Goal: Task Accomplishment & Management: Use online tool/utility

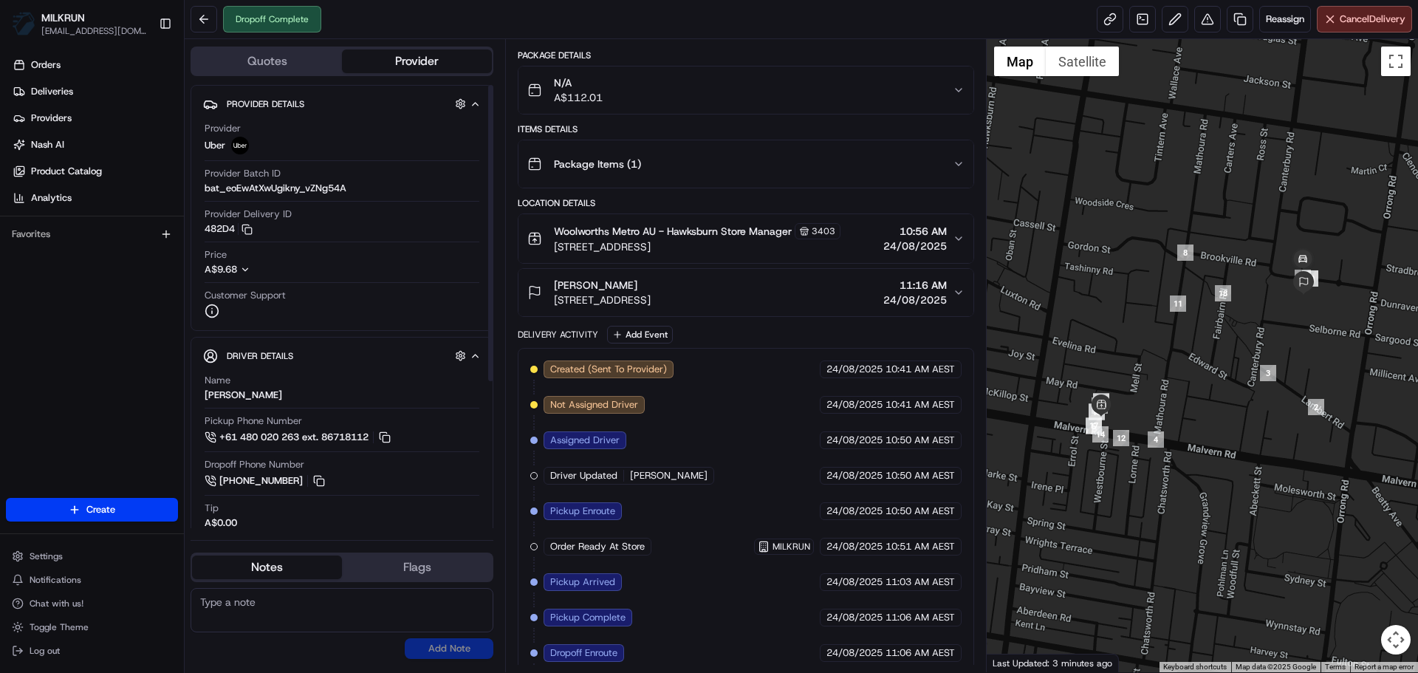
scroll to position [187, 0]
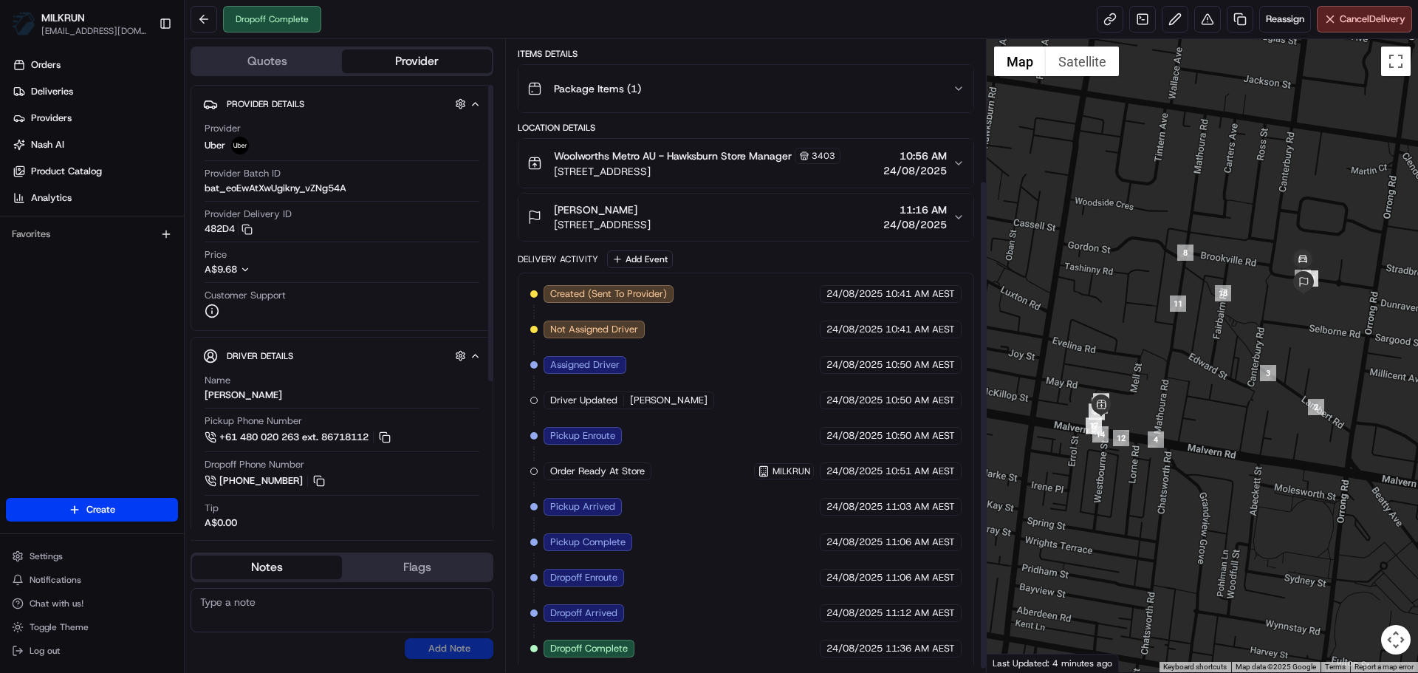
scroll to position [187, 0]
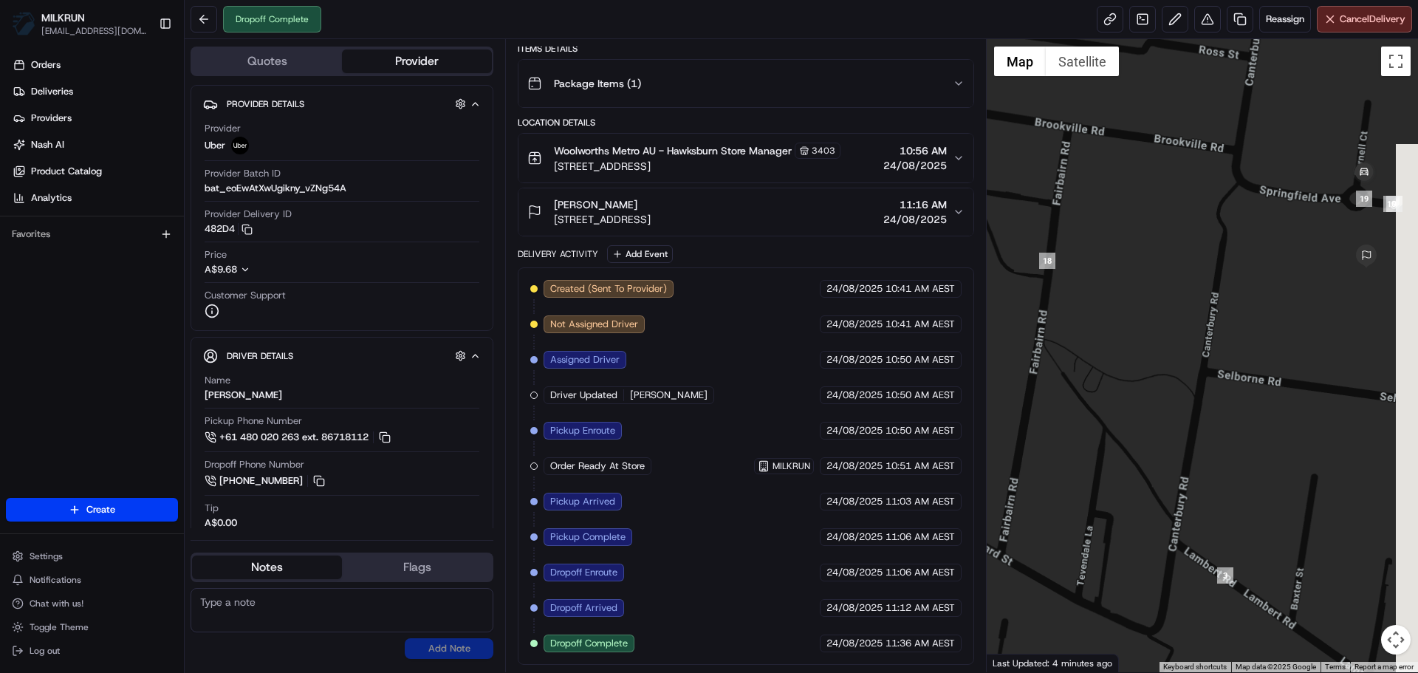
drag, startPoint x: 1321, startPoint y: 247, endPoint x: 1218, endPoint y: 283, distance: 108.9
click at [1218, 283] on div at bounding box center [1203, 355] width 432 height 633
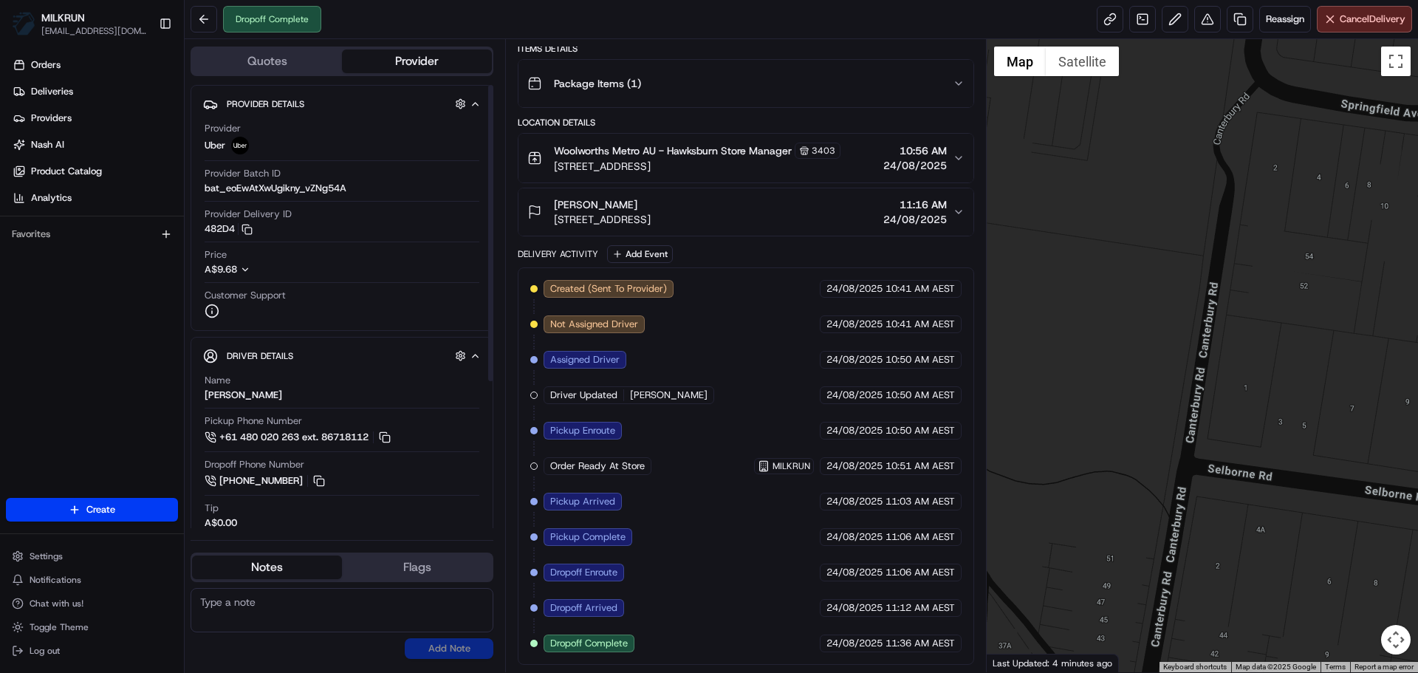
drag, startPoint x: 812, startPoint y: 538, endPoint x: 799, endPoint y: 593, distance: 56.1
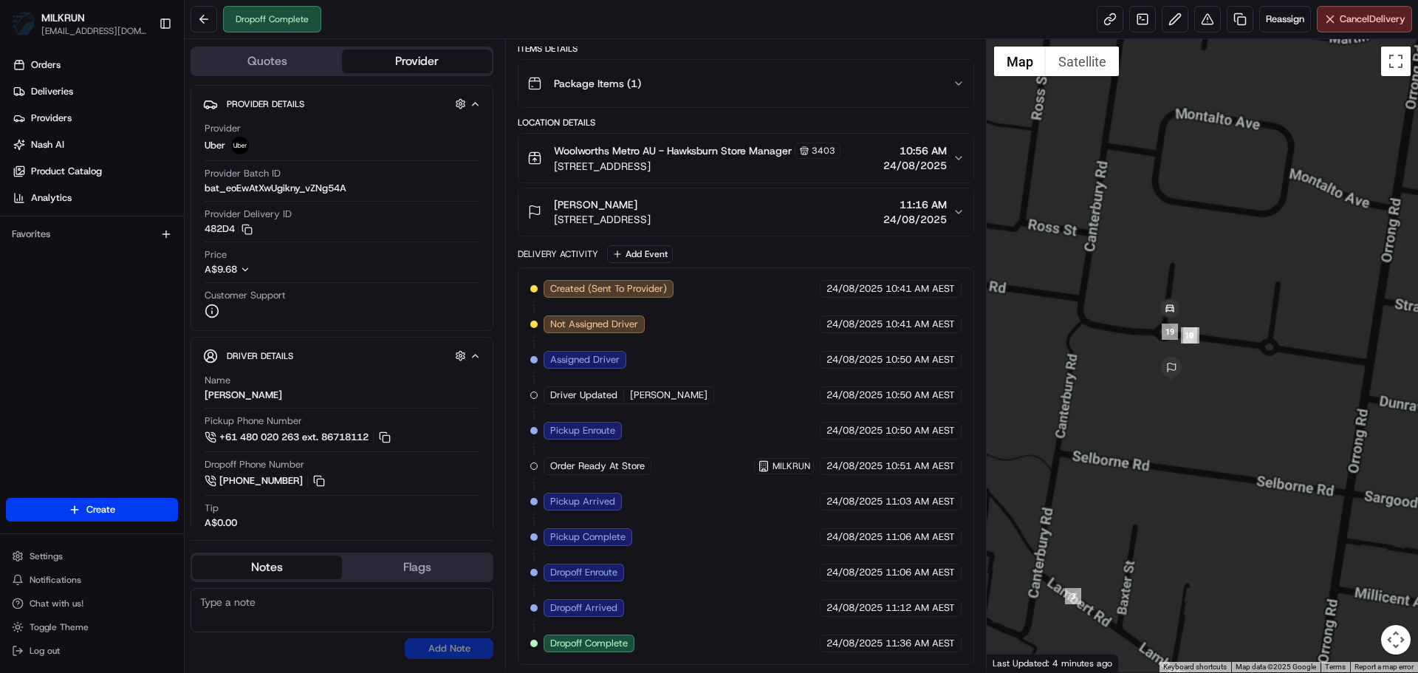
drag, startPoint x: 1314, startPoint y: 342, endPoint x: 1096, endPoint y: 417, distance: 229.7
click at [1096, 417] on div at bounding box center [1203, 355] width 432 height 633
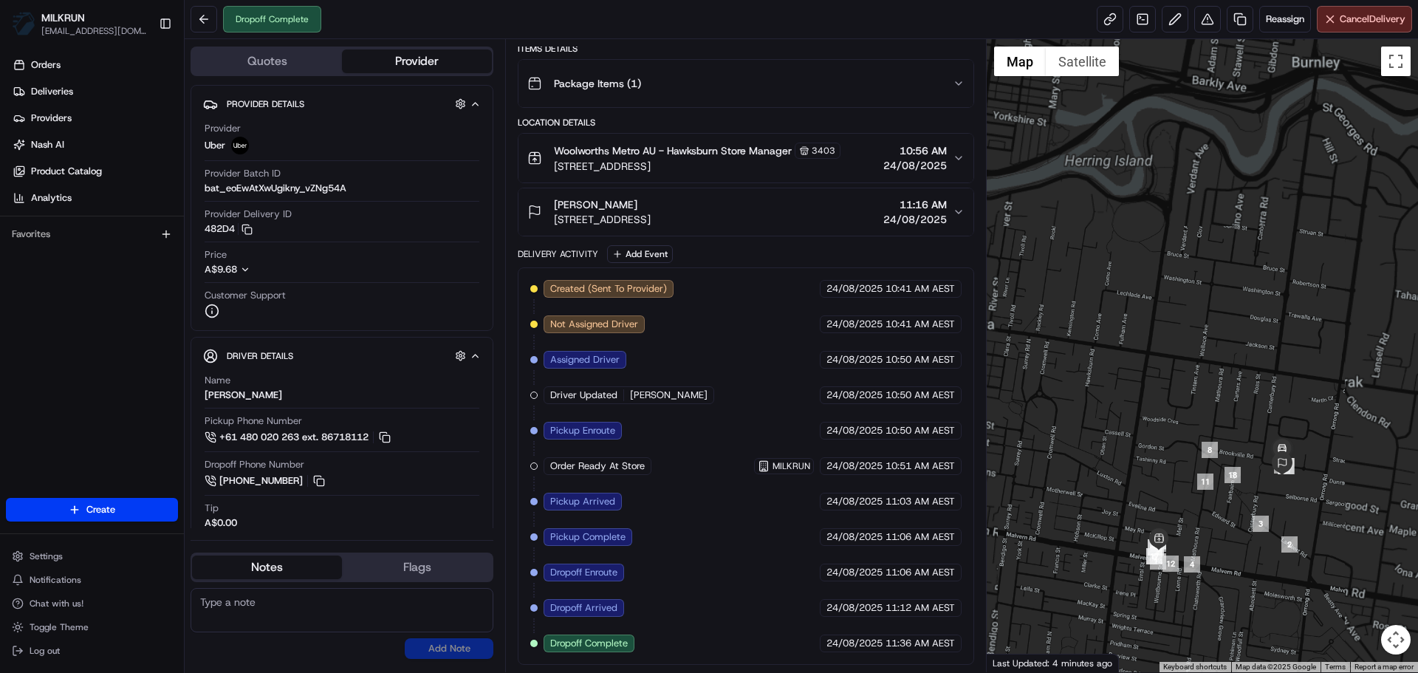
drag, startPoint x: 1192, startPoint y: 556, endPoint x: 1191, endPoint y: 547, distance: 9.6
click at [1191, 556] on img "4" at bounding box center [1192, 564] width 16 height 16
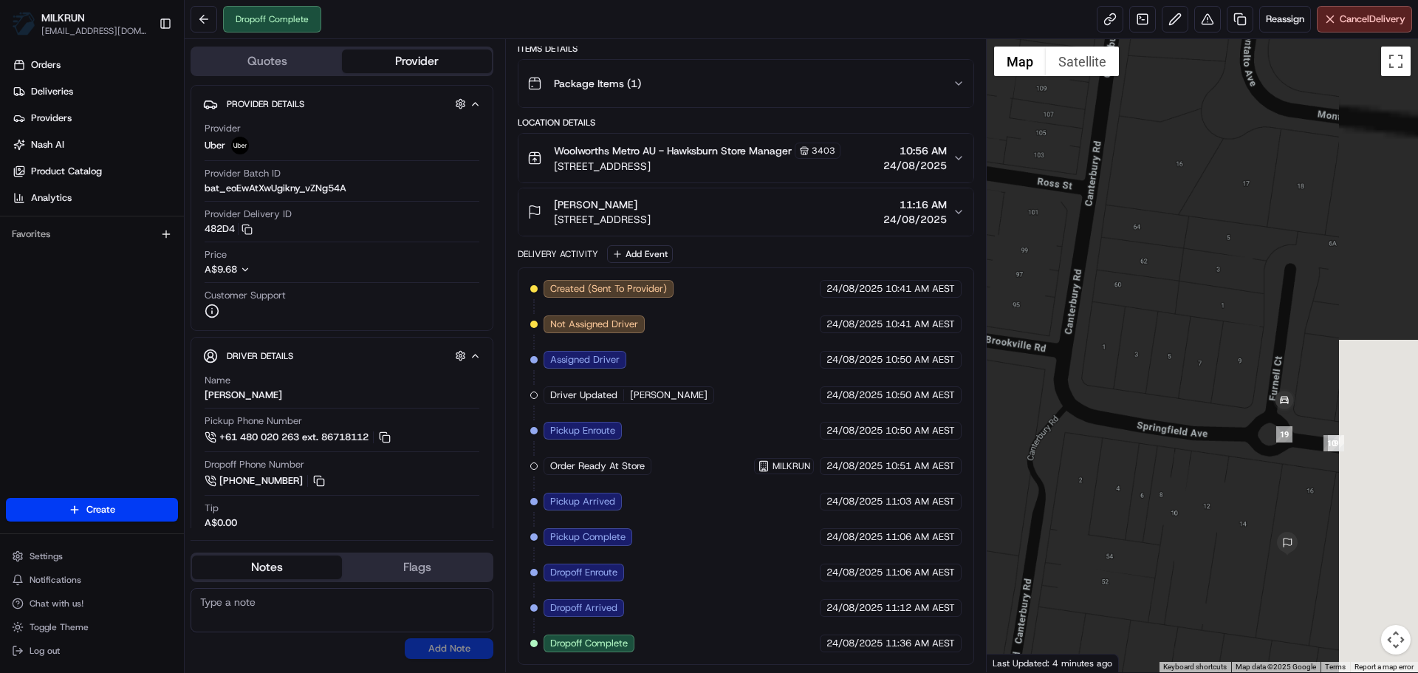
drag, startPoint x: 1275, startPoint y: 404, endPoint x: 1240, endPoint y: 400, distance: 35.7
click at [1270, 400] on img at bounding box center [1285, 401] width 30 height 30
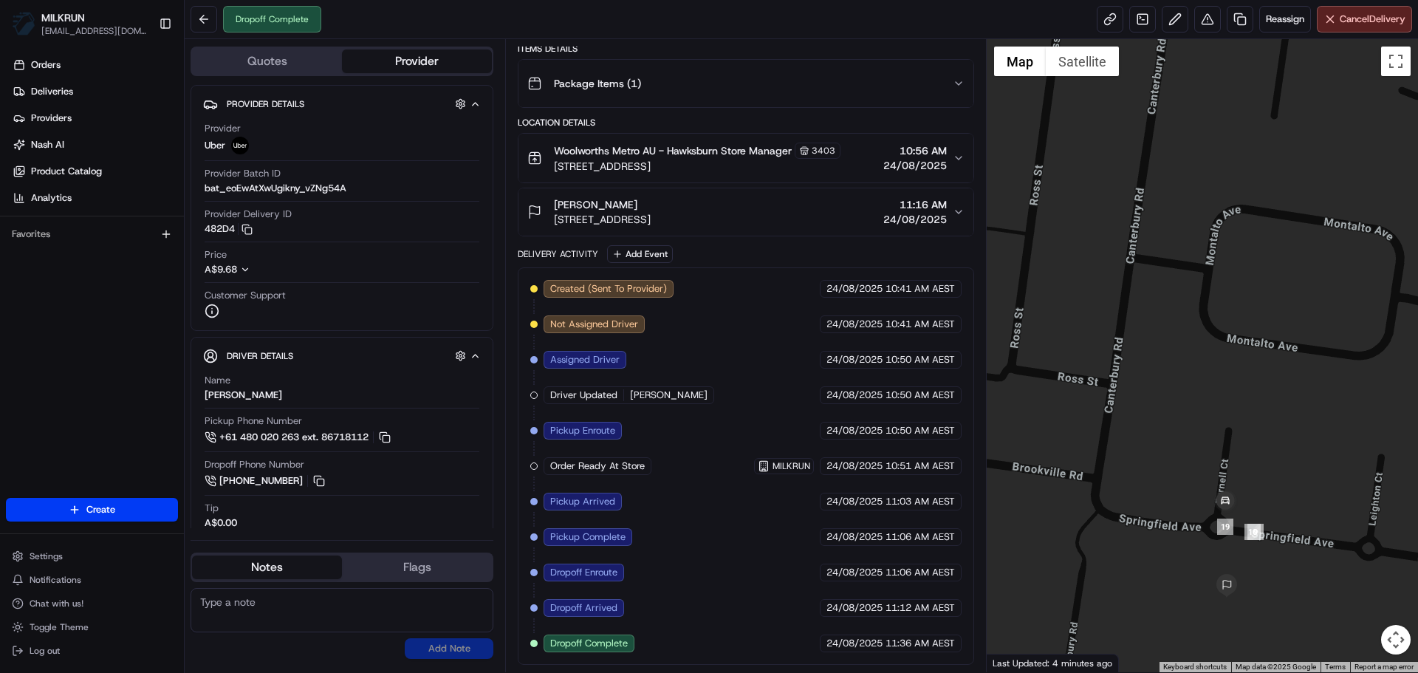
drag, startPoint x: 873, startPoint y: 476, endPoint x: 876, endPoint y: 669, distance: 193.6
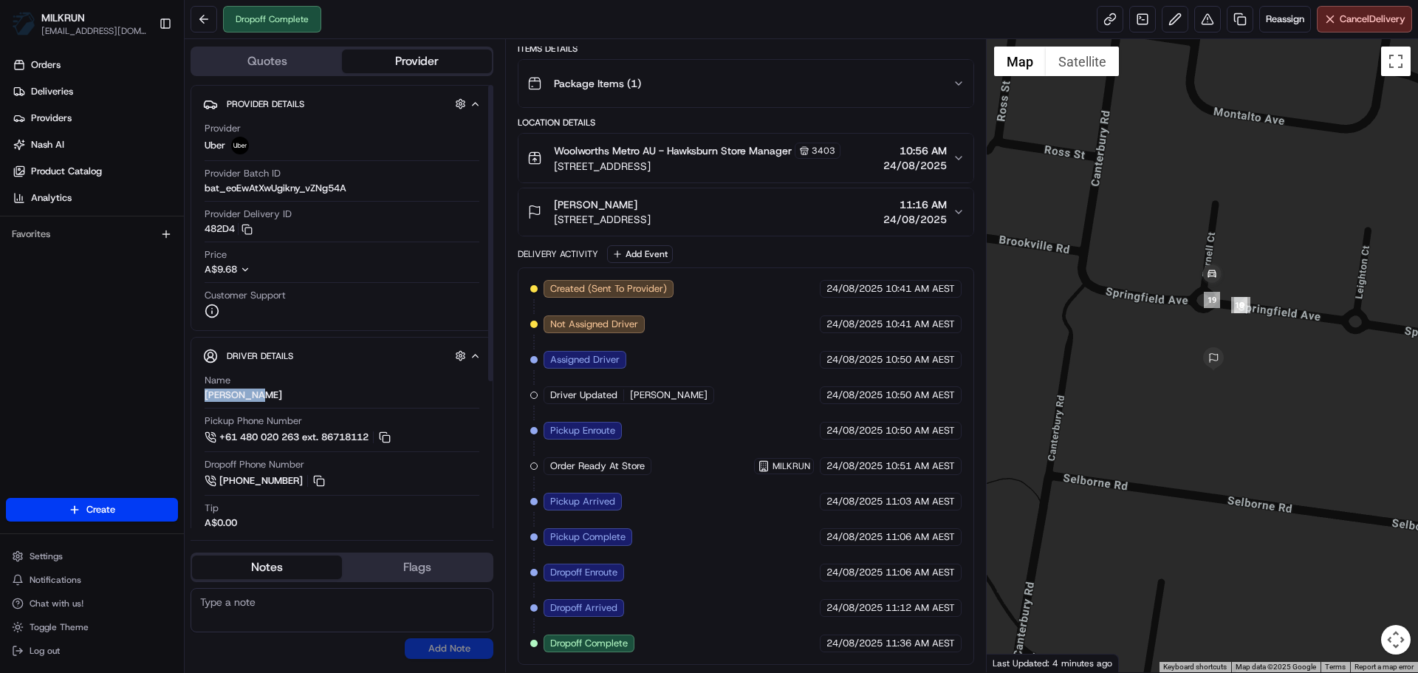
drag, startPoint x: 293, startPoint y: 388, endPoint x: 205, endPoint y: 397, distance: 88.4
click at [205, 397] on div "Name BAOLONG H." at bounding box center [342, 388] width 275 height 28
copy div "BAOLONG H."
drag, startPoint x: 250, startPoint y: 401, endPoint x: 247, endPoint y: 393, distance: 8.9
copy div "BAOLONG H."
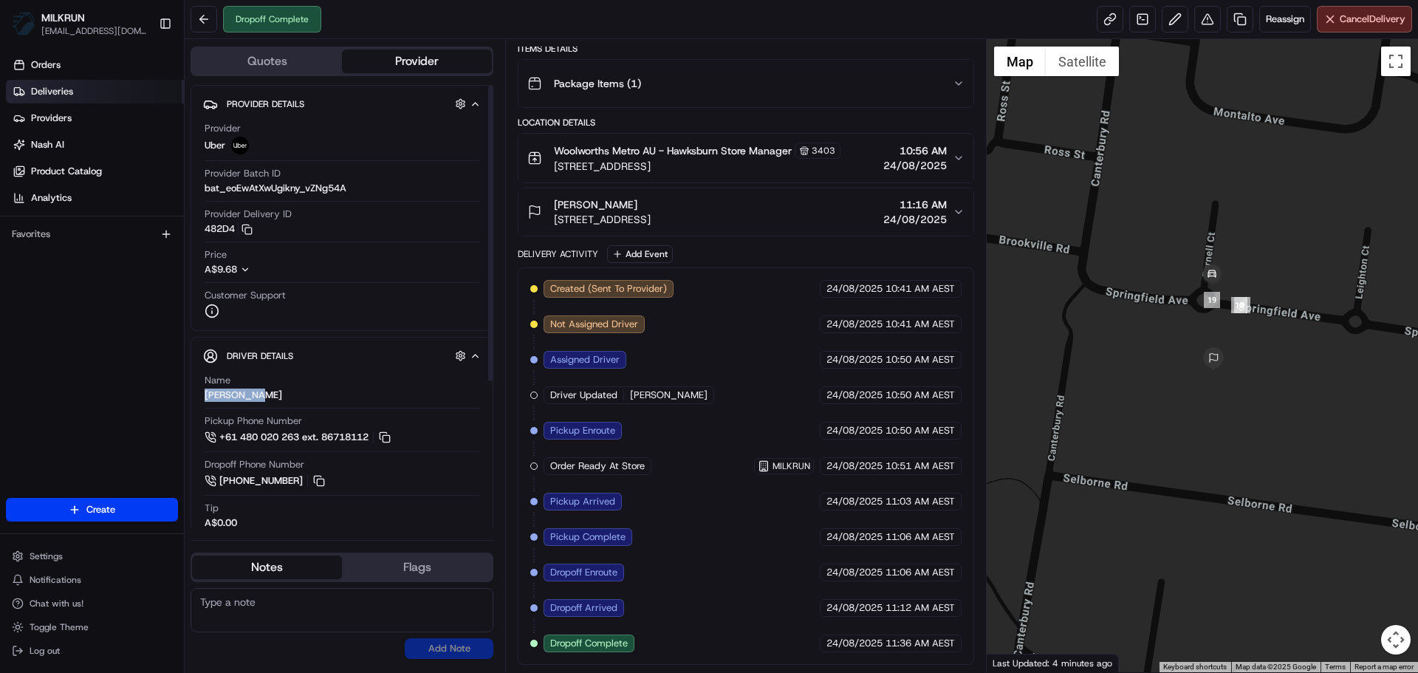
click at [71, 88] on span "Deliveries" at bounding box center [52, 91] width 42 height 13
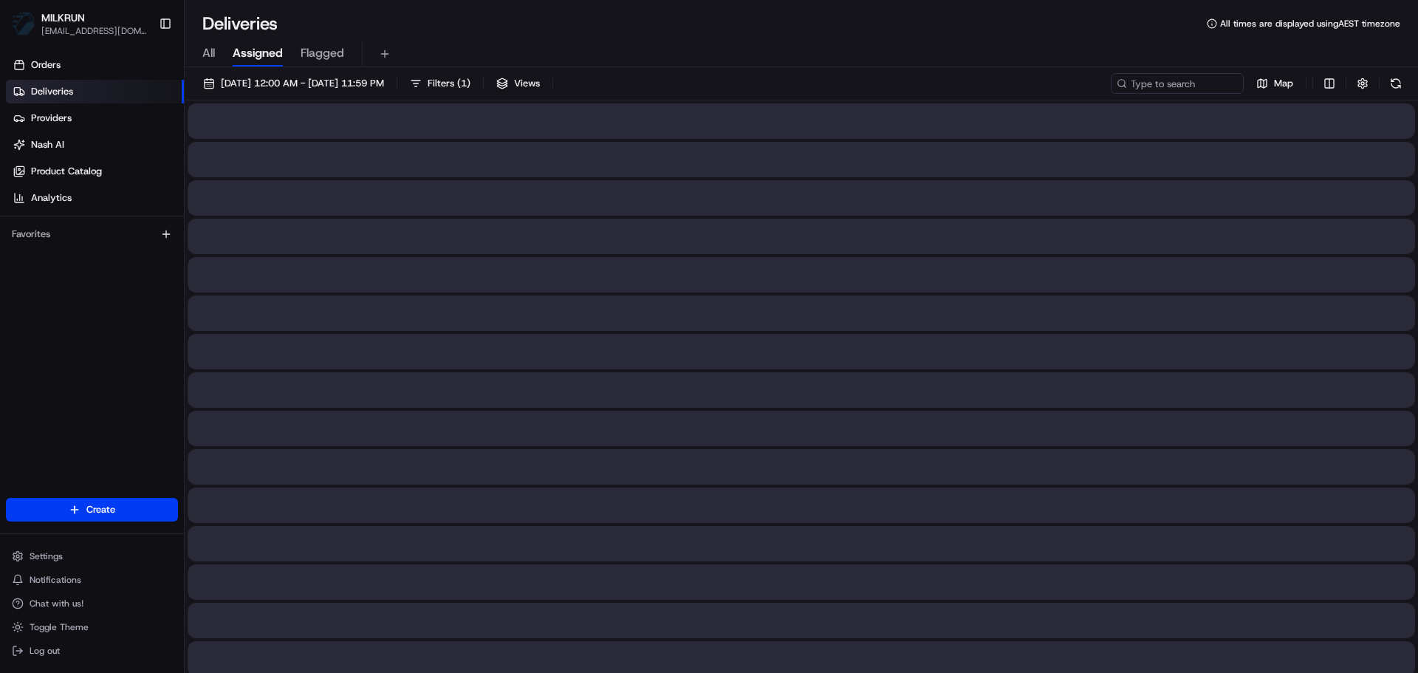
click at [211, 47] on span "All" at bounding box center [208, 53] width 13 height 18
paste input "BAOLONG H."
type input "BAOLONG H."
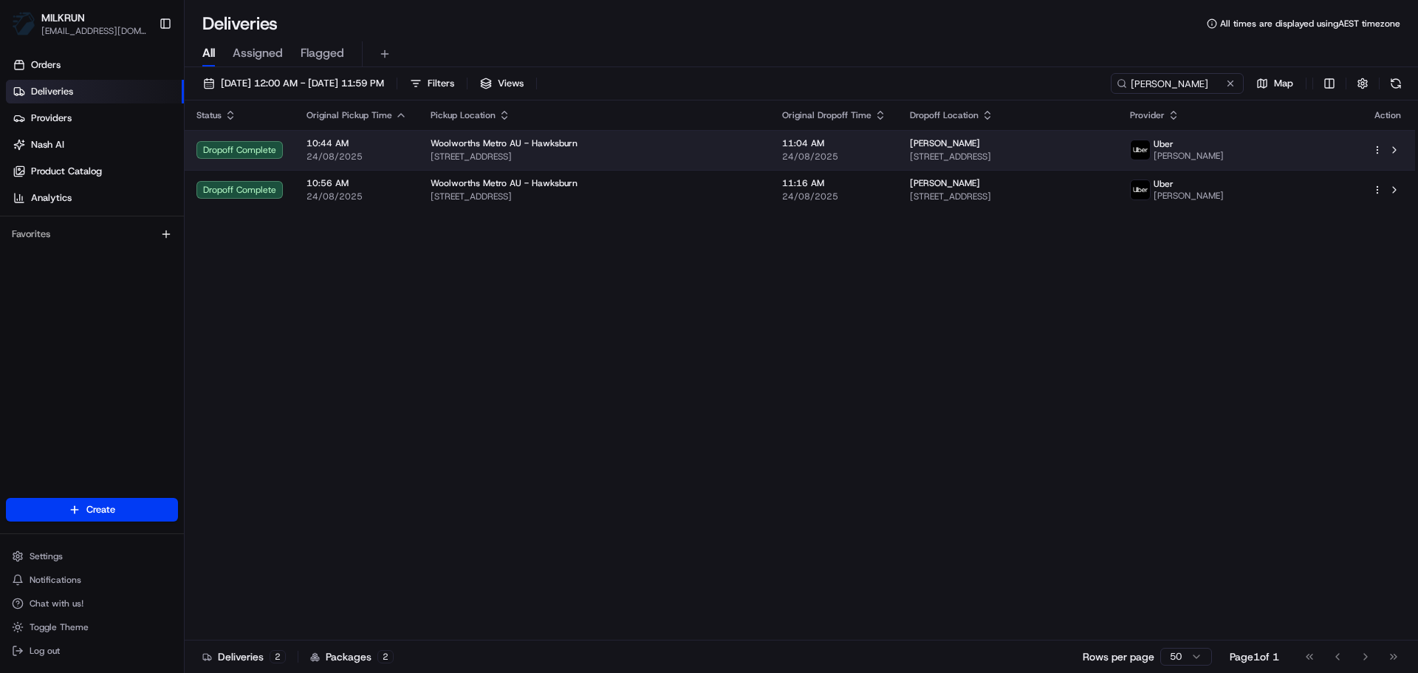
click at [782, 157] on span "24/08/2025" at bounding box center [834, 157] width 104 height 12
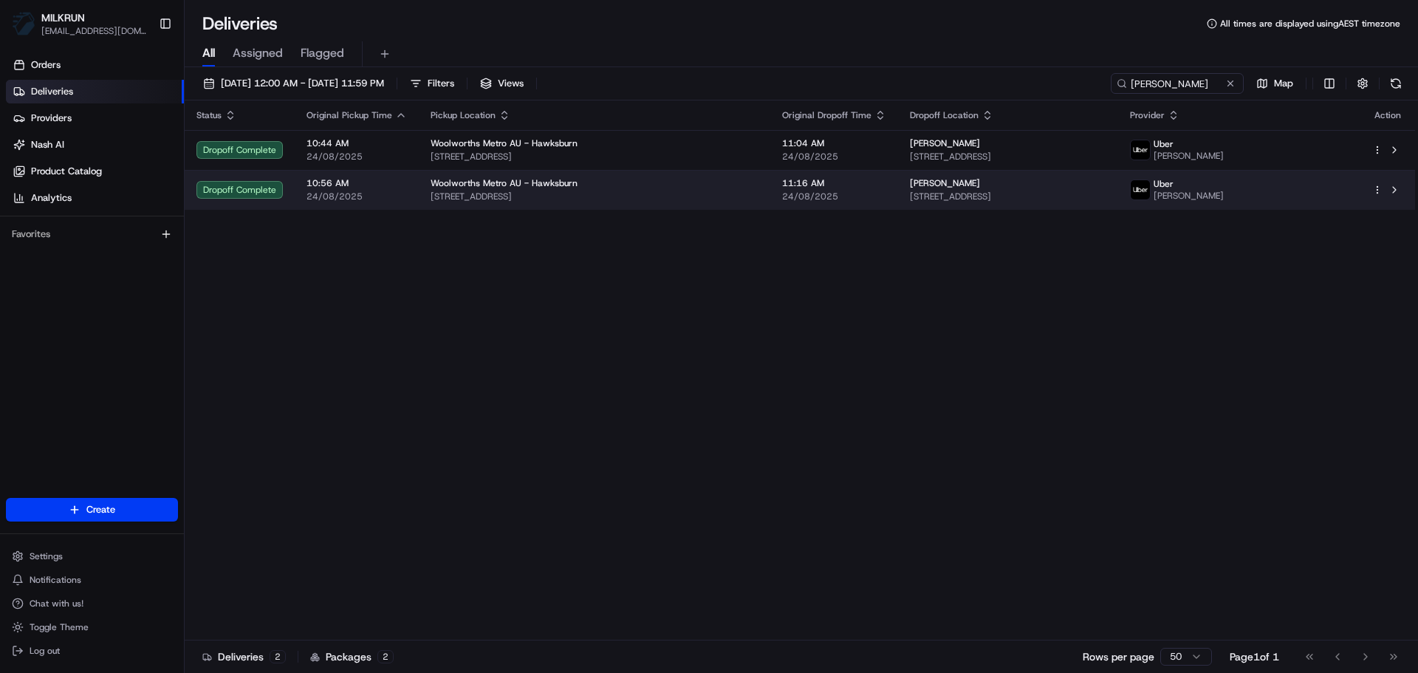
click at [782, 177] on span "11:16 AM" at bounding box center [834, 183] width 104 height 12
click at [771, 173] on td "11:16 AM 24/08/2025" at bounding box center [835, 190] width 128 height 40
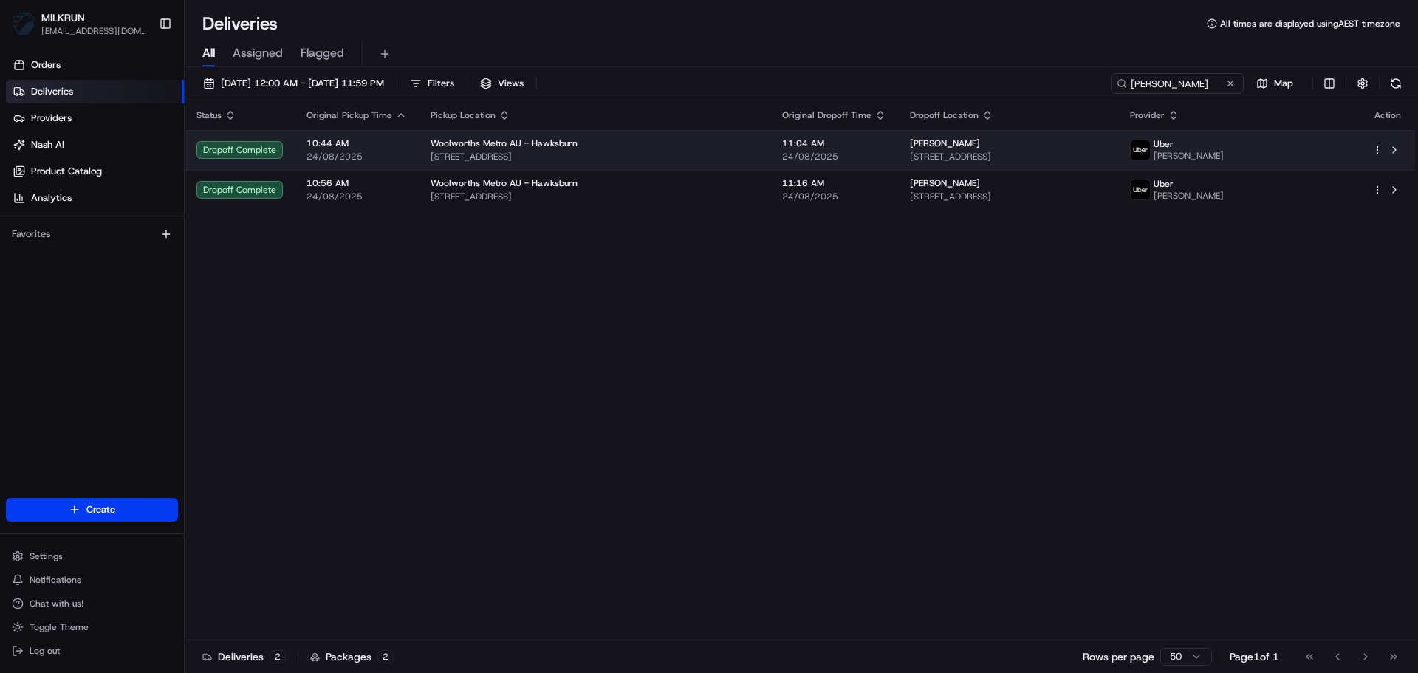
click at [782, 155] on span "24/08/2025" at bounding box center [834, 157] width 104 height 12
click at [782, 156] on span "24/08/2025" at bounding box center [834, 157] width 104 height 12
click at [782, 151] on span "24/08/2025" at bounding box center [834, 157] width 104 height 12
click at [782, 141] on span "11:04 AM" at bounding box center [834, 143] width 104 height 12
click at [717, 163] on td "Woolworths Metro AU - Hawksburn 569 Malvern Rd, Toorak, VIC 3142, AU" at bounding box center [595, 150] width 352 height 40
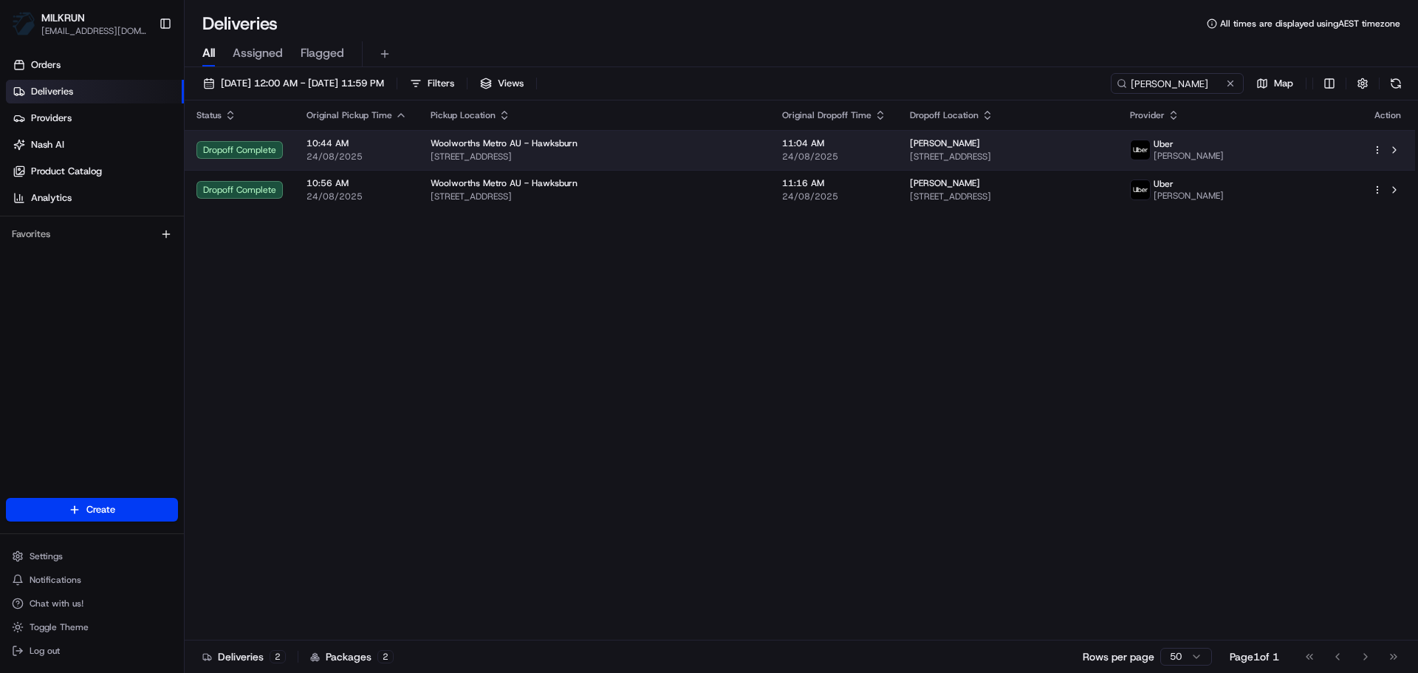
click at [709, 161] on span "569 Malvern Rd, Toorak, VIC 3142, AU" at bounding box center [595, 157] width 328 height 12
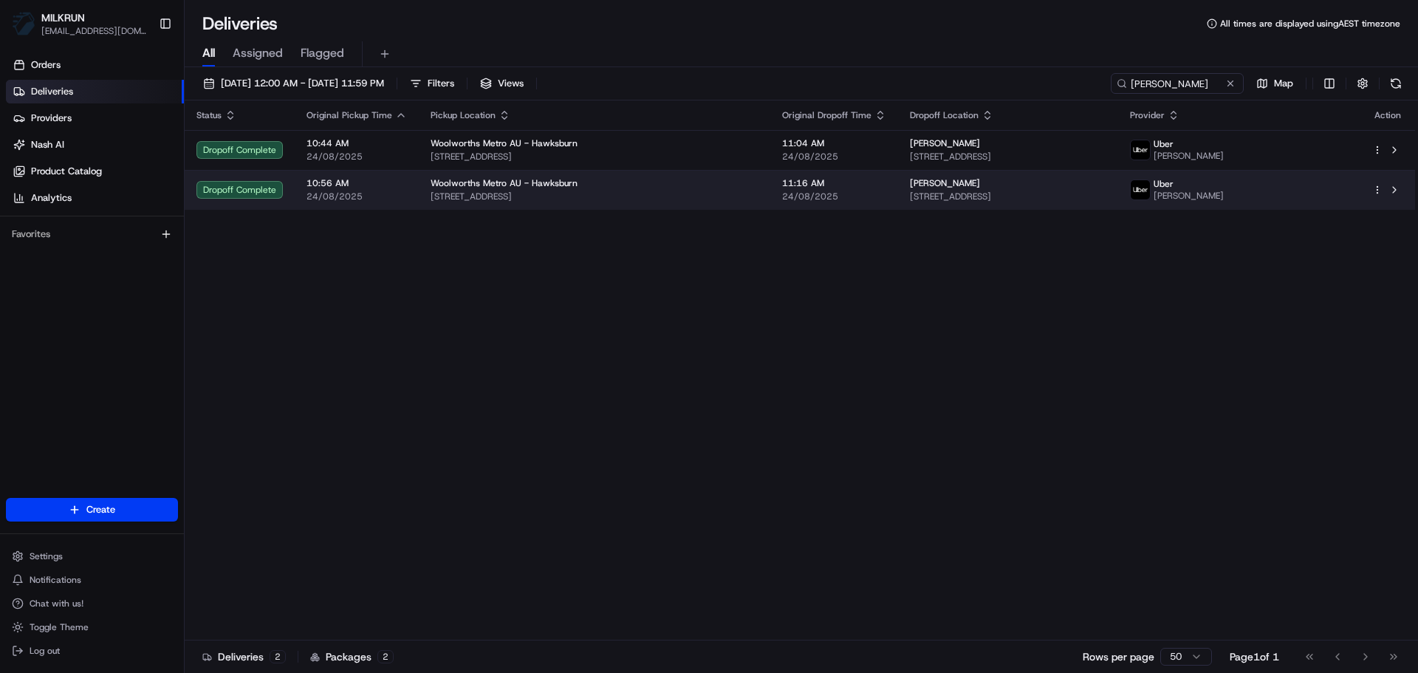
click at [663, 177] on td "Woolworths Metro AU - Hawksburn 569 Malvern Rd, Toorak, VIC 3142, AU" at bounding box center [595, 190] width 352 height 40
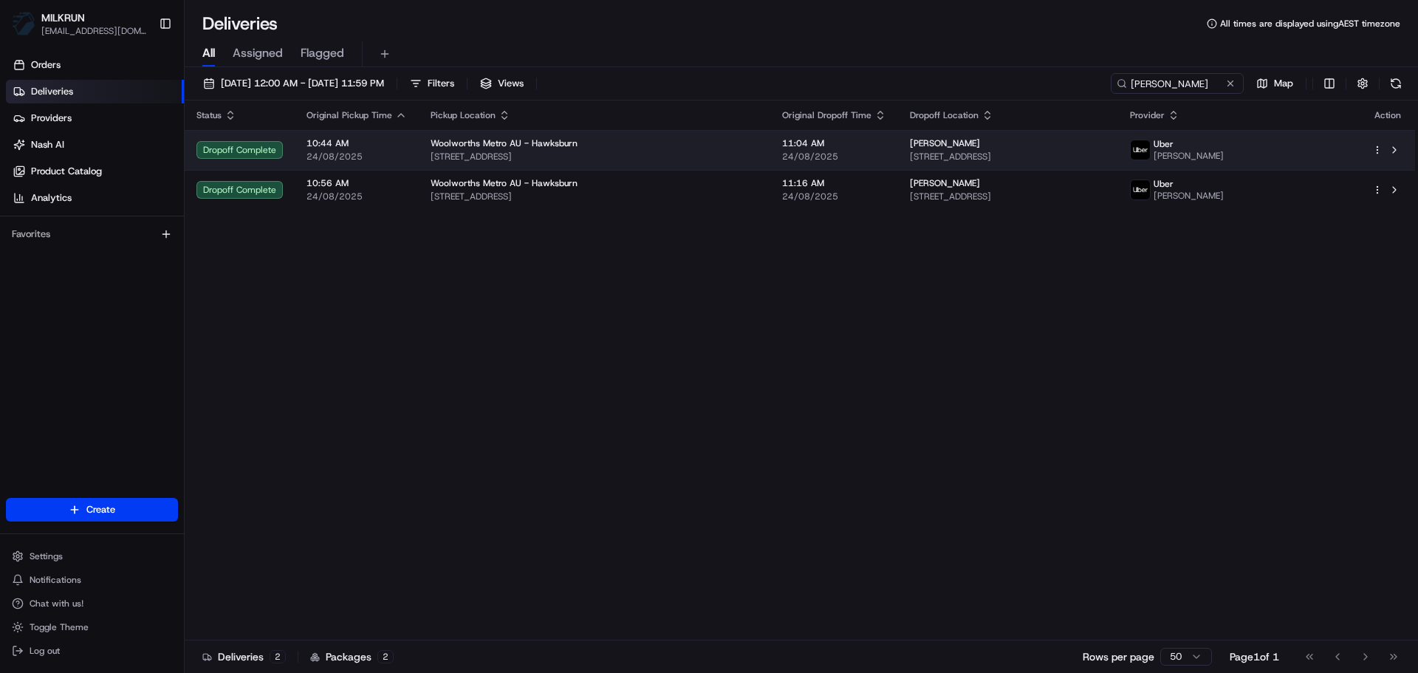
click at [782, 155] on span "24/08/2025" at bounding box center [834, 157] width 104 height 12
click at [910, 149] on div "Chelsea Browning Unit 7/630 Toorak Rd, Toorak, VIC 3142, AU" at bounding box center [1008, 149] width 197 height 25
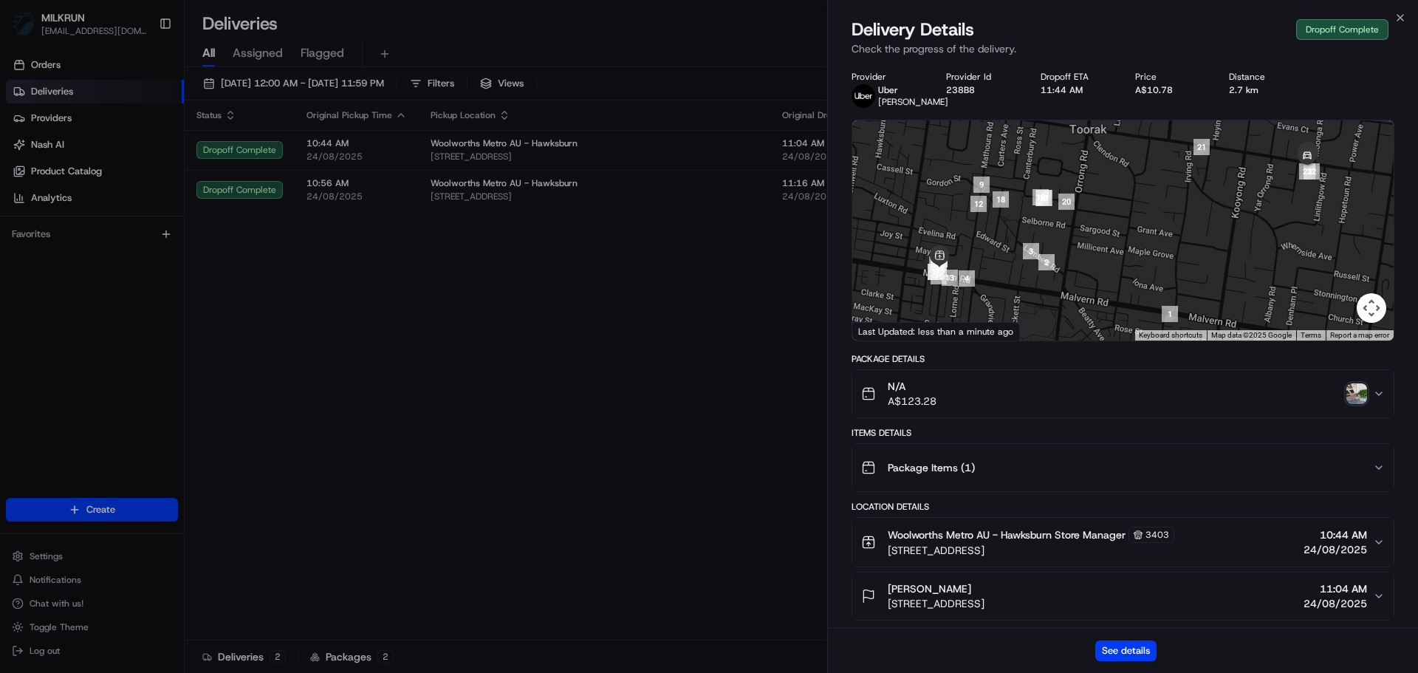
click at [1359, 404] on img "button" at bounding box center [1357, 393] width 21 height 21
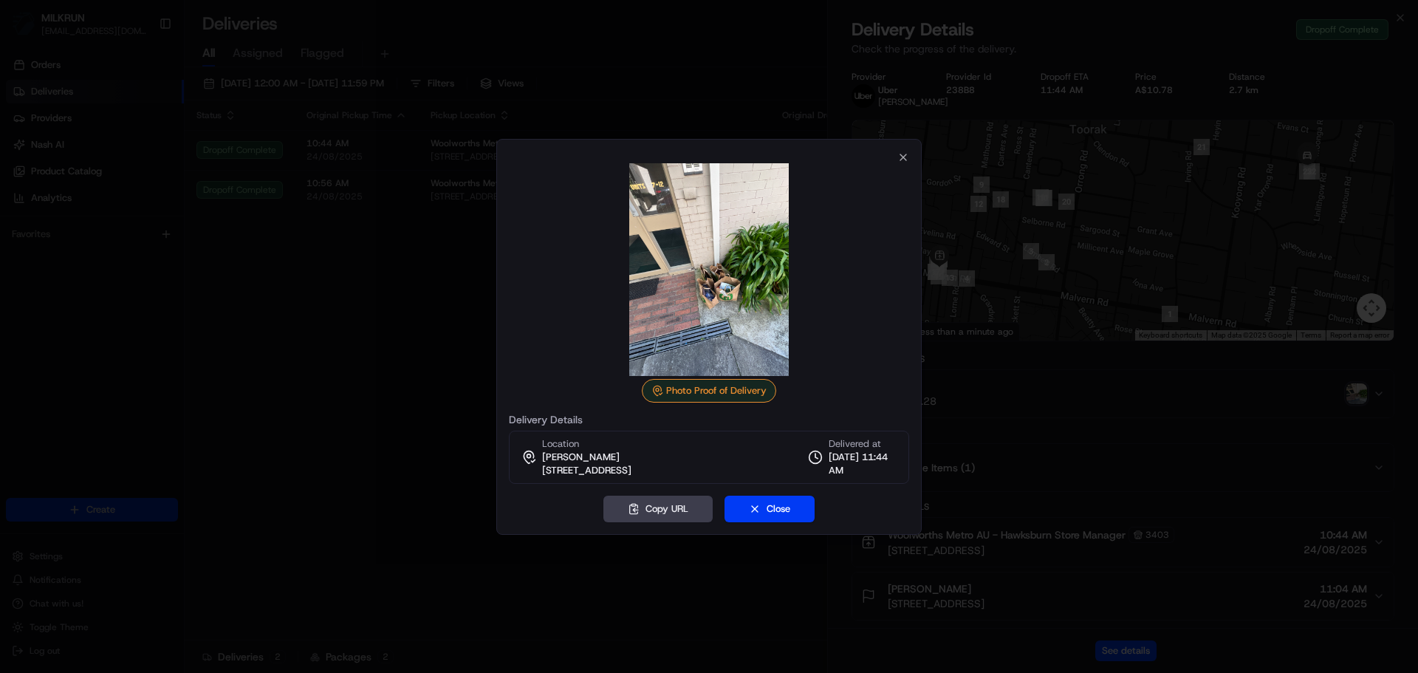
click at [380, 257] on div at bounding box center [709, 336] width 1418 height 673
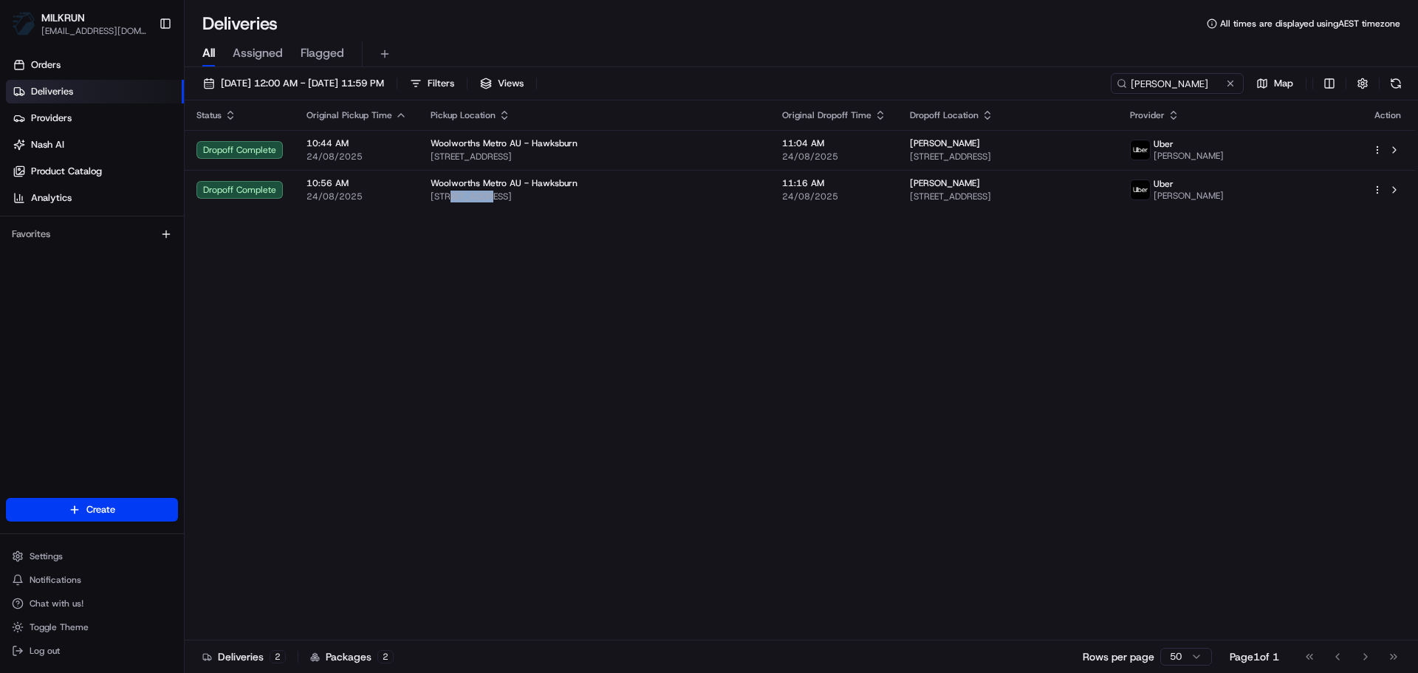
click at [462, 194] on span "569 Malvern Rd, Toorak, VIC 3142, AU" at bounding box center [595, 197] width 328 height 12
click at [1094, 222] on div "Status Original Pickup Time Pickup Location Original Dropoff Time Dropoff Locat…" at bounding box center [800, 370] width 1231 height 540
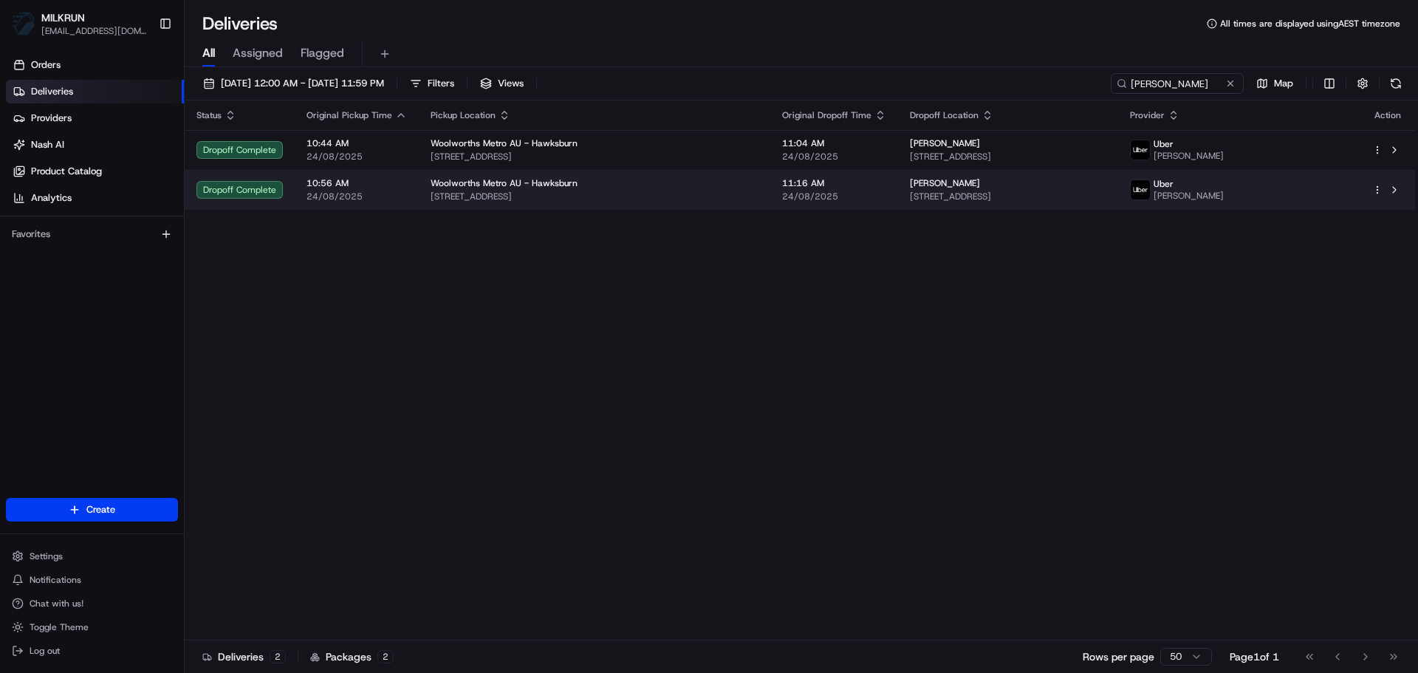
click at [1088, 176] on td "Anna Kralikova 16 Springfield Ave, Toorak, VIC 3142, AU" at bounding box center [1008, 190] width 221 height 40
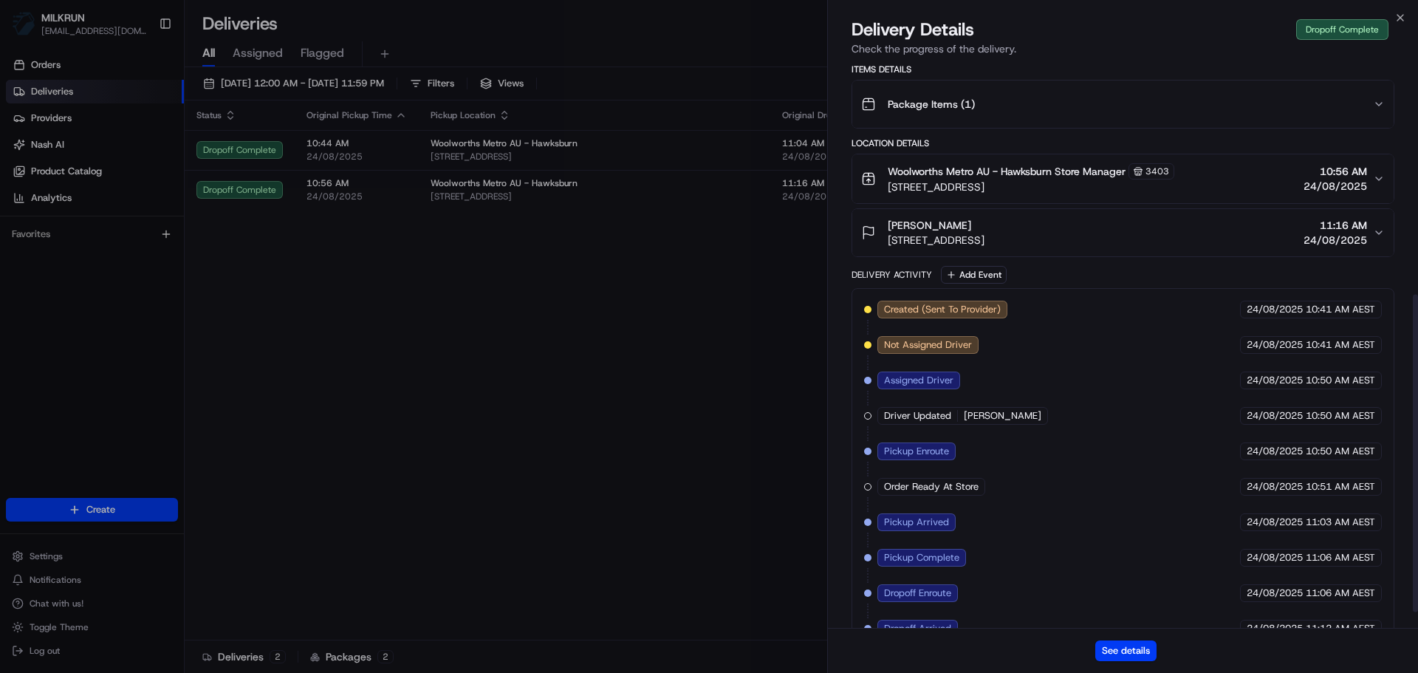
scroll to position [442, 0]
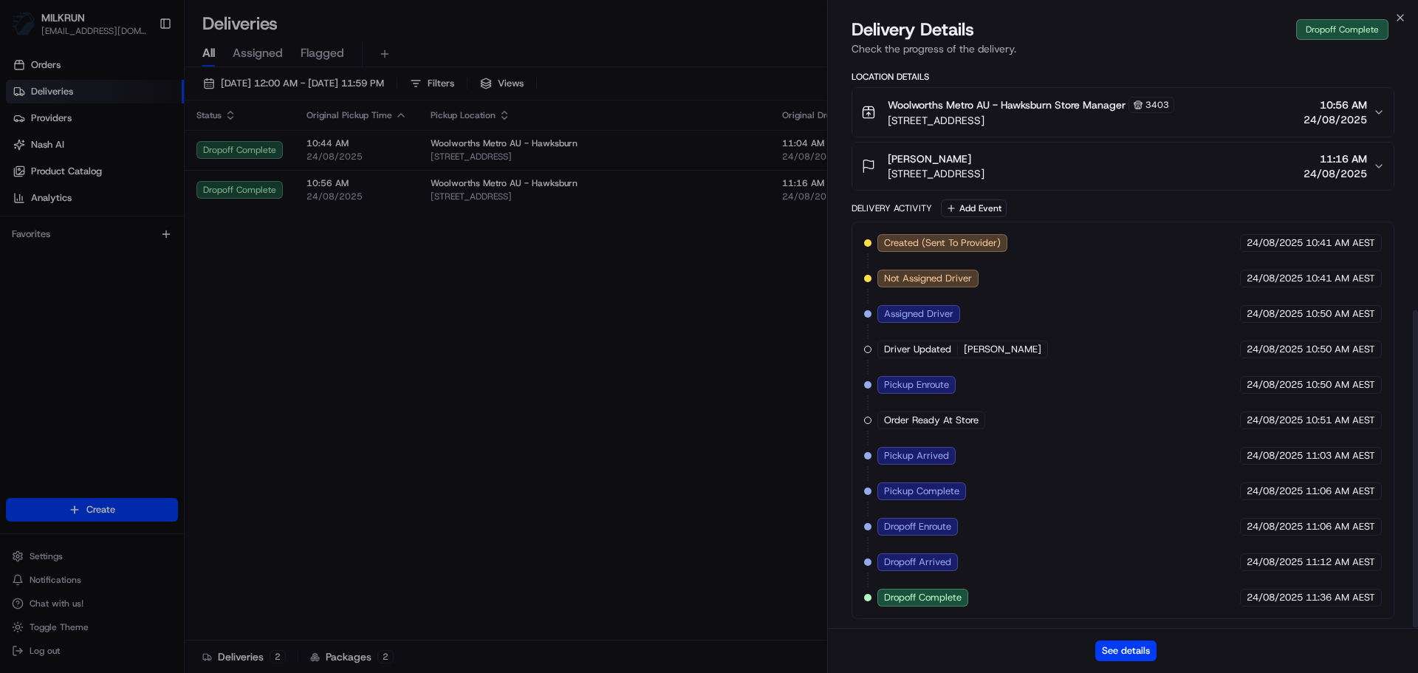
click at [1133, 634] on div "See details" at bounding box center [1123, 650] width 590 height 45
click at [1130, 641] on button "See details" at bounding box center [1126, 651] width 61 height 21
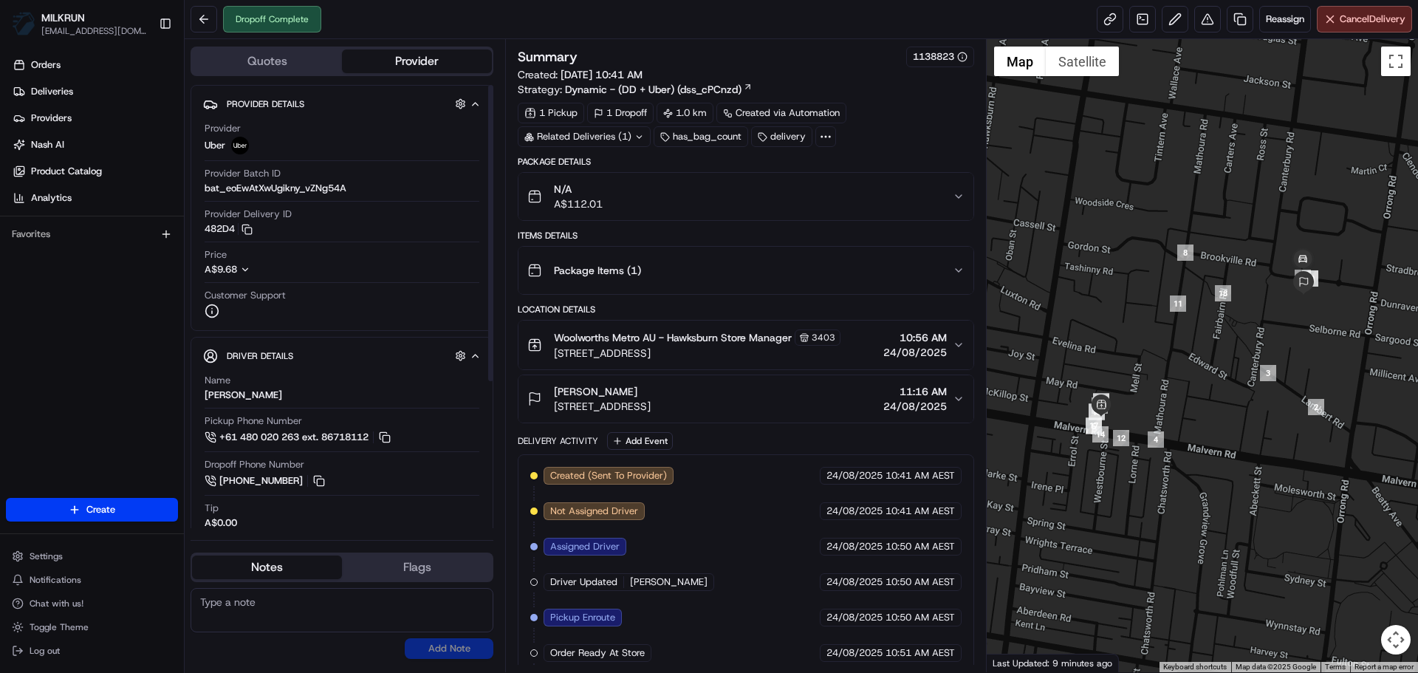
scroll to position [187, 0]
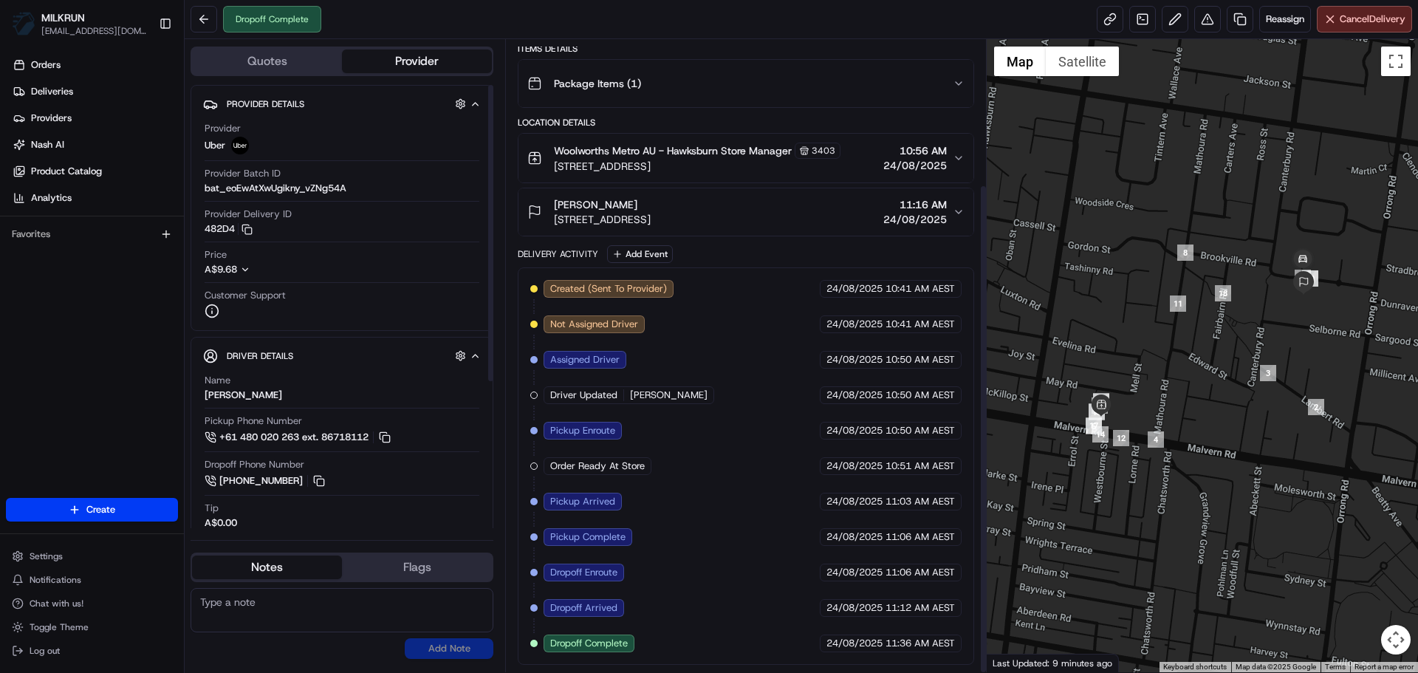
drag, startPoint x: 532, startPoint y: 273, endPoint x: 606, endPoint y: 493, distance: 231.5
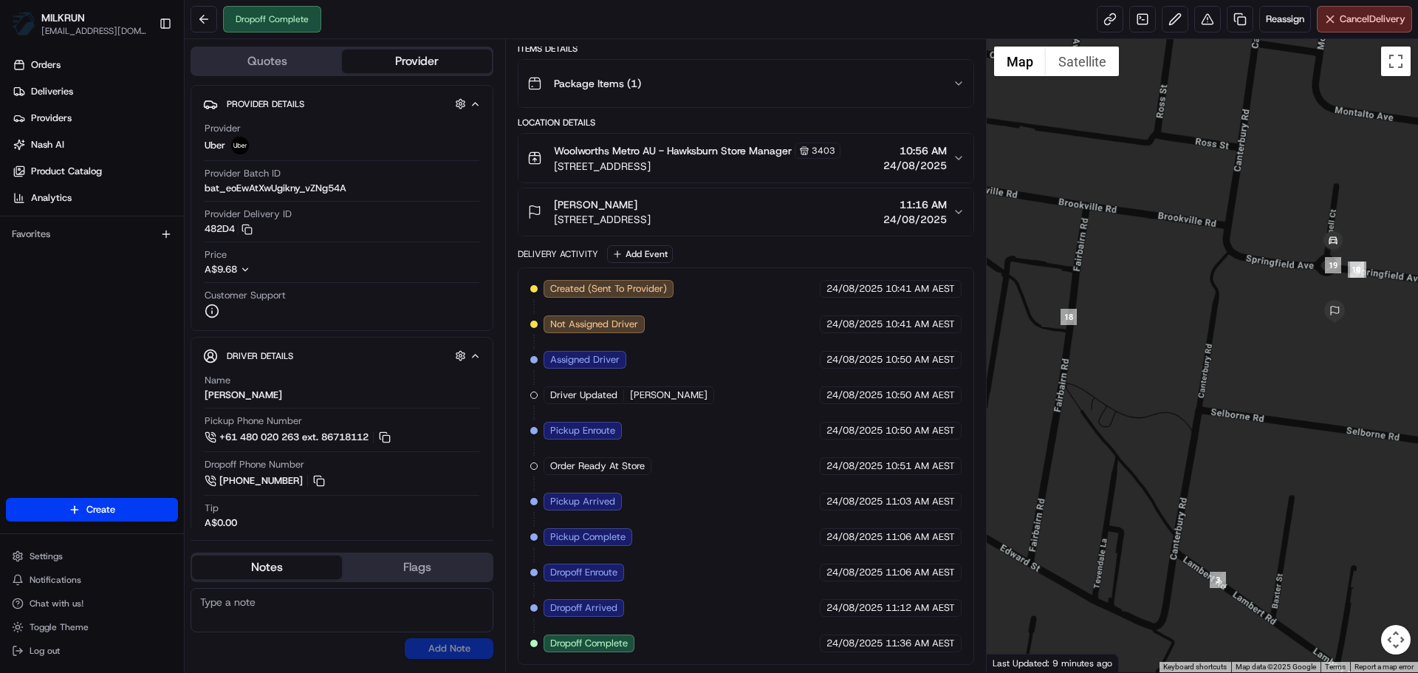
drag, startPoint x: 1129, startPoint y: 361, endPoint x: 1088, endPoint y: 372, distance: 42.1
click at [1088, 372] on div at bounding box center [1203, 355] width 432 height 633
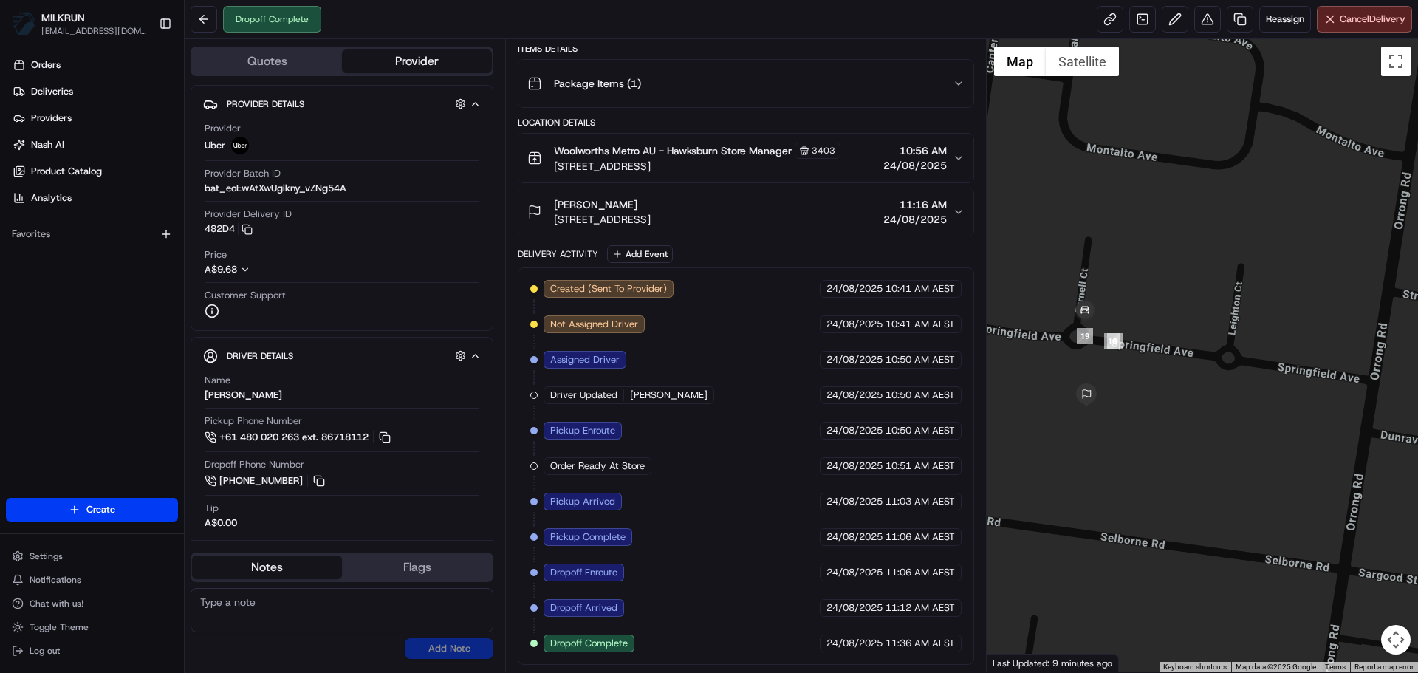
drag, startPoint x: 1233, startPoint y: 327, endPoint x: 973, endPoint y: 413, distance: 274.0
click at [973, 413] on div "Quotes Provider Provider Details Hidden ( 3 ) Provider Uber Provider Batch ID b…" at bounding box center [802, 355] width 1234 height 633
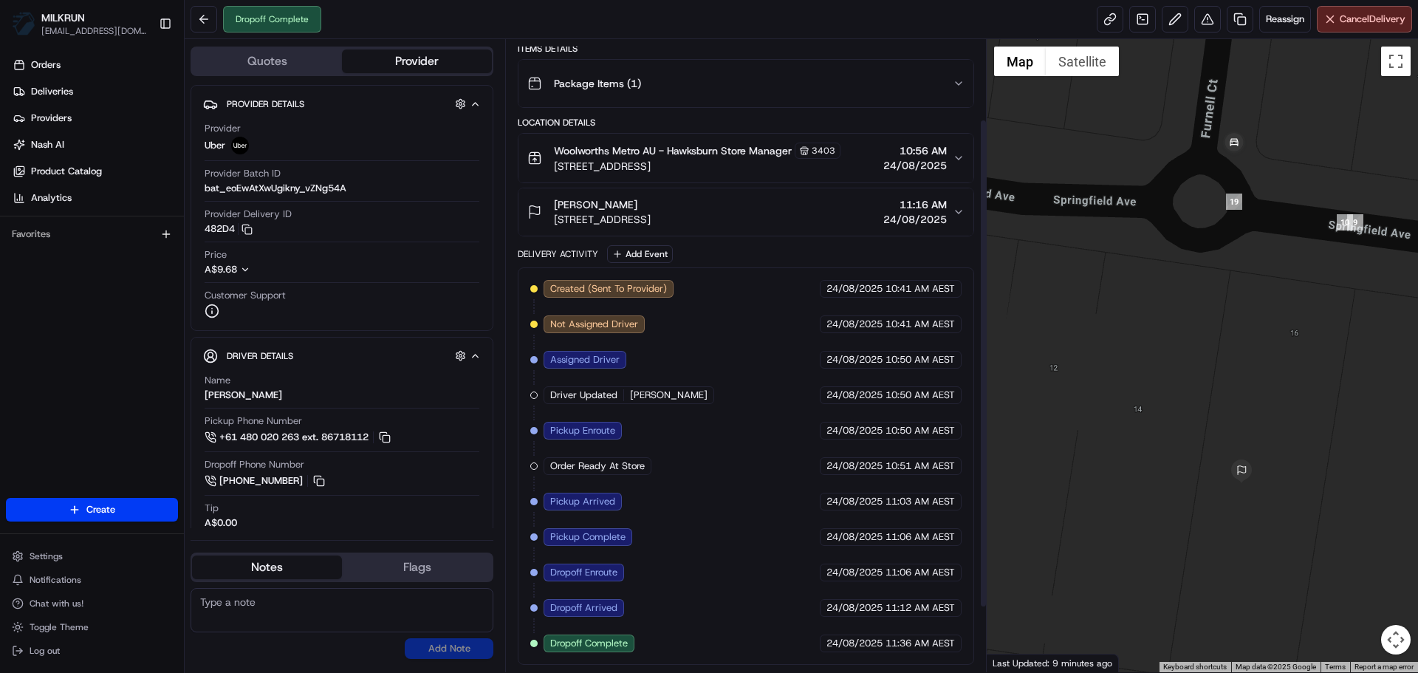
scroll to position [0, 0]
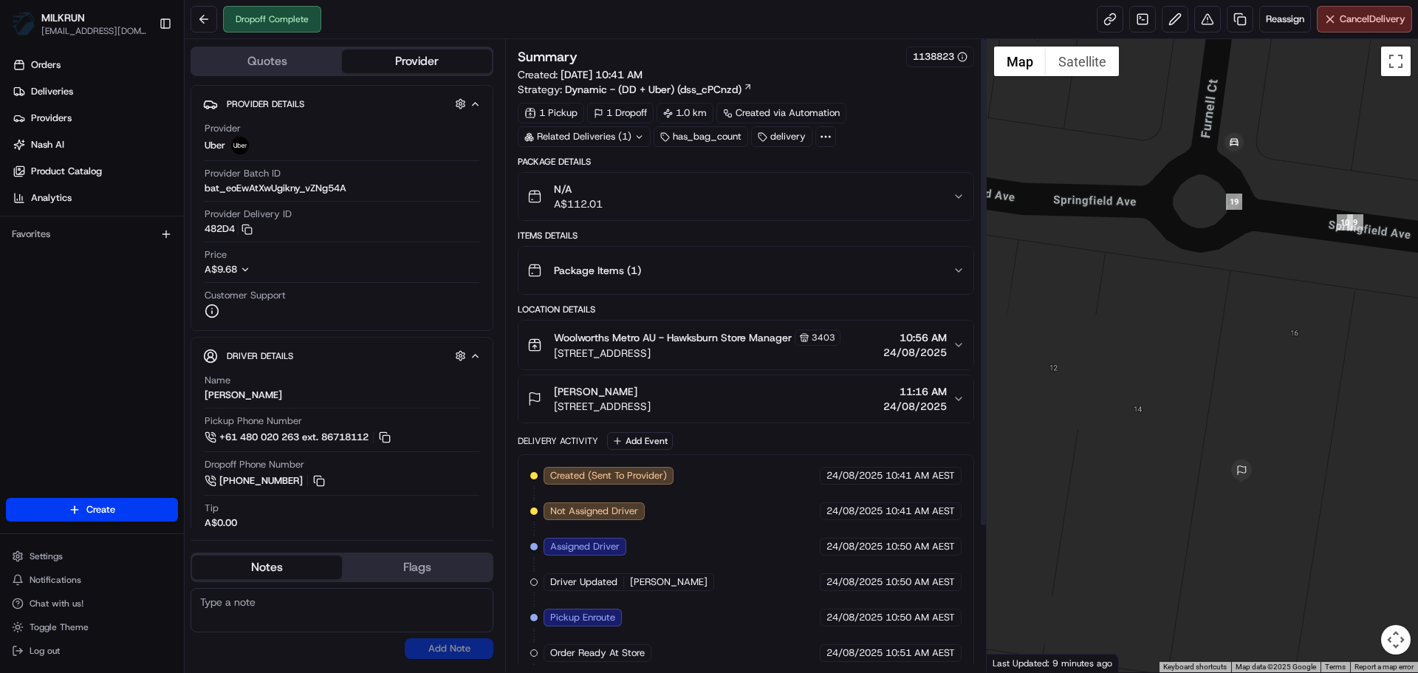
drag, startPoint x: 875, startPoint y: 190, endPoint x: 544, endPoint y: 177, distance: 330.5
click at [1214, 22] on button at bounding box center [1208, 19] width 27 height 27
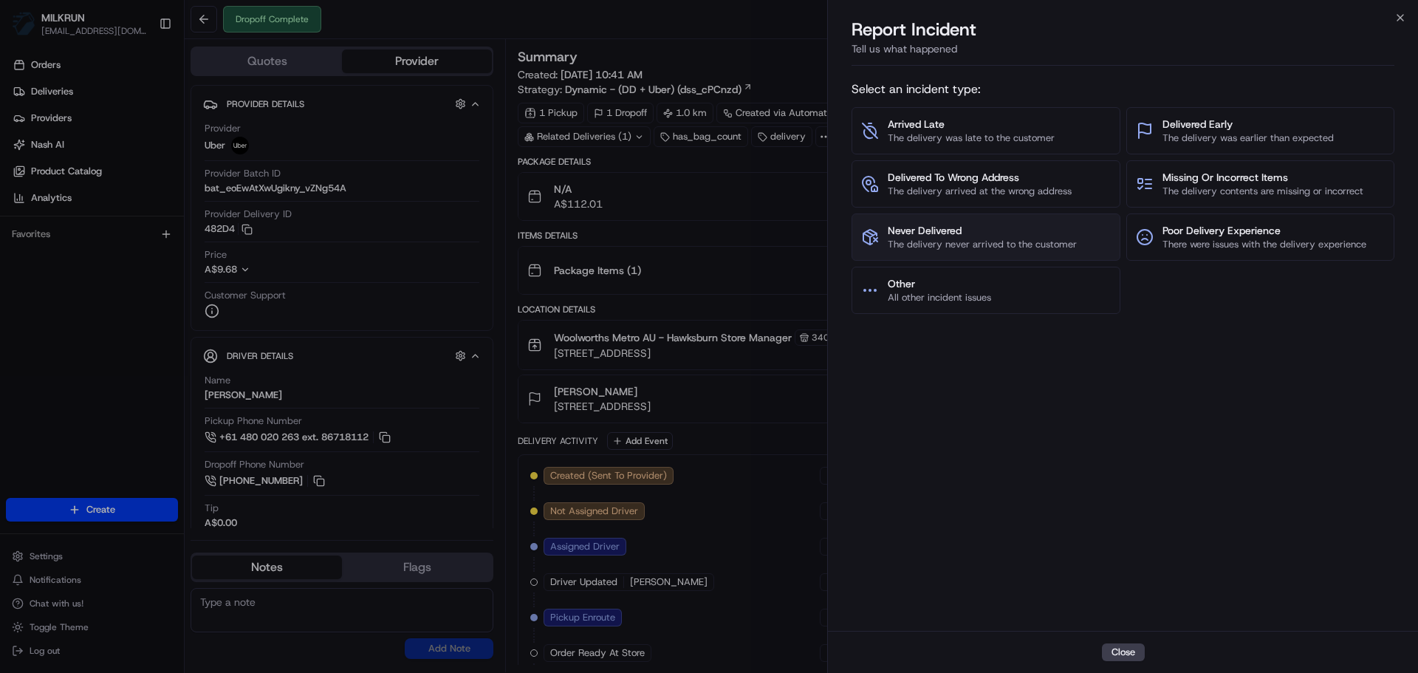
click at [1037, 219] on button "Never Delivered The delivery never arrived to the customer" at bounding box center [986, 237] width 269 height 47
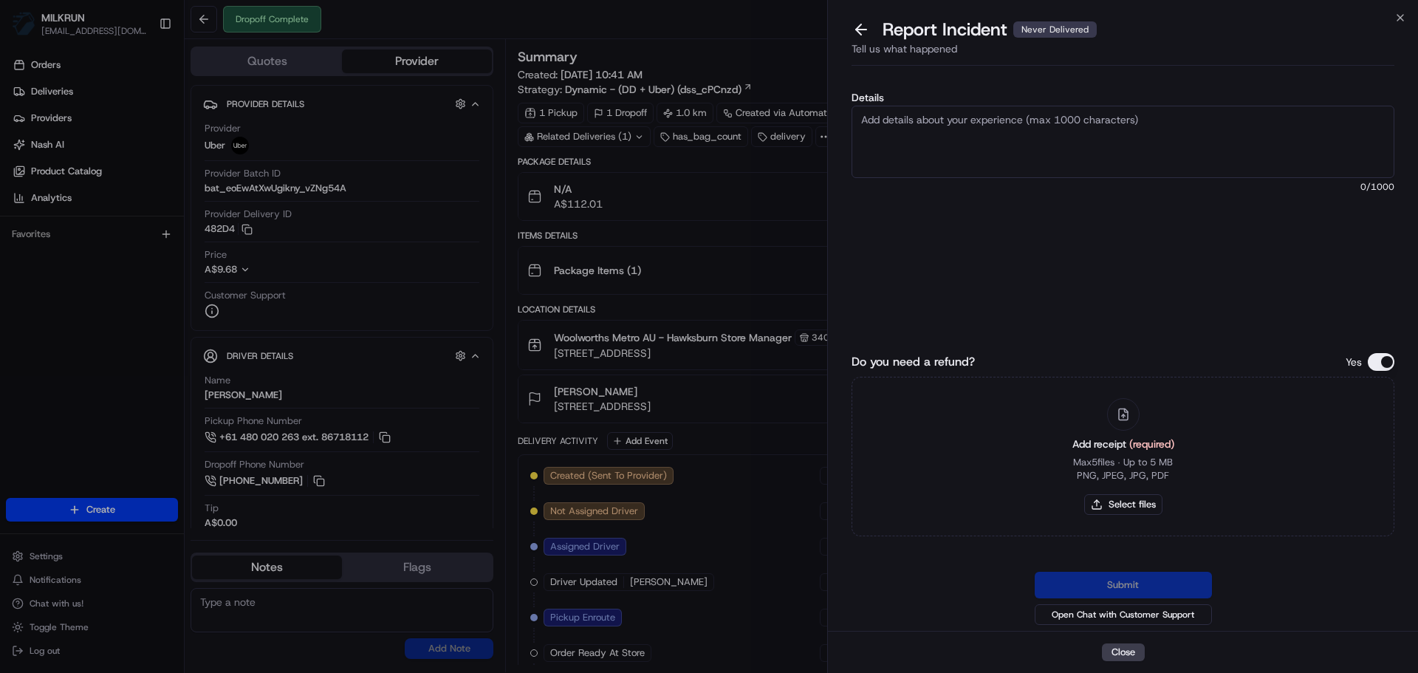
click at [1037, 182] on span "0 /1000" at bounding box center [1123, 187] width 543 height 12
click at [1032, 126] on textarea "Details" at bounding box center [1123, 142] width 543 height 72
paste textarea "Customer advised they didn't receive order - uber support advised eligible to r…"
type textarea "Customer advised they didn't receive order - uber support advised eligible to r…"
click at [940, 134] on textarea "Customer advised they didn't receive order - uber support advised eligible to r…" at bounding box center [1123, 142] width 543 height 72
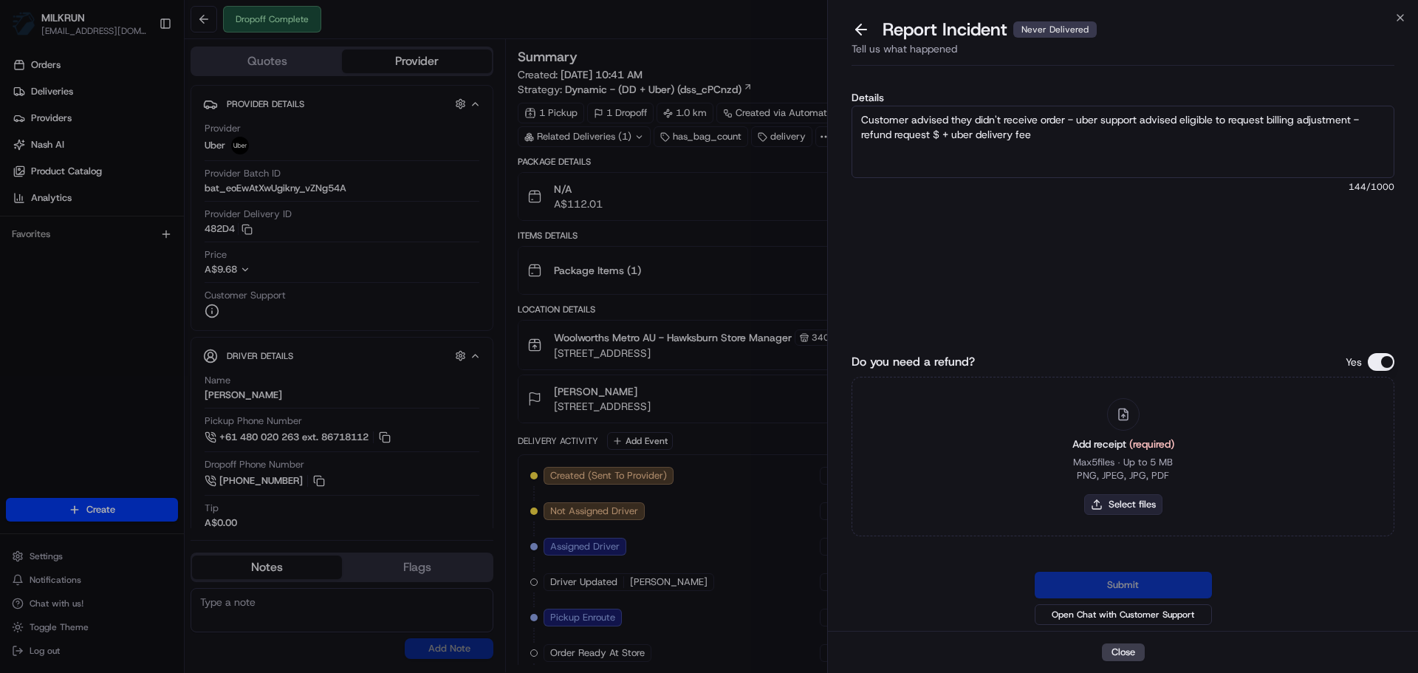
click at [1130, 502] on button "Select files" at bounding box center [1124, 504] width 78 height 21
type input "C:\fakepath\Screenshot 2025-08-24 115446.png"
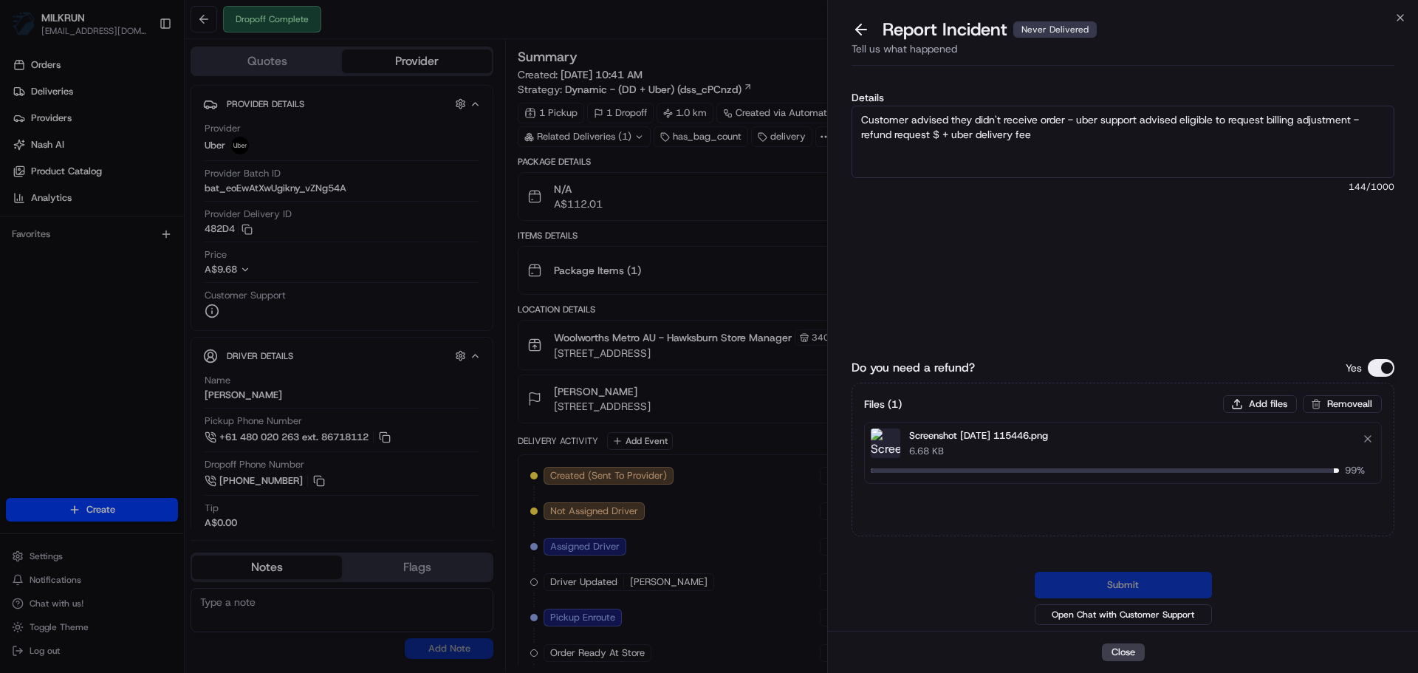
click at [940, 132] on textarea "Customer advised they didn't receive order - uber support advised eligible to r…" at bounding box center [1123, 142] width 543 height 72
type textarea "Customer advised they didn't receive order - uber support advised eligible to r…"
click at [1073, 585] on button "Submit" at bounding box center [1123, 585] width 177 height 27
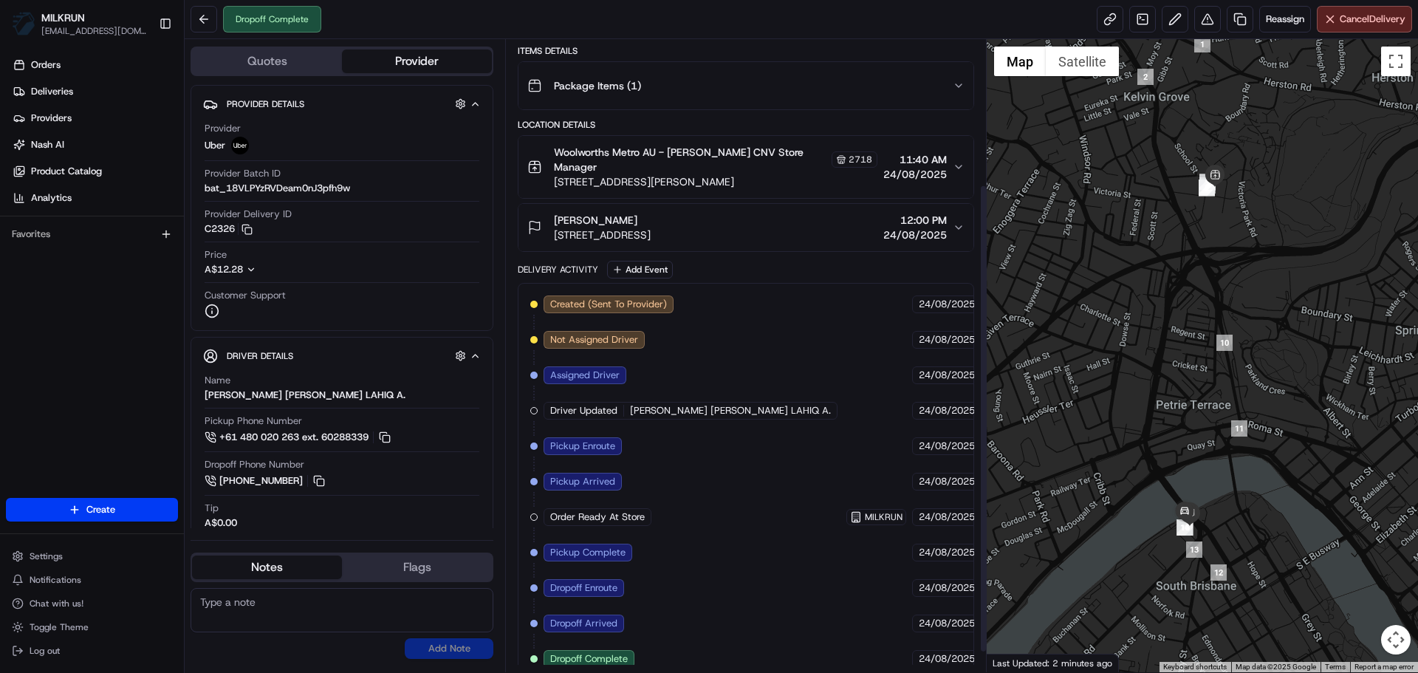
scroll to position [148, 0]
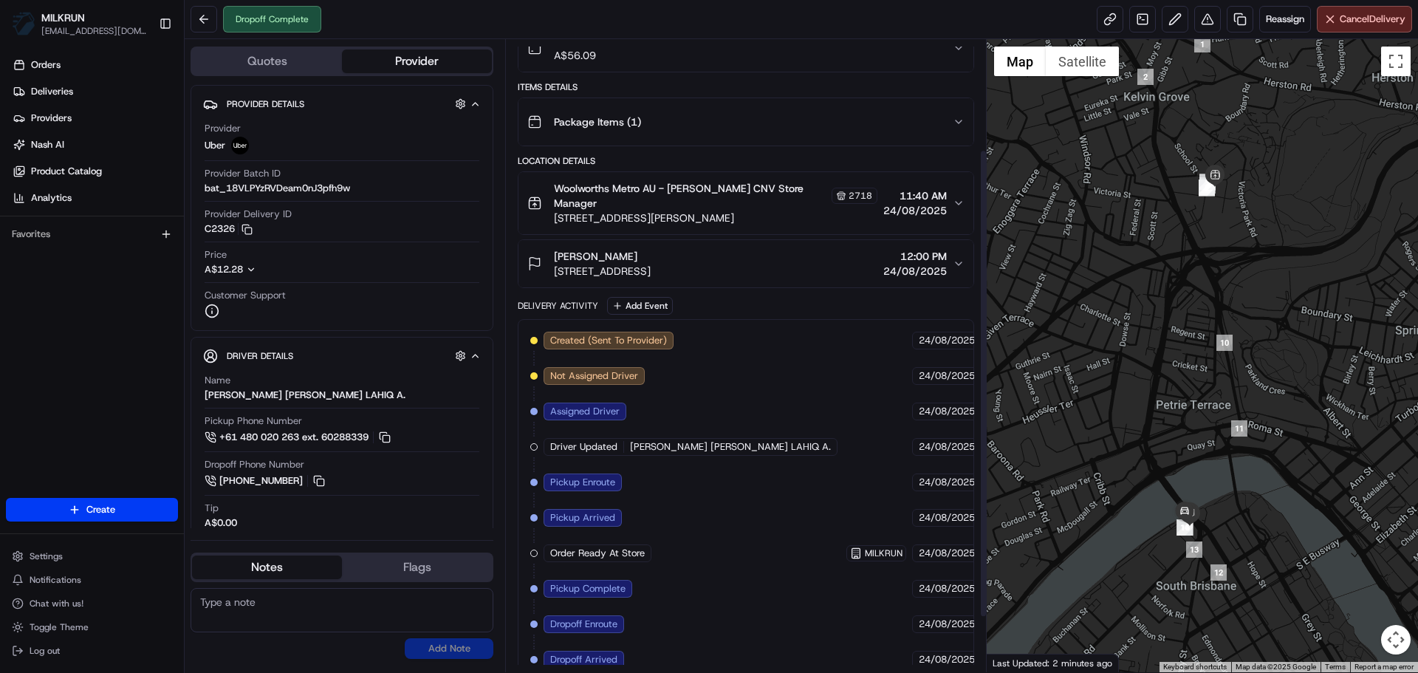
click at [801, 263] on div "Chelli Edri 25 Bouquet St, South Brisbane, QLD 4101, AU 12:00 PM 24/08/2025" at bounding box center [740, 264] width 425 height 30
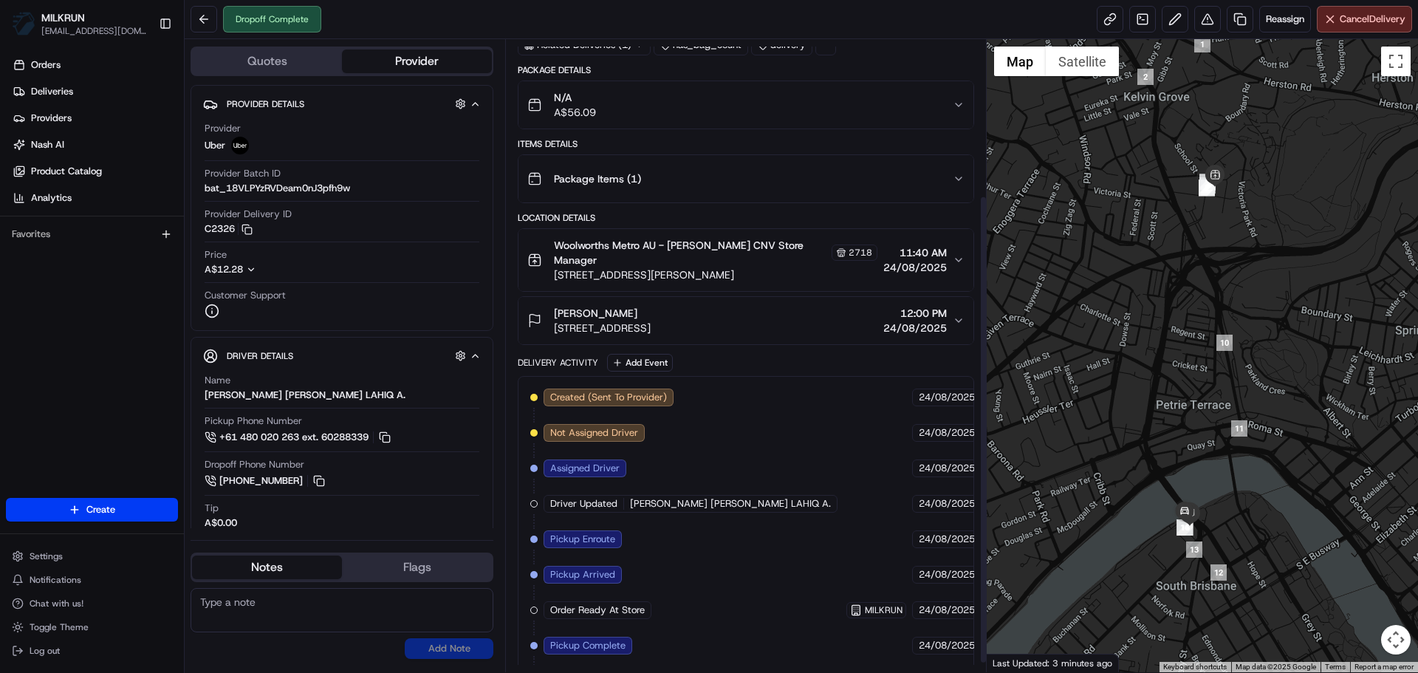
scroll to position [222, 0]
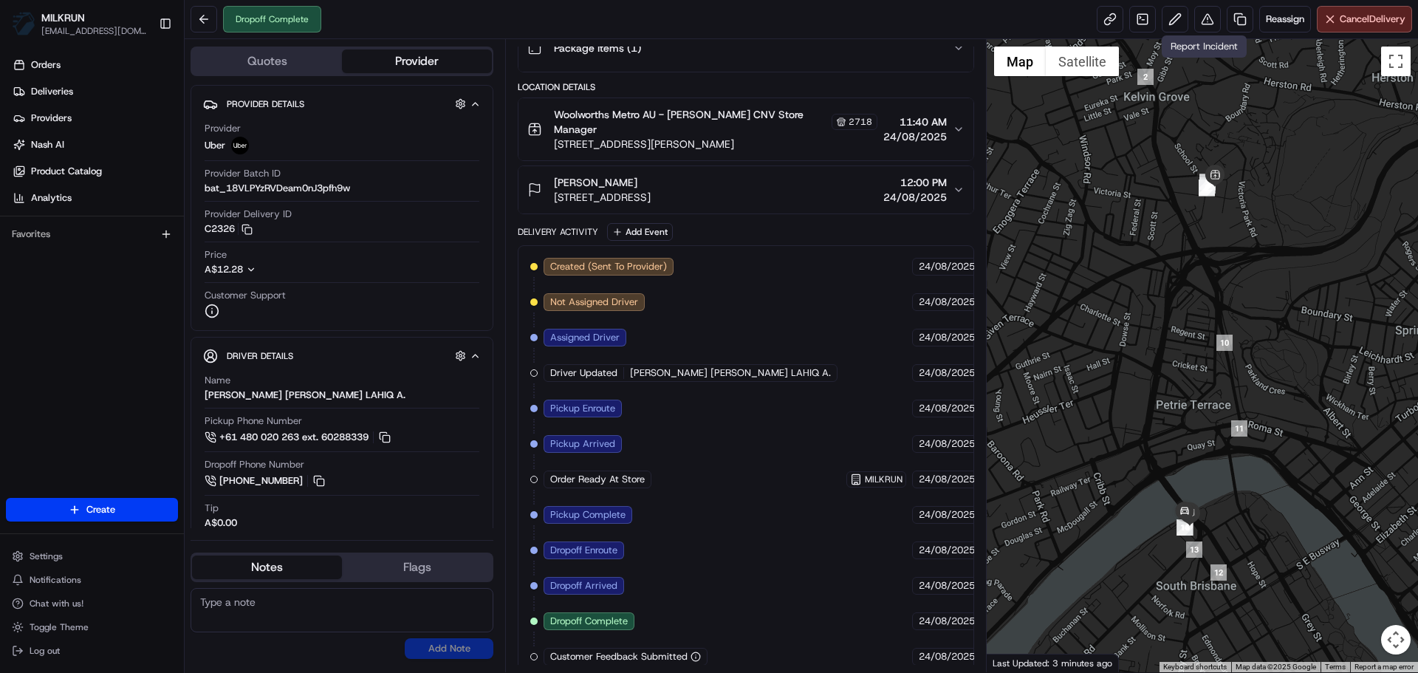
click at [1199, 38] on div "Report Incident Report Incident" at bounding box center [1204, 46] width 85 height 22
click at [1204, 23] on button at bounding box center [1208, 19] width 27 height 27
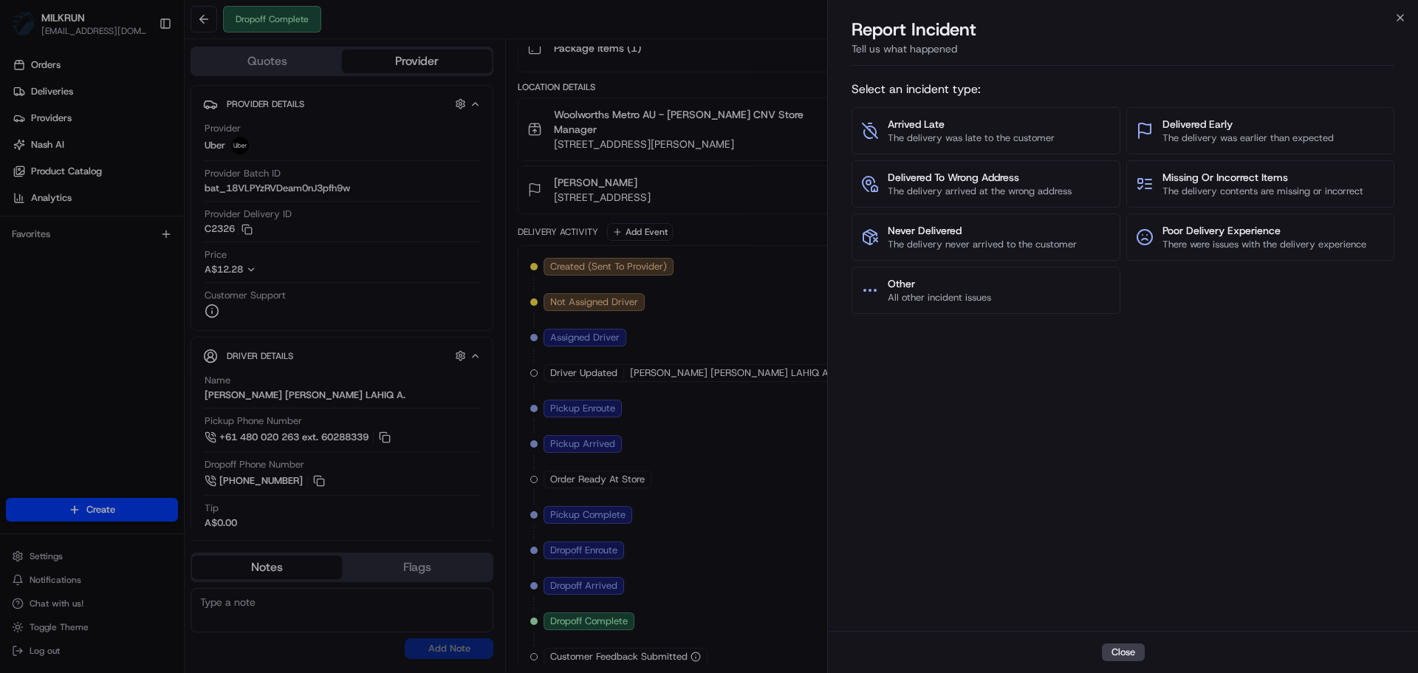
click at [1099, 648] on div "Close" at bounding box center [1123, 652] width 590 height 42
click at [1103, 656] on button "Close" at bounding box center [1123, 652] width 43 height 18
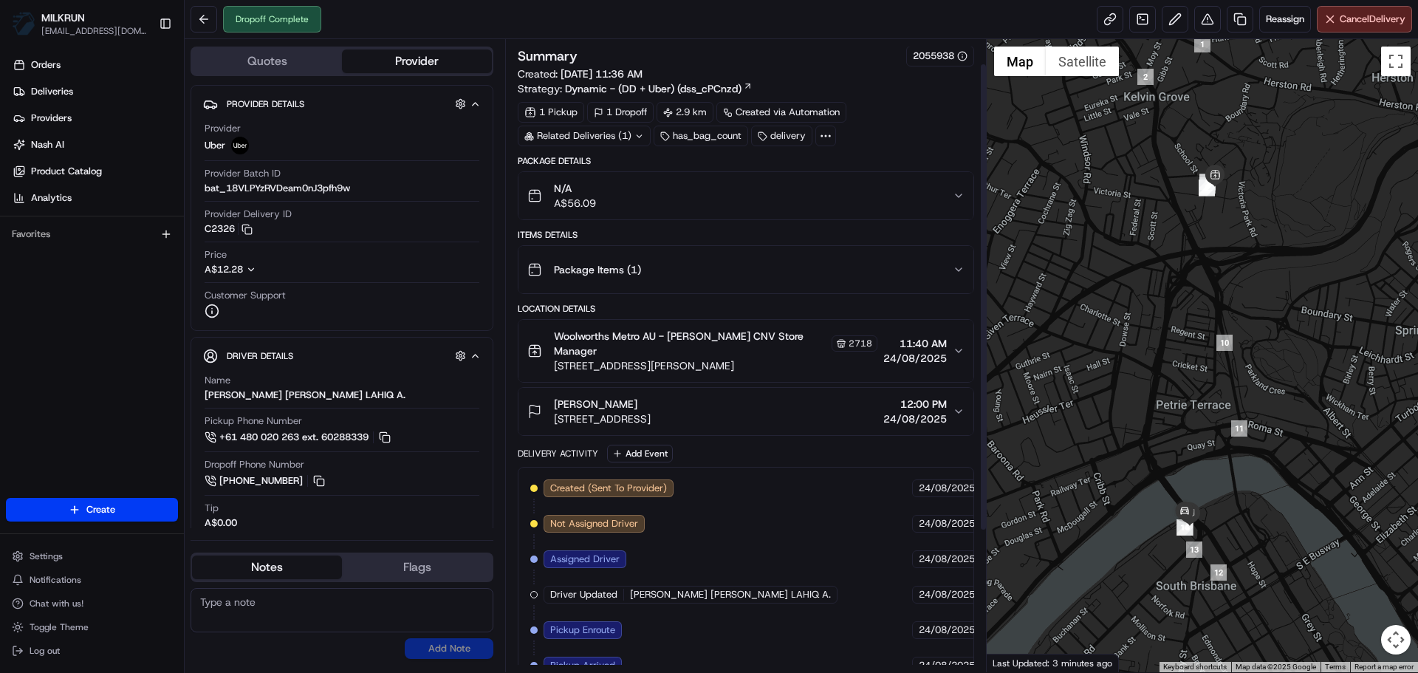
scroll to position [0, 0]
click at [1221, 16] on div "Reassign Cancel Delivery" at bounding box center [1254, 19] width 315 height 27
click at [1212, 16] on button at bounding box center [1208, 19] width 27 height 27
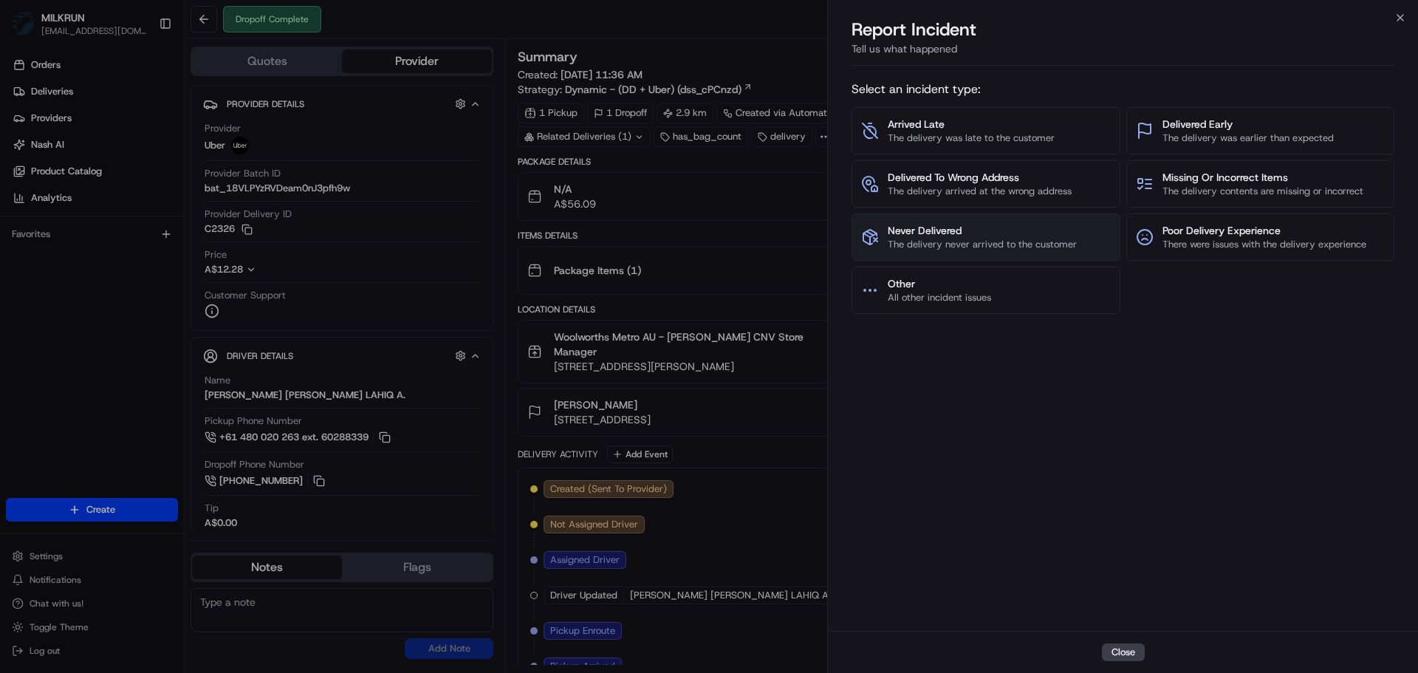
click at [1053, 215] on button "Never Delivered The delivery never arrived to the customer" at bounding box center [986, 237] width 269 height 47
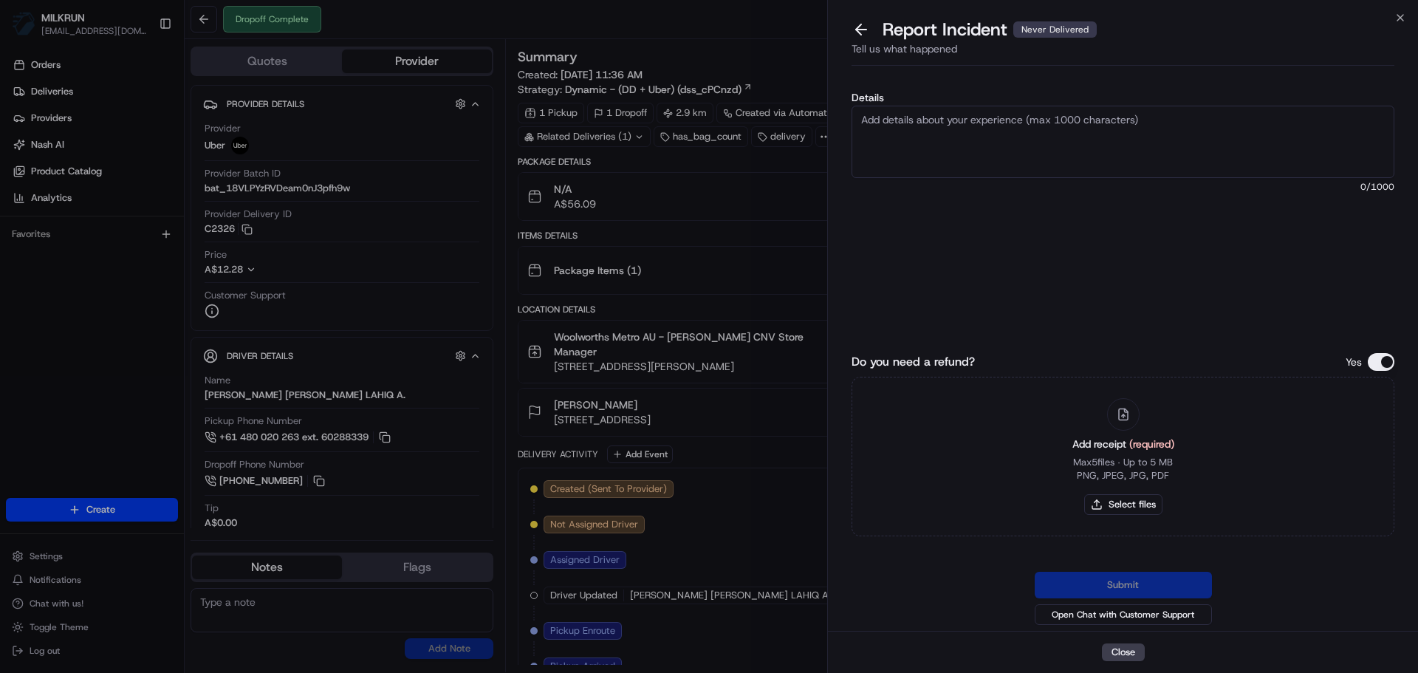
click at [1141, 164] on textarea "Details" at bounding box center [1123, 142] width 543 height 72
drag, startPoint x: 1077, startPoint y: 159, endPoint x: 1092, endPoint y: 184, distance: 29.1
click at [1078, 161] on textarea "Details" at bounding box center [1123, 142] width 543 height 72
click at [1095, 144] on textarea "Details" at bounding box center [1123, 142] width 543 height 72
paste textarea "Customer advised they didn't receive order - uber support advised eligible to r…"
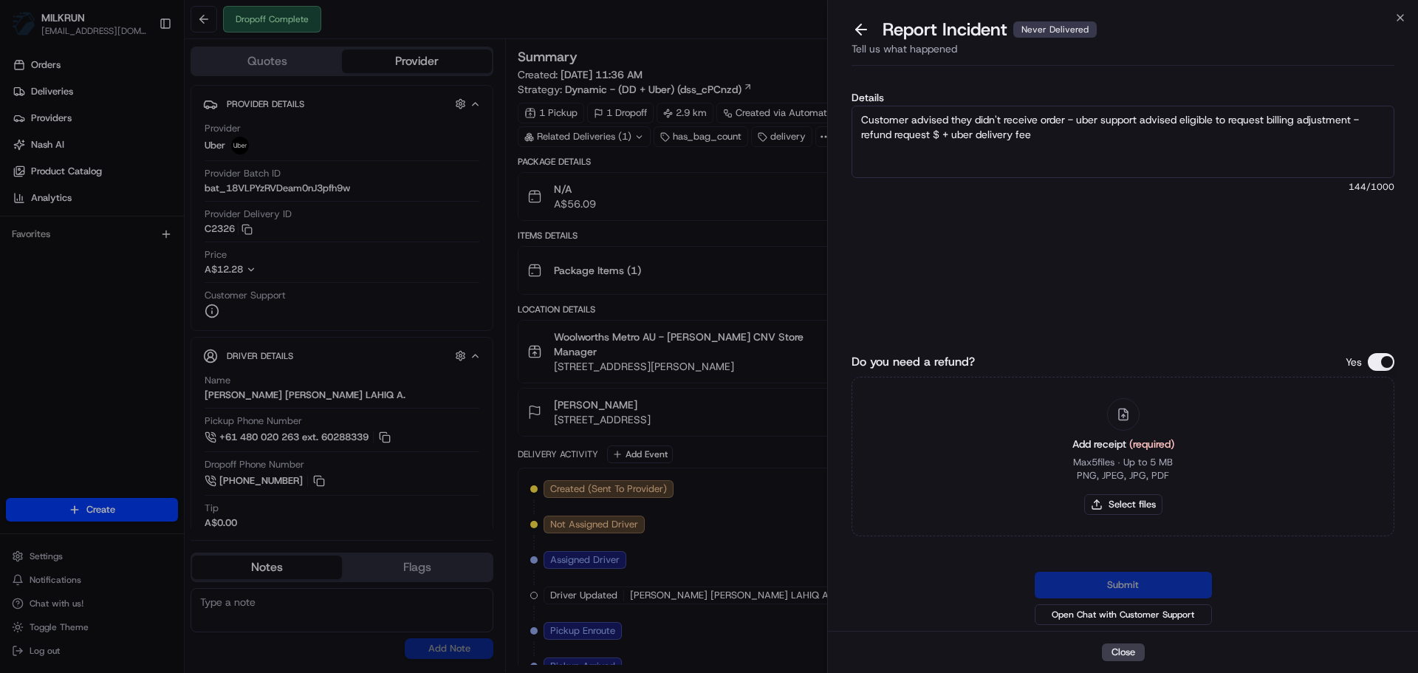
click at [938, 135] on textarea "Customer advised they didn't receive order - uber support advised eligible to r…" at bounding box center [1123, 142] width 543 height 72
drag, startPoint x: 938, startPoint y: 135, endPoint x: 963, endPoint y: 144, distance: 26.6
click at [938, 135] on textarea "Customer advised they didn't receive order - uber support advised eligible to r…" at bounding box center [1123, 142] width 543 height 72
type textarea "Customer advised they didn't receive order - uber support advised eligible to r…"
click at [1149, 494] on button "Select files" at bounding box center [1124, 504] width 78 height 21
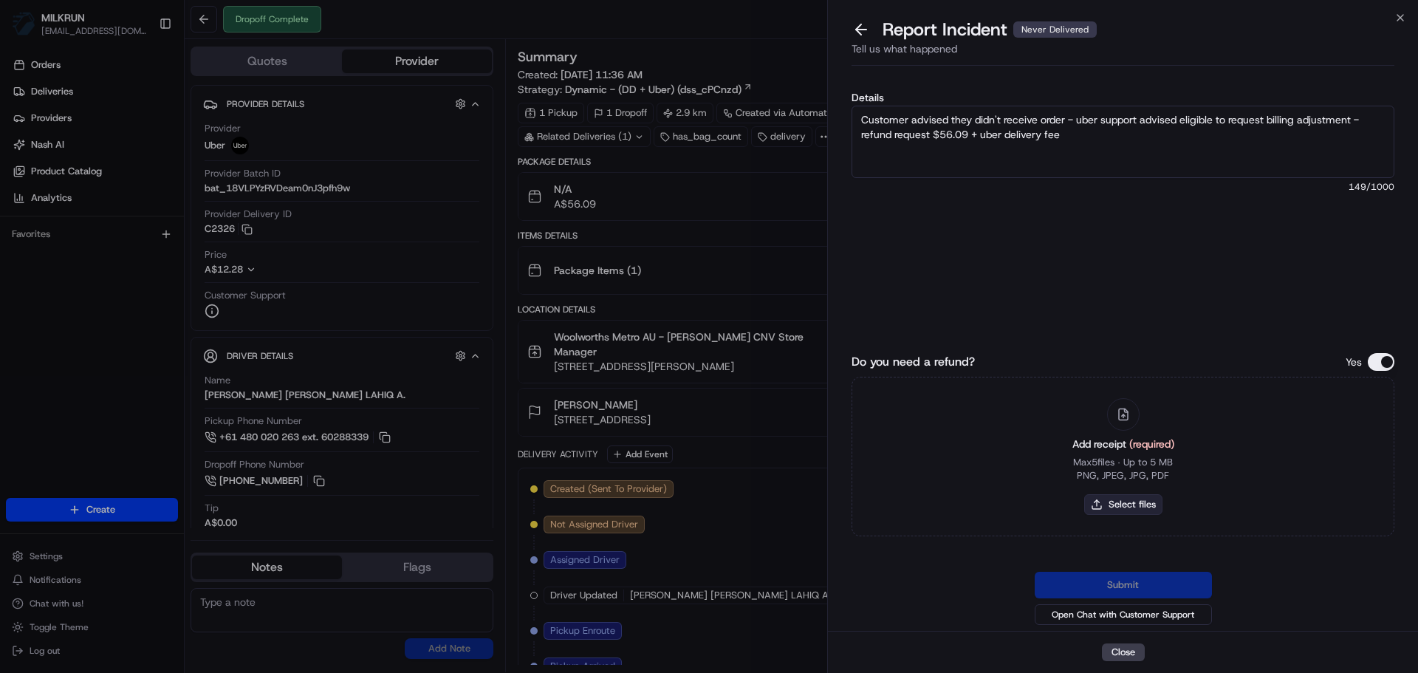
type input "C:\fakepath\Screenshot 2025-08-24 121850.png"
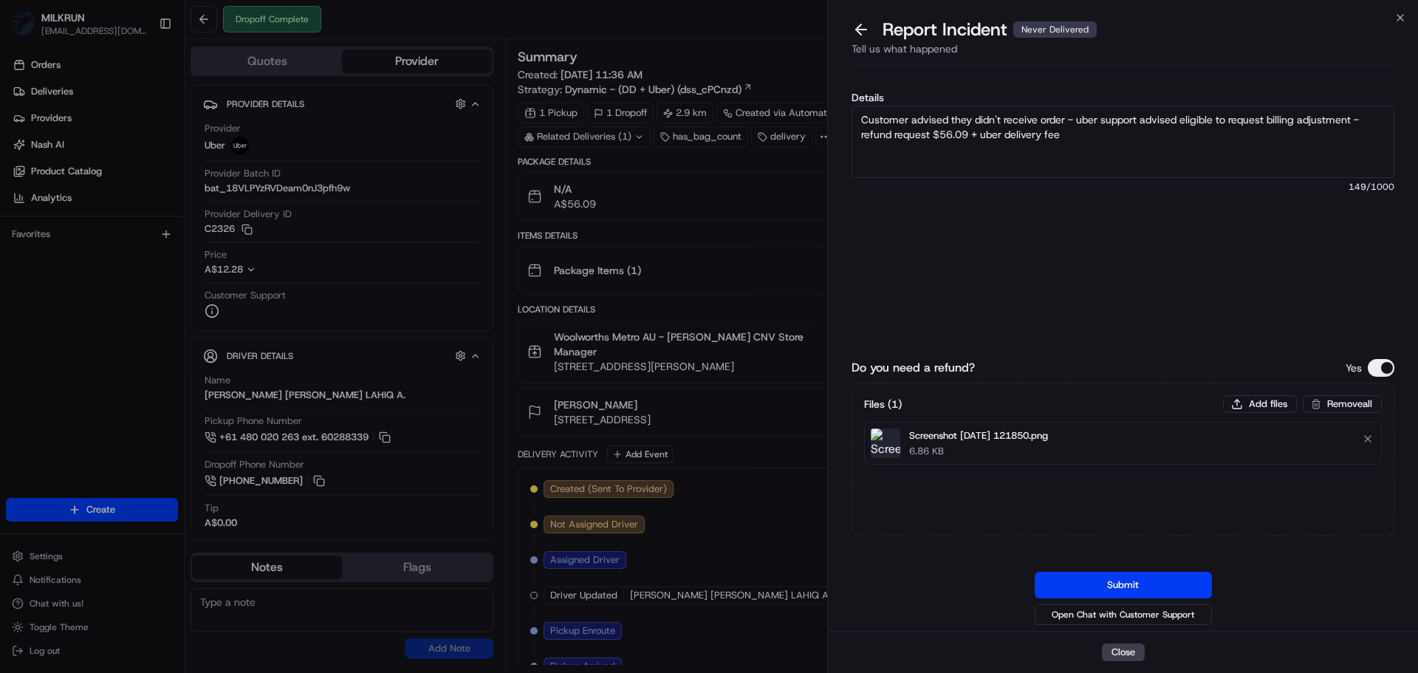
click at [1093, 136] on textarea "Customer advised they didn't receive order - uber support advised eligible to r…" at bounding box center [1123, 142] width 543 height 72
drag, startPoint x: 1073, startPoint y: 148, endPoint x: 1073, endPoint y: 132, distance: 16.3
click at [1073, 132] on textarea "Customer advised they didn't receive order - uber support advised eligible to r…" at bounding box center [1123, 142] width 543 height 72
click at [1056, 134] on textarea "Customer advised they didn't receive order - uber support advised eligible to r…" at bounding box center [1123, 142] width 543 height 72
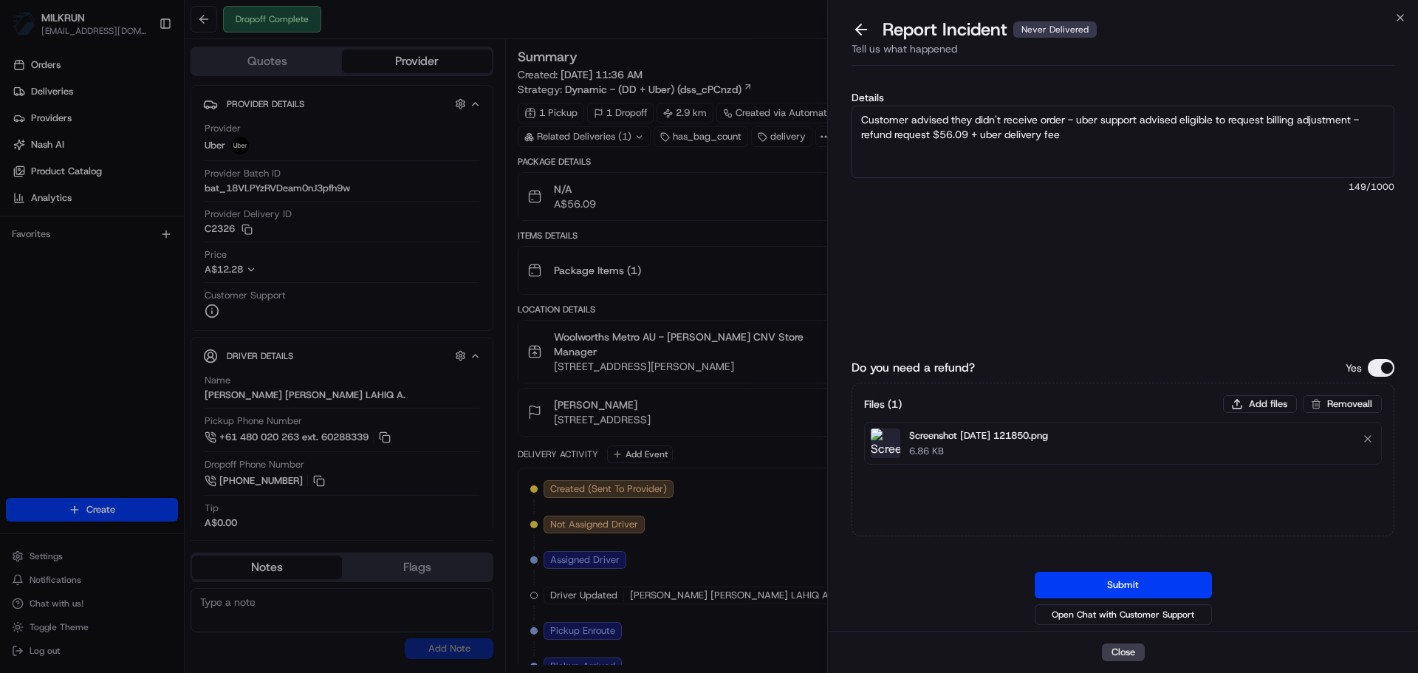
drag, startPoint x: 1150, startPoint y: 154, endPoint x: 1054, endPoint y: 163, distance: 95.7
click at [1054, 163] on textarea "Customer advised they didn't receive order - uber support advised eligible to r…" at bounding box center [1123, 142] width 543 height 72
click at [1056, 160] on textarea "Customer advised they didn't receive order - uber support advised eligible to r…" at bounding box center [1123, 142] width 543 height 72
click at [1129, 582] on button "Submit" at bounding box center [1123, 585] width 177 height 27
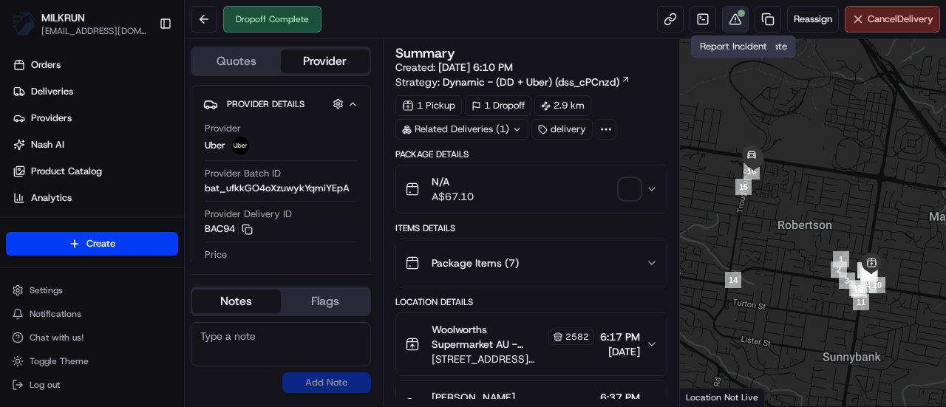
click at [737, 15] on div at bounding box center [740, 13] width 7 height 7
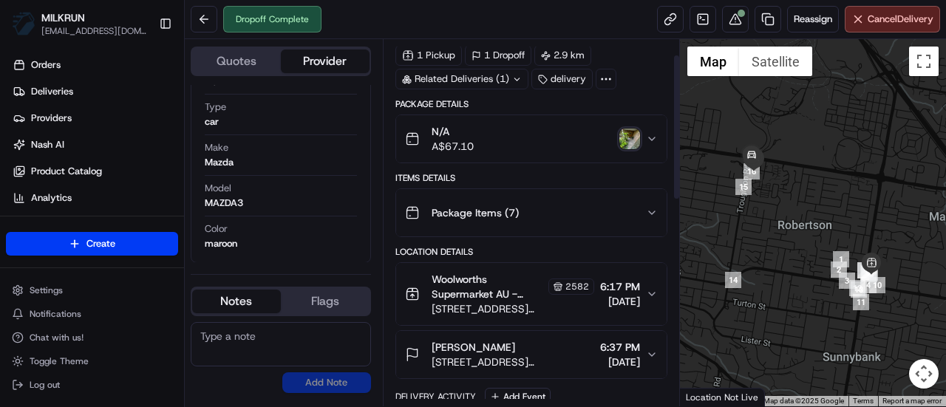
scroll to position [74, 0]
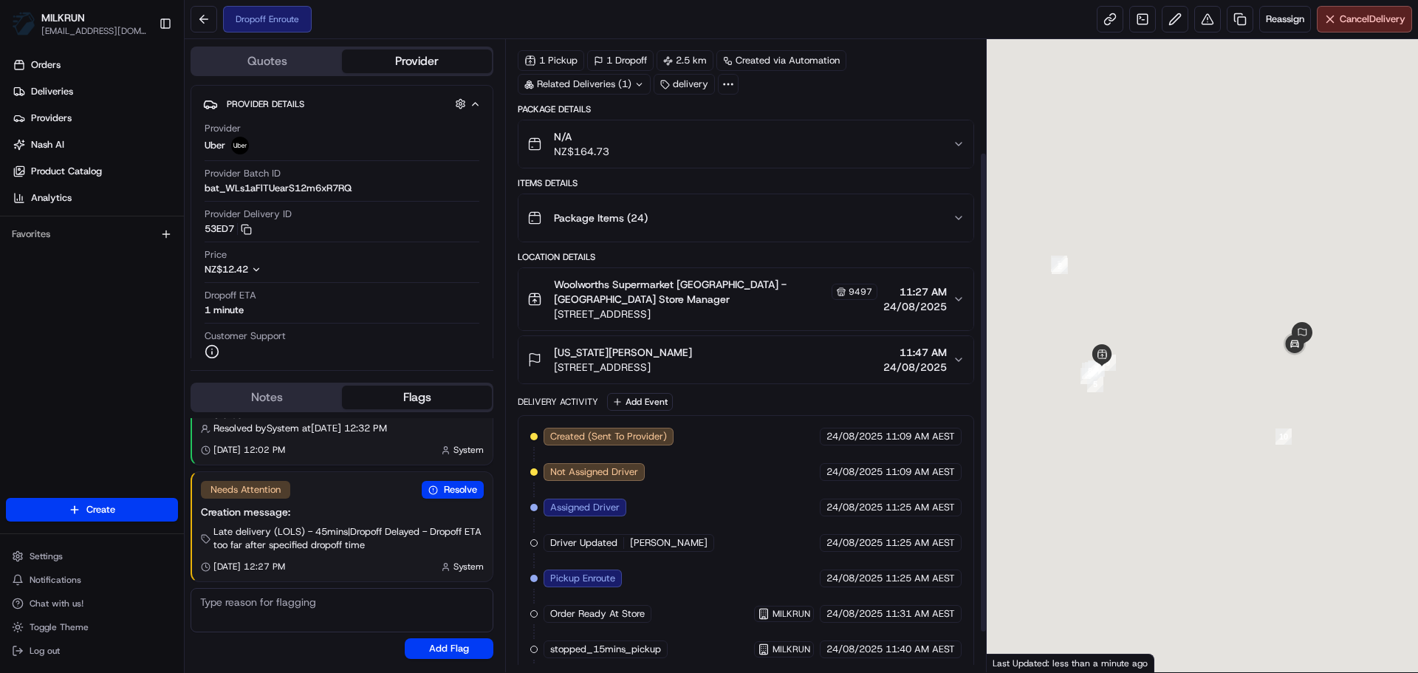
scroll to position [200, 0]
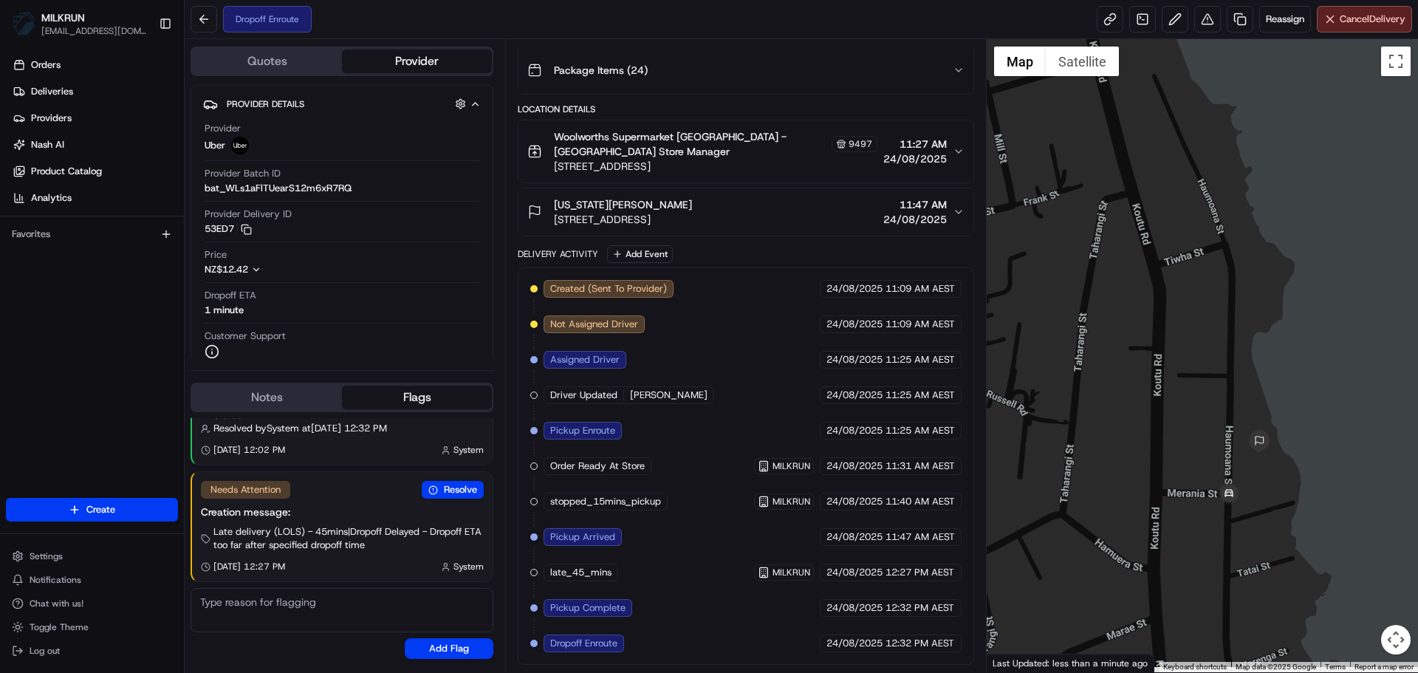
drag, startPoint x: 1228, startPoint y: 579, endPoint x: 1006, endPoint y: 521, distance: 229.2
click at [1007, 523] on div at bounding box center [1203, 355] width 432 height 633
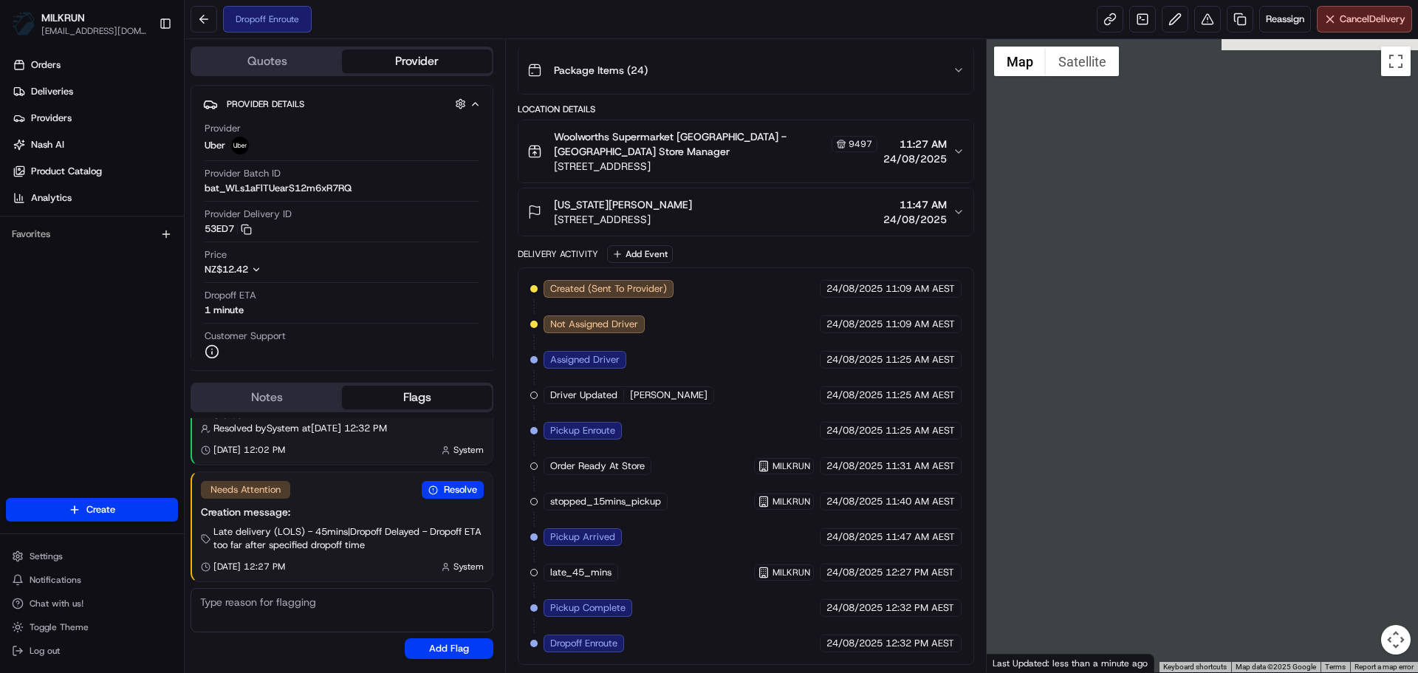
drag, startPoint x: 1151, startPoint y: 558, endPoint x: 946, endPoint y: 470, distance: 223.4
click at [1179, 564] on div at bounding box center [1203, 355] width 432 height 633
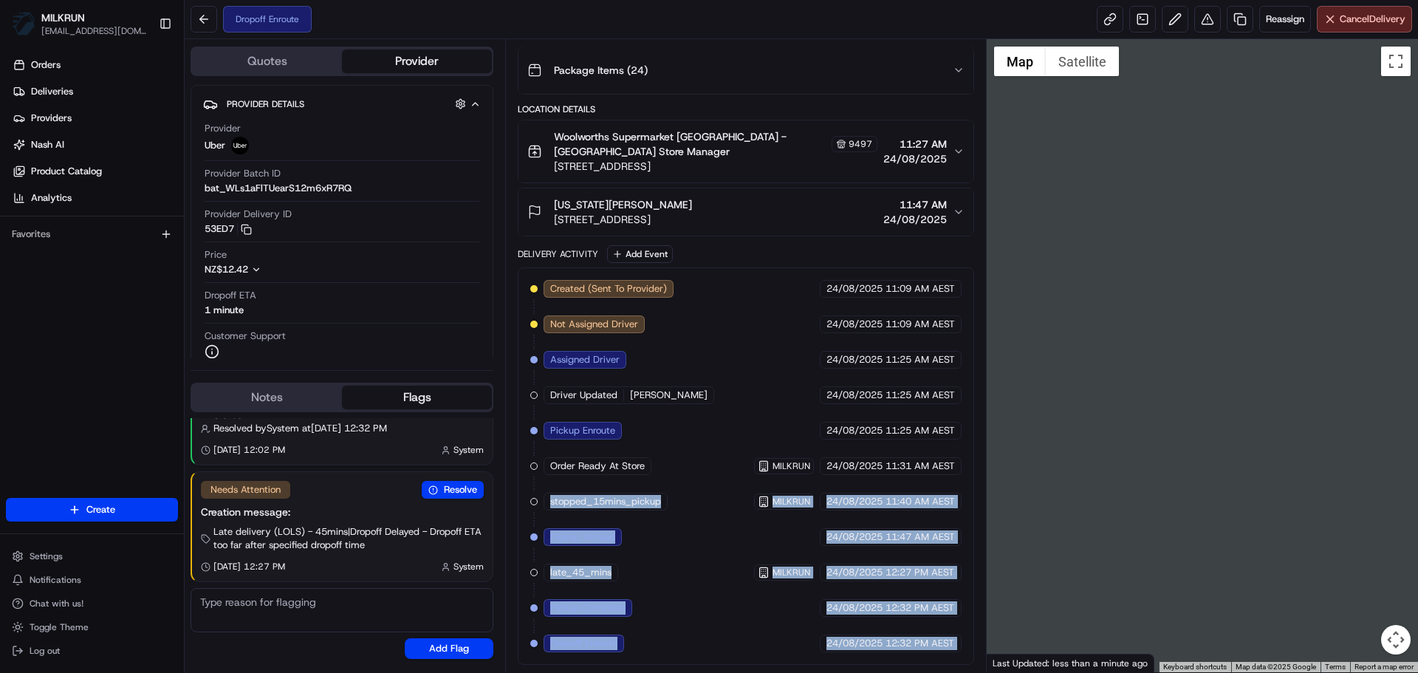
drag, startPoint x: 1035, startPoint y: 467, endPoint x: 841, endPoint y: 298, distance: 257.2
click at [1155, 448] on div "Quotes Provider Provider Details Hidden ( 2 ) Provider Uber Provider Batch ID b…" at bounding box center [802, 355] width 1234 height 633
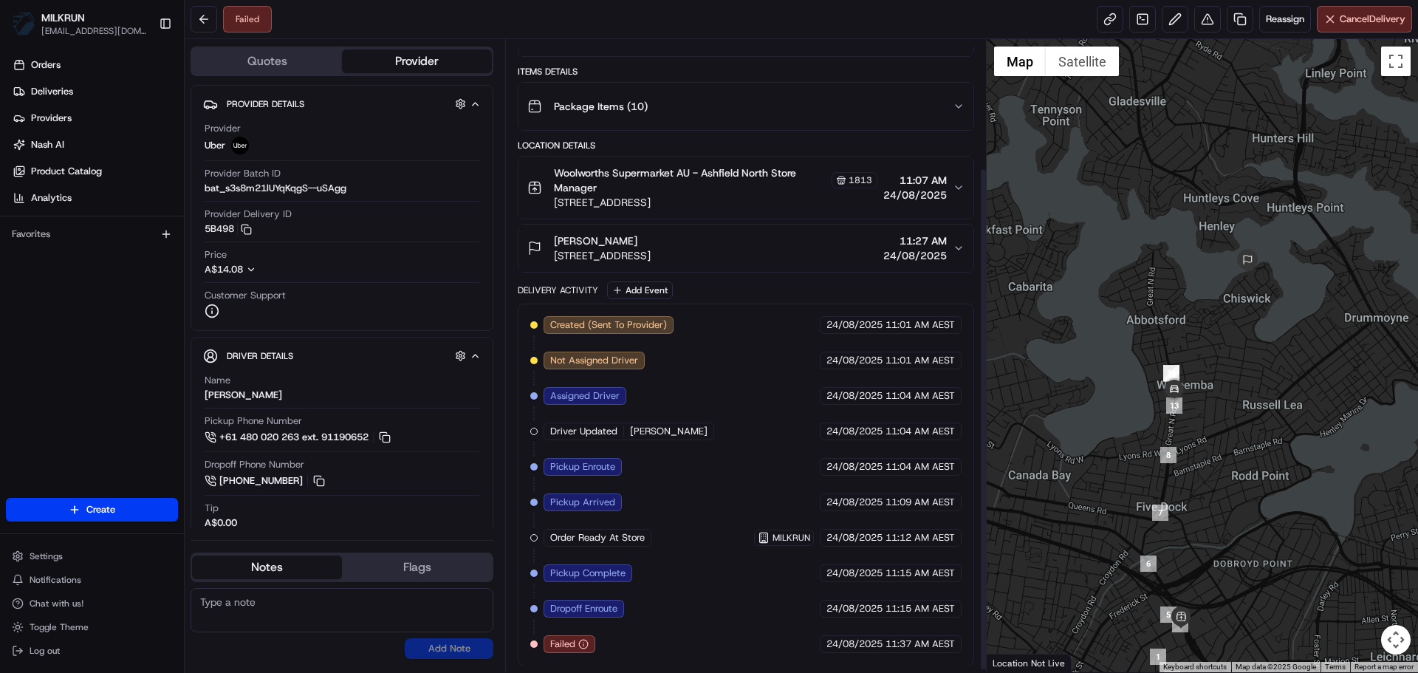
scroll to position [165, 0]
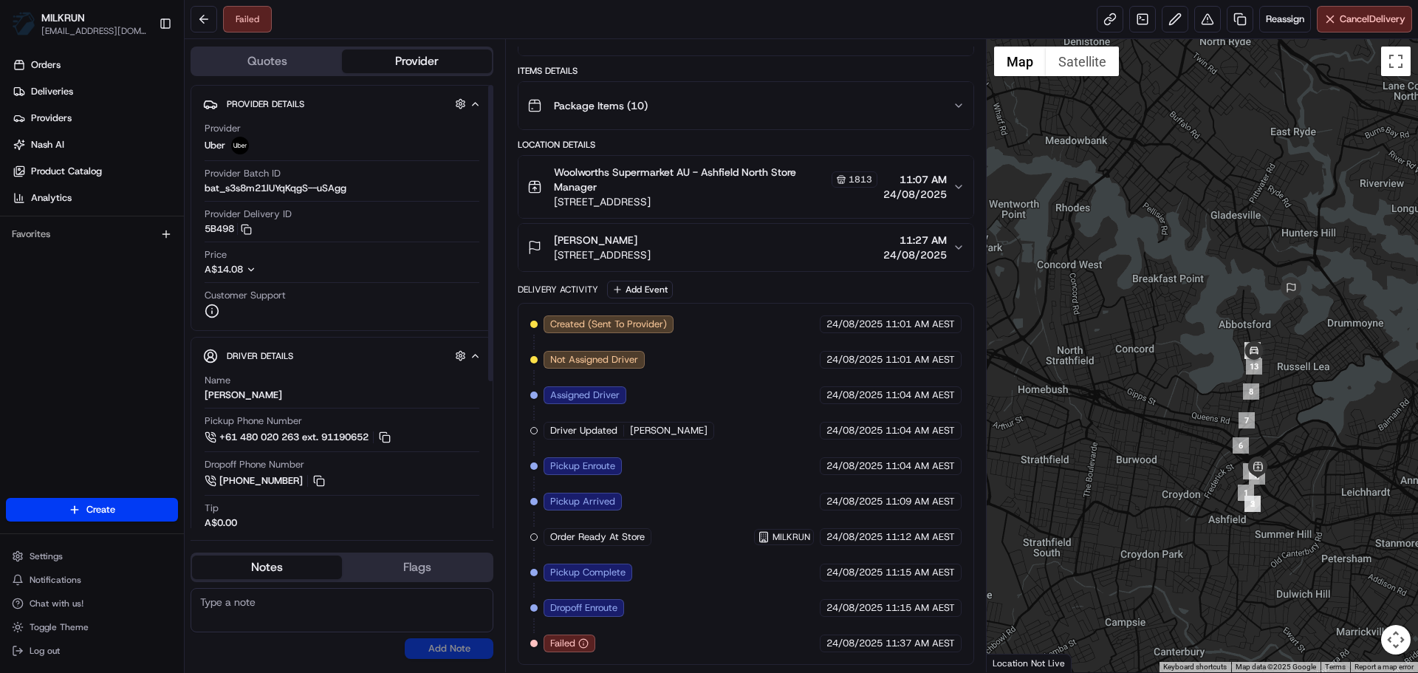
drag, startPoint x: 591, startPoint y: 307, endPoint x: 580, endPoint y: 434, distance: 127.6
drag, startPoint x: 741, startPoint y: 479, endPoint x: 739, endPoint y: 614, distance: 134.5
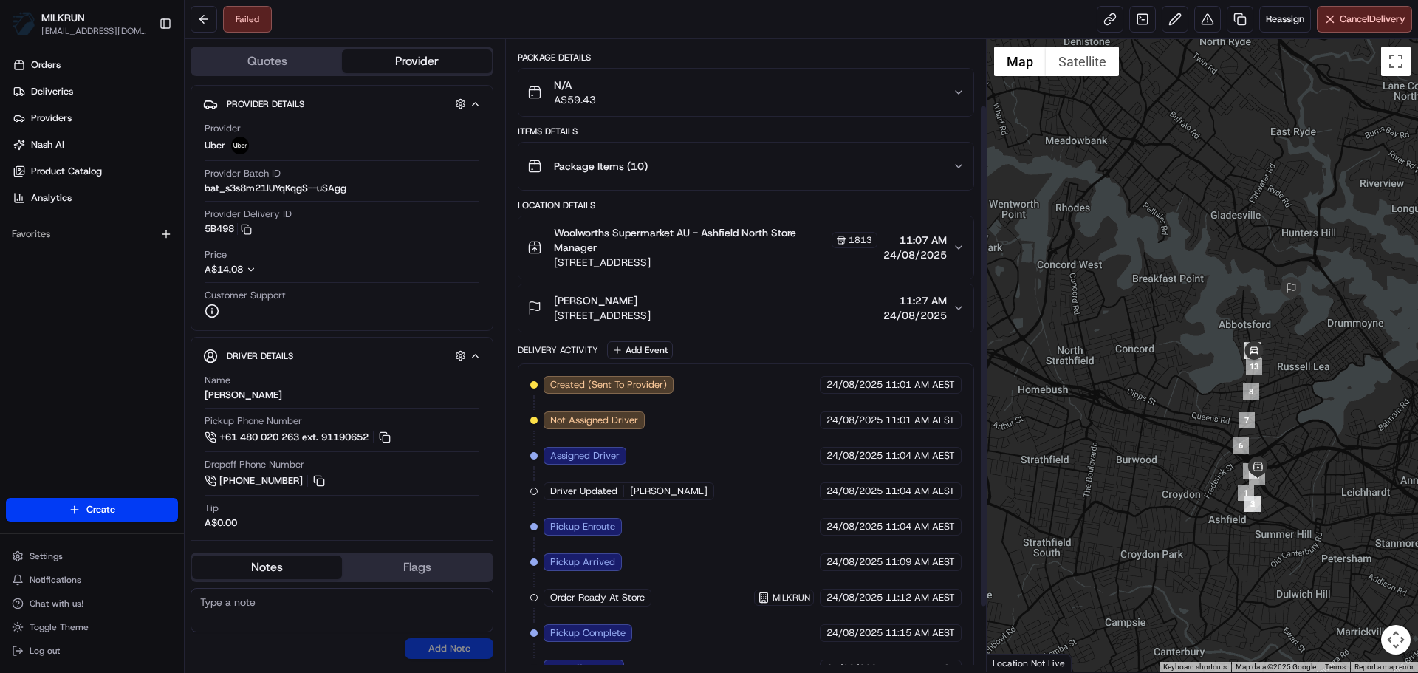
drag, startPoint x: 737, startPoint y: 633, endPoint x: 727, endPoint y: 708, distance: 75.2
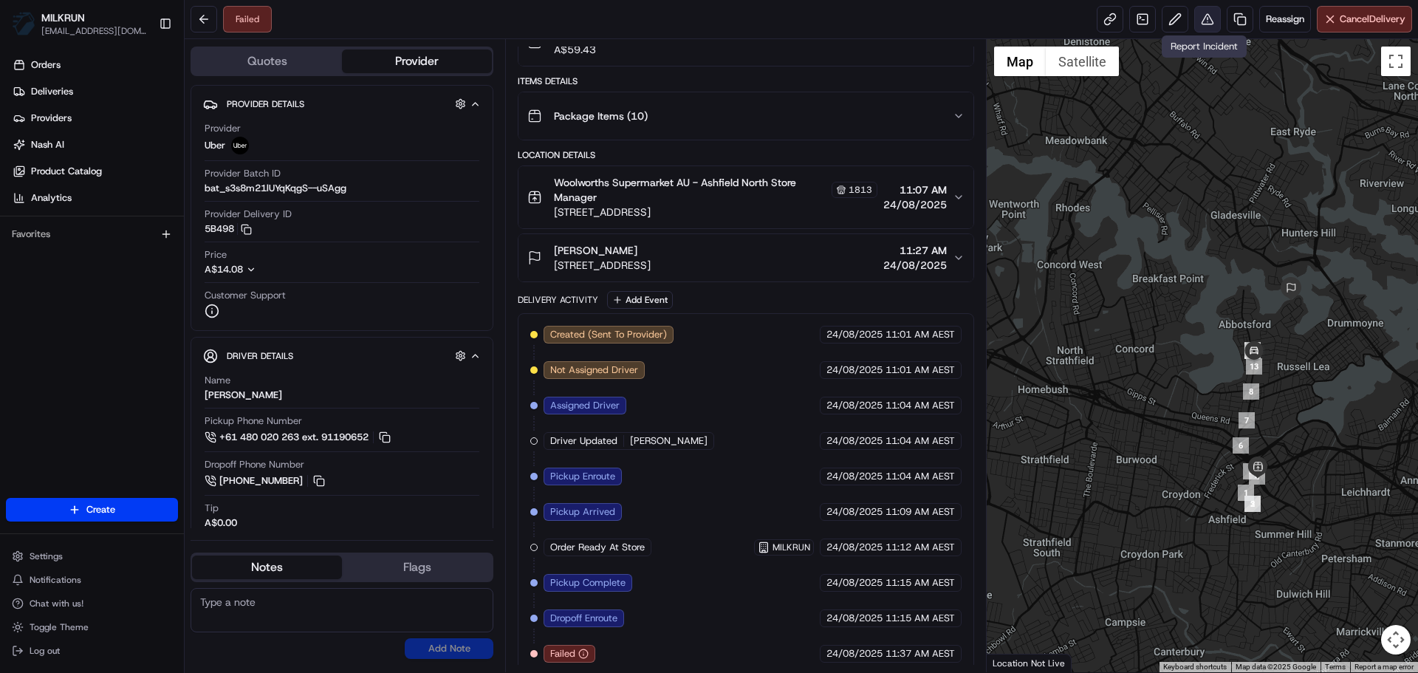
click at [1195, 21] on button at bounding box center [1208, 19] width 27 height 27
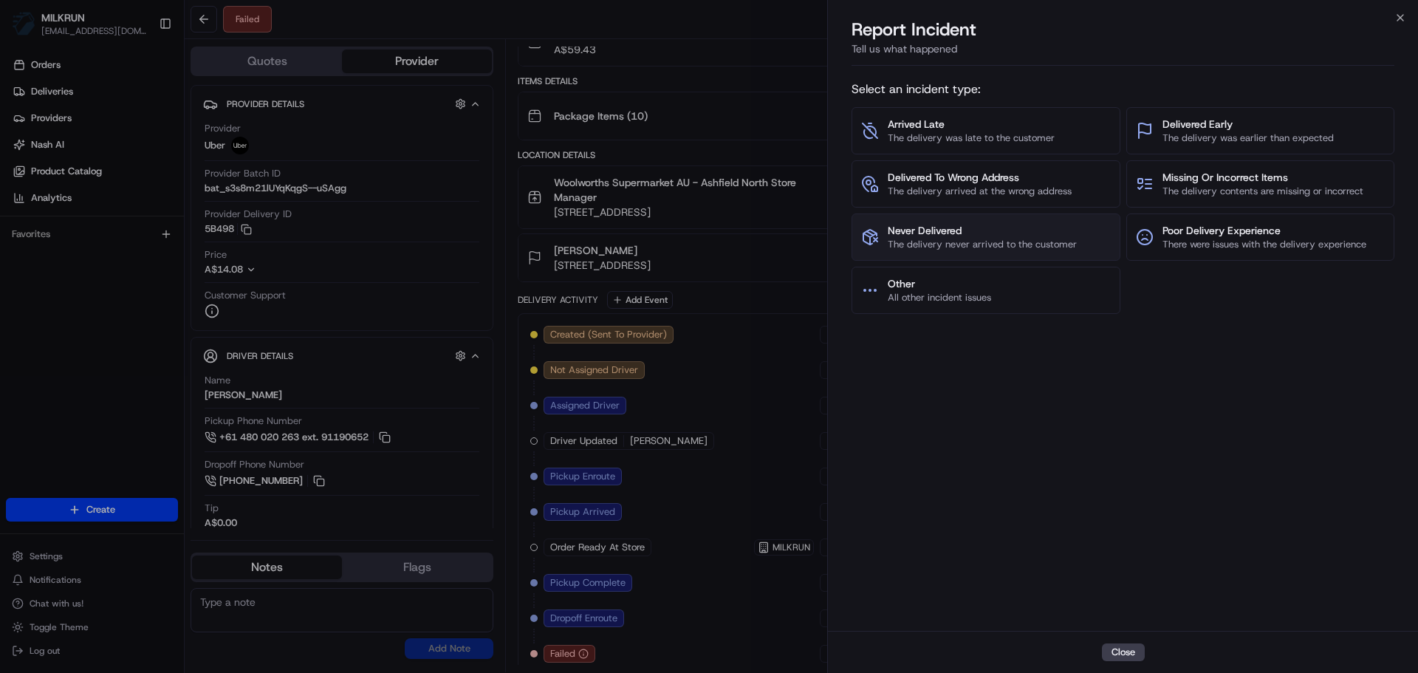
click at [1047, 245] on span "The delivery never arrived to the customer" at bounding box center [982, 244] width 189 height 13
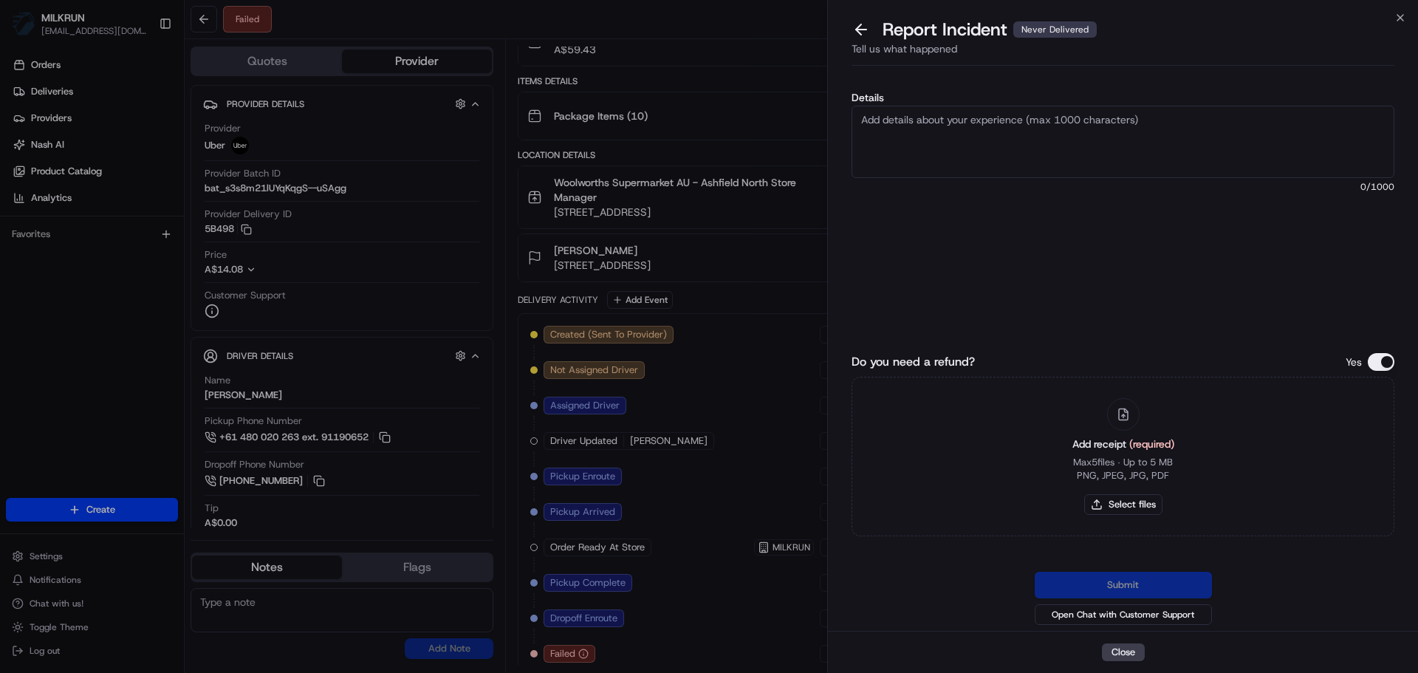
click at [1047, 137] on textarea "Details" at bounding box center [1123, 142] width 543 height 72
click at [1141, 159] on textarea "Details" at bounding box center [1123, 142] width 543 height 72
paste textarea "Customer advised they didn't receive order - uber support advised eligible to r…"
click at [1070, 123] on textarea "Customer advised they didn't receive order - uber support advised eligible to r…" at bounding box center [1123, 142] width 543 height 72
click at [1187, 116] on textarea "Customer advised they didn't receive order - uber support advised eligible to r…" at bounding box center [1123, 142] width 543 height 72
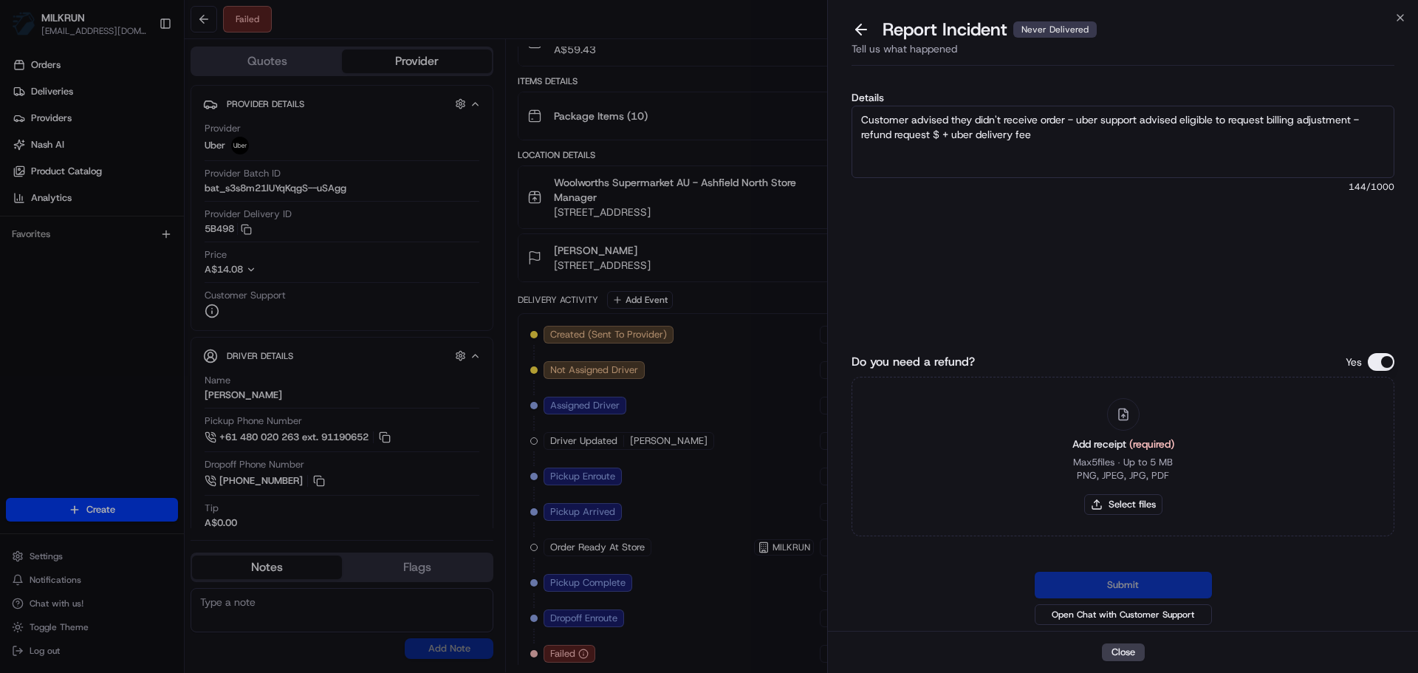
click at [1292, 112] on textarea "Customer advised they didn't receive order - uber support advised eligible to r…" at bounding box center [1123, 142] width 543 height 72
click at [1369, 128] on textarea "Customer advised they didn't receive order - uber support advised eligible to r…" at bounding box center [1123, 142] width 543 height 72
click at [940, 138] on textarea "Customer advised they didn't receive order - uber support advised eligible to r…" at bounding box center [1123, 142] width 543 height 72
click at [1029, 131] on textarea "Customer advised they didn't receive order - uber support advised eligible to r…" at bounding box center [1123, 142] width 543 height 72
click at [934, 133] on textarea "Customer advised they didn't receive order - uber support advised eligible to r…" at bounding box center [1123, 142] width 543 height 72
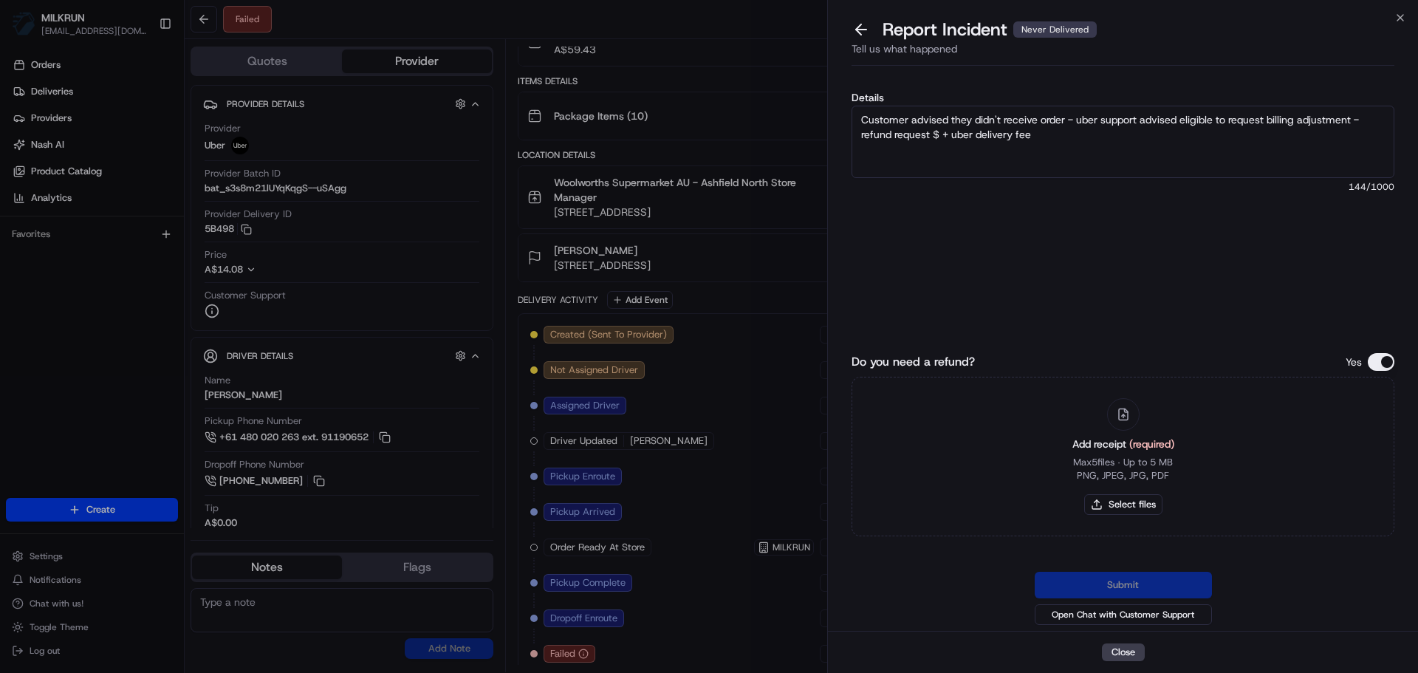
click at [938, 134] on textarea "Customer advised they didn't receive order - uber support advised eligible to r…" at bounding box center [1123, 142] width 543 height 72
type textarea "Customer advised they didn't receive order - uber support advised eligible to r…"
click at [1123, 505] on button "Select files" at bounding box center [1124, 504] width 78 height 21
type input "C:\fakepath\Screenshot 2025-08-24 125342.png"
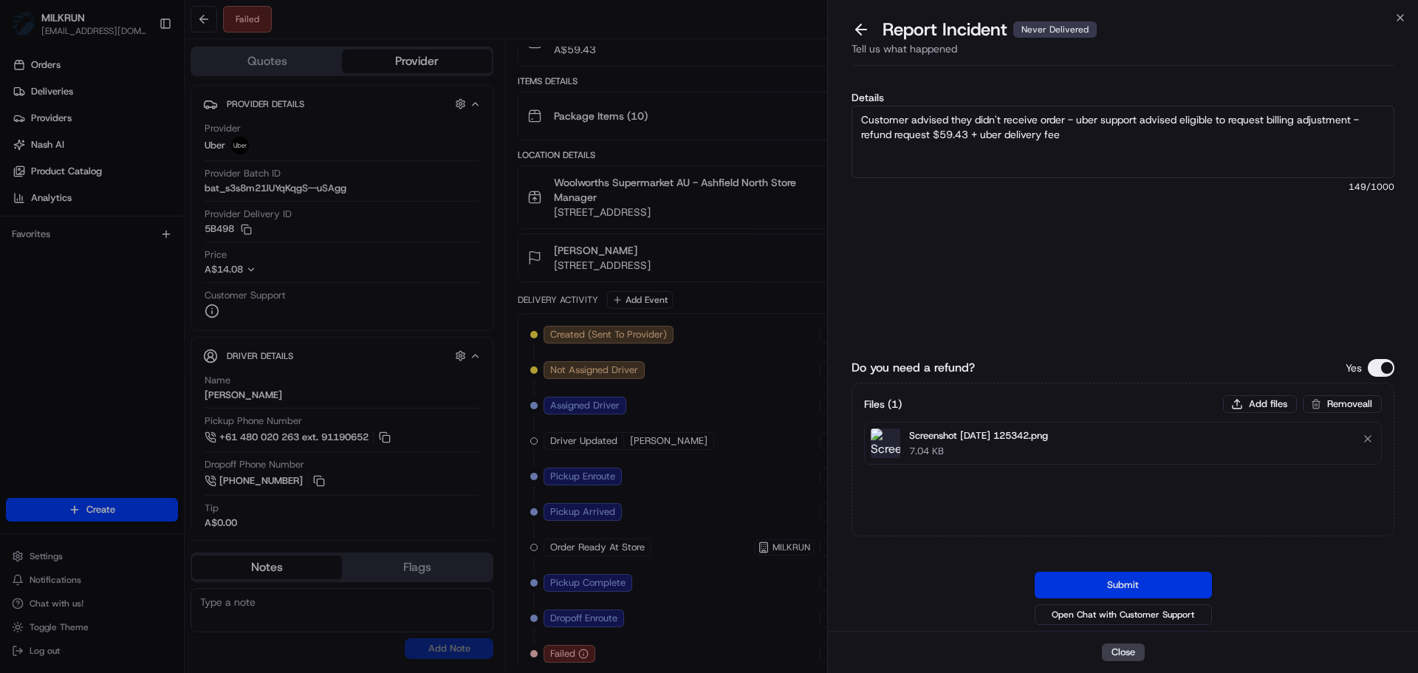
click at [1113, 576] on button "Submit" at bounding box center [1123, 585] width 177 height 27
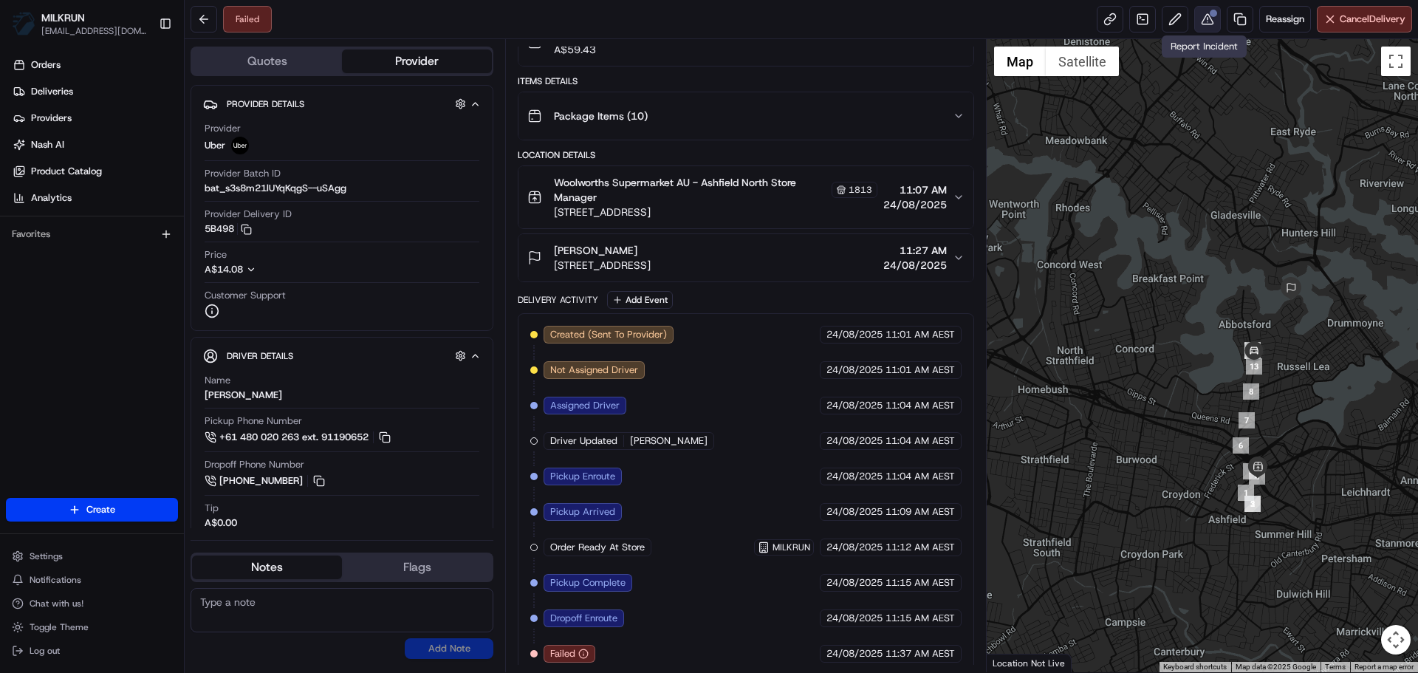
click at [1202, 16] on button at bounding box center [1208, 19] width 27 height 27
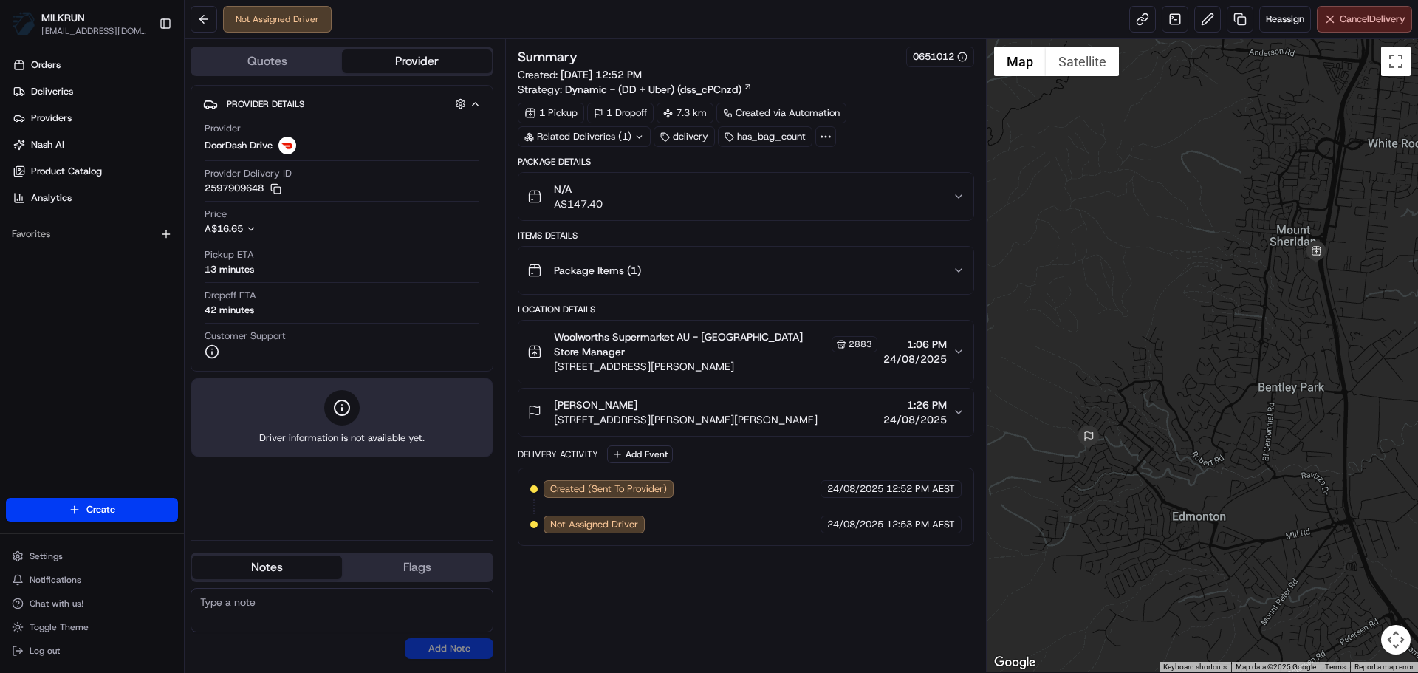
click at [1370, 19] on span "Cancel Delivery" at bounding box center [1373, 19] width 66 height 13
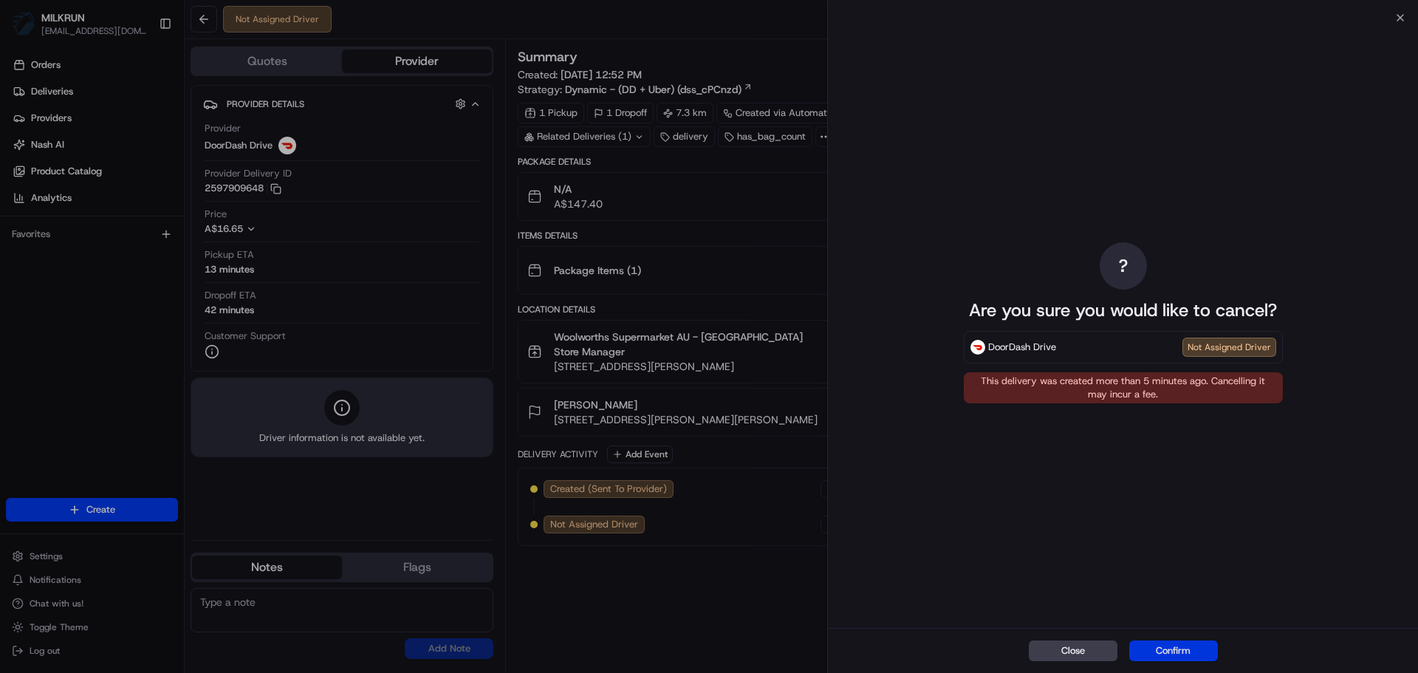
click at [1144, 649] on button "Confirm" at bounding box center [1174, 651] width 89 height 21
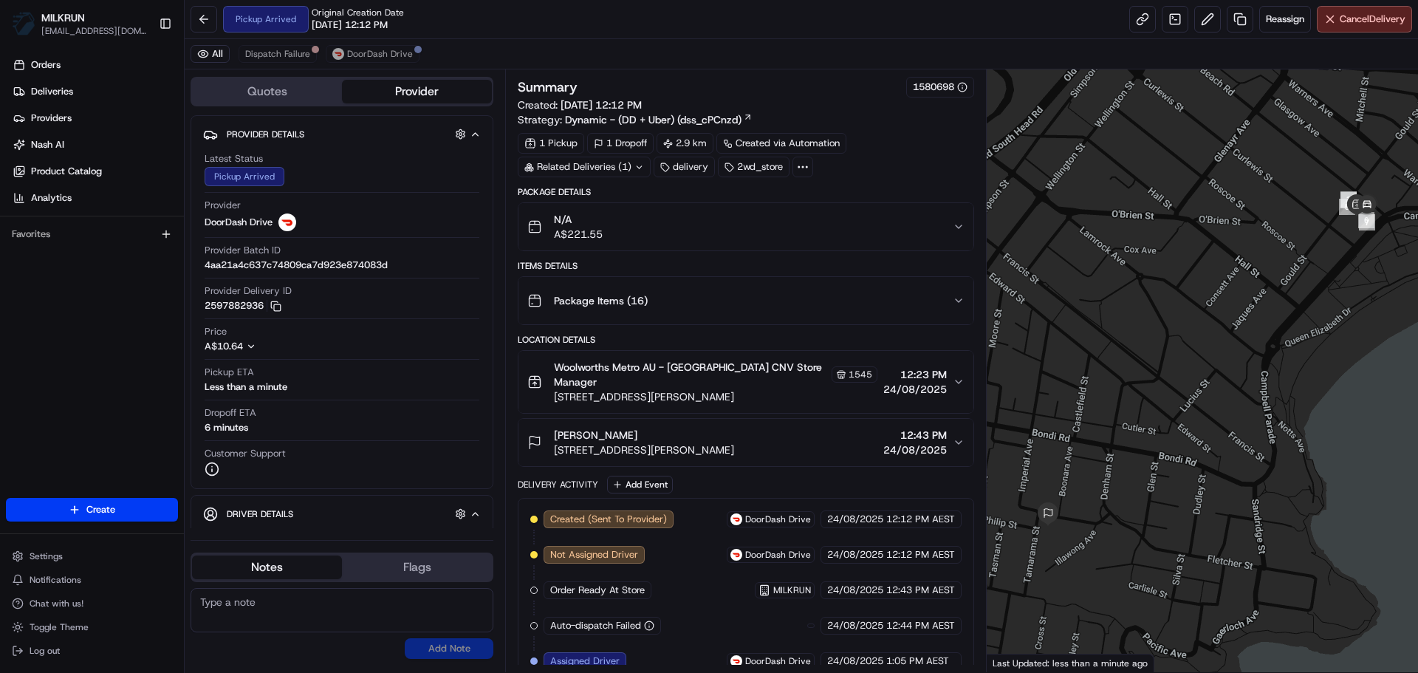
scroll to position [111, 0]
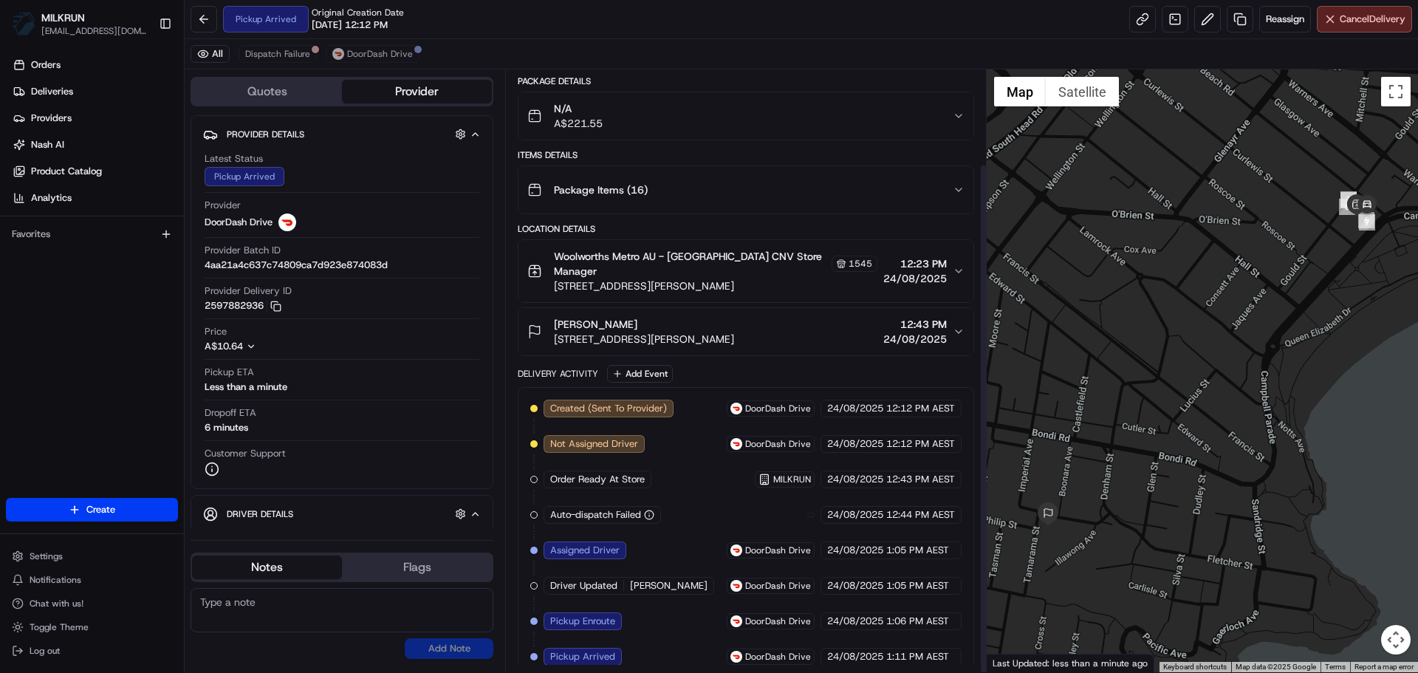
drag, startPoint x: 638, startPoint y: 312, endPoint x: 641, endPoint y: 487, distance: 175.1
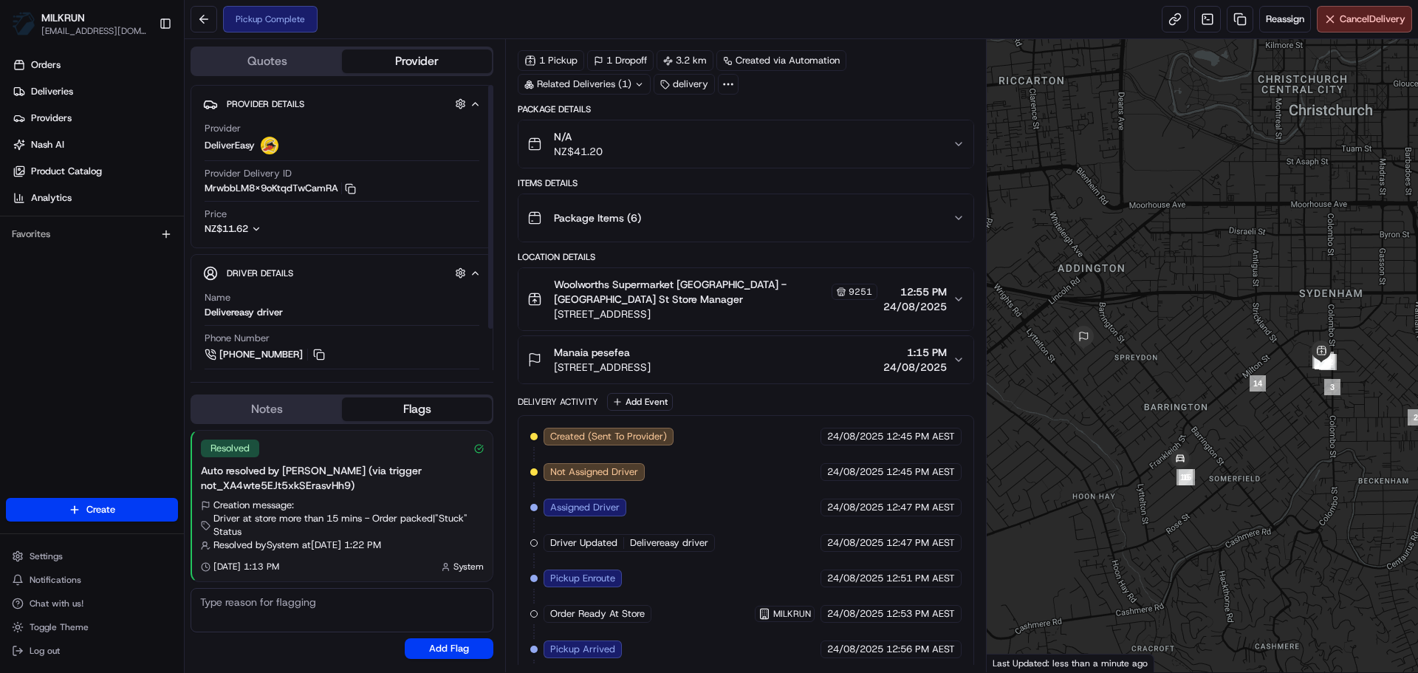
scroll to position [94, 0]
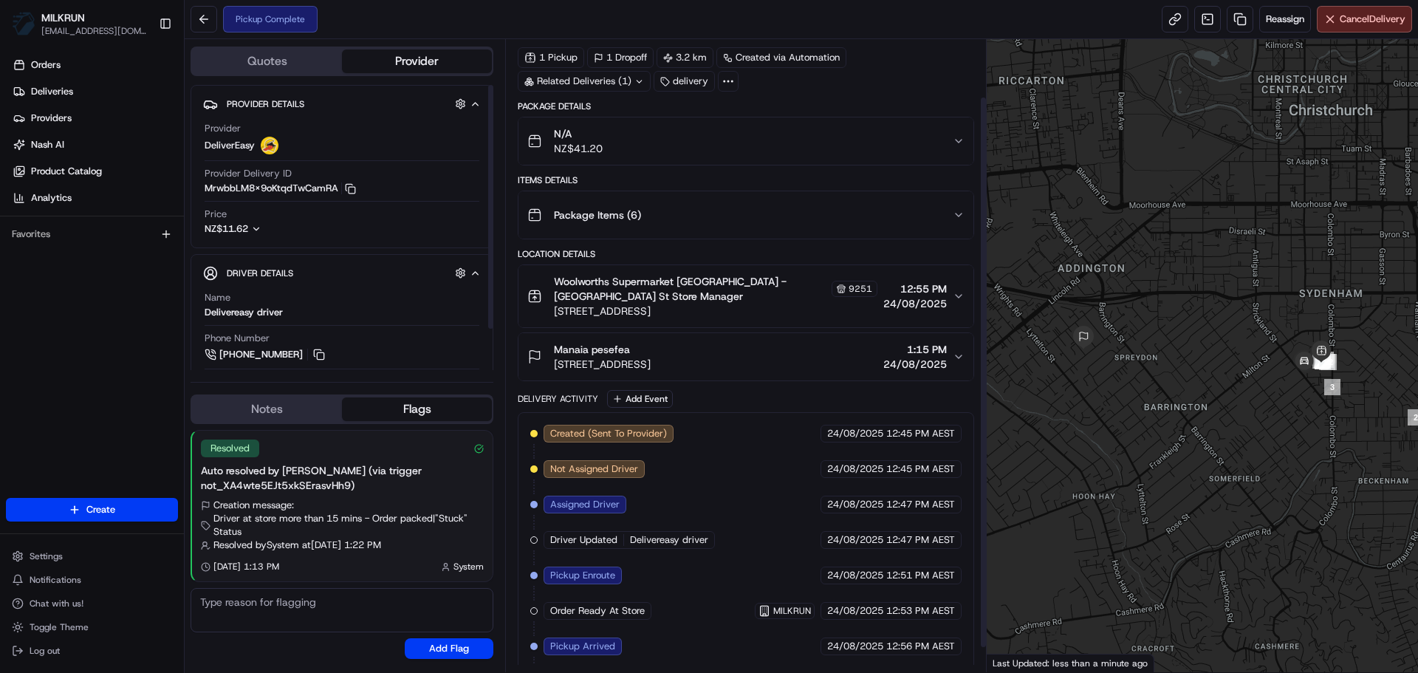
scroll to position [94, 0]
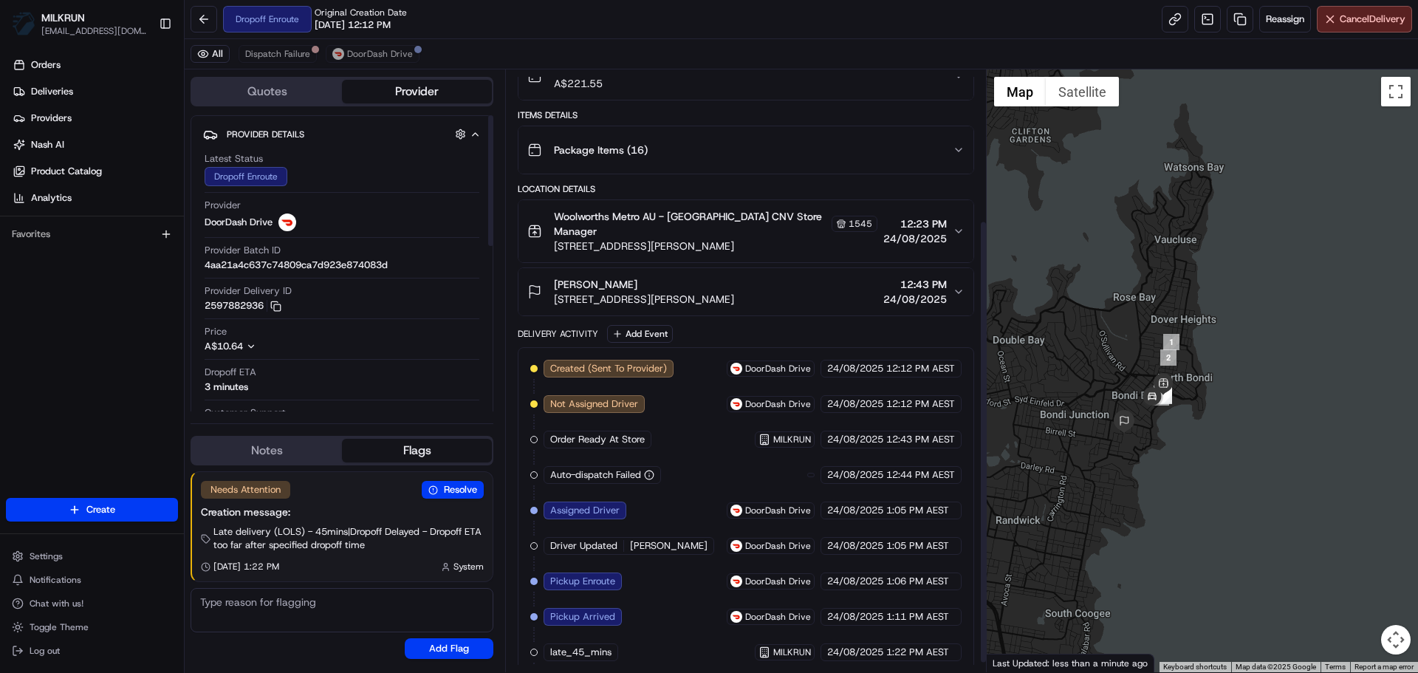
scroll to position [217, 0]
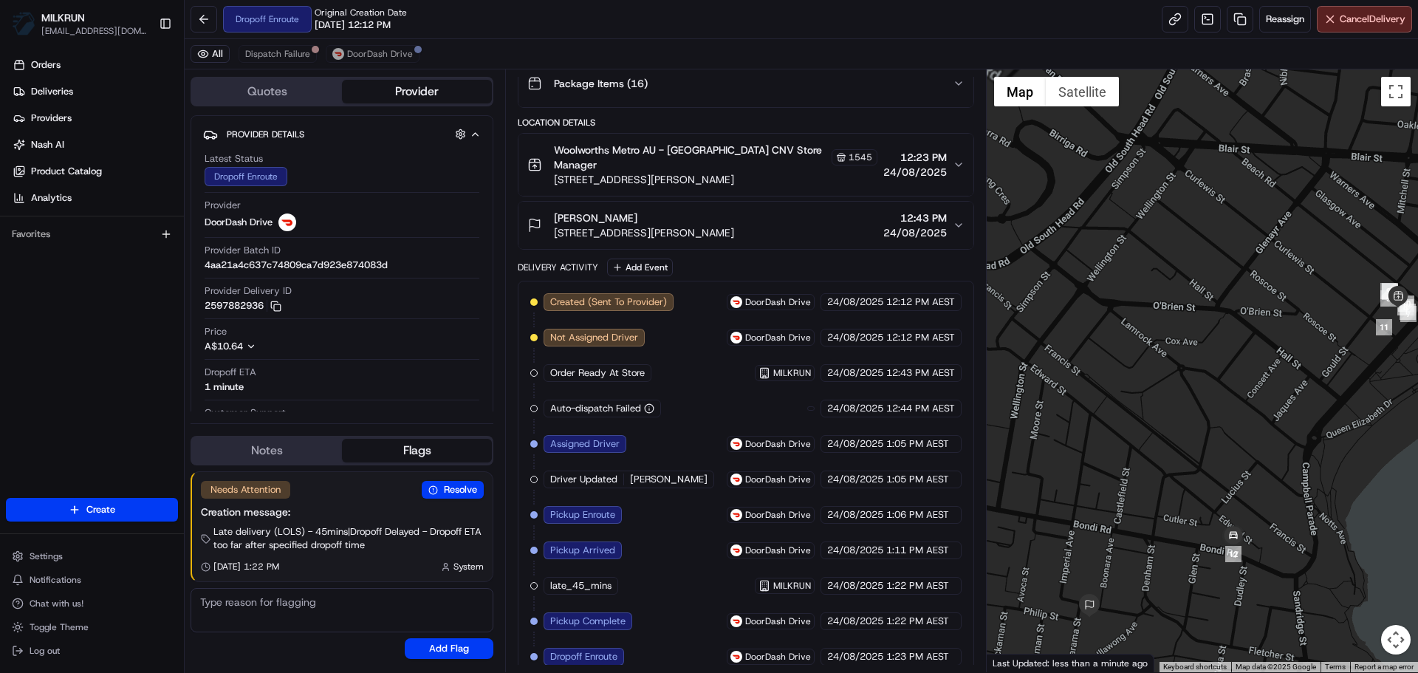
drag, startPoint x: 1052, startPoint y: 552, endPoint x: 1140, endPoint y: 479, distance: 114.4
click at [1140, 479] on div at bounding box center [1203, 370] width 432 height 603
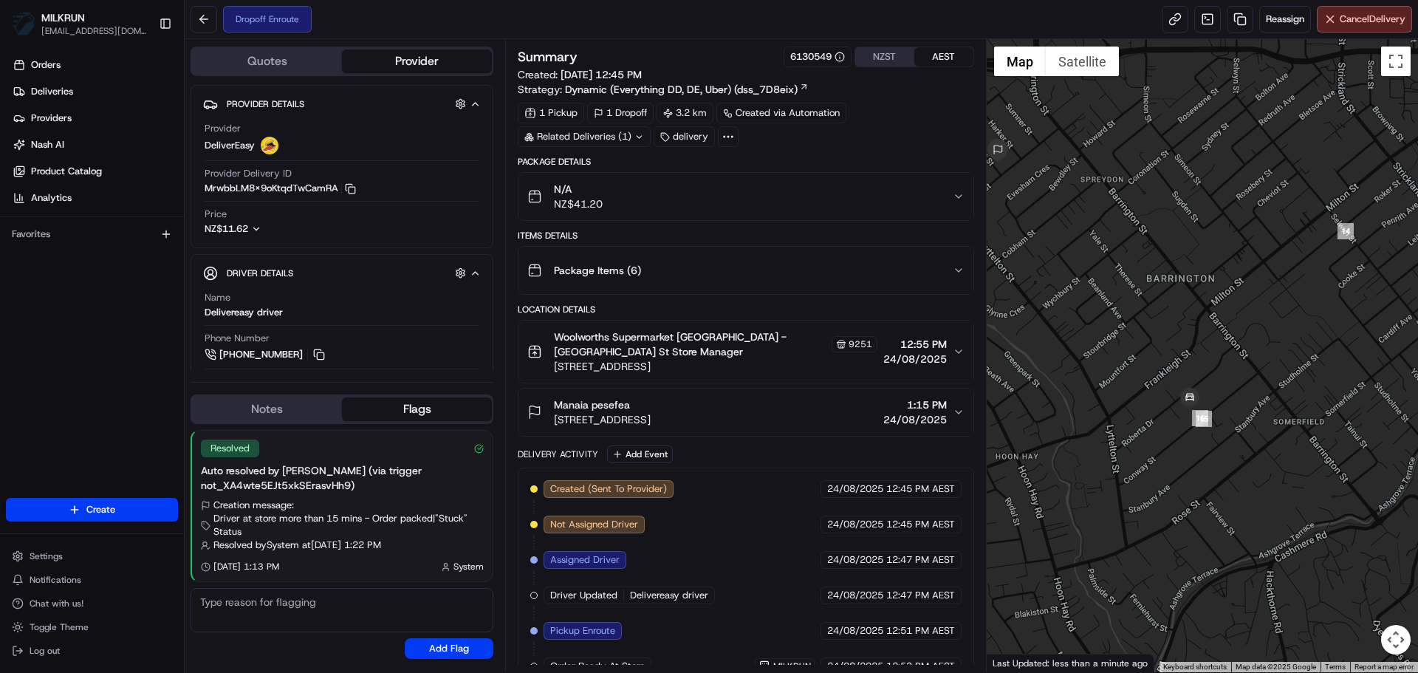
drag, startPoint x: 1217, startPoint y: 332, endPoint x: 1285, endPoint y: 407, distance: 100.9
click at [1285, 407] on div at bounding box center [1203, 355] width 432 height 633
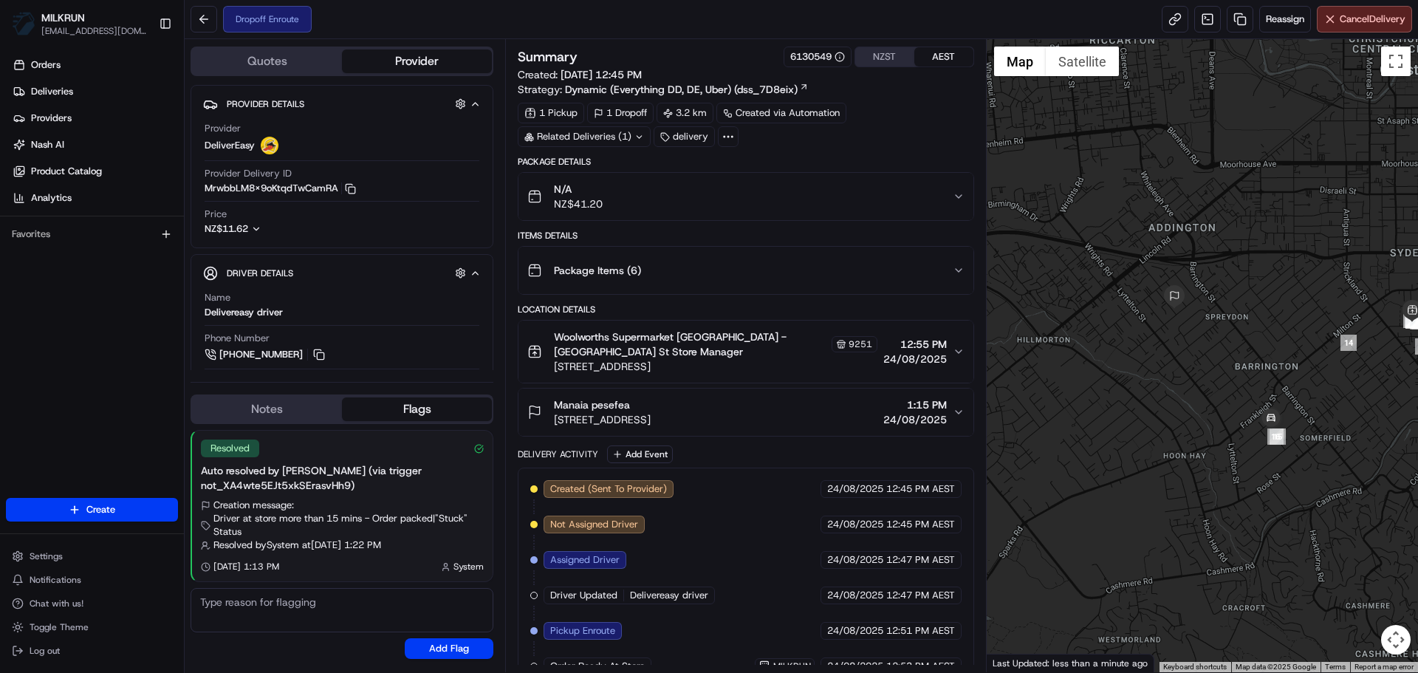
drag, startPoint x: 1220, startPoint y: 433, endPoint x: 1292, endPoint y: 453, distance: 74.4
click at [1292, 453] on div at bounding box center [1203, 355] width 432 height 633
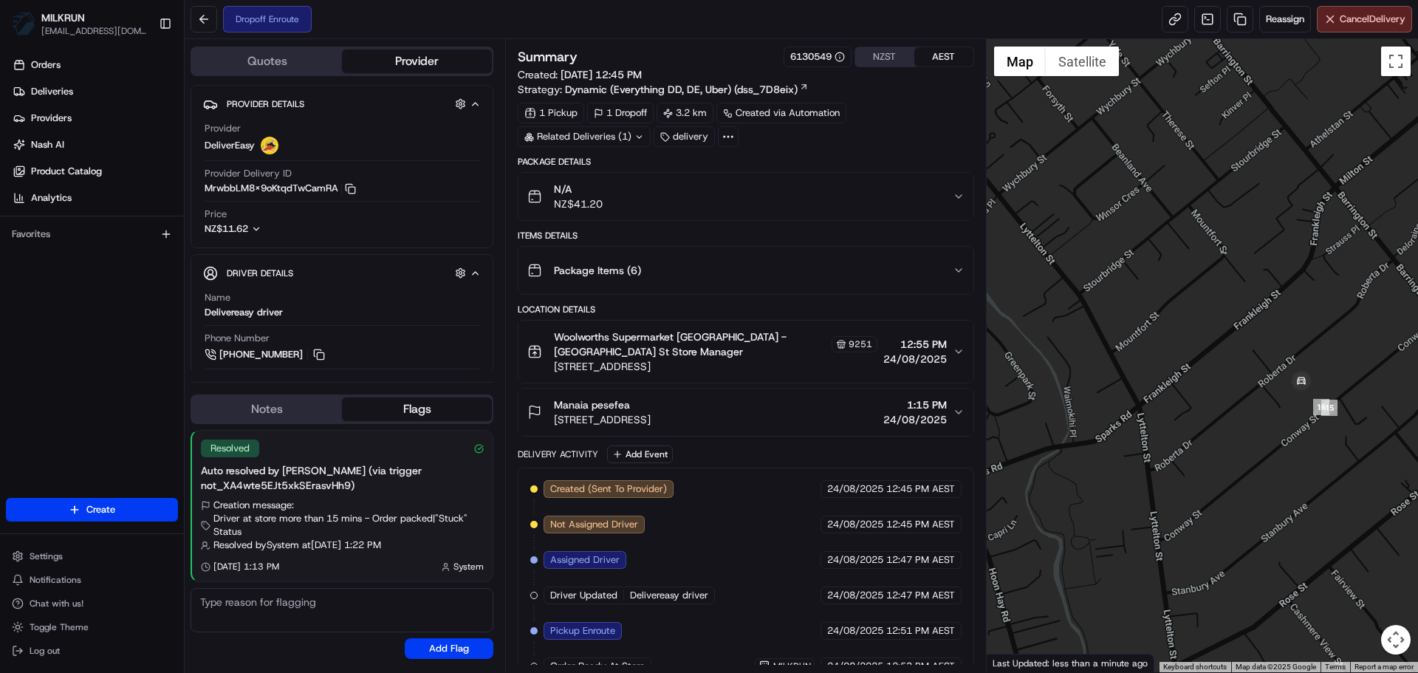
drag, startPoint x: 1214, startPoint y: 325, endPoint x: 1217, endPoint y: 361, distance: 35.6
click at [1217, 361] on div at bounding box center [1203, 355] width 432 height 633
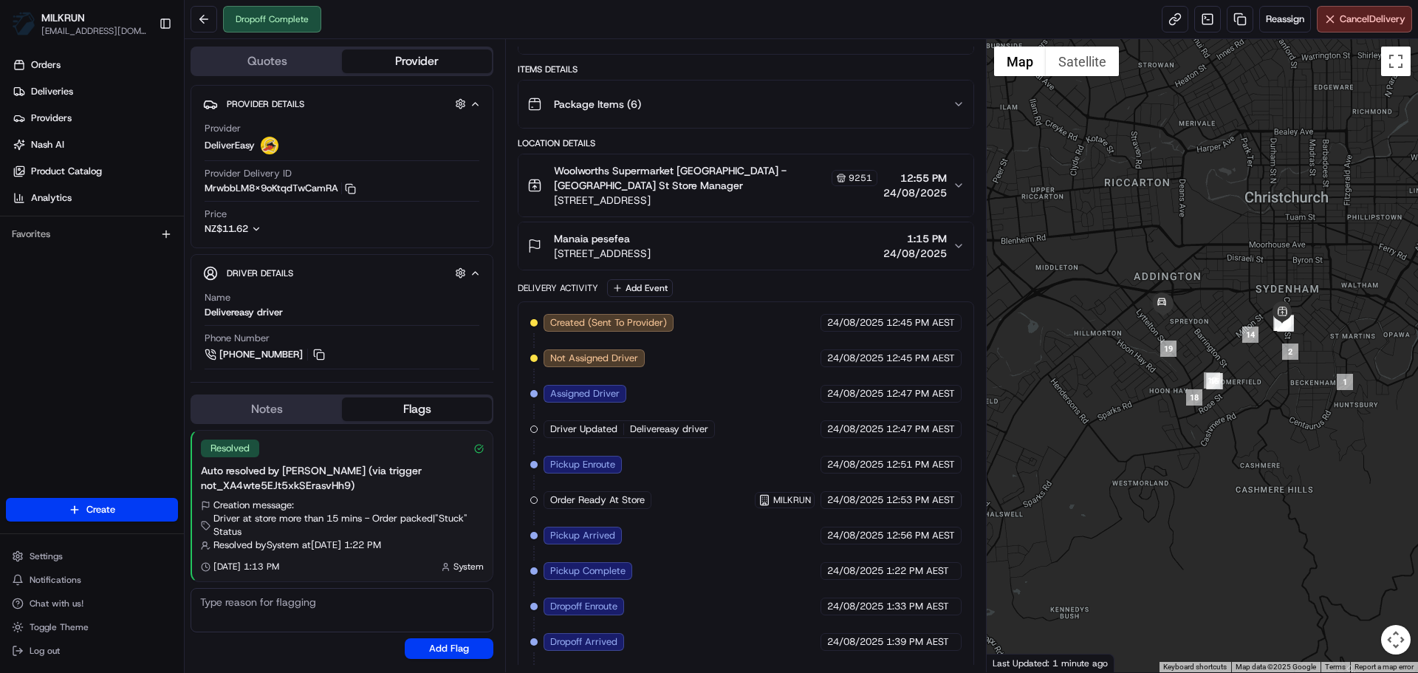
scroll to position [200, 0]
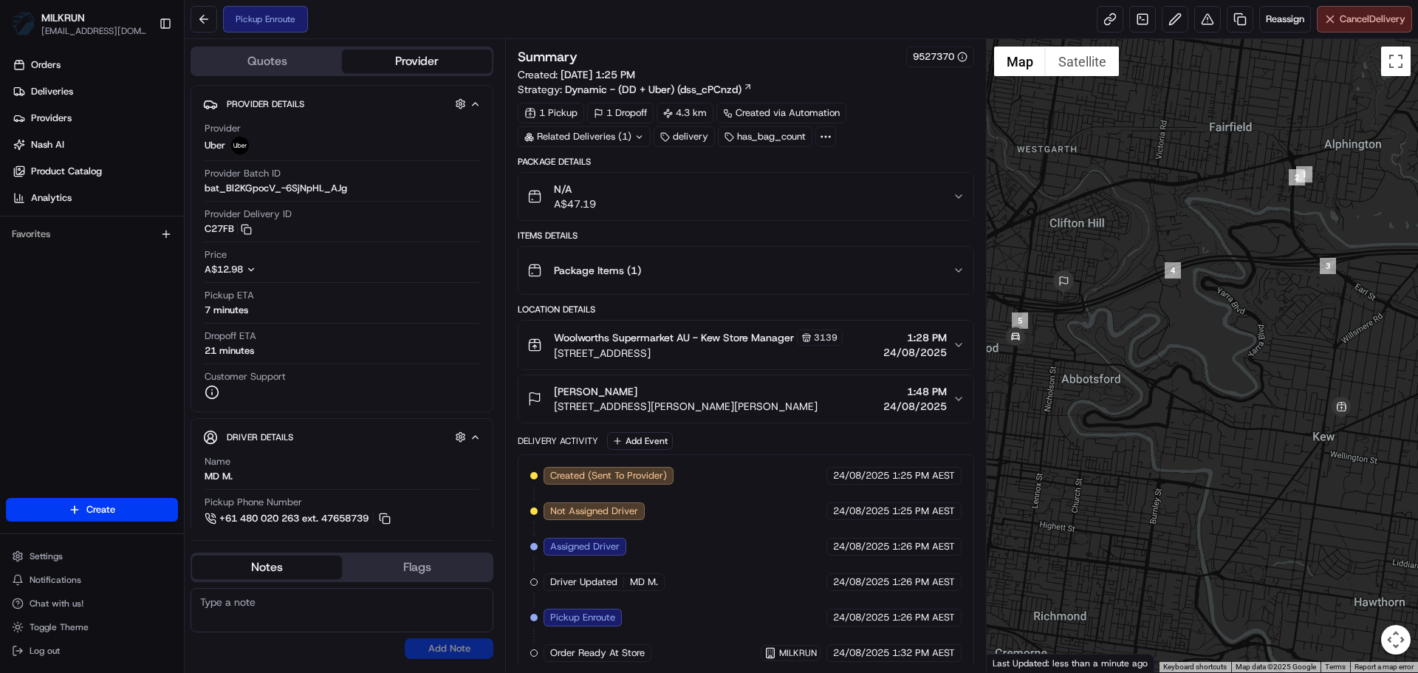
click at [1353, 21] on span "Cancel Delivery" at bounding box center [1373, 19] width 66 height 13
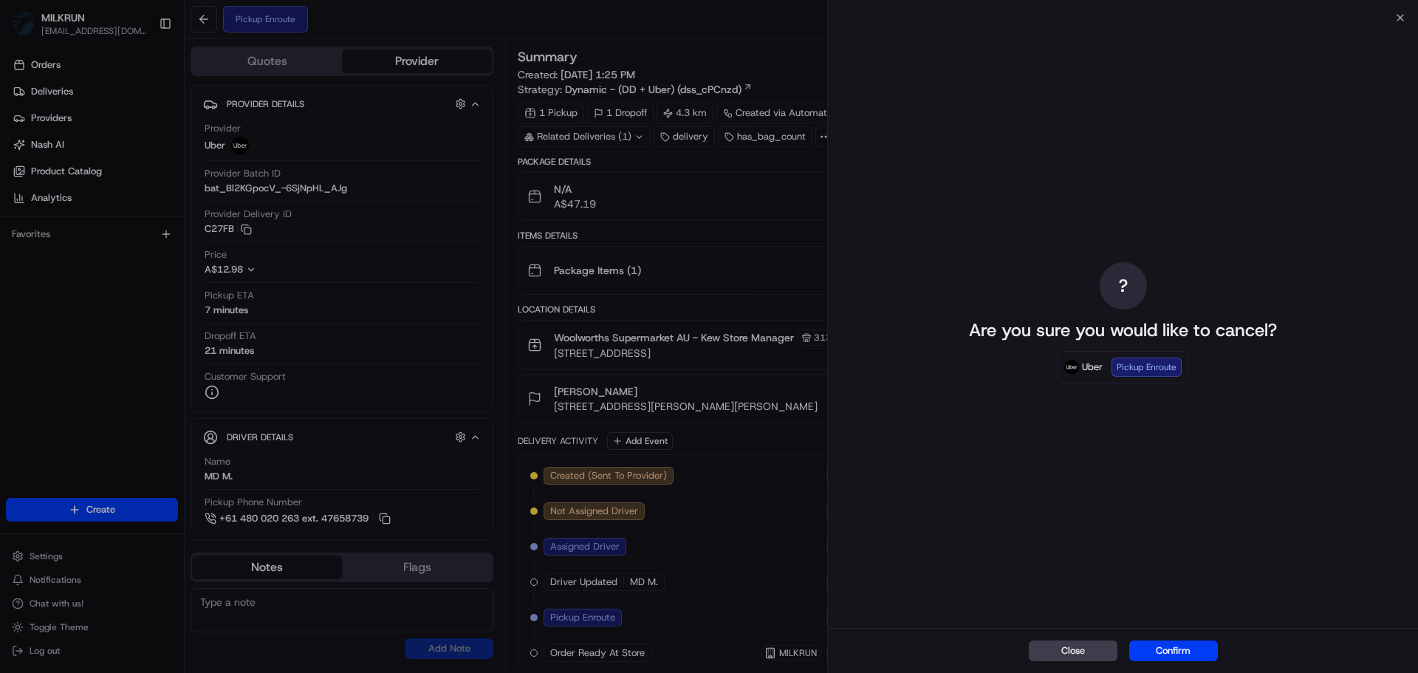
click at [1209, 641] on button "Confirm" at bounding box center [1174, 651] width 89 height 21
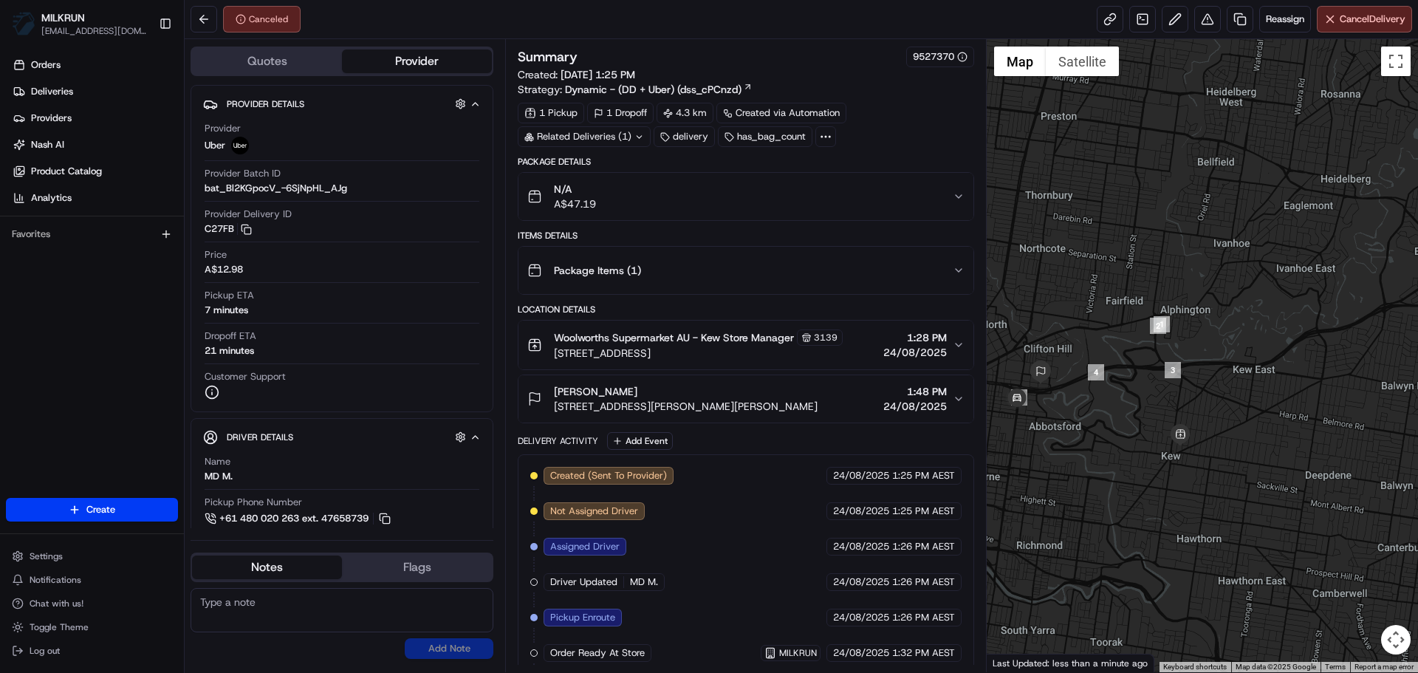
drag, startPoint x: 1107, startPoint y: 522, endPoint x: 1095, endPoint y: 516, distance: 13.2
click at [1095, 516] on div at bounding box center [1203, 355] width 432 height 633
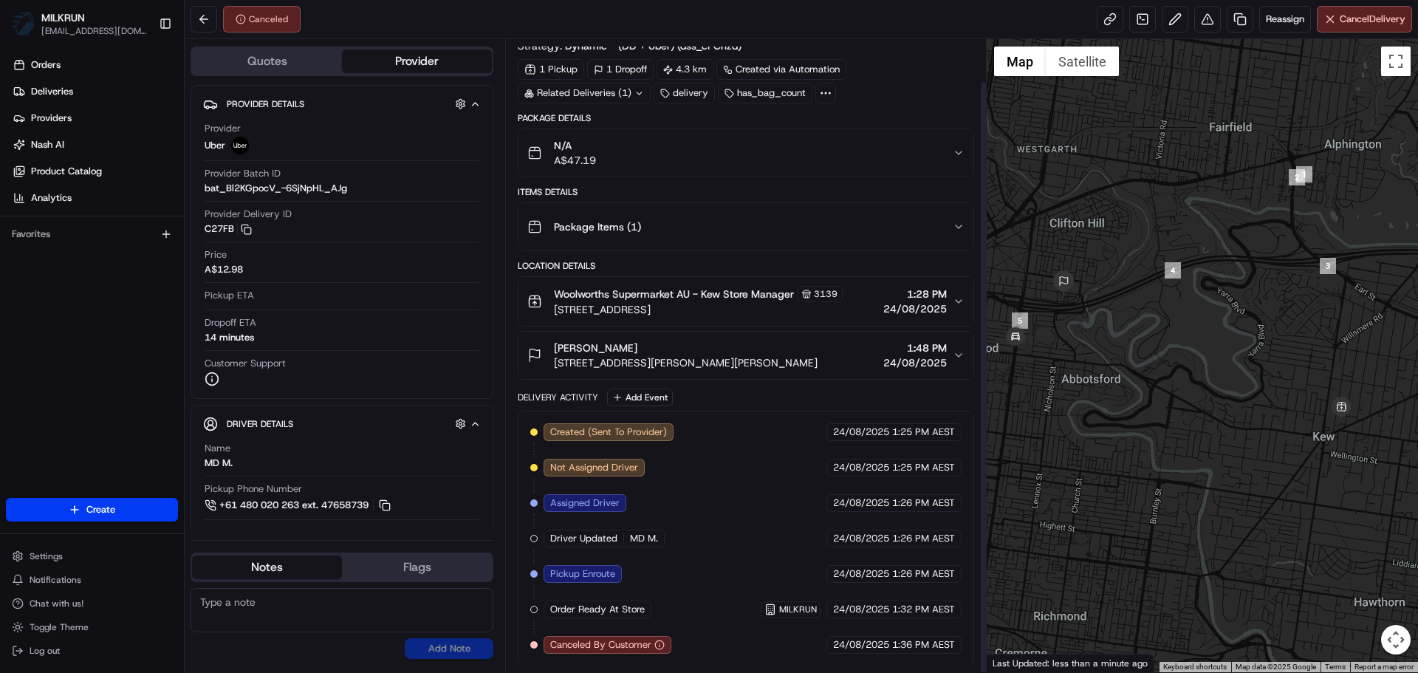
scroll to position [45, 0]
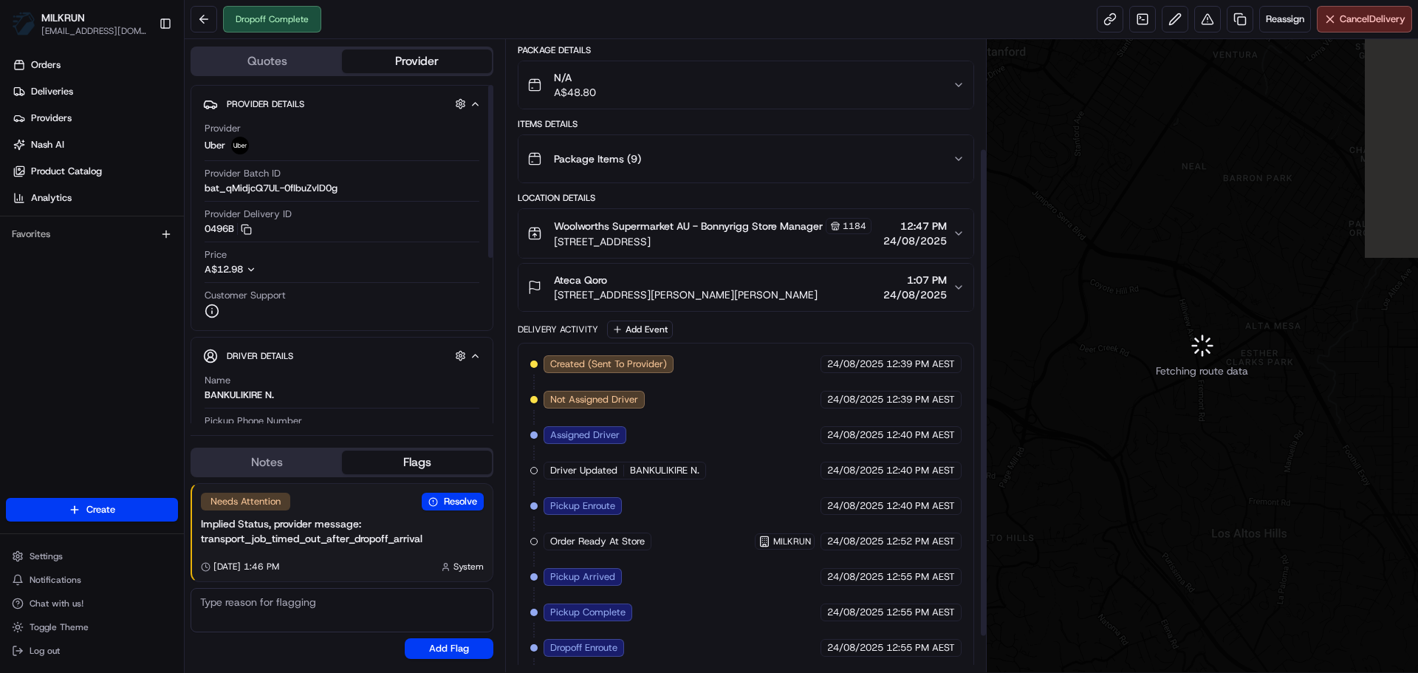
scroll to position [187, 0]
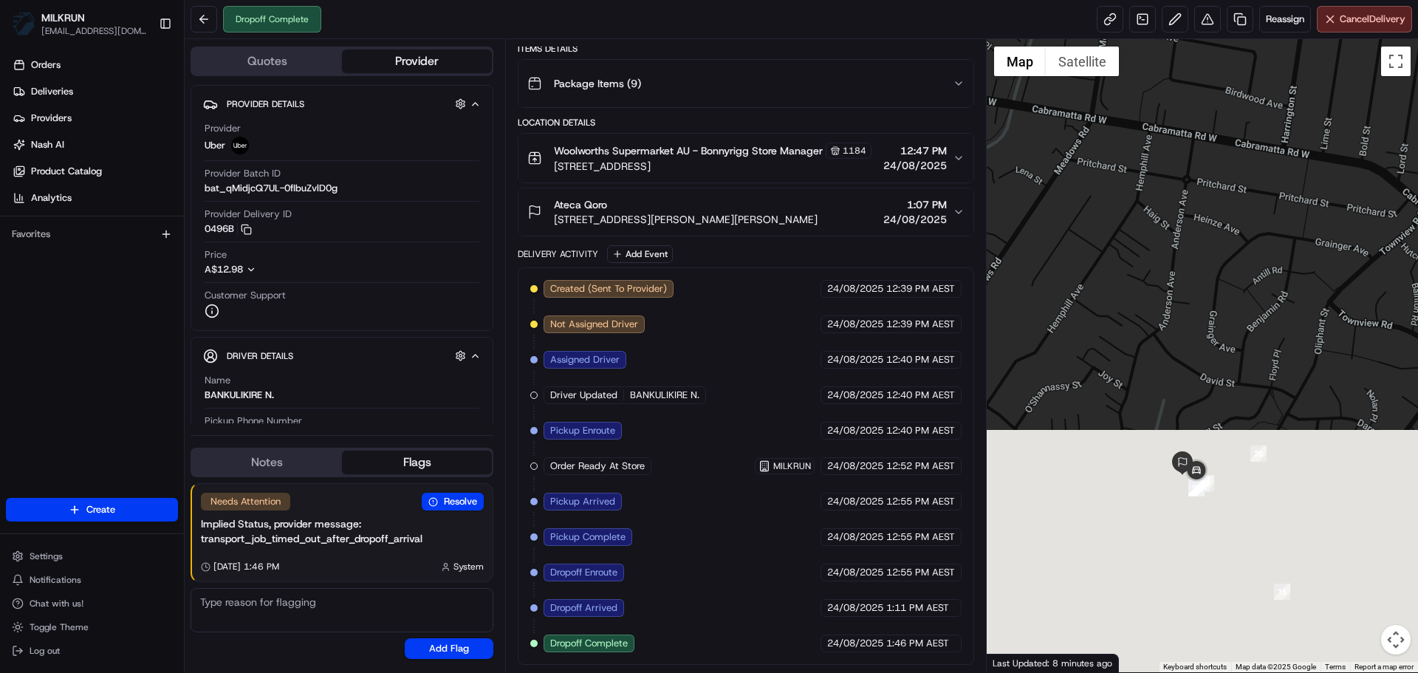
drag, startPoint x: 1182, startPoint y: 520, endPoint x: 1084, endPoint y: 94, distance: 437.5
click at [1084, 94] on div at bounding box center [1203, 355] width 432 height 633
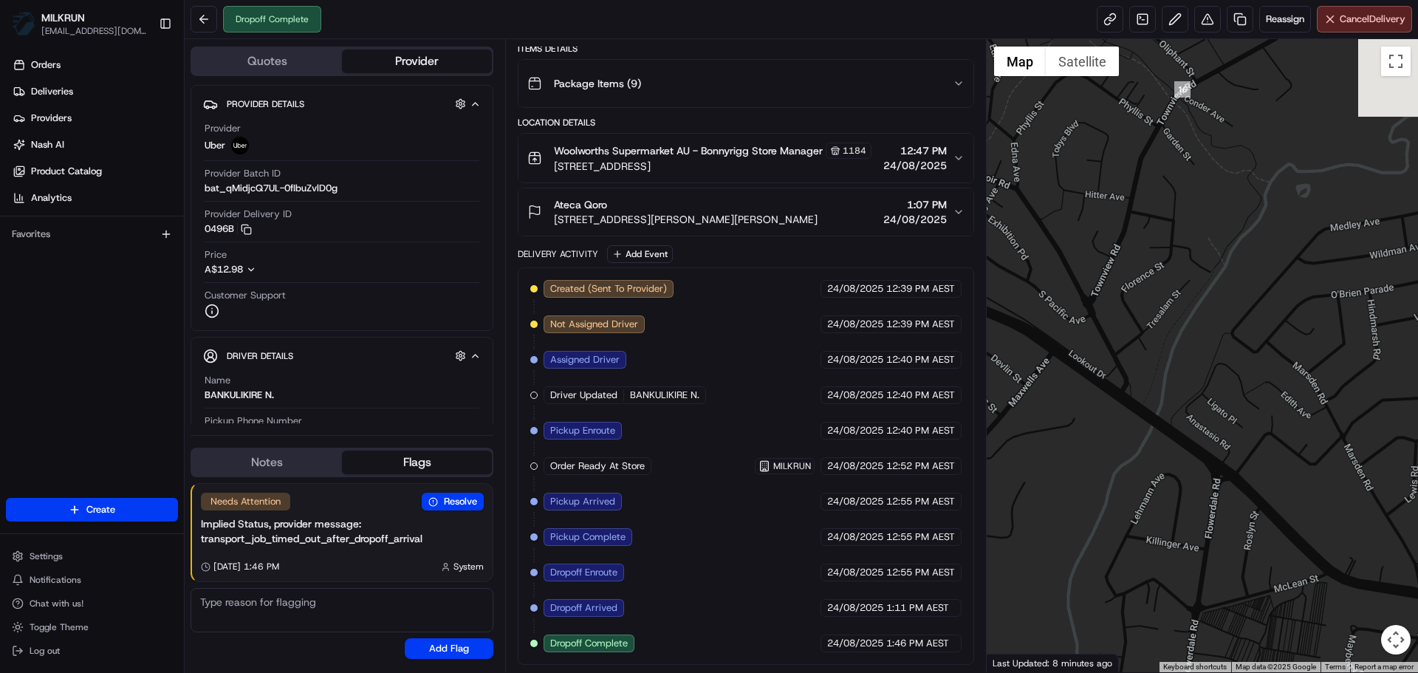
drag, startPoint x: 1079, startPoint y: 129, endPoint x: 1168, endPoint y: 472, distance: 354.8
click at [1168, 471] on div at bounding box center [1203, 355] width 432 height 633
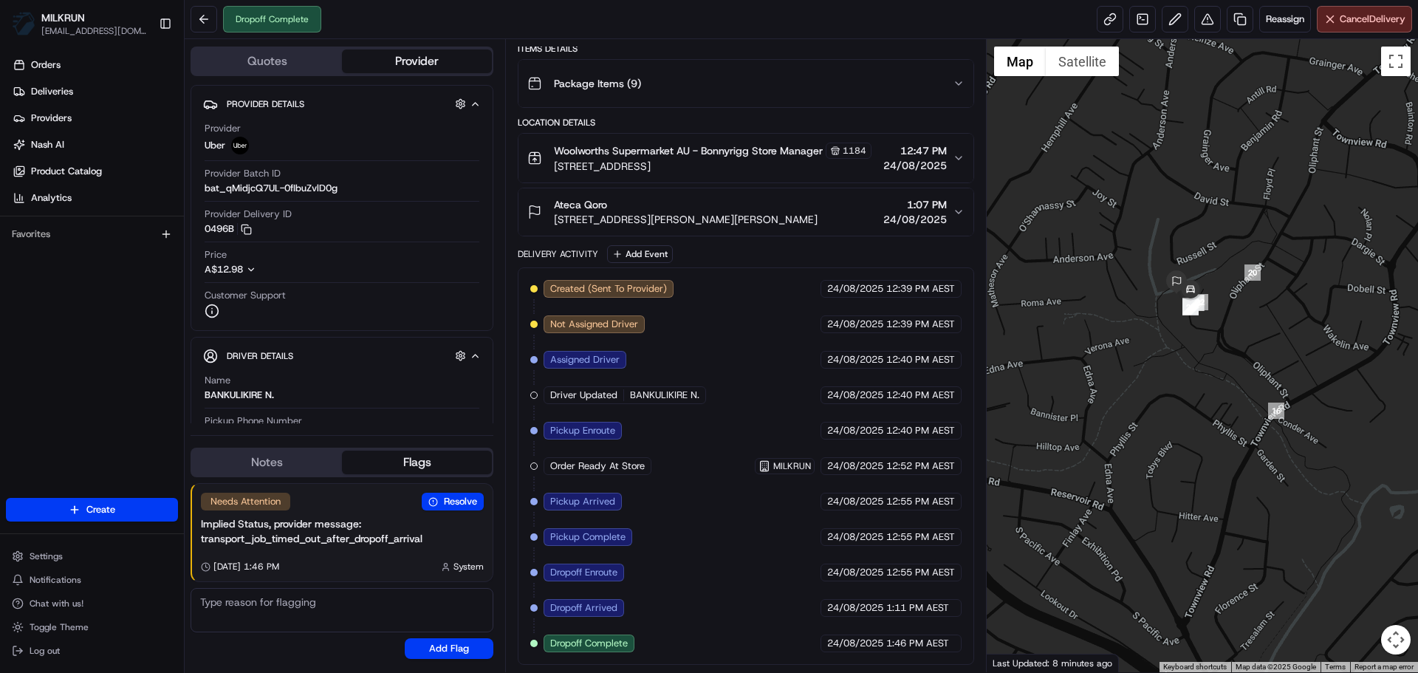
drag, startPoint x: 1094, startPoint y: 263, endPoint x: 1100, endPoint y: 310, distance: 47.7
click at [1100, 310] on div at bounding box center [1203, 355] width 432 height 633
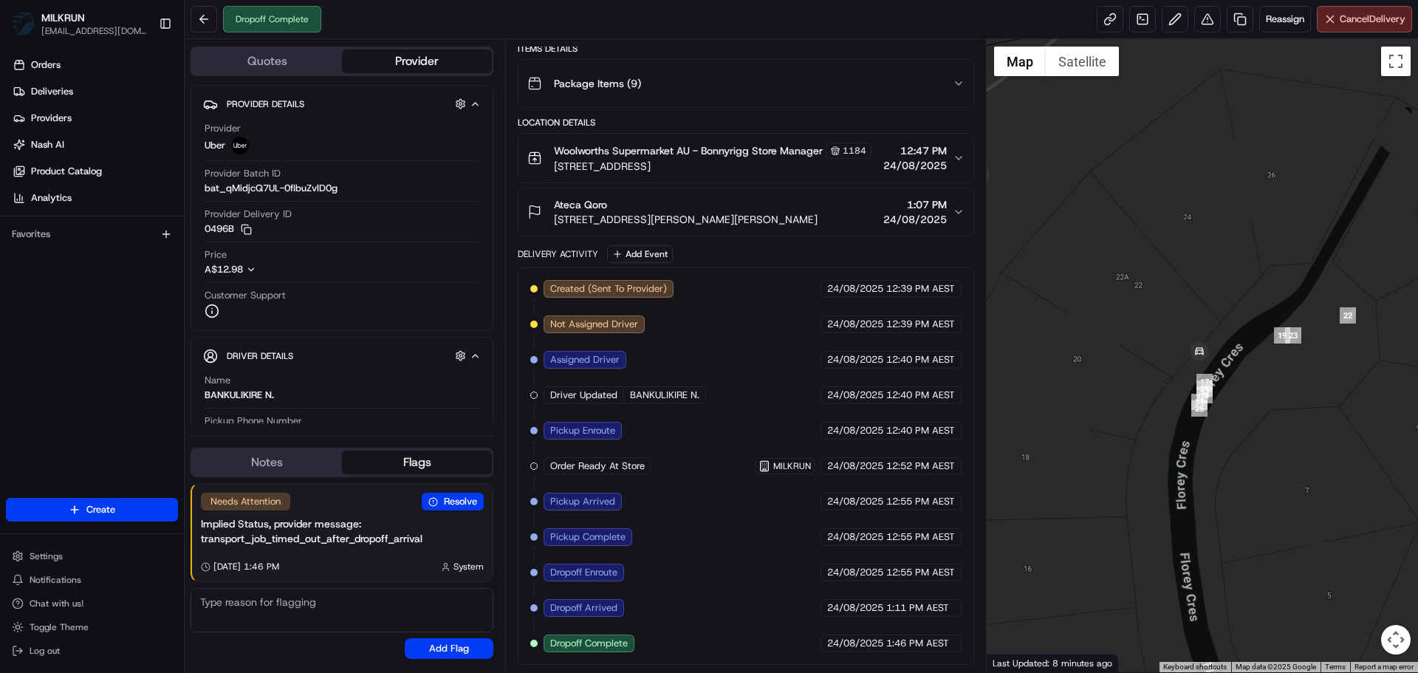
drag, startPoint x: 1156, startPoint y: 267, endPoint x: 1138, endPoint y: 450, distance: 184.1
click at [1141, 450] on div at bounding box center [1203, 355] width 432 height 633
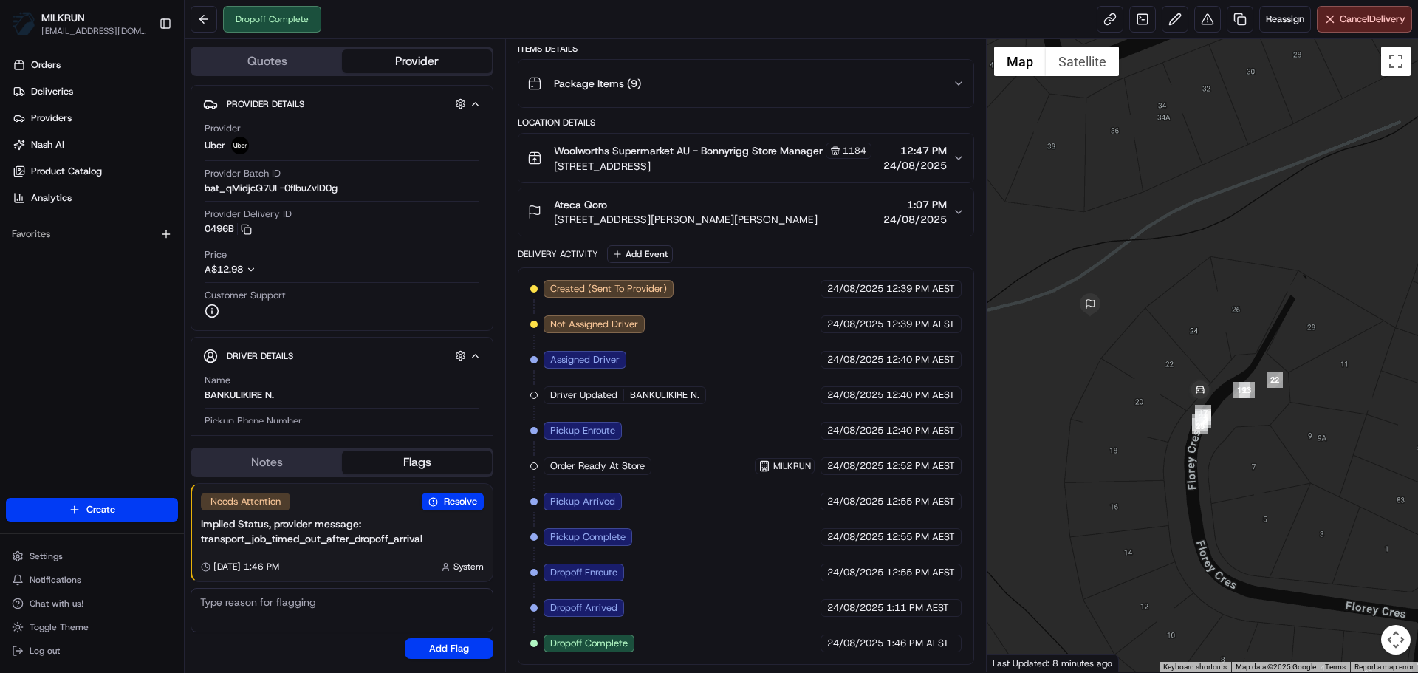
drag, startPoint x: 1087, startPoint y: 344, endPoint x: 1132, endPoint y: 374, distance: 53.9
click at [1132, 374] on div at bounding box center [1203, 355] width 432 height 633
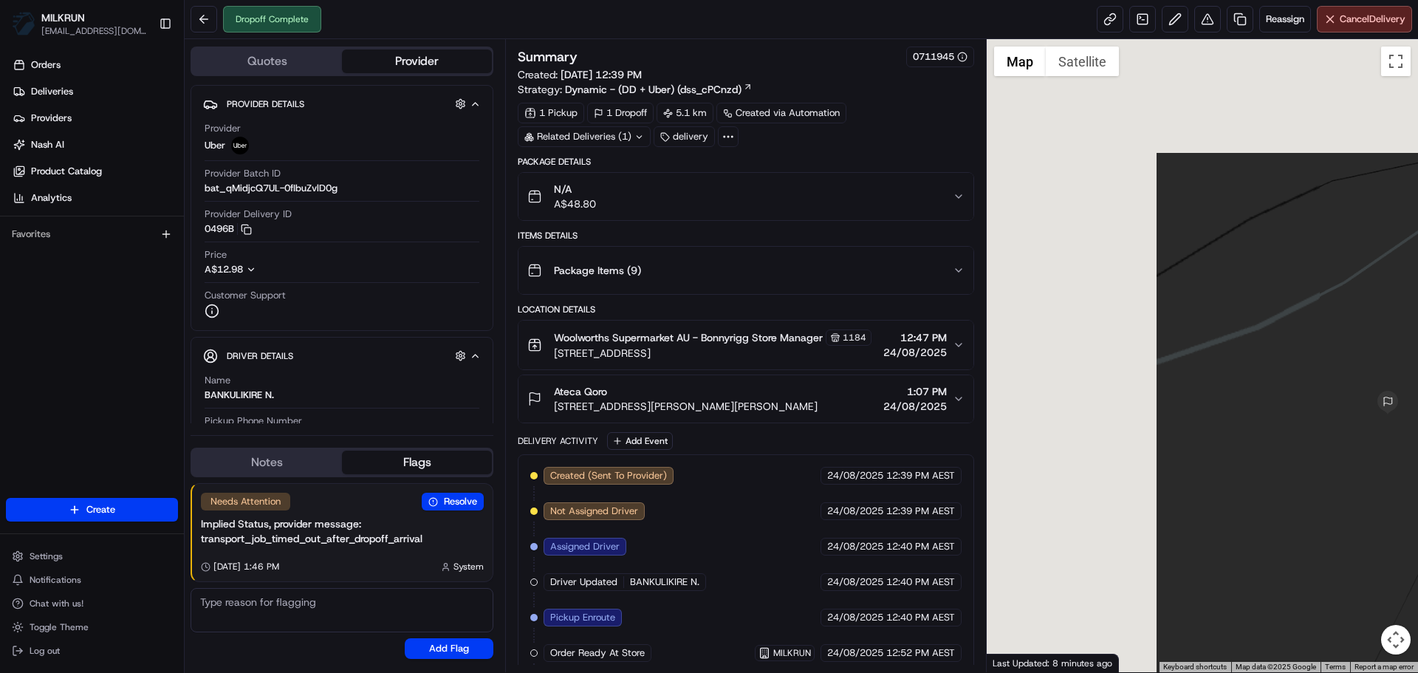
drag, startPoint x: 1105, startPoint y: 358, endPoint x: 1481, endPoint y: 551, distance: 422.9
click at [1418, 551] on html "MILKRUN ashadid1@woolworths.com.au Toggle Sidebar Orders Deliveries Providers N…" at bounding box center [709, 336] width 1418 height 673
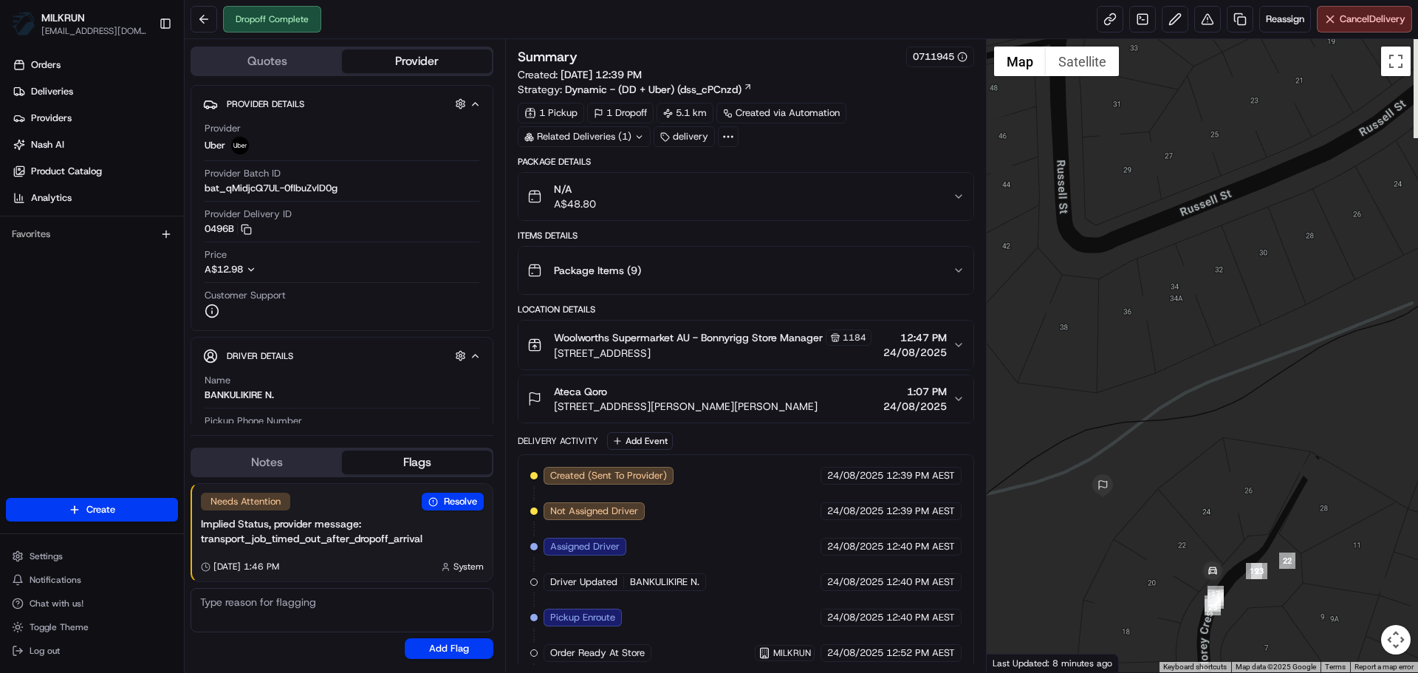
drag, startPoint x: 1369, startPoint y: 506, endPoint x: 1089, endPoint y: 518, distance: 280.3
click at [1089, 518] on div at bounding box center [1203, 355] width 432 height 633
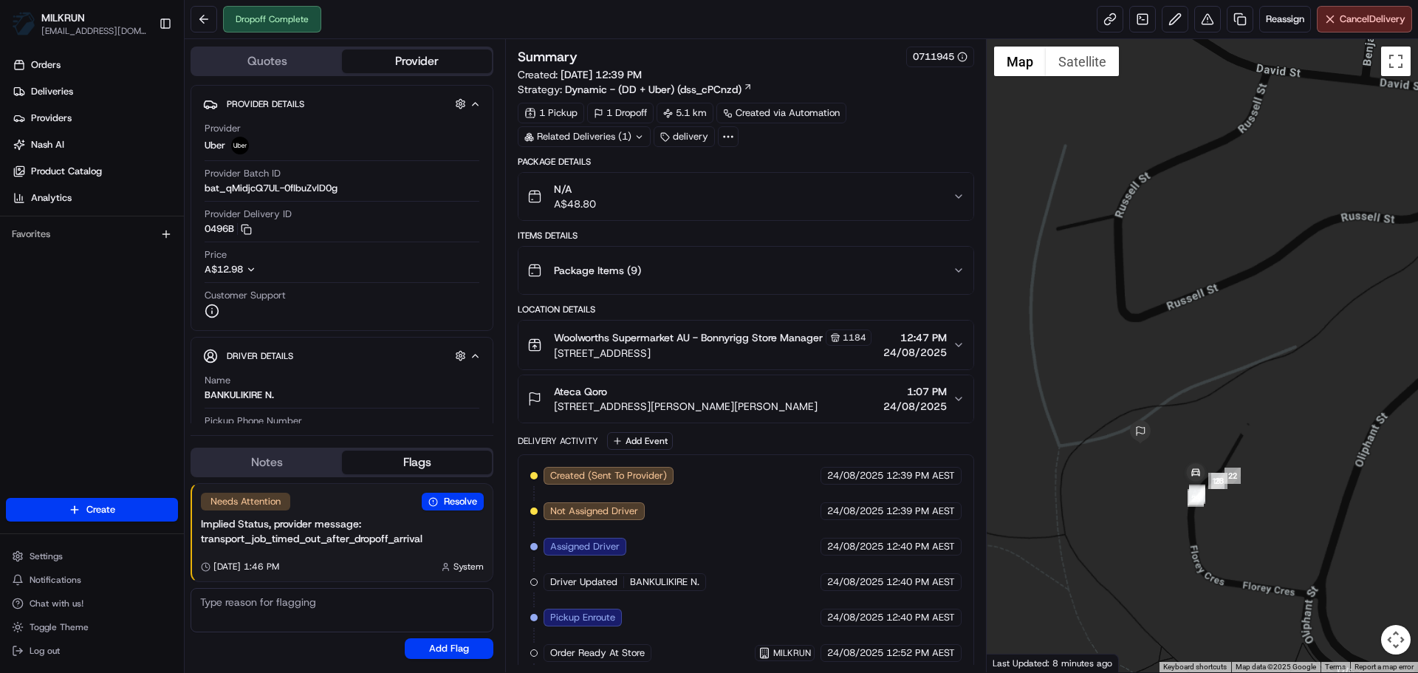
drag, startPoint x: 1229, startPoint y: 591, endPoint x: 1237, endPoint y: 526, distance: 65.4
click at [1237, 526] on div at bounding box center [1203, 355] width 432 height 633
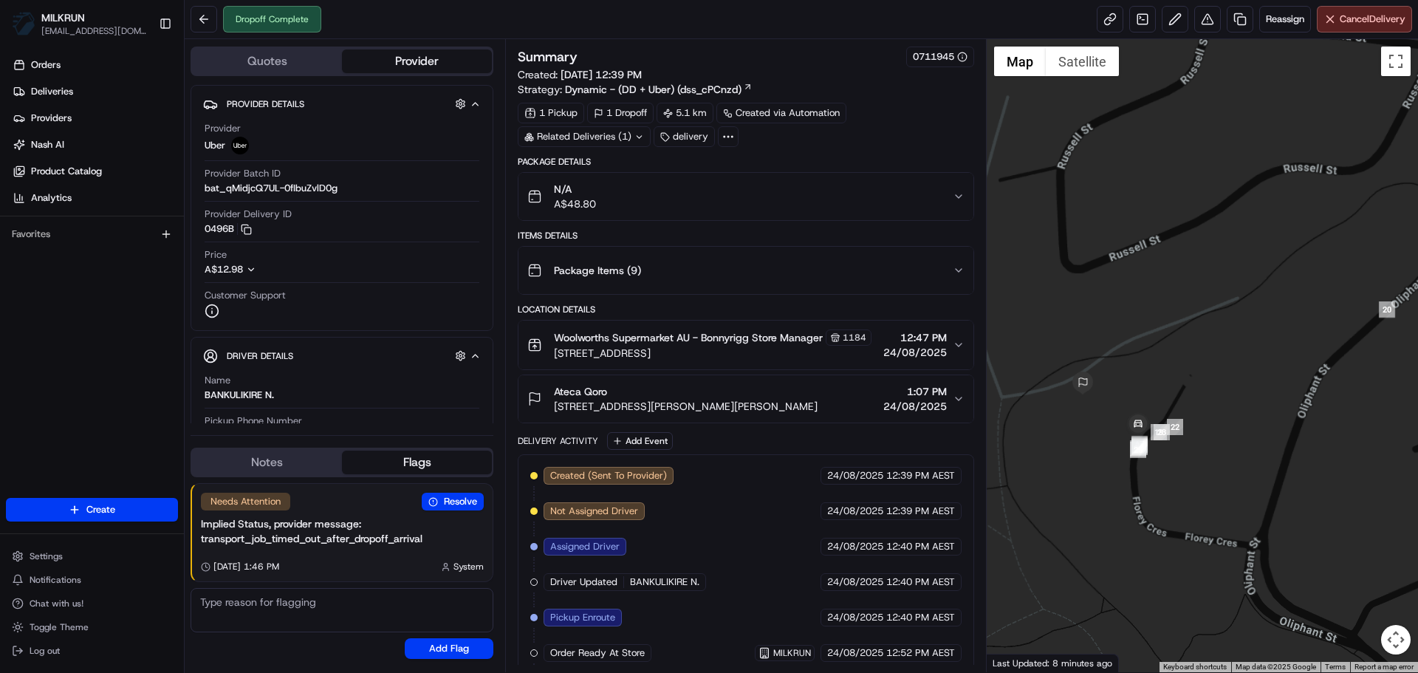
drag, startPoint x: 1323, startPoint y: 607, endPoint x: 1264, endPoint y: 557, distance: 77.6
click at [1264, 557] on div at bounding box center [1203, 355] width 432 height 633
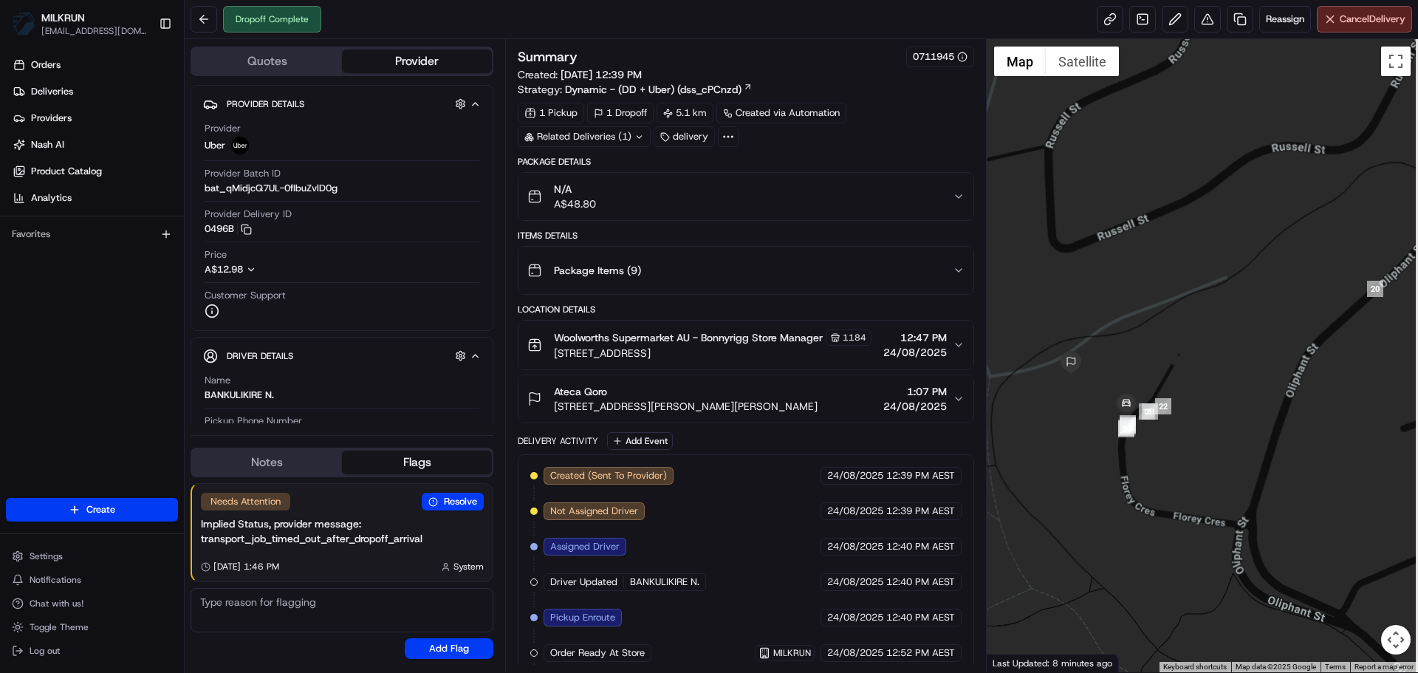
drag, startPoint x: 1261, startPoint y: 573, endPoint x: 1248, endPoint y: 550, distance: 26.5
click at [1248, 550] on div at bounding box center [1203, 355] width 432 height 633
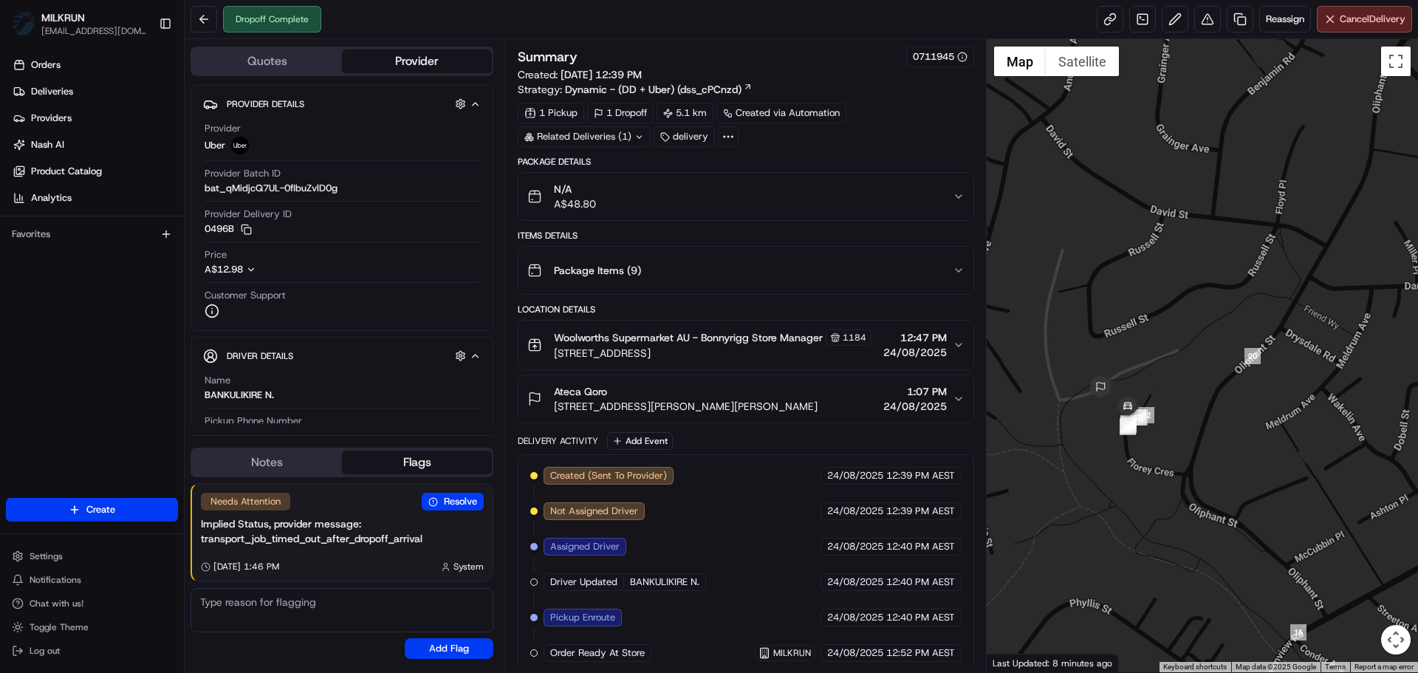
drag, startPoint x: 1124, startPoint y: 454, endPoint x: 1120, endPoint y: 565, distance: 111.6
click at [1120, 565] on div at bounding box center [1203, 355] width 432 height 633
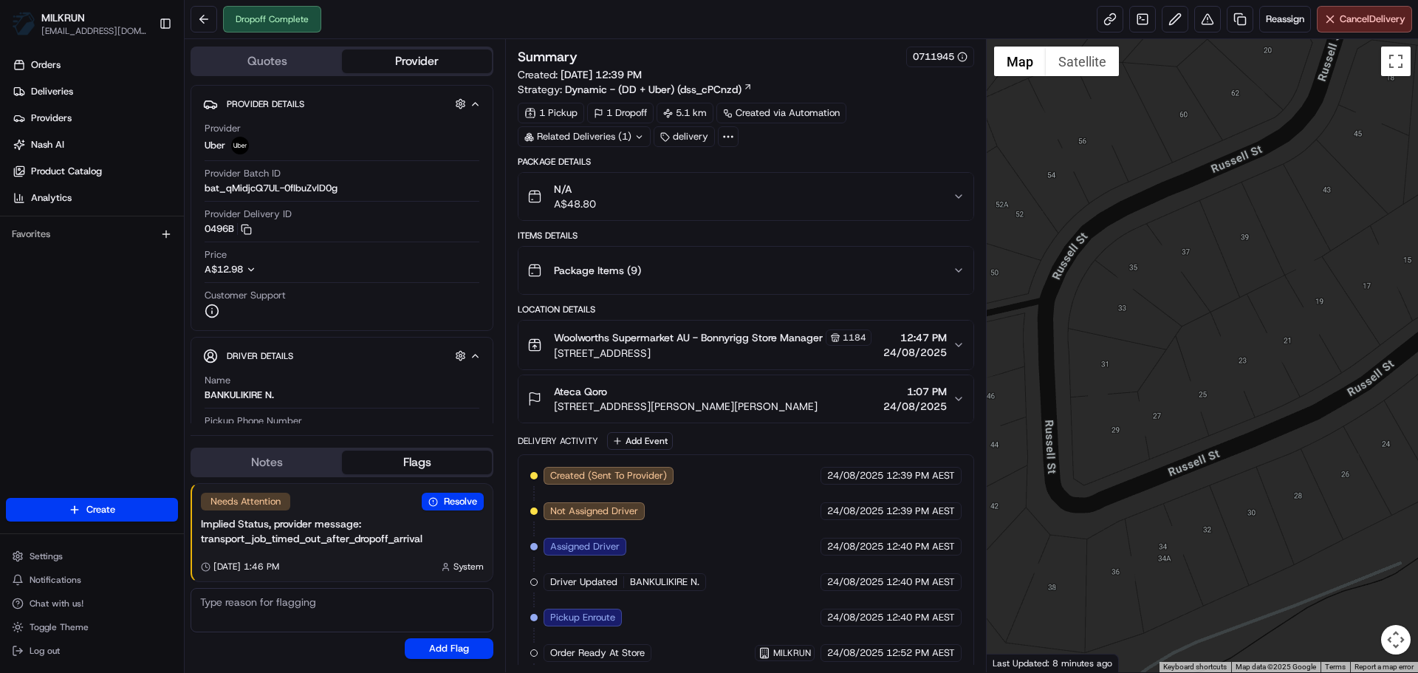
drag, startPoint x: 1164, startPoint y: 540, endPoint x: 1195, endPoint y: 530, distance: 32.5
click at [1195, 530] on div at bounding box center [1203, 355] width 432 height 633
drag, startPoint x: 1195, startPoint y: 530, endPoint x: 1176, endPoint y: 545, distance: 24.2
click at [1176, 545] on div at bounding box center [1203, 355] width 432 height 633
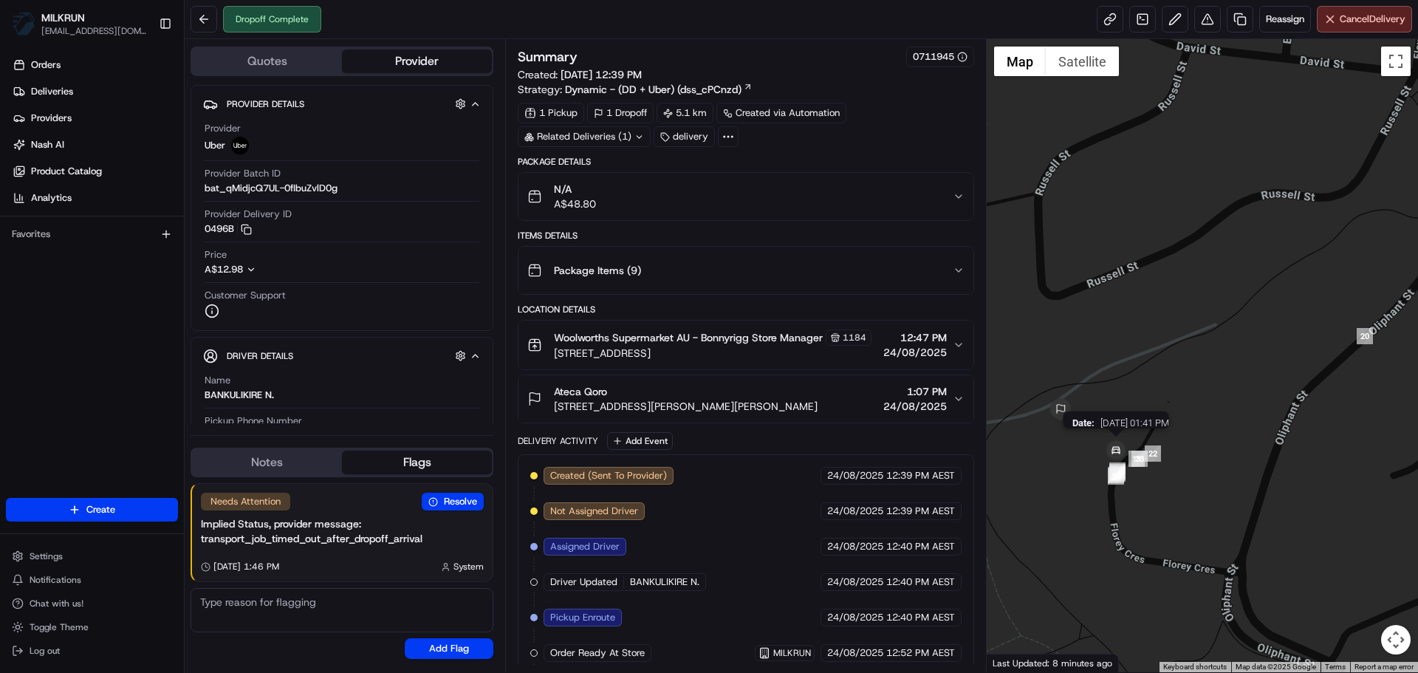
drag, startPoint x: 1094, startPoint y: 413, endPoint x: 1102, endPoint y: 452, distance: 39.8
click at [1102, 452] on div "Date : 08/24/2025 01:41 PM" at bounding box center [1203, 355] width 432 height 633
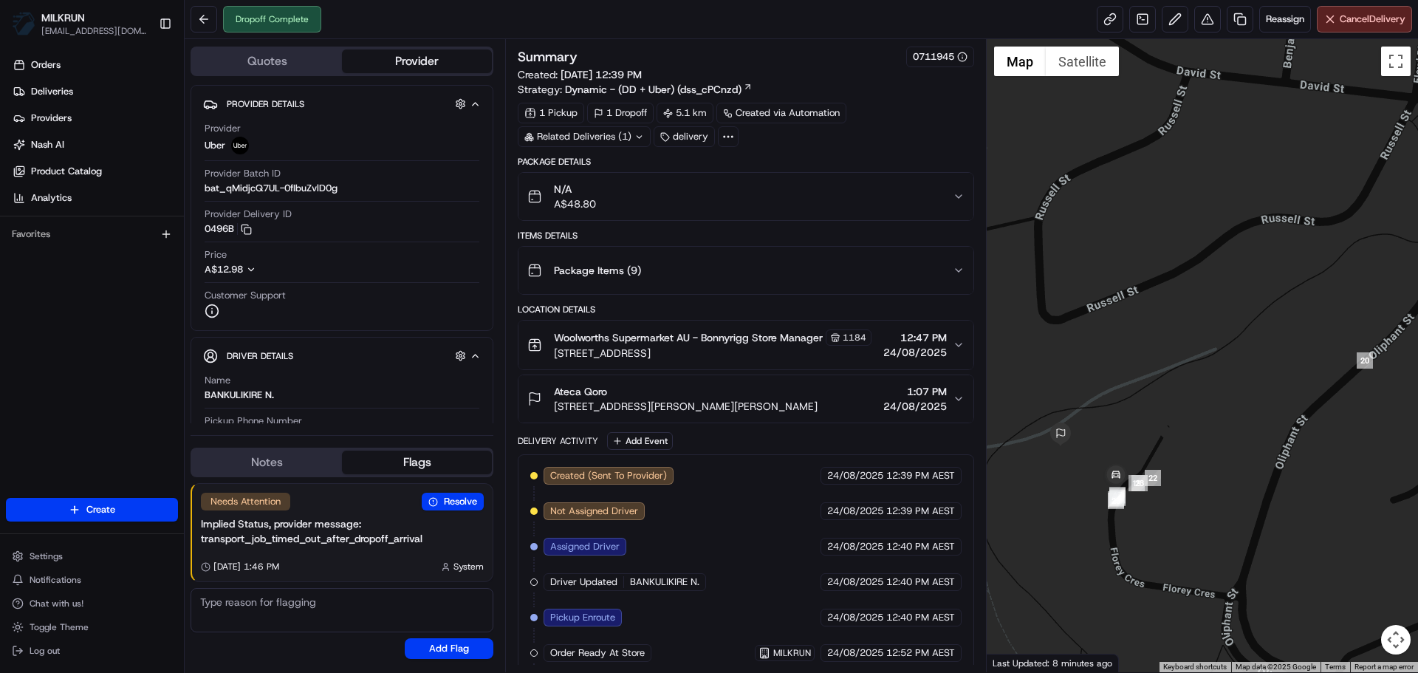
drag, startPoint x: 1102, startPoint y: 425, endPoint x: 1100, endPoint y: 451, distance: 26.6
click at [1100, 451] on div at bounding box center [1203, 355] width 432 height 633
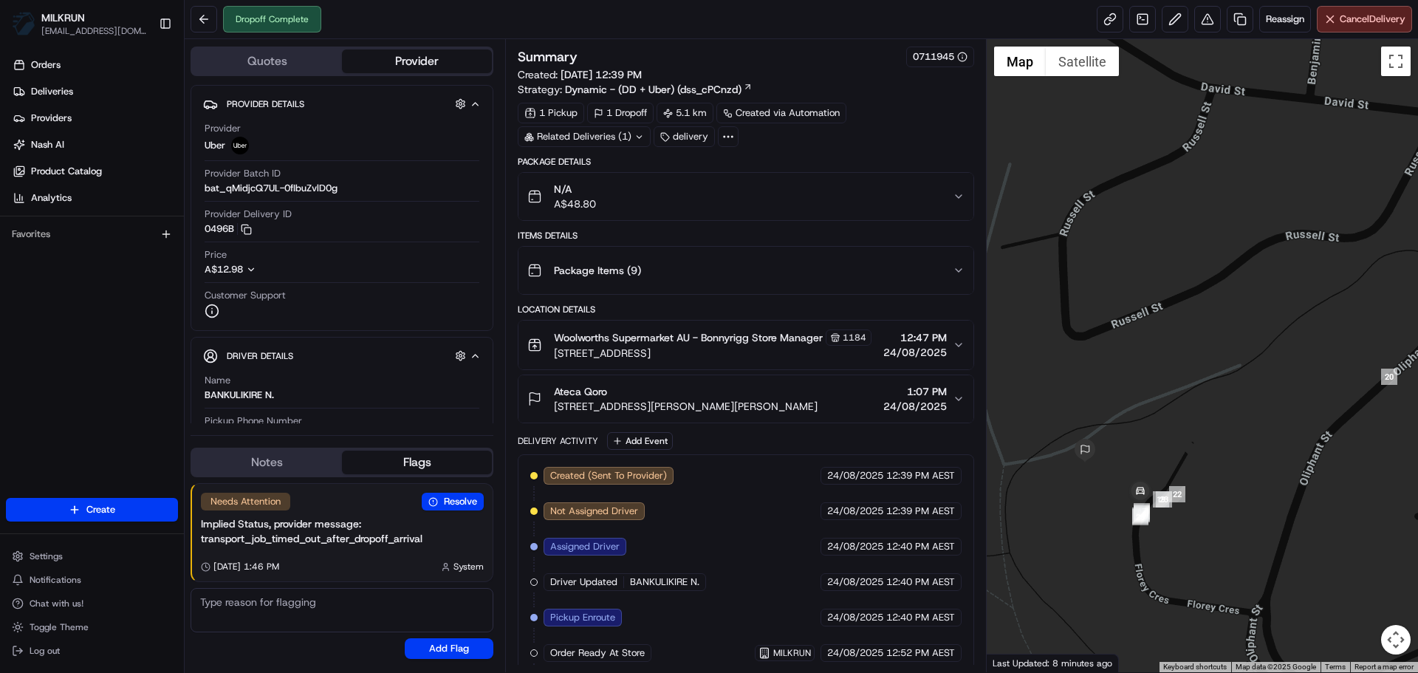
drag, startPoint x: 1095, startPoint y: 451, endPoint x: 1124, endPoint y: 471, distance: 35.2
click at [1124, 471] on div at bounding box center [1203, 355] width 432 height 633
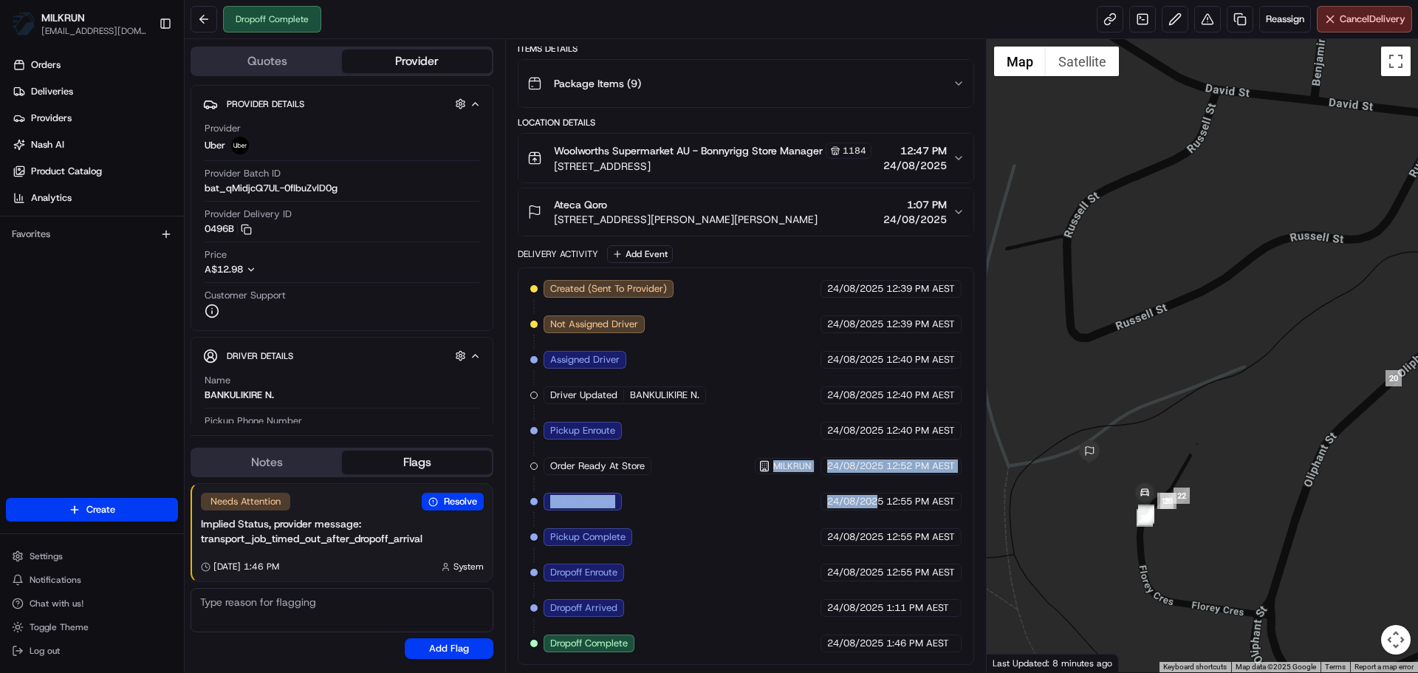
drag, startPoint x: 877, startPoint y: 500, endPoint x: 748, endPoint y: 497, distance: 128.6
click at [751, 497] on div "Created (Sent To Provider) Uber 24/08/2025 12:39 PM AEST Not Assigned Driver Ub…" at bounding box center [745, 466] width 431 height 372
click at [748, 497] on div "Created (Sent To Provider) Uber 24/08/2025 12:39 PM AEST Not Assigned Driver Ub…" at bounding box center [745, 466] width 431 height 372
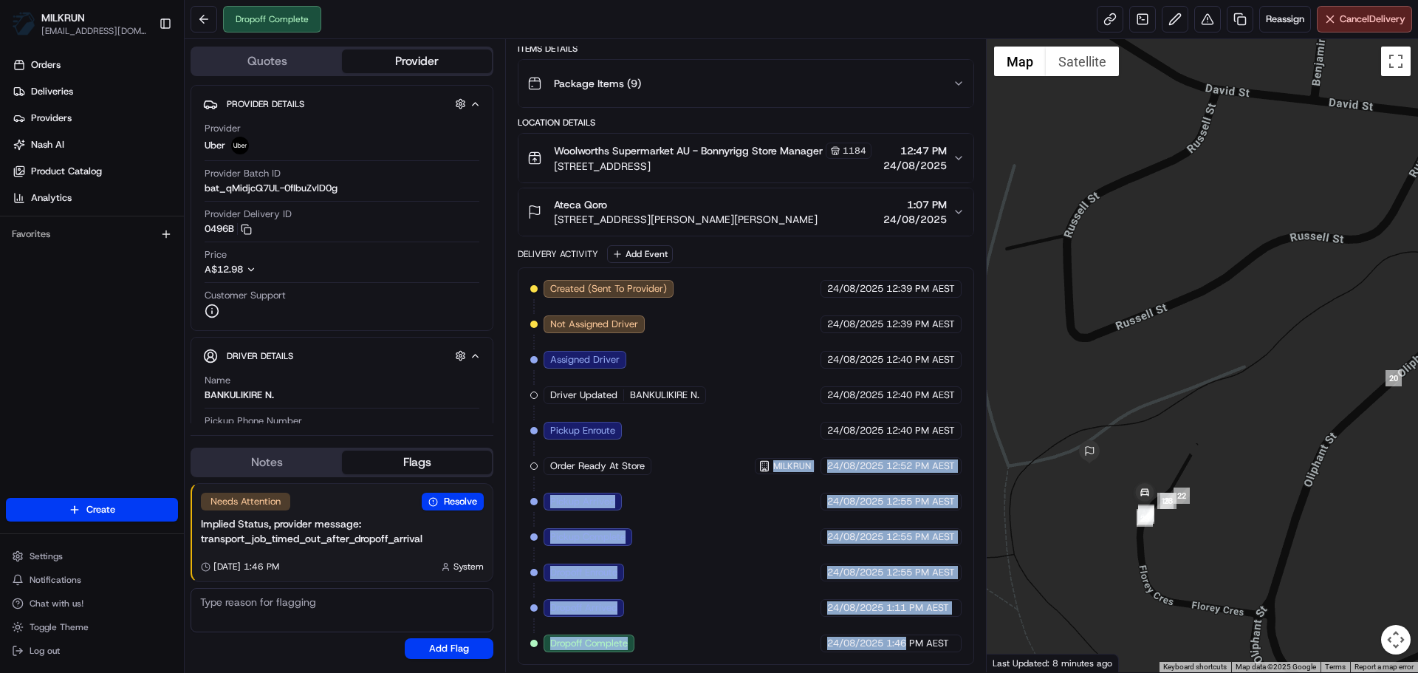
drag, startPoint x: 745, startPoint y: 493, endPoint x: 915, endPoint y: 646, distance: 229.1
click at [912, 649] on div "Created (Sent To Provider) Uber 24/08/2025 12:39 PM AEST Not Assigned Driver Ub…" at bounding box center [745, 466] width 431 height 372
click at [918, 643] on span "1:46 PM AEST" at bounding box center [918, 643] width 63 height 13
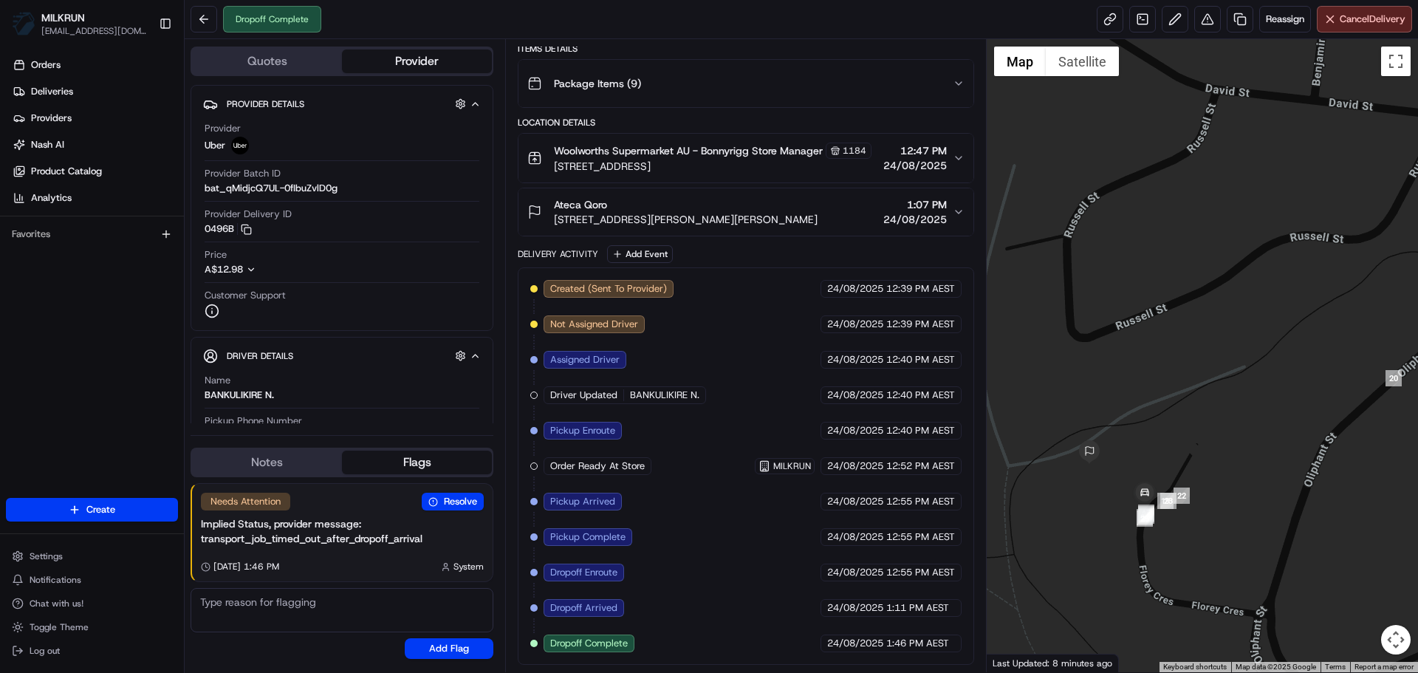
drag, startPoint x: 830, startPoint y: 443, endPoint x: 815, endPoint y: 496, distance: 55.9
drag, startPoint x: 904, startPoint y: 506, endPoint x: 894, endPoint y: 570, distance: 65.0
drag, startPoint x: 786, startPoint y: 360, endPoint x: 782, endPoint y: 429, distance: 68.8
drag, startPoint x: 881, startPoint y: 347, endPoint x: 867, endPoint y: 450, distance: 103.6
drag, startPoint x: 884, startPoint y: 359, endPoint x: 873, endPoint y: 434, distance: 75.4
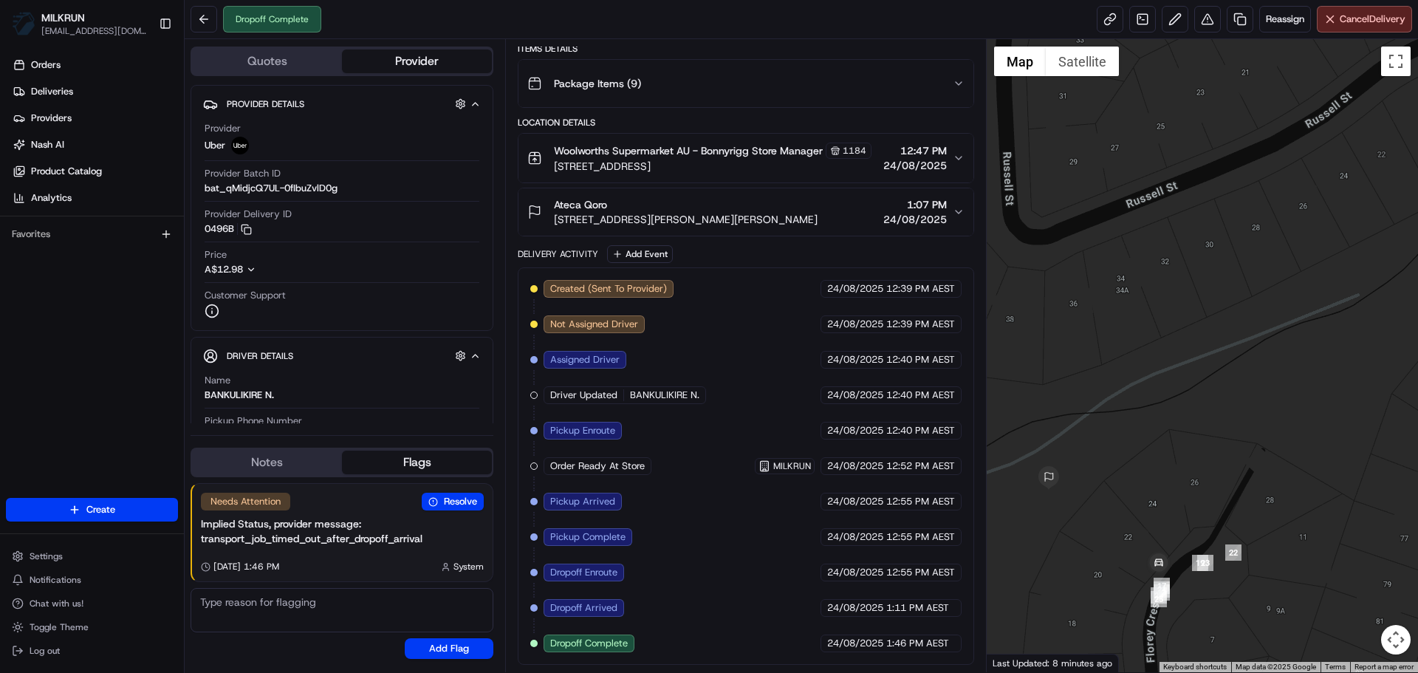
drag, startPoint x: 1056, startPoint y: 496, endPoint x: 1148, endPoint y: 512, distance: 93.0
click at [1148, 512] on div at bounding box center [1203, 355] width 432 height 633
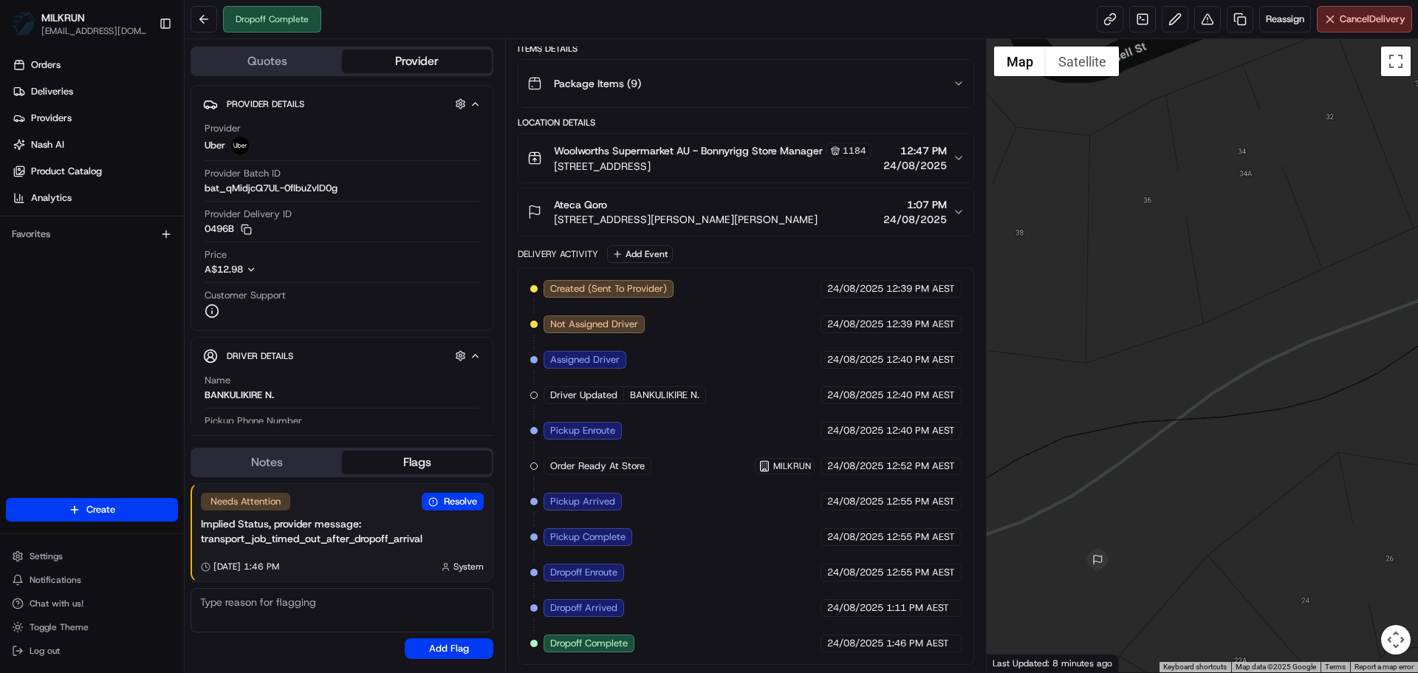
drag, startPoint x: 1151, startPoint y: 530, endPoint x: 1185, endPoint y: 582, distance: 61.9
click at [1185, 582] on div at bounding box center [1203, 355] width 432 height 633
drag, startPoint x: 825, startPoint y: 359, endPoint x: 821, endPoint y: 426, distance: 67.4
drag, startPoint x: 748, startPoint y: 424, endPoint x: 782, endPoint y: 521, distance: 102.6
drag, startPoint x: 751, startPoint y: 361, endPoint x: 748, endPoint y: 406, distance: 45.9
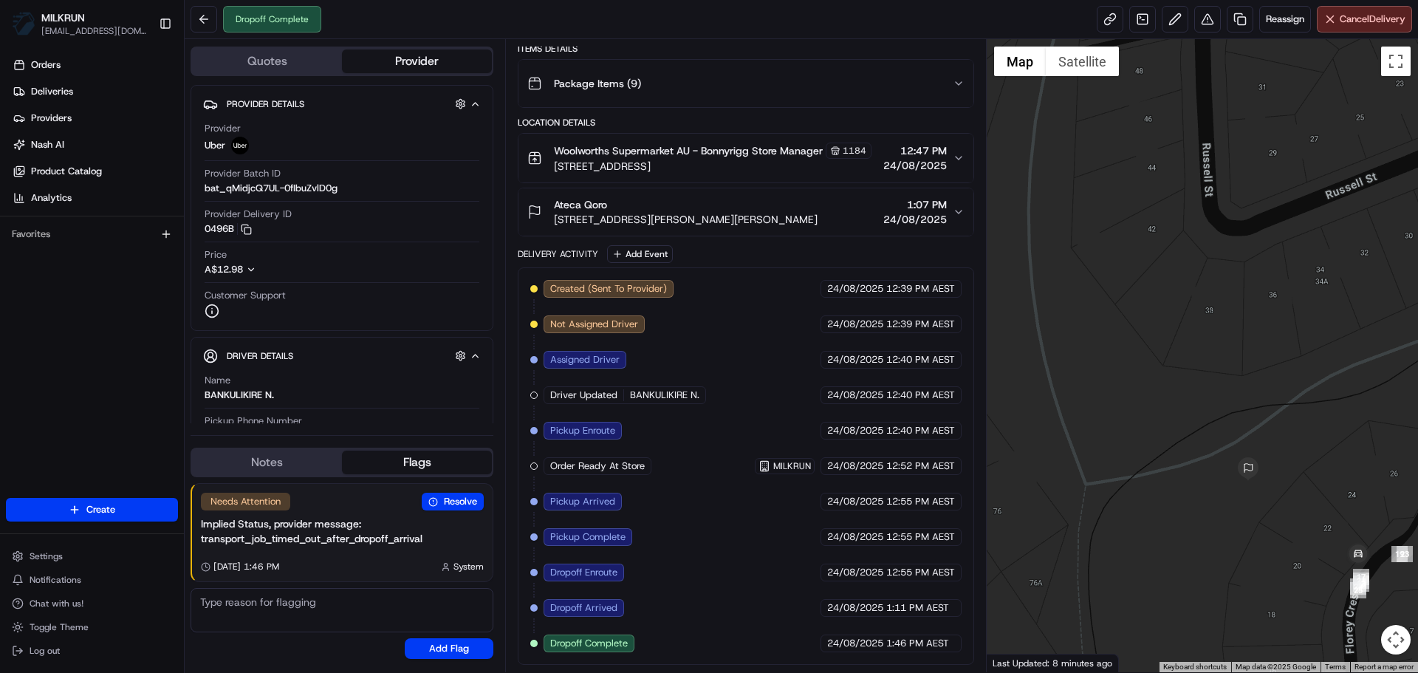
drag, startPoint x: 1080, startPoint y: 412, endPoint x: 1245, endPoint y: 417, distance: 164.8
click at [1245, 417] on div at bounding box center [1203, 355] width 432 height 633
drag, startPoint x: 1293, startPoint y: 584, endPoint x: 1269, endPoint y: 561, distance: 32.9
click at [1269, 561] on div at bounding box center [1203, 355] width 432 height 633
click at [1255, 487] on div at bounding box center [1203, 355] width 432 height 633
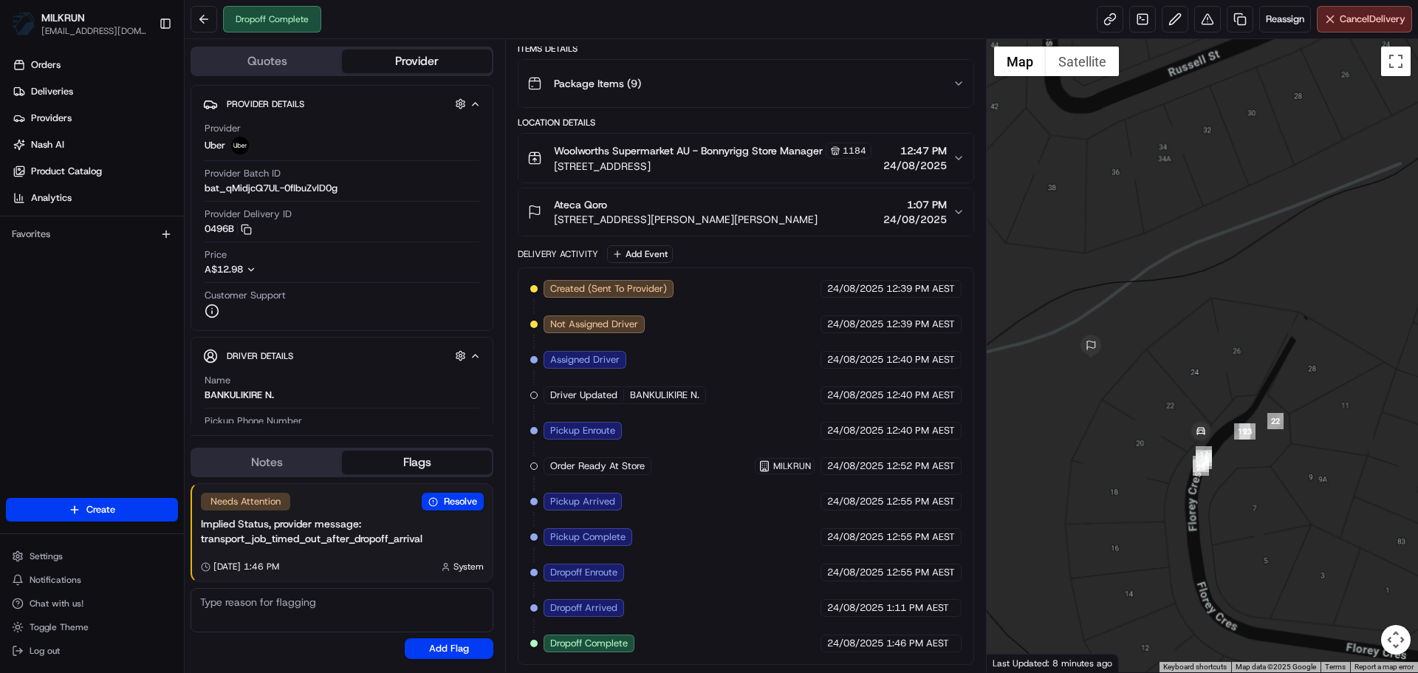
click at [1126, 456] on div at bounding box center [1203, 355] width 432 height 633
click at [126, 92] on link "Deliveries" at bounding box center [95, 92] width 178 height 24
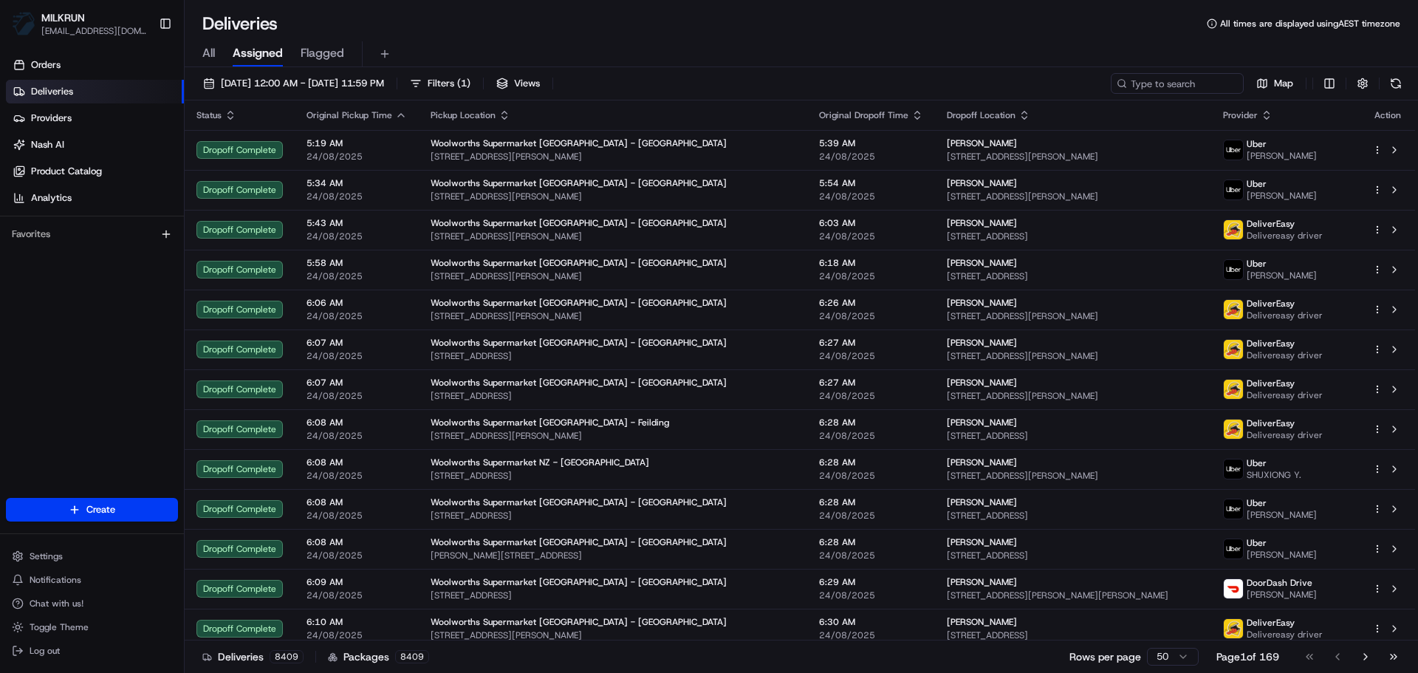
click at [201, 55] on div "All Assigned Flagged" at bounding box center [802, 54] width 1234 height 26
click at [209, 47] on span "All" at bounding box center [208, 53] width 13 height 18
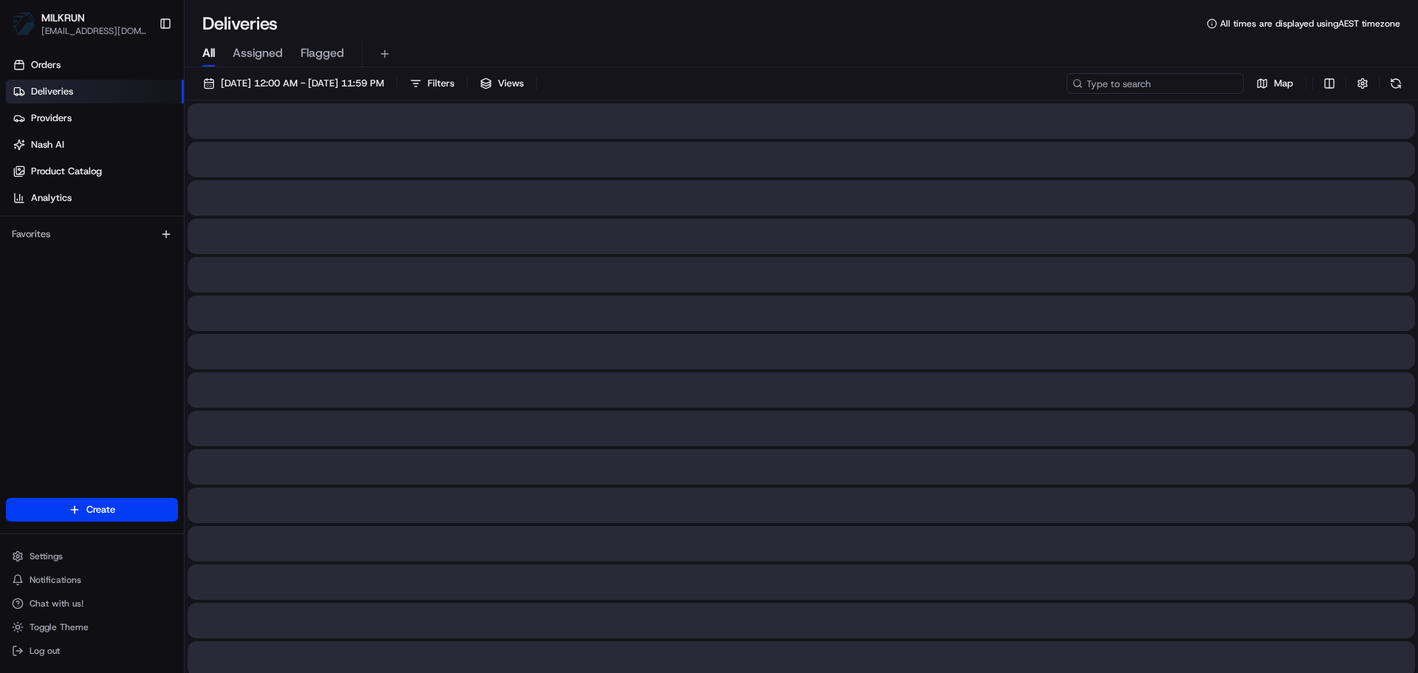
click at [1201, 91] on input at bounding box center [1155, 83] width 177 height 21
paste input "Ateca Qoro"
type input "Ateca Qoro"
click at [366, 104] on div at bounding box center [802, 120] width 1228 height 35
click at [366, 77] on span "24/08/2025 12:00 AM - 24/08/2025 11:59 PM" at bounding box center [302, 83] width 163 height 13
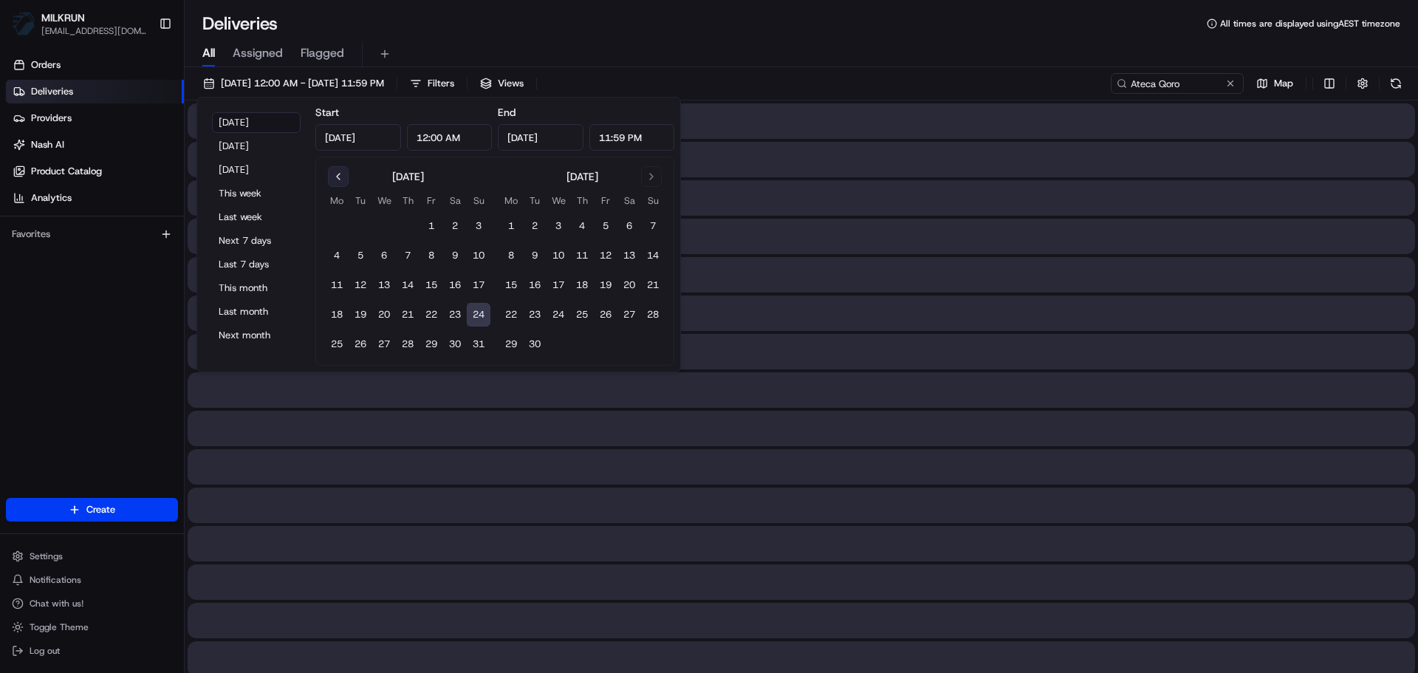
click at [342, 179] on button "Go to previous month" at bounding box center [338, 176] width 21 height 21
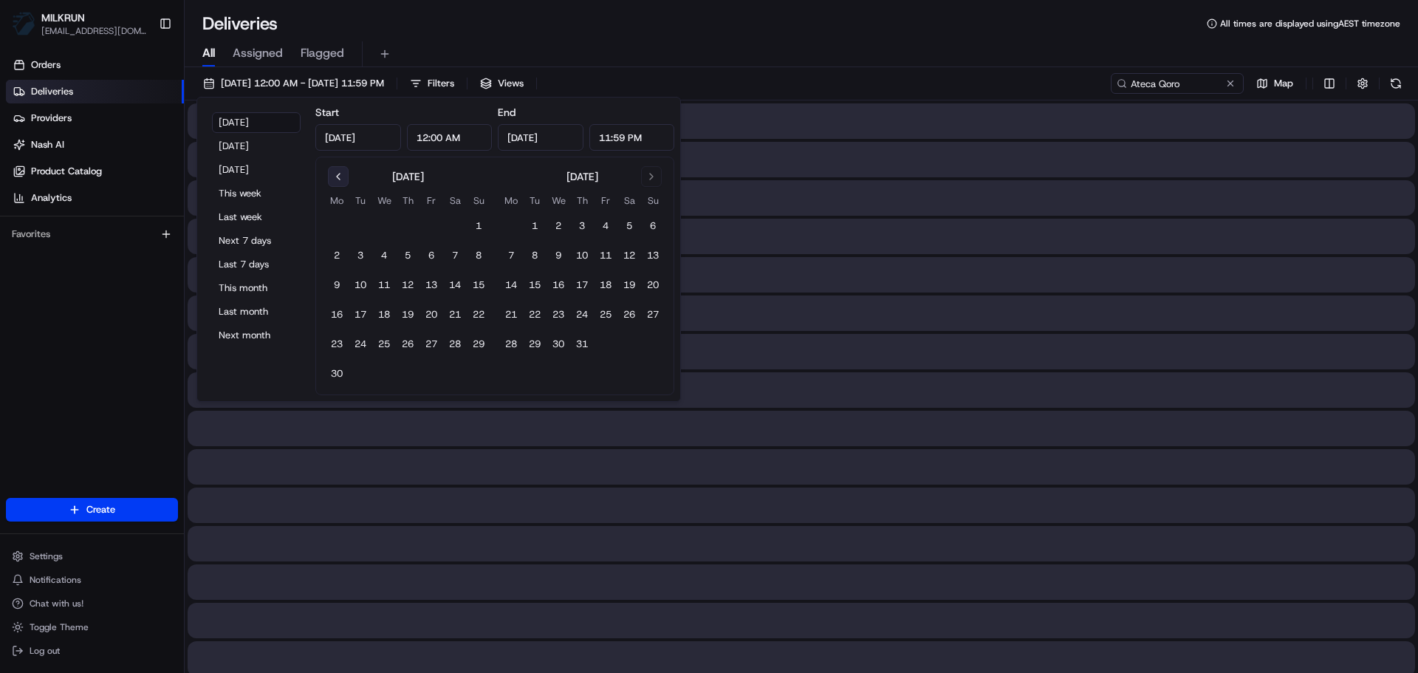
click at [342, 179] on button "Go to previous month" at bounding box center [338, 176] width 21 height 21
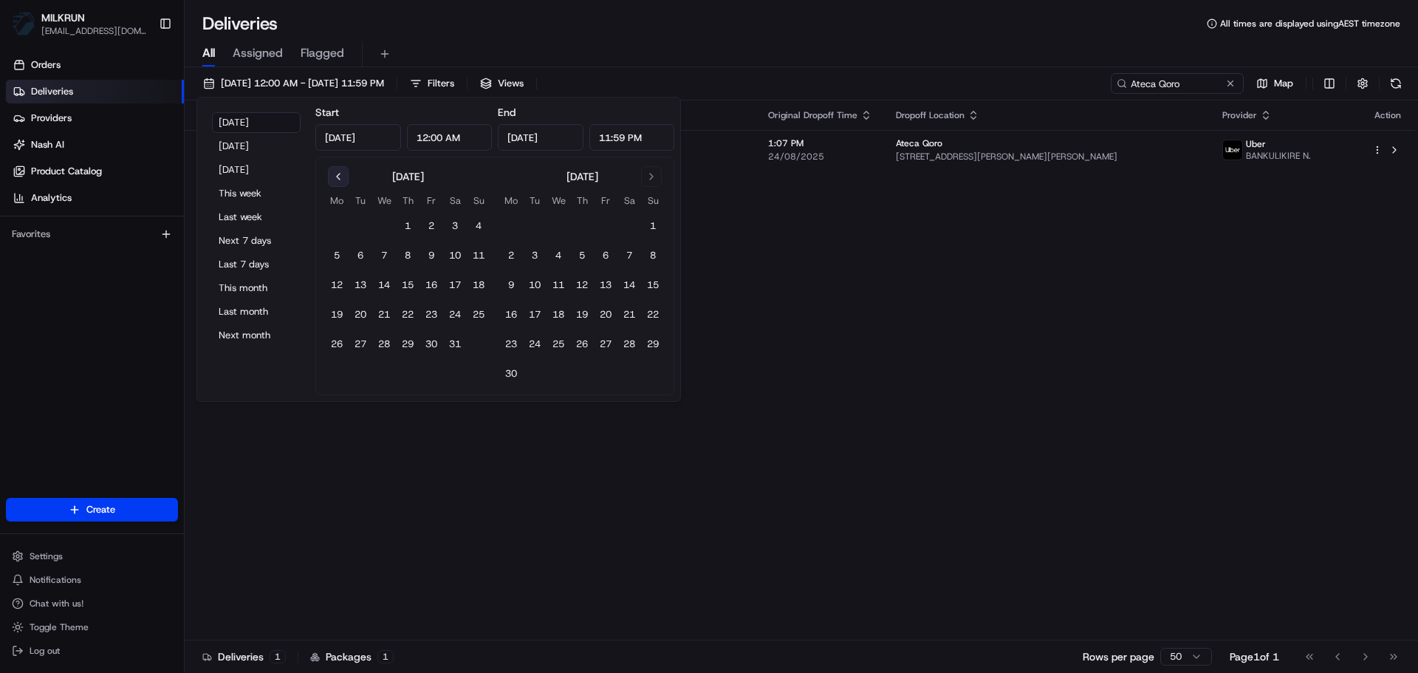
click at [341, 180] on button "Go to previous month" at bounding box center [338, 176] width 21 height 21
click at [359, 219] on button "1" at bounding box center [361, 226] width 24 height 24
type input "Apr 1, 2025"
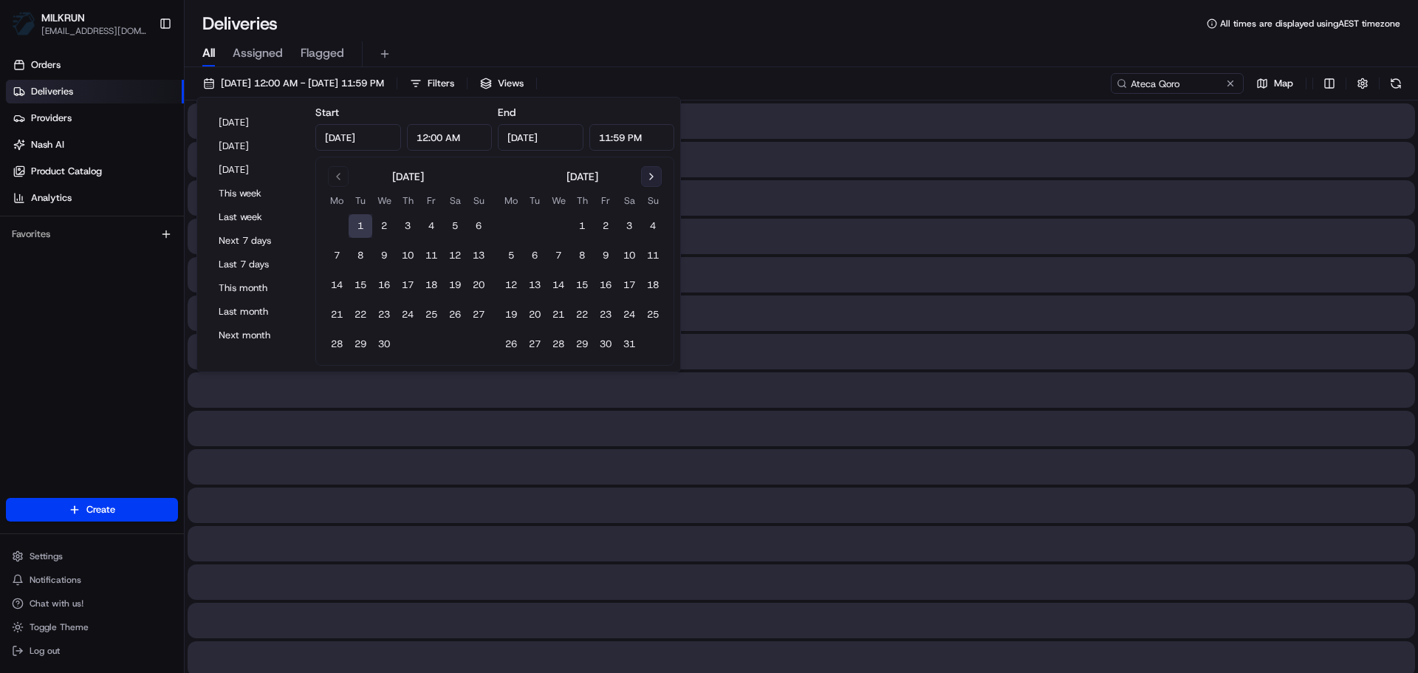
click at [646, 174] on button "Go to next month" at bounding box center [651, 176] width 21 height 21
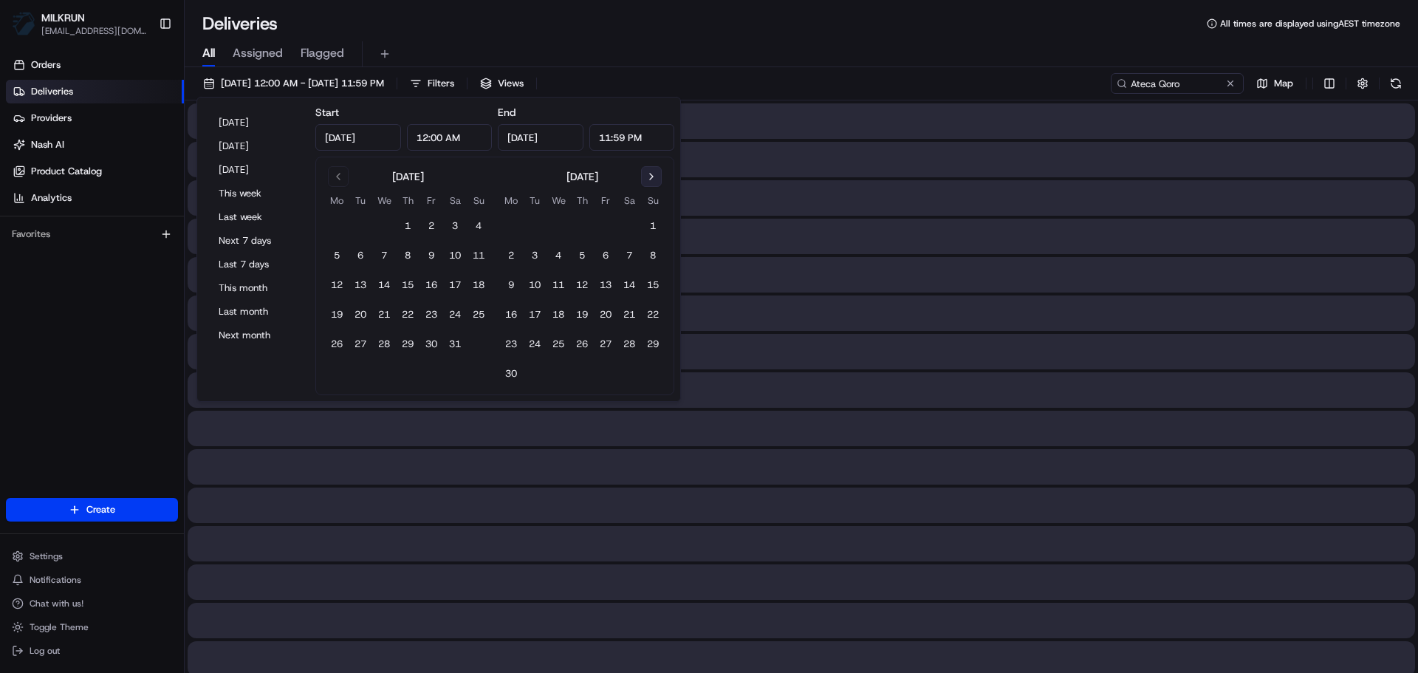
click at [646, 174] on button "Go to next month" at bounding box center [651, 176] width 21 height 21
click at [346, 180] on button "Go to previous month" at bounding box center [338, 176] width 21 height 21
click at [332, 180] on button "Go to previous month" at bounding box center [338, 176] width 21 height 21
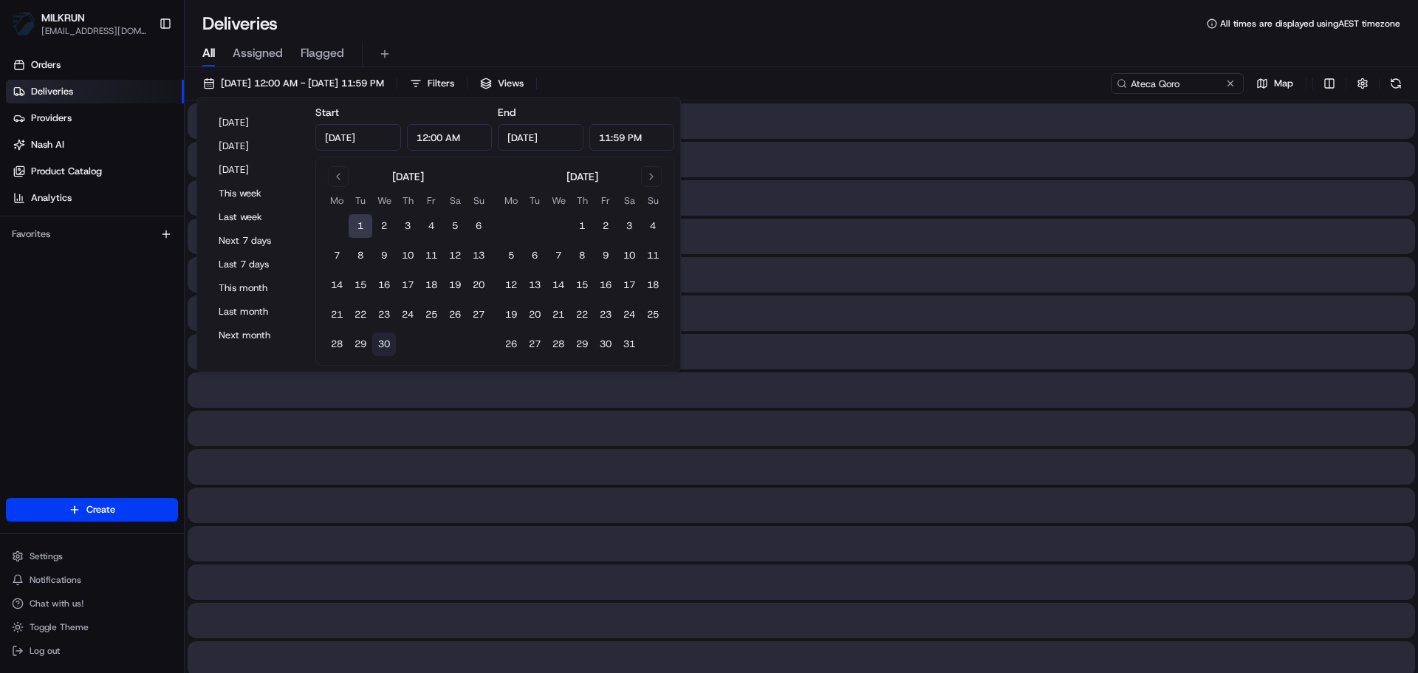
click at [386, 338] on button "30" at bounding box center [384, 344] width 24 height 24
type input "Apr 30, 2025"
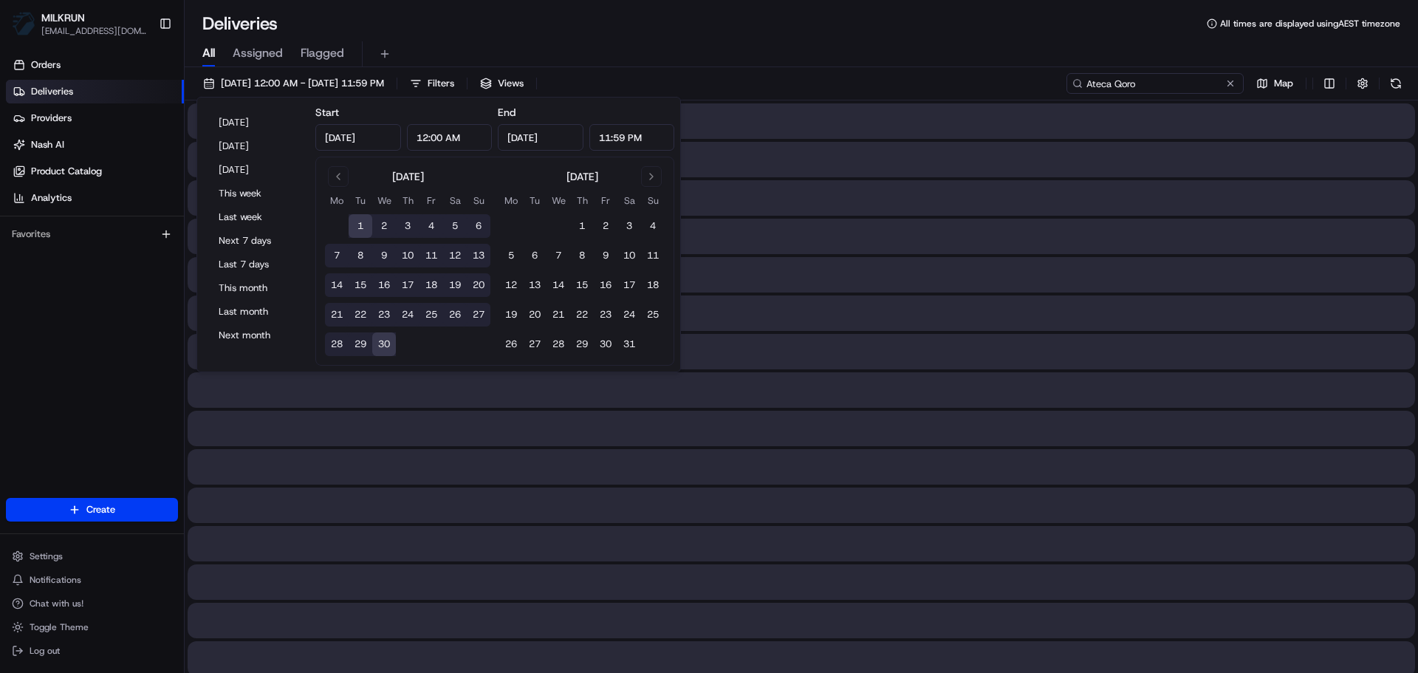
click at [1187, 83] on input "Ateca Qoro" at bounding box center [1155, 83] width 177 height 21
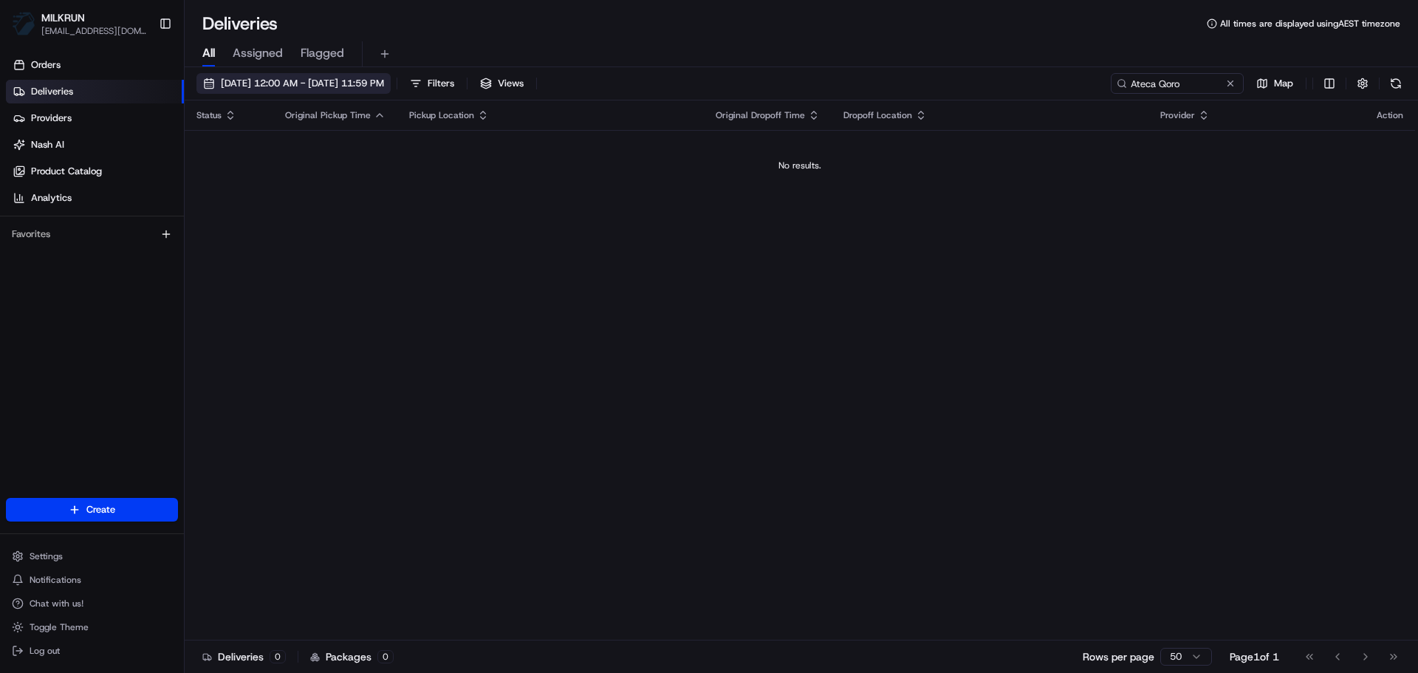
click at [339, 82] on span "01/04/2025 12:00 AM - 30/04/2025 11:59 PM" at bounding box center [302, 83] width 163 height 13
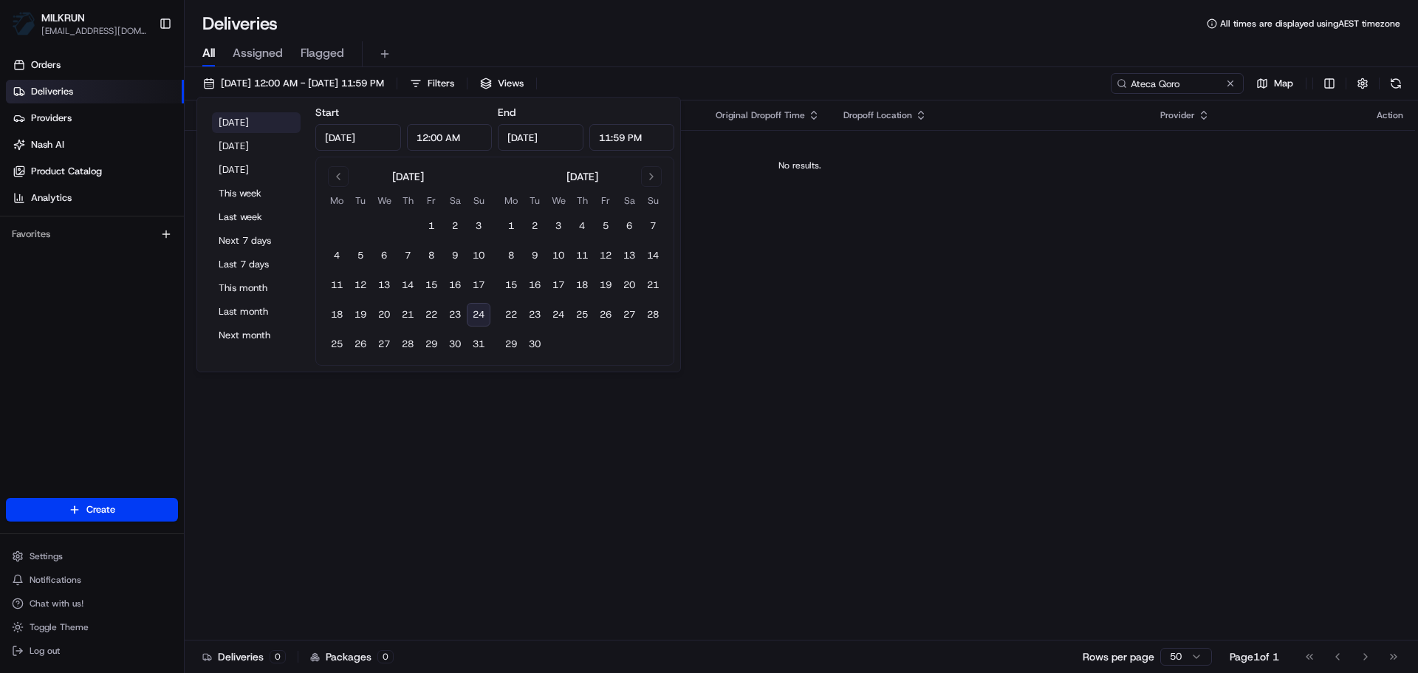
click at [242, 119] on button "Today" at bounding box center [256, 122] width 89 height 21
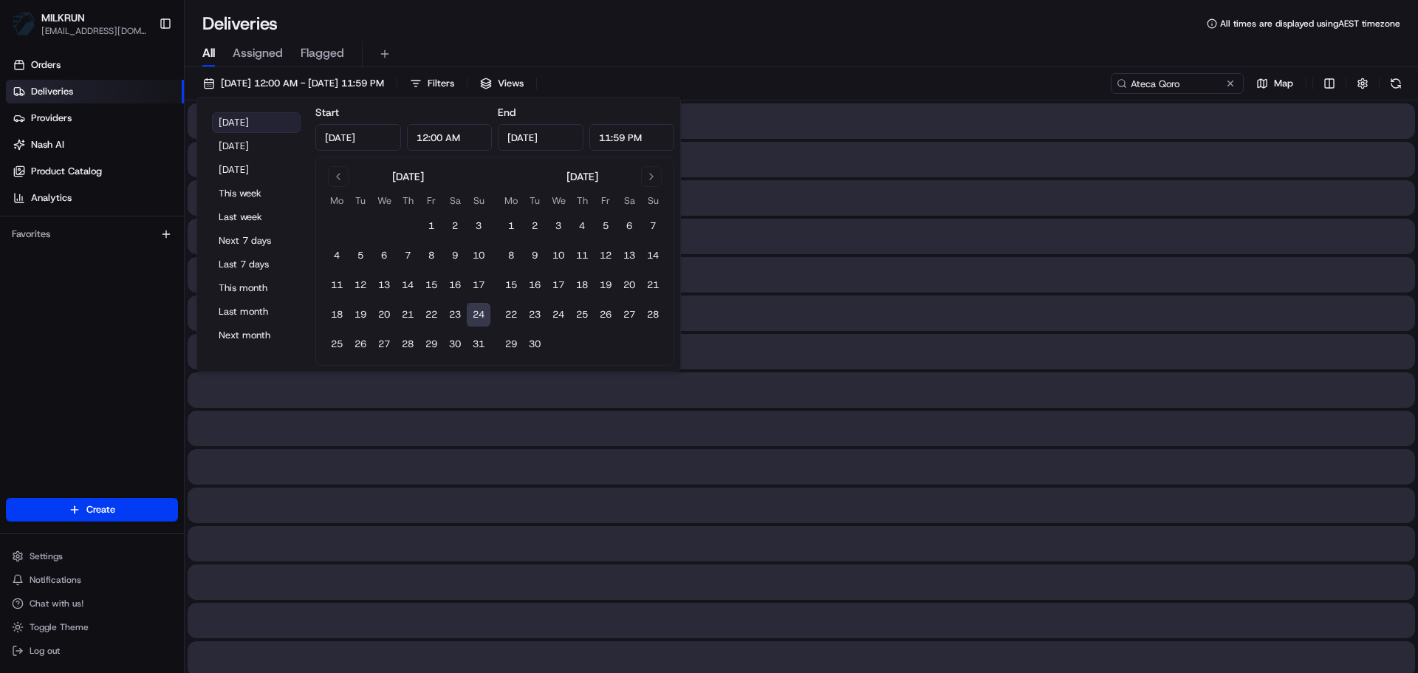
type input "Aug 24, 2025"
click at [1183, 80] on input "Ateca Qoro" at bounding box center [1155, 83] width 177 height 21
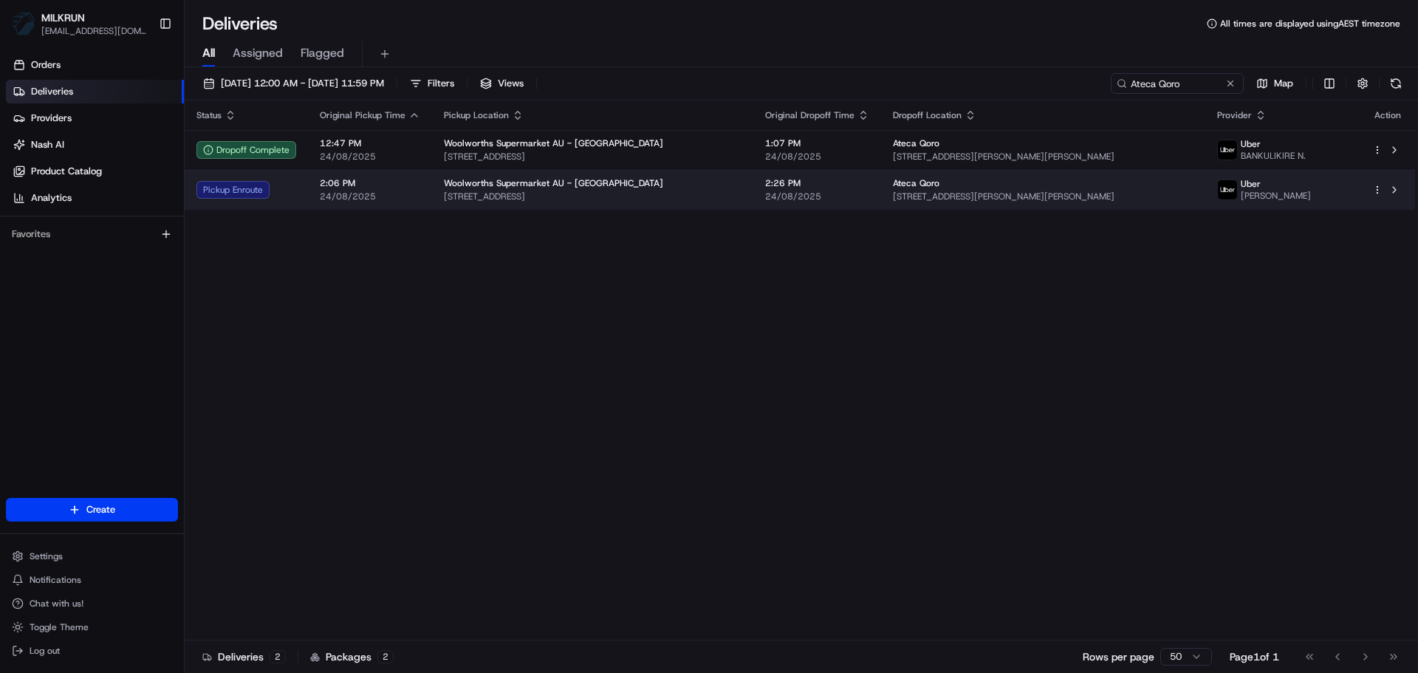
click at [912, 200] on span "46 Russell St, Mount Pritchard, NSW 2170, AU" at bounding box center [1043, 197] width 301 height 12
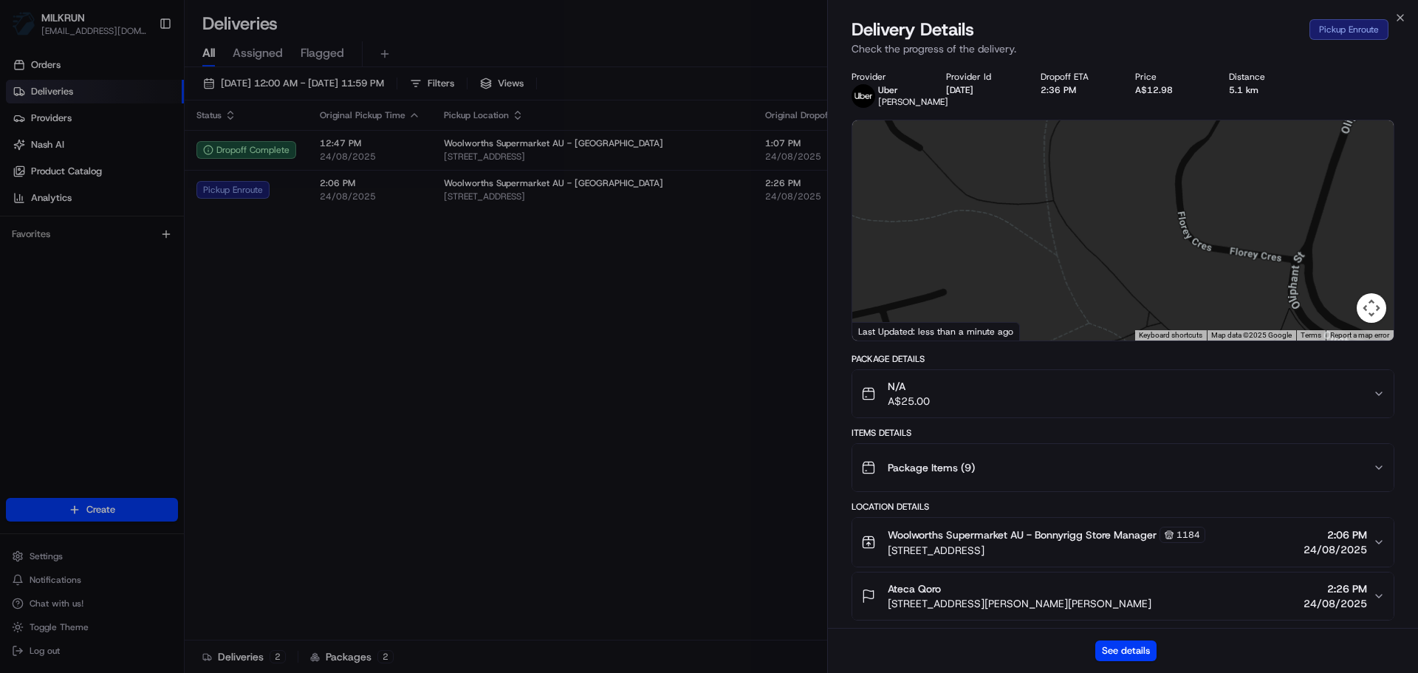
drag, startPoint x: 1067, startPoint y: 229, endPoint x: 1031, endPoint y: 341, distance: 118.0
click at [1031, 341] on div at bounding box center [1124, 230] width 542 height 220
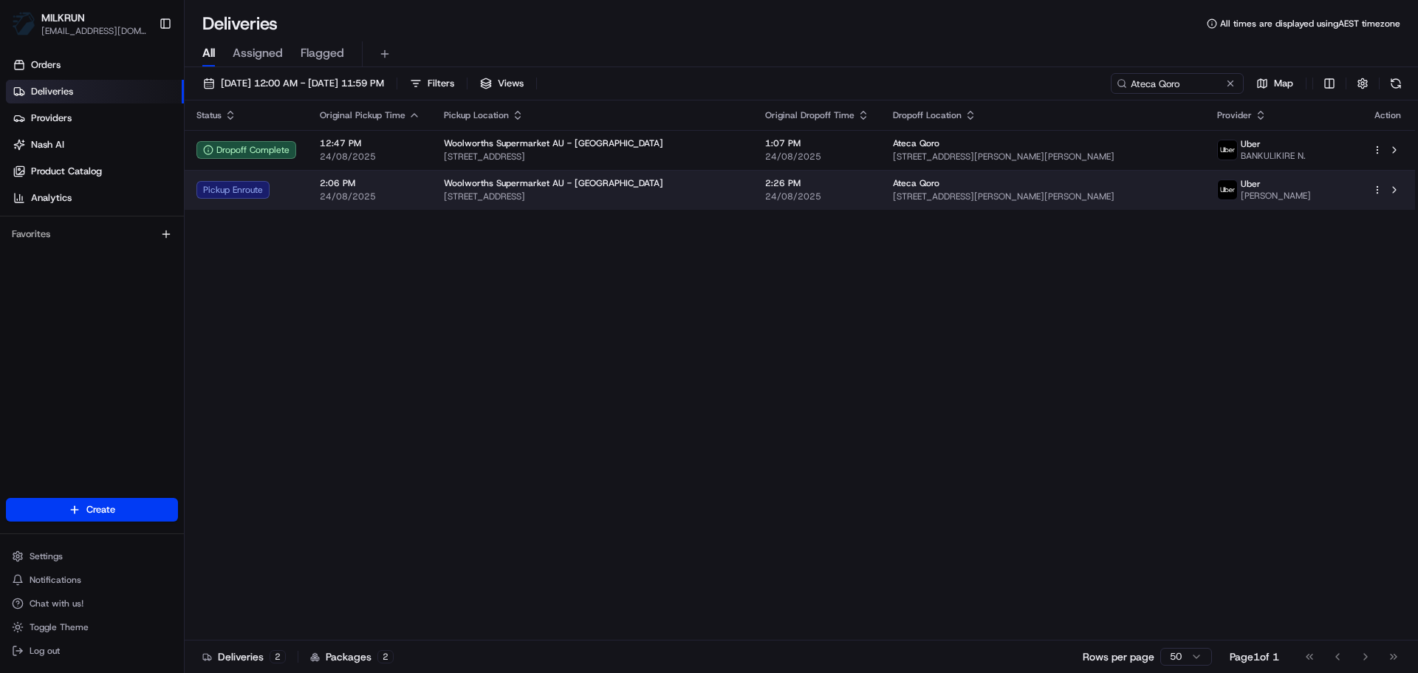
click at [981, 193] on span "46 Russell St, Mount Pritchard, NSW 2170, AU" at bounding box center [1043, 197] width 301 height 12
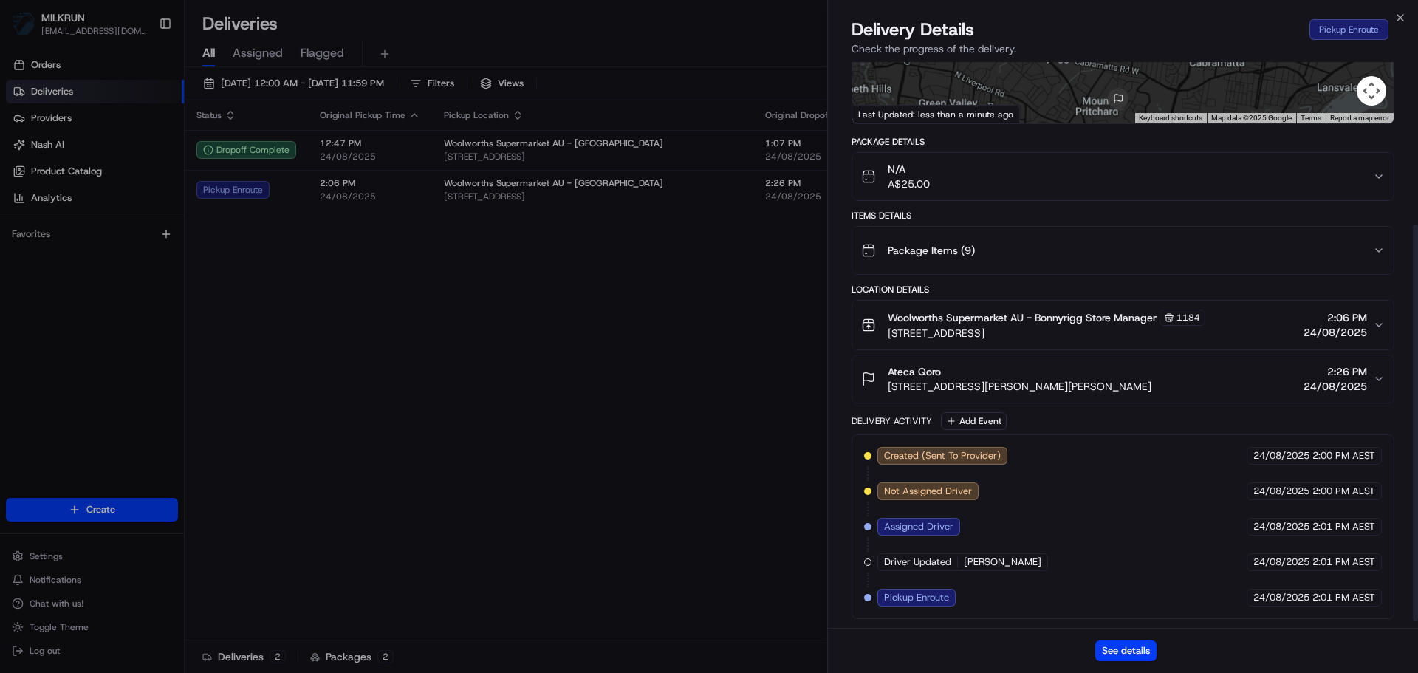
scroll to position [241, 0]
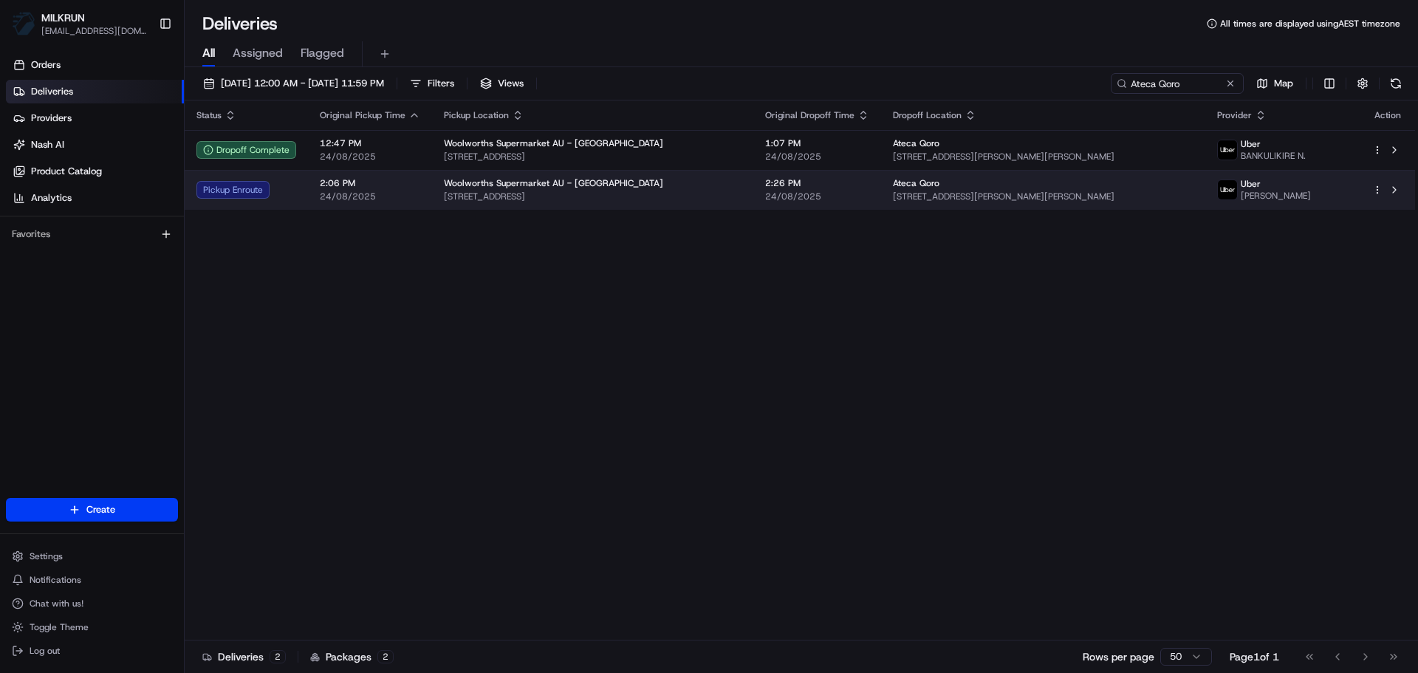
click at [612, 175] on td "Woolworths Supermarket AU - Bonnyrigg Bonnyrigg Ave, Bonnyrigg, NSW 2177, AU" at bounding box center [592, 190] width 321 height 40
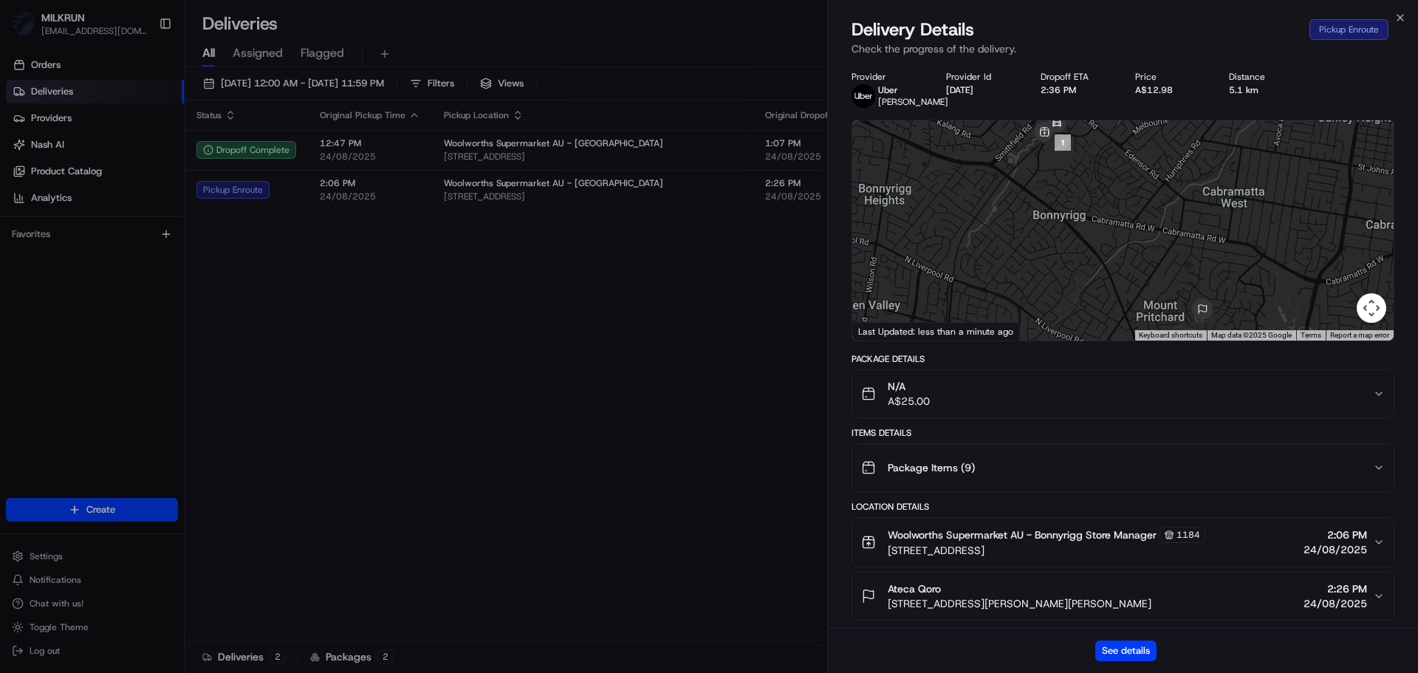
scroll to position [148, 0]
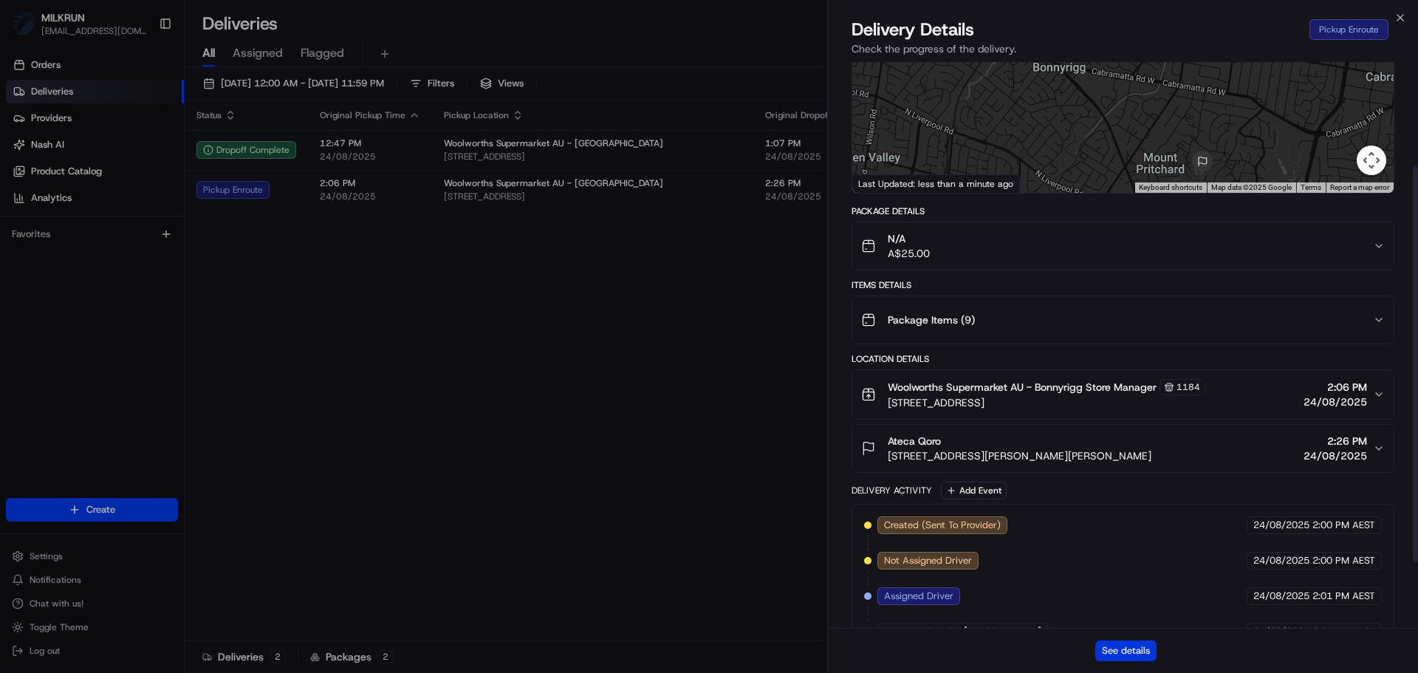
click at [1120, 641] on button "See details" at bounding box center [1126, 651] width 61 height 21
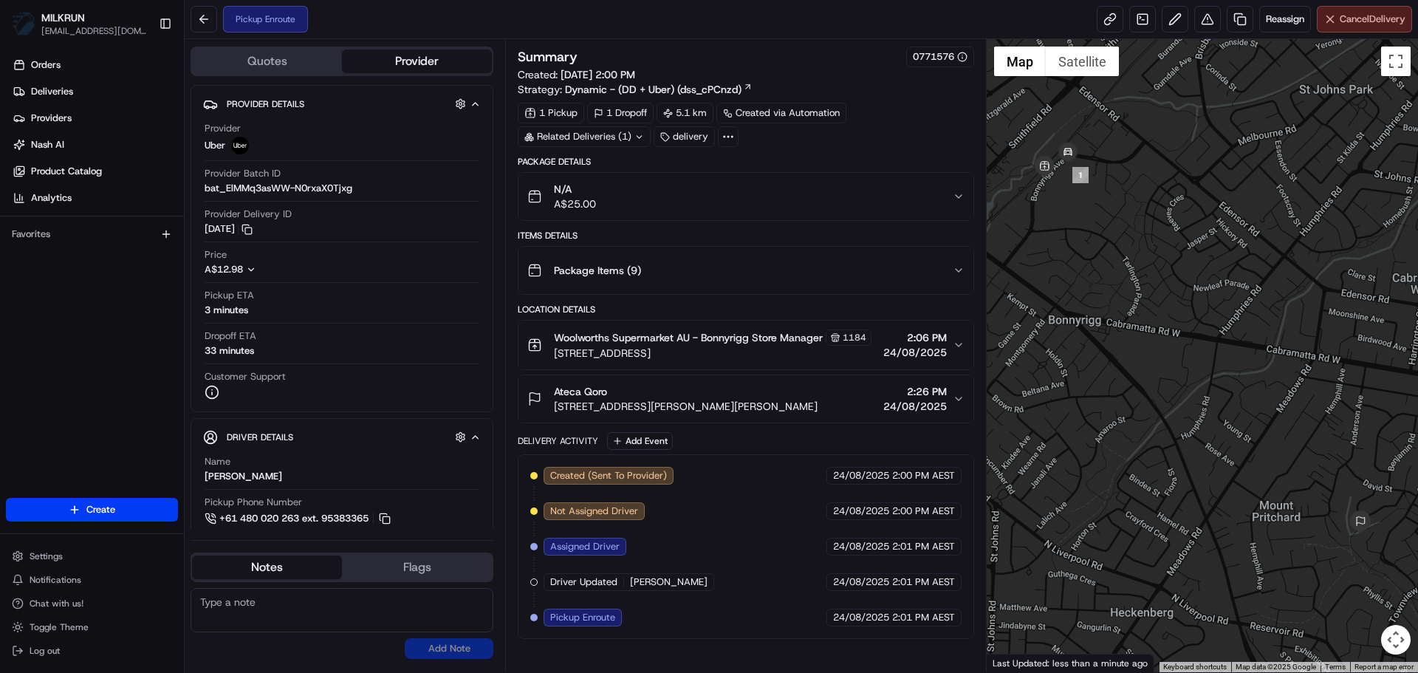
click at [1359, 21] on span "Cancel Delivery" at bounding box center [1373, 19] width 66 height 13
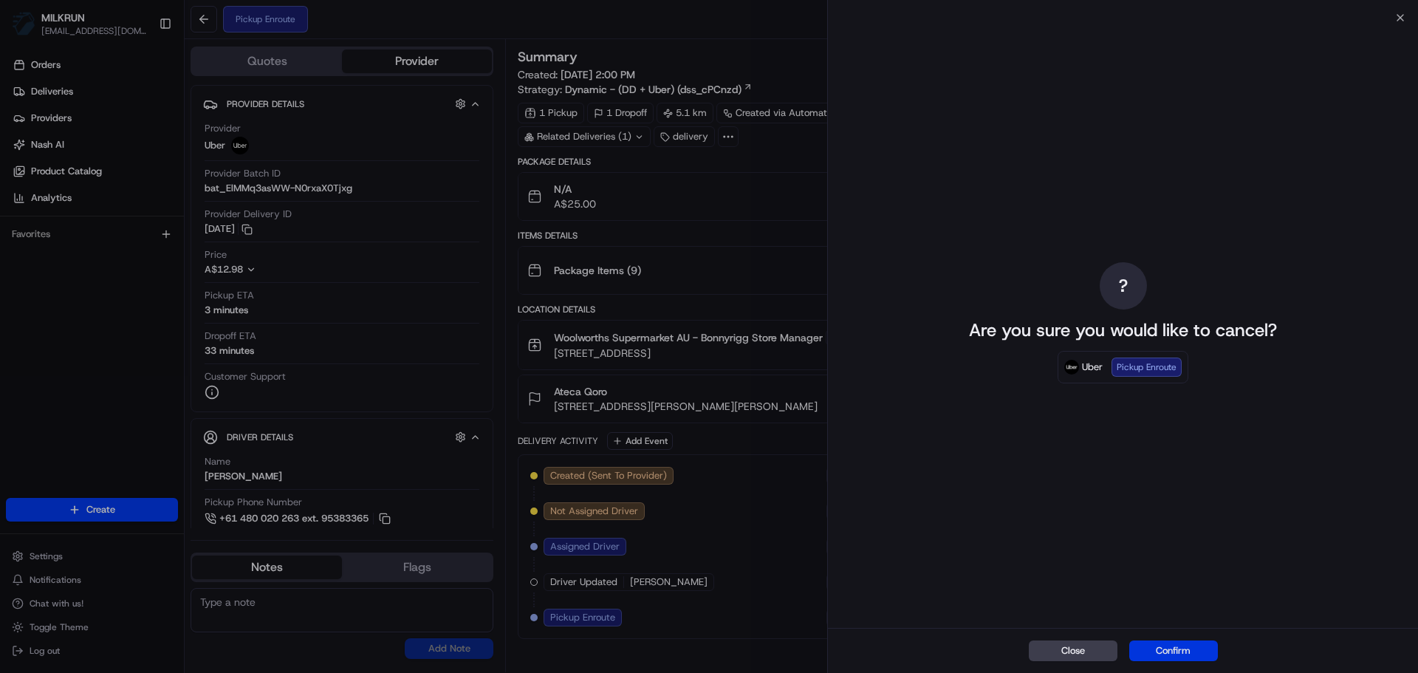
click at [1205, 642] on button "Confirm" at bounding box center [1174, 651] width 89 height 21
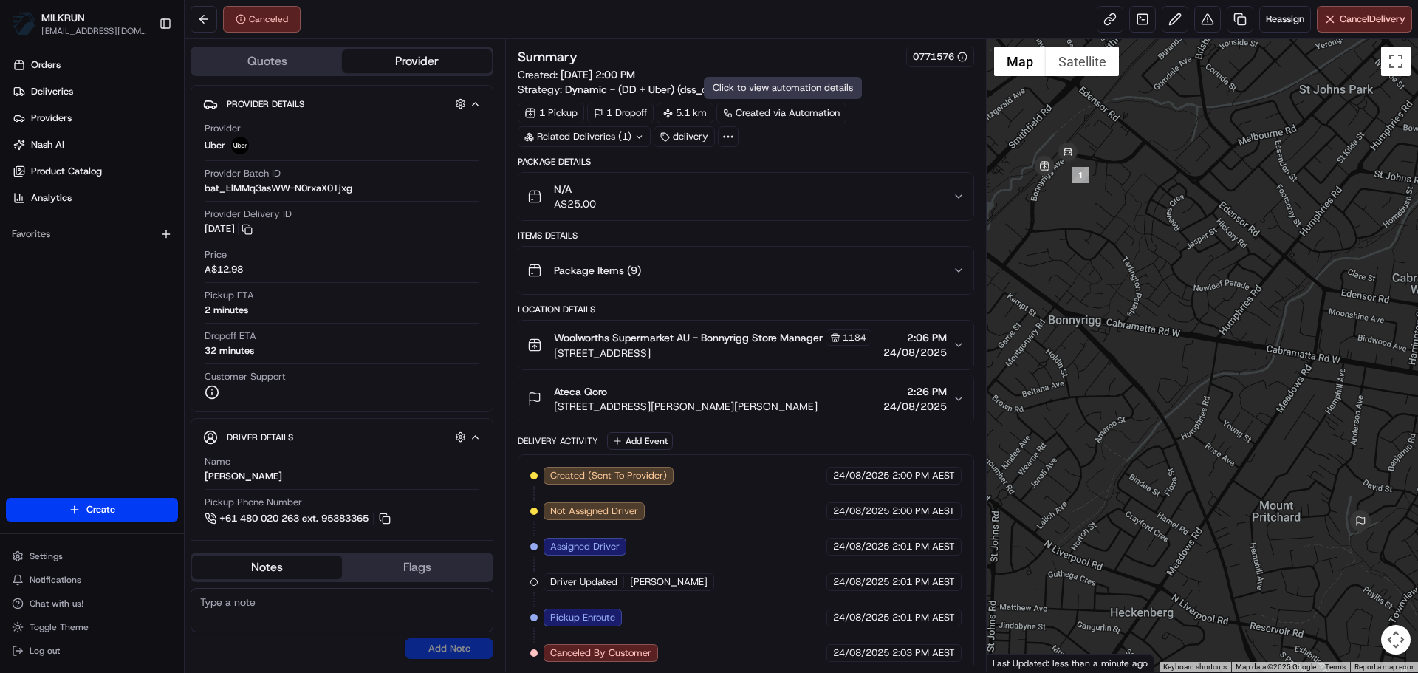
scroll to position [10, 0]
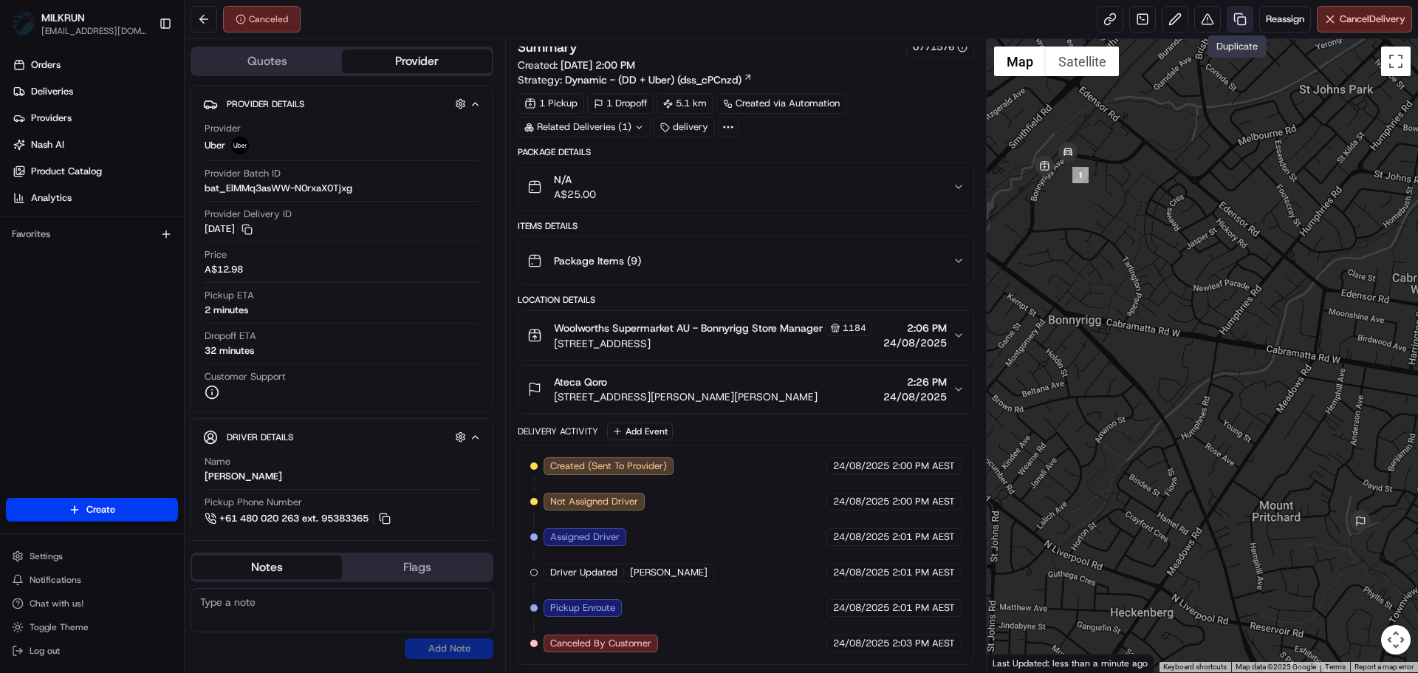
click at [1228, 17] on link at bounding box center [1240, 19] width 27 height 27
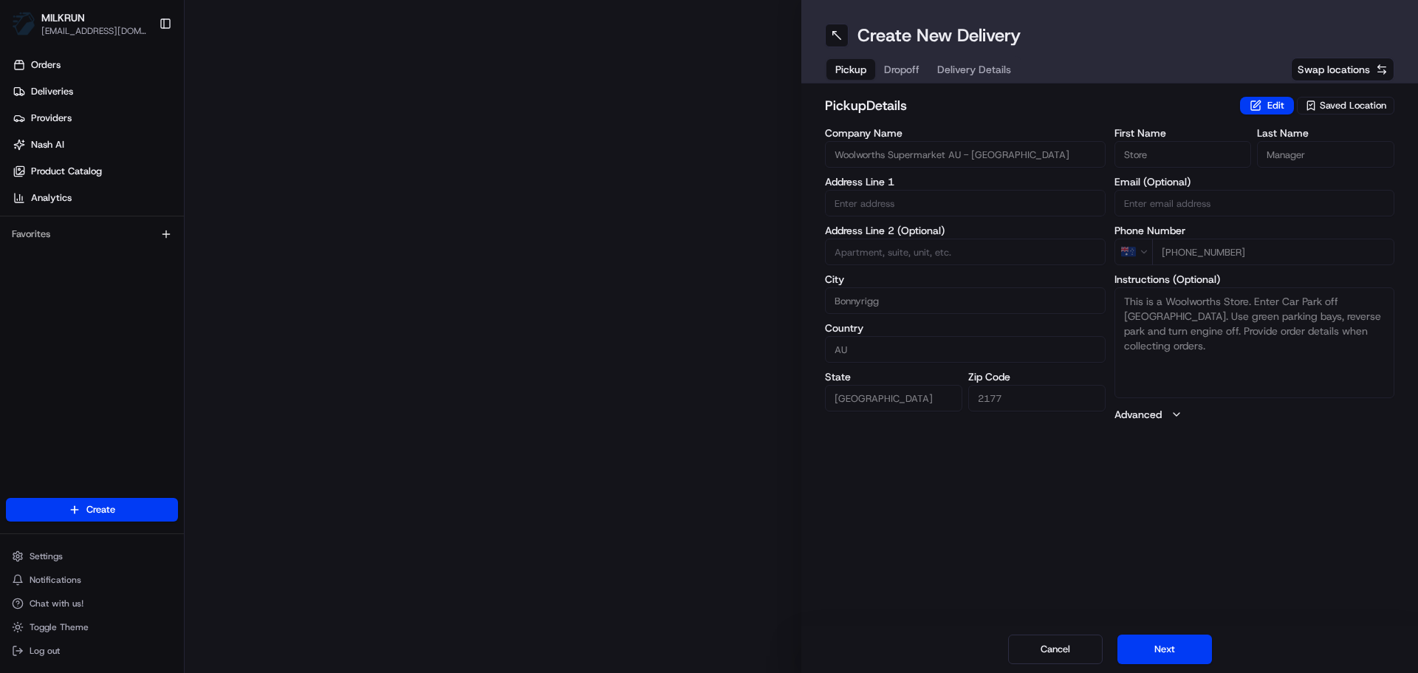
type input "Bonnyrigg Ave"
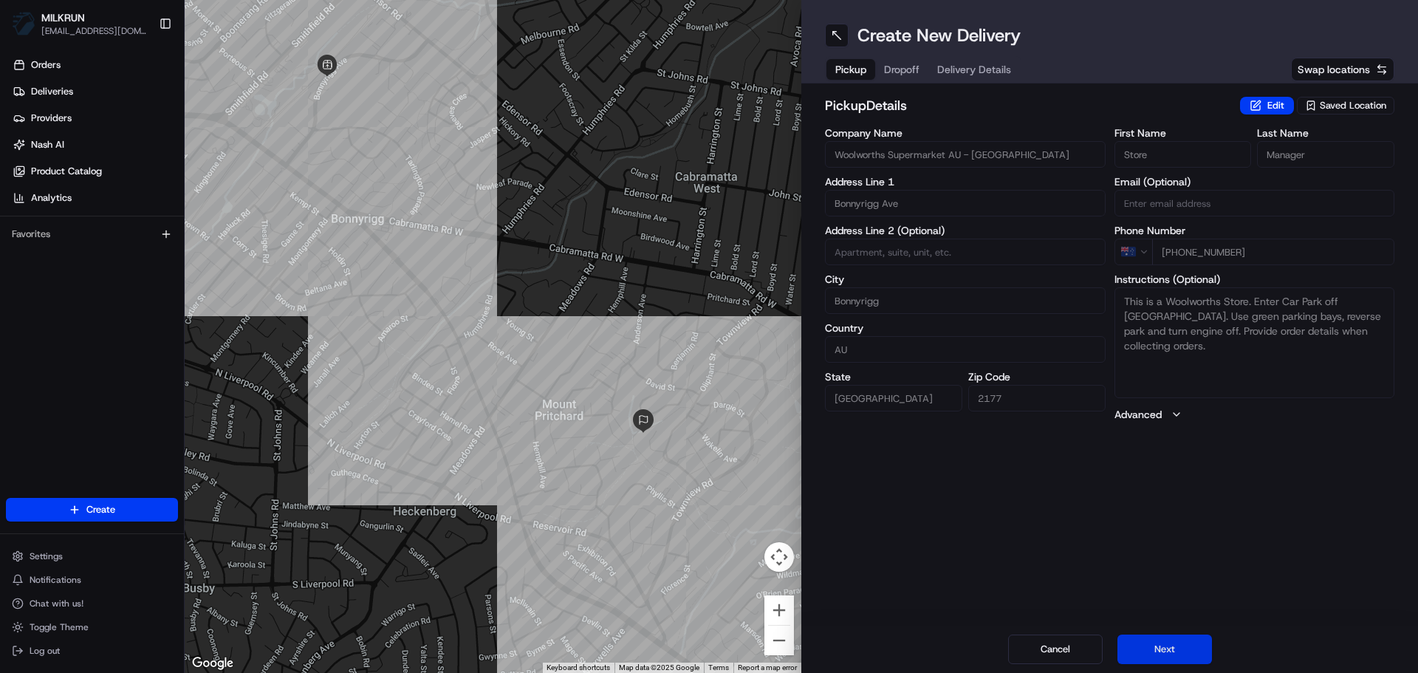
click at [1181, 641] on button "Next" at bounding box center [1165, 650] width 95 height 30
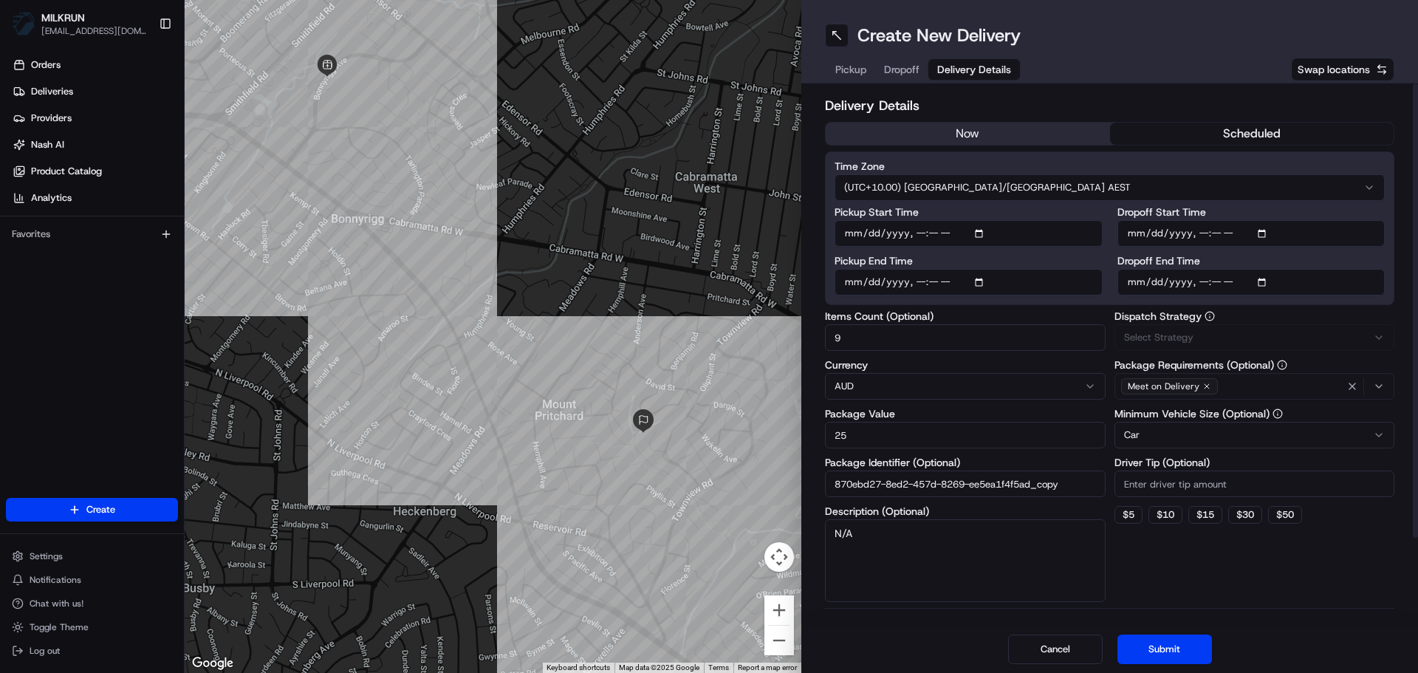
click at [919, 128] on button "now" at bounding box center [968, 134] width 284 height 22
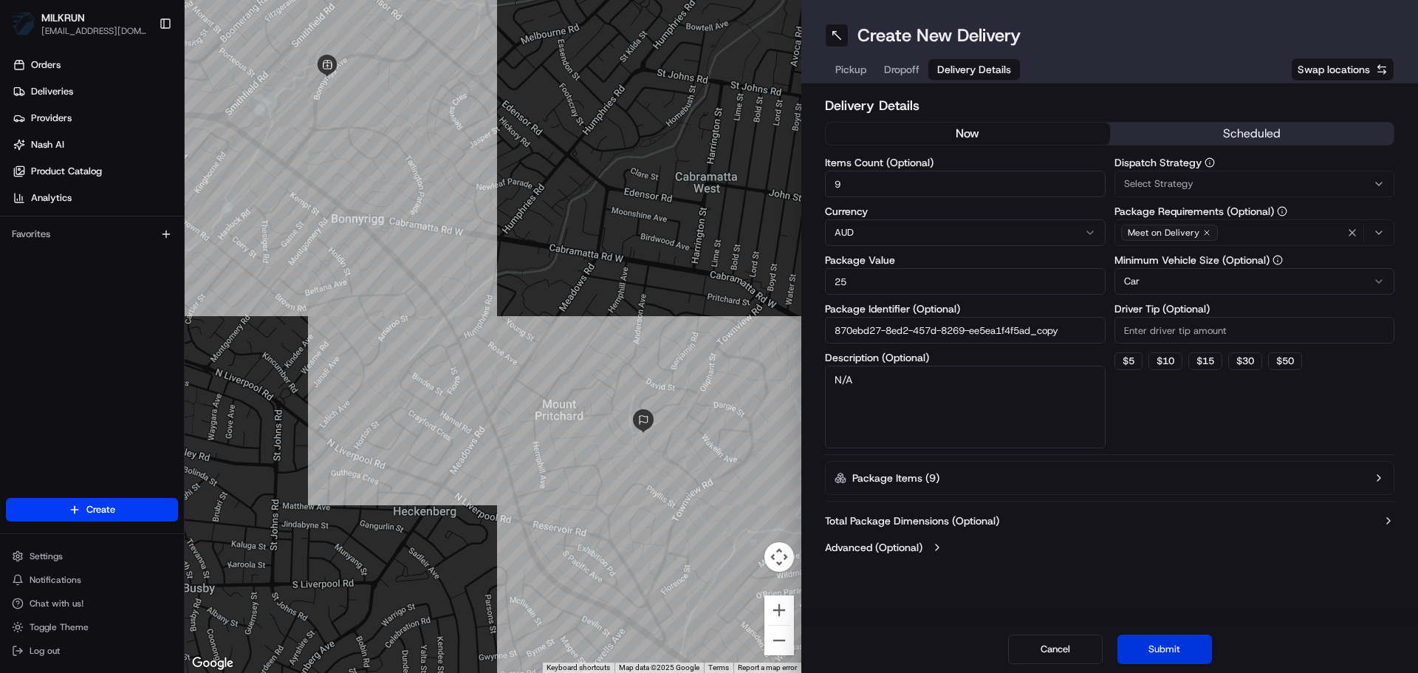
click at [1188, 641] on button "Submit" at bounding box center [1165, 650] width 95 height 30
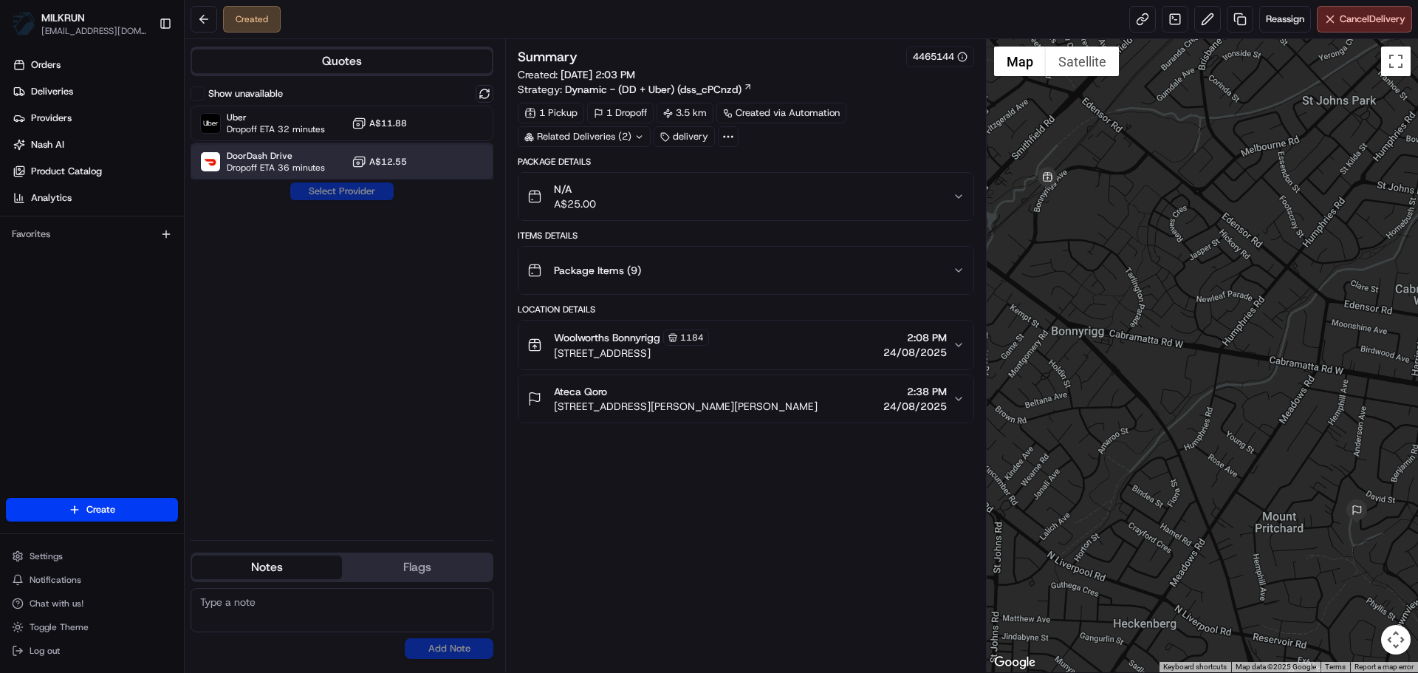
click at [413, 157] on div "DoorDash Drive Dropoff ETA 36 minutes A$12.55" at bounding box center [342, 161] width 303 height 35
click at [392, 185] on button "Assign Provider" at bounding box center [342, 191] width 105 height 18
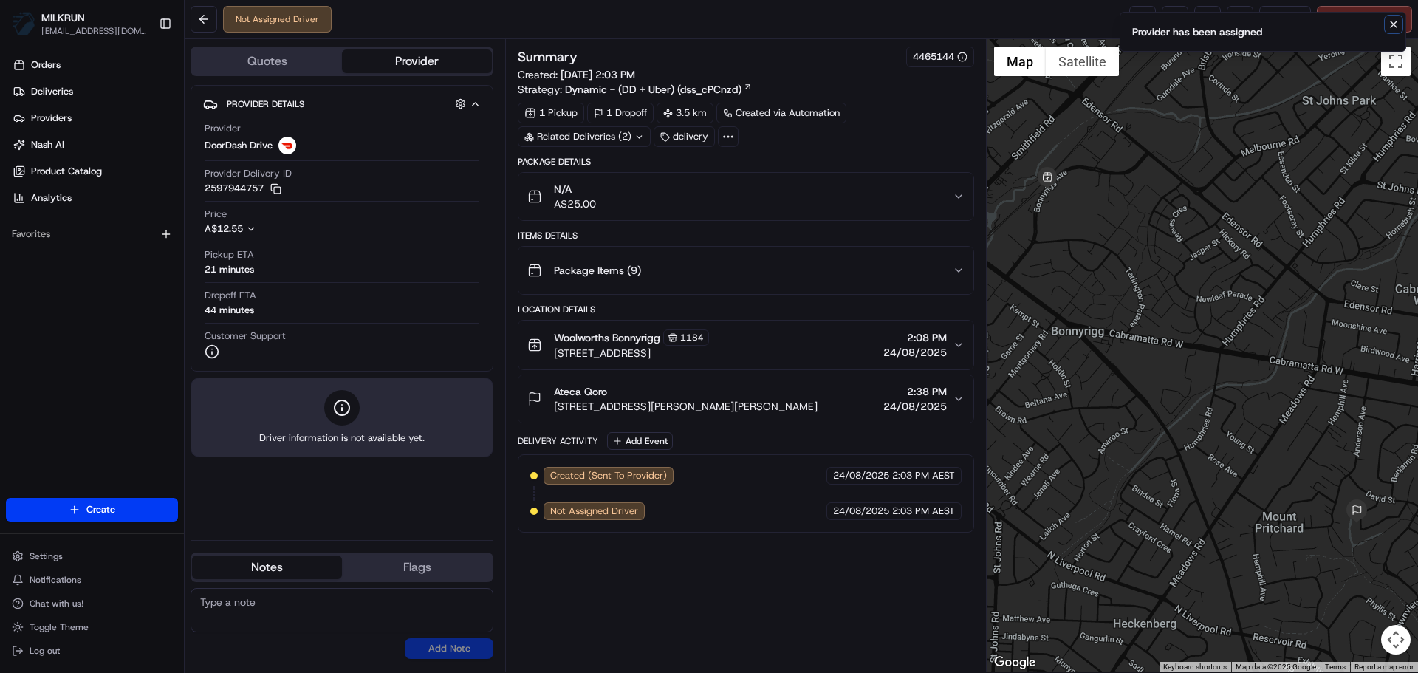
click at [1391, 29] on icon "Notifications (F8)" at bounding box center [1394, 24] width 12 height 12
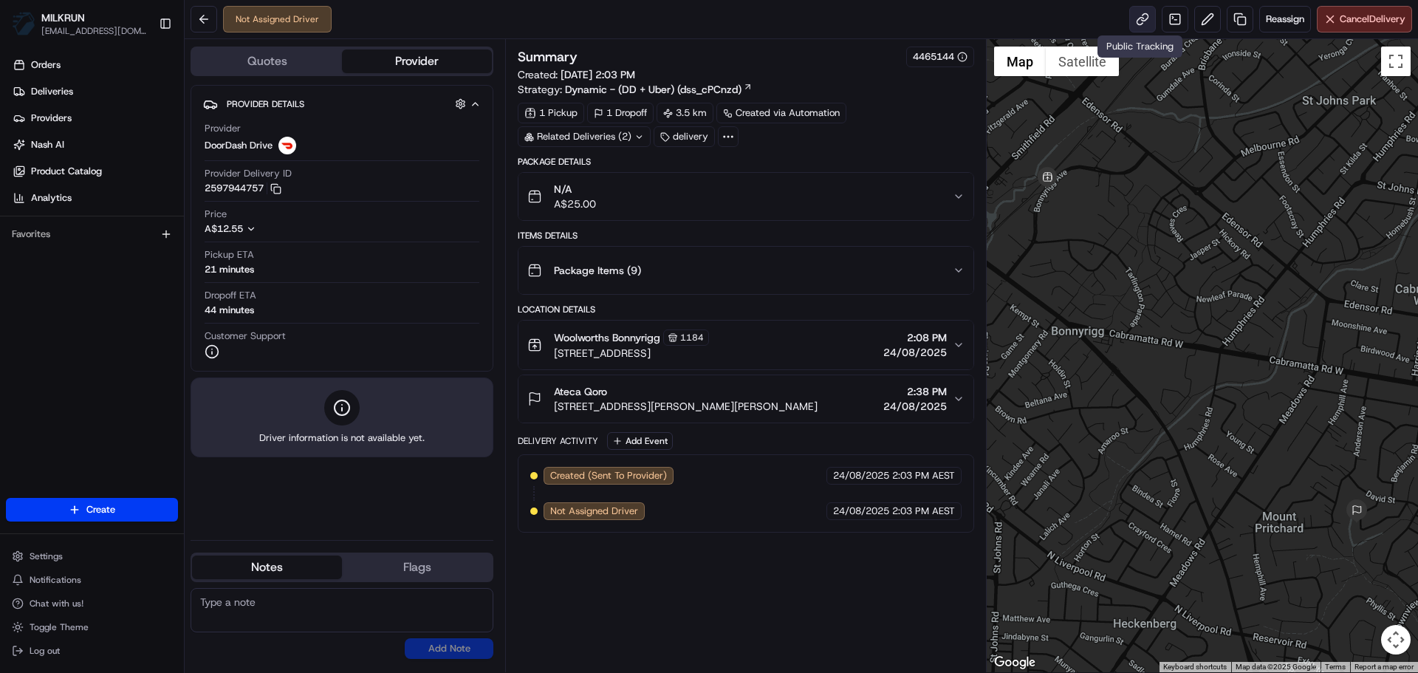
click at [1139, 30] on link at bounding box center [1143, 19] width 27 height 27
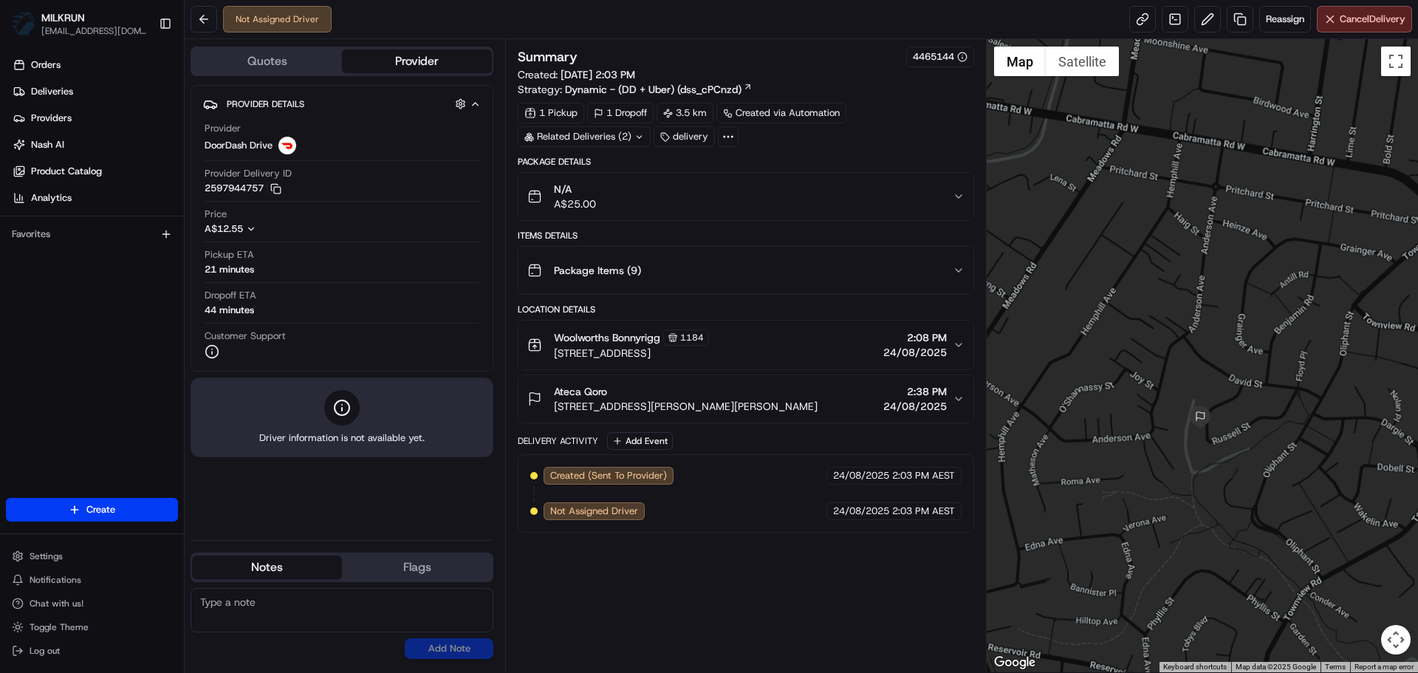
drag, startPoint x: 1356, startPoint y: 499, endPoint x: 1179, endPoint y: 488, distance: 176.9
click at [1179, 488] on div at bounding box center [1203, 355] width 432 height 633
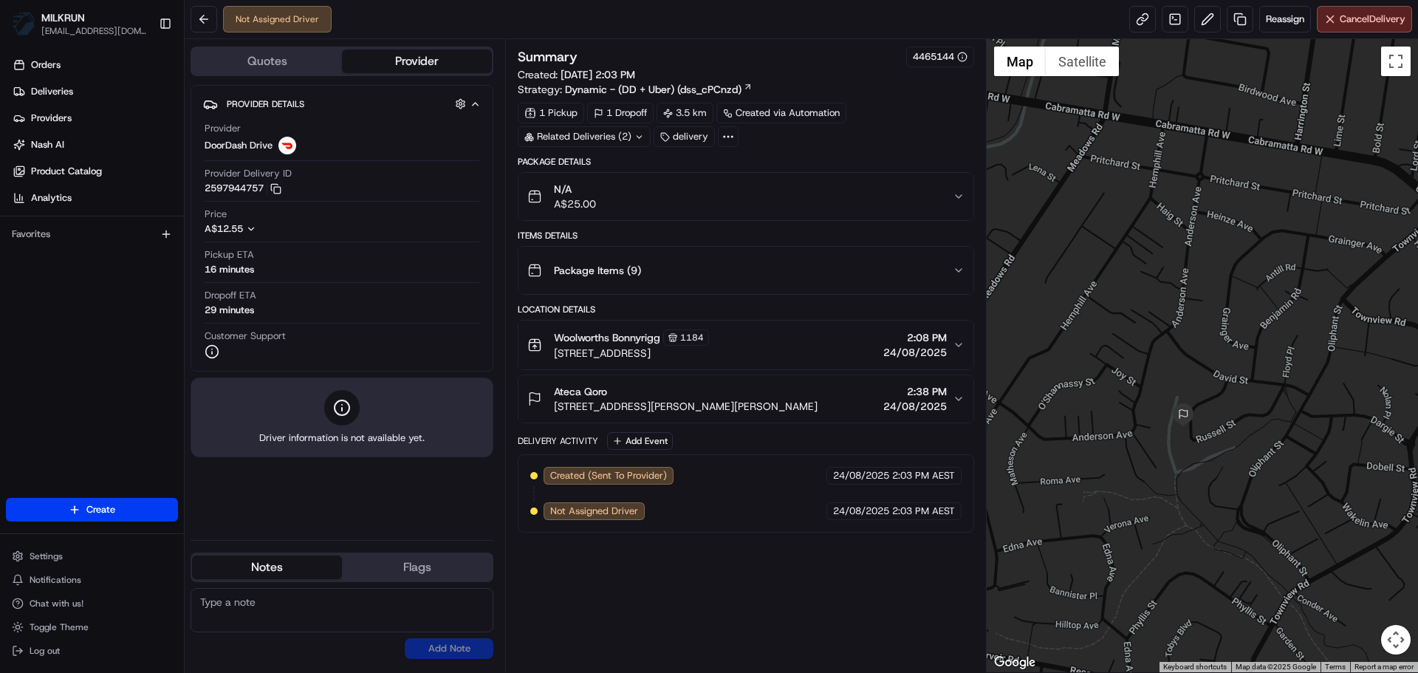
drag, startPoint x: 1205, startPoint y: 532, endPoint x: 1201, endPoint y: 511, distance: 21.7
click at [1204, 523] on div at bounding box center [1203, 355] width 432 height 633
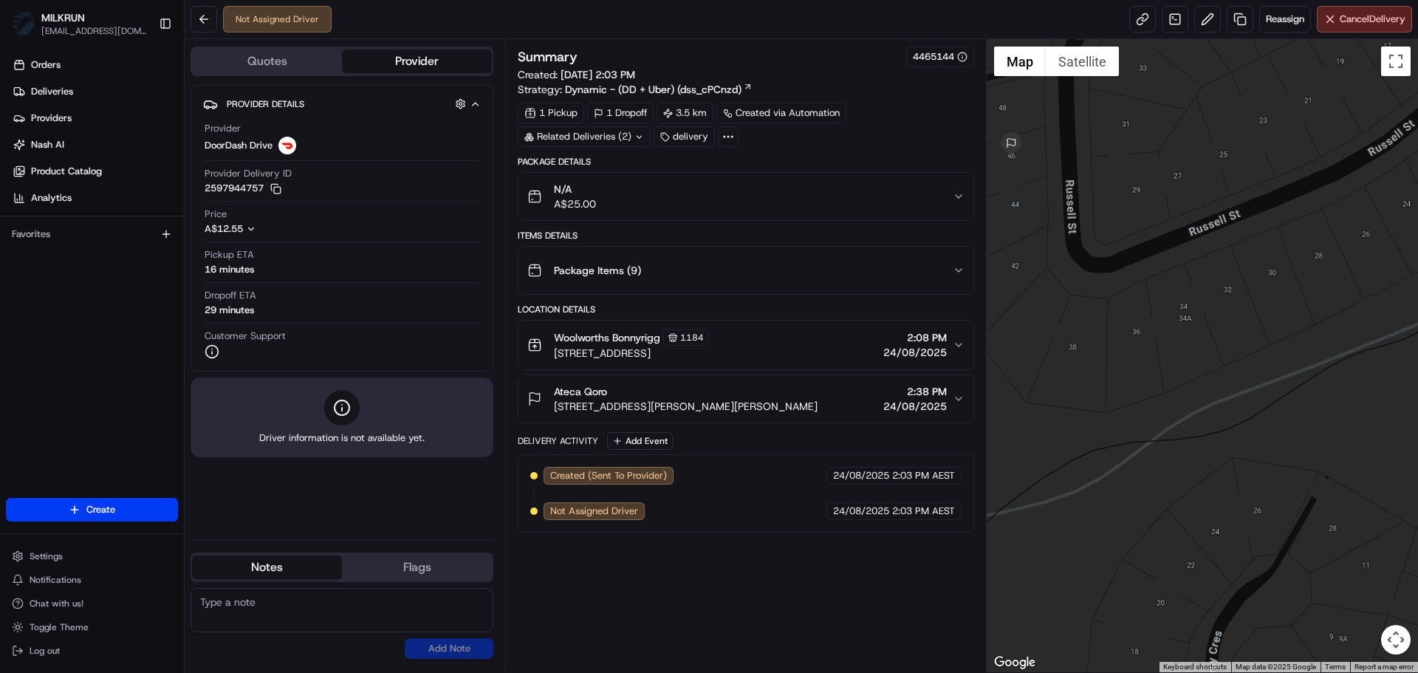
drag, startPoint x: 1124, startPoint y: 119, endPoint x: 1147, endPoint y: 296, distance: 178.7
click at [1147, 296] on div at bounding box center [1203, 355] width 432 height 633
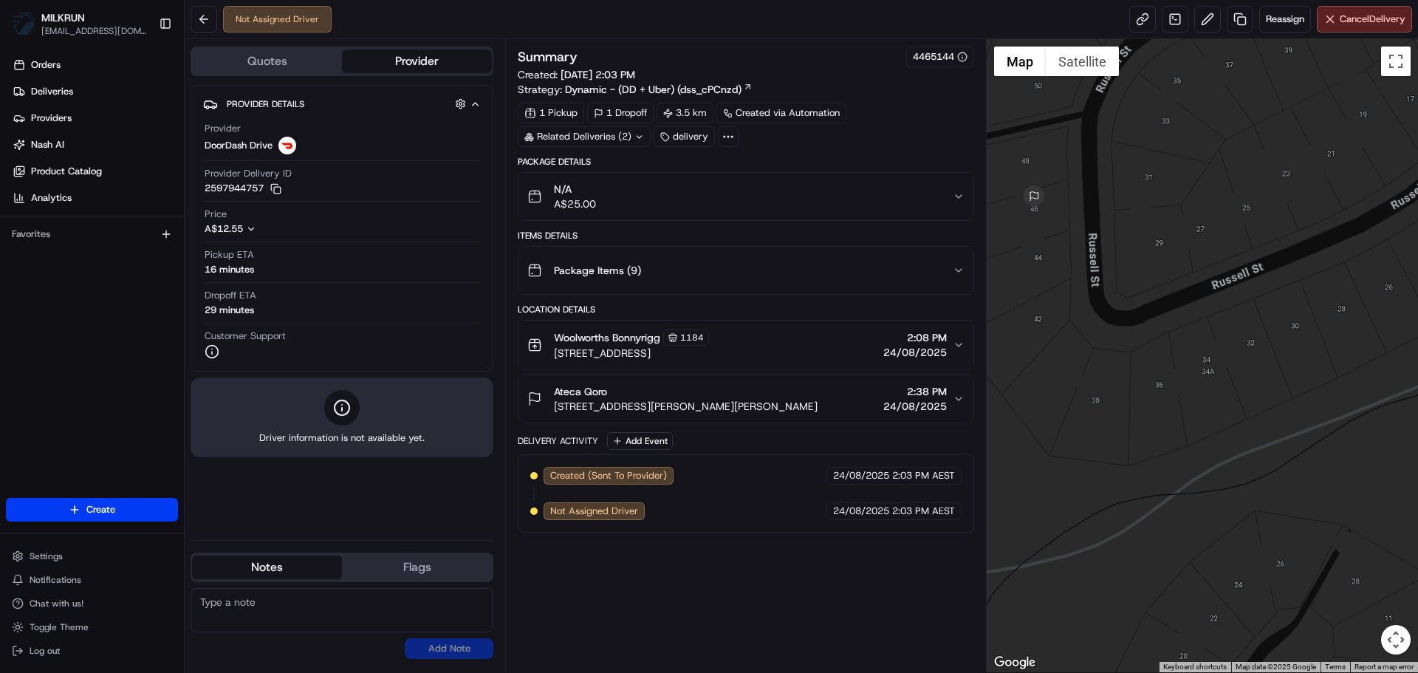
drag, startPoint x: 1122, startPoint y: 236, endPoint x: 1145, endPoint y: 302, distance: 69.6
click at [1145, 302] on div at bounding box center [1203, 355] width 432 height 633
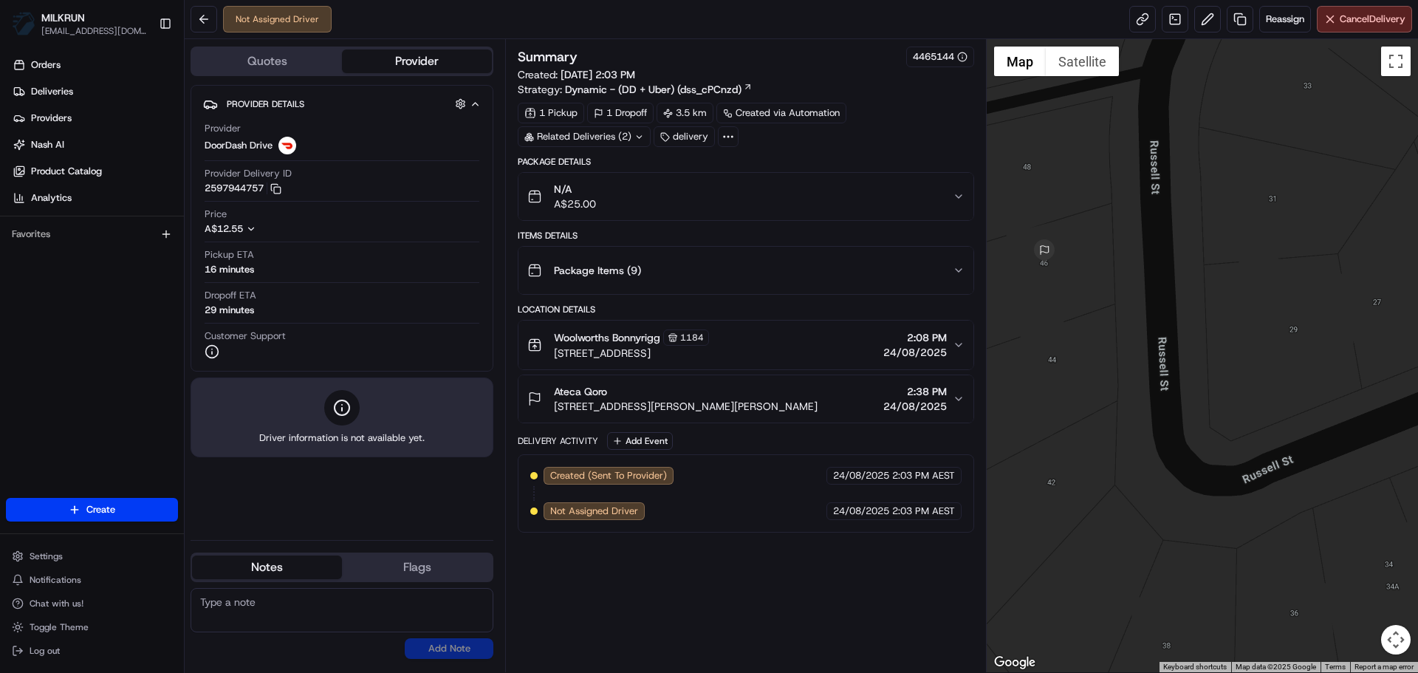
click at [1105, 294] on div at bounding box center [1203, 355] width 432 height 633
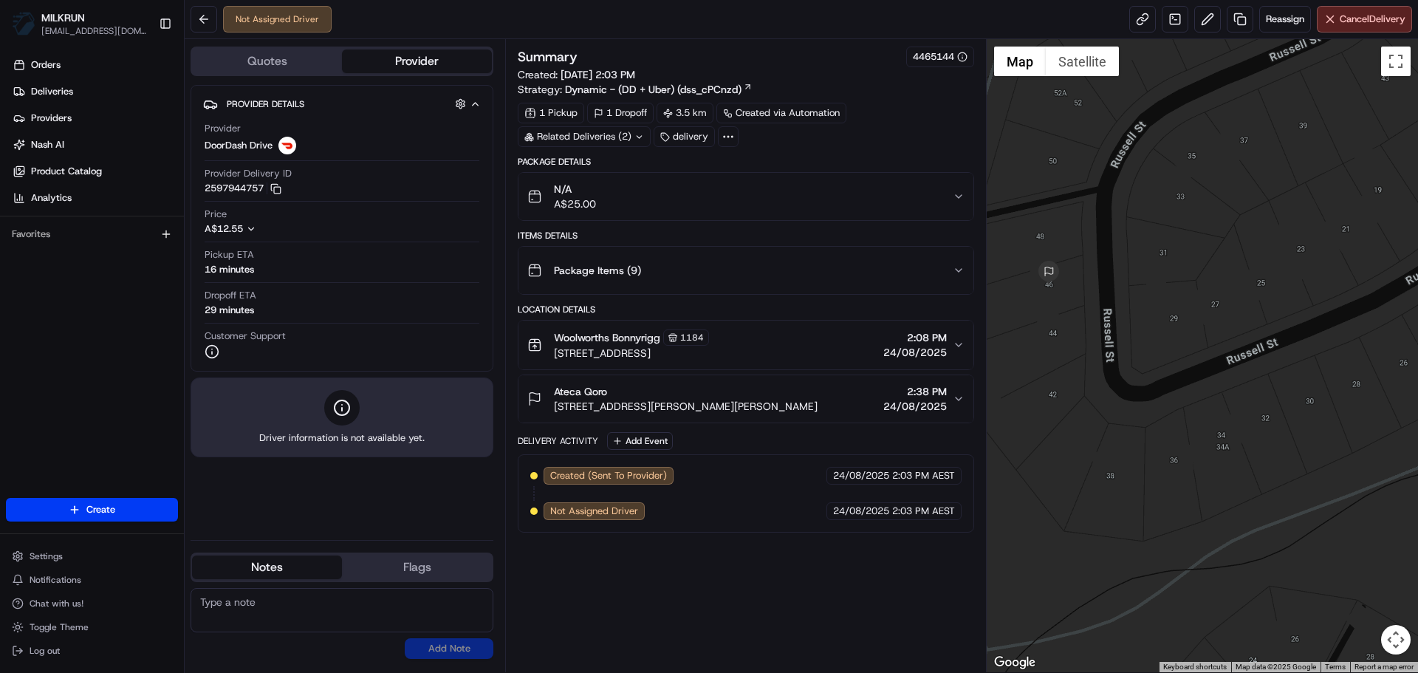
drag, startPoint x: 675, startPoint y: 412, endPoint x: 555, endPoint y: 409, distance: 119.7
click at [555, 409] on div "Ateca Qoro [STREET_ADDRESS][PERSON_NAME][PERSON_NAME] 2:38 PM [DATE]" at bounding box center [740, 399] width 425 height 30
copy span "[STREET_ADDRESS][PERSON_NAME][PERSON_NAME]"
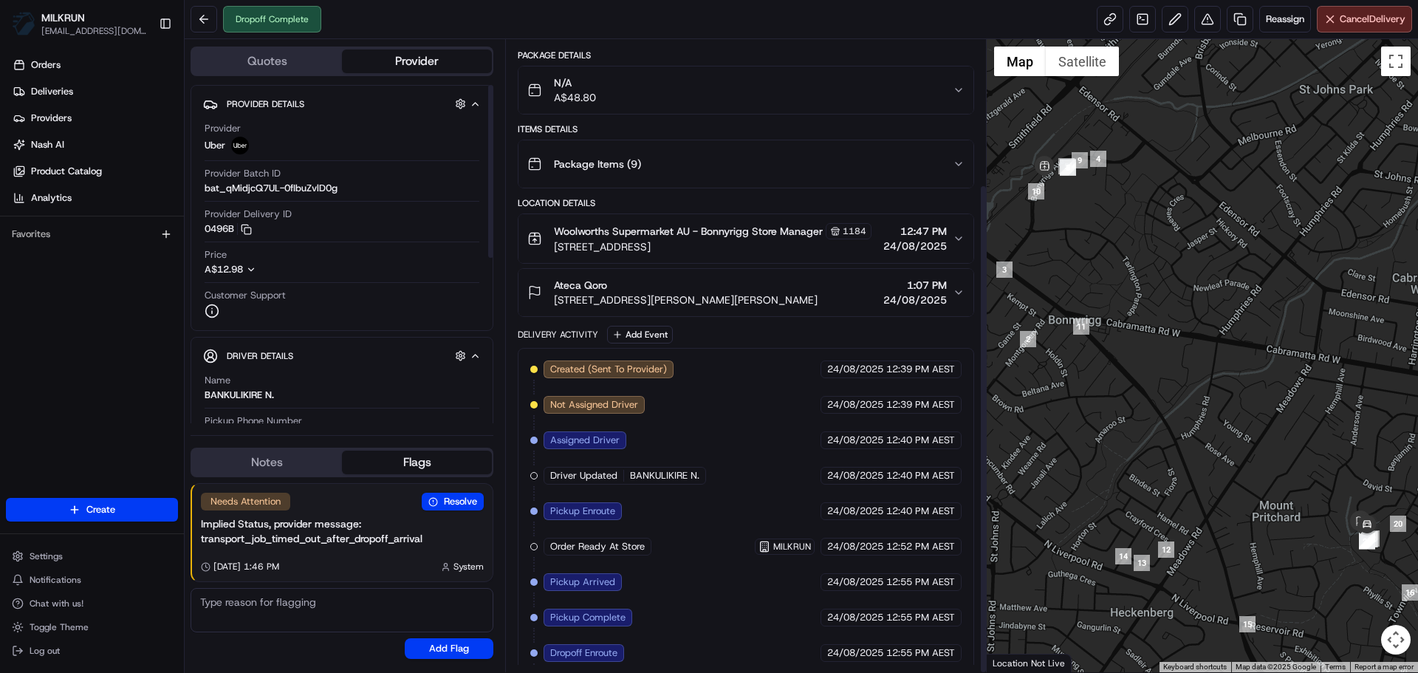
scroll to position [187, 0]
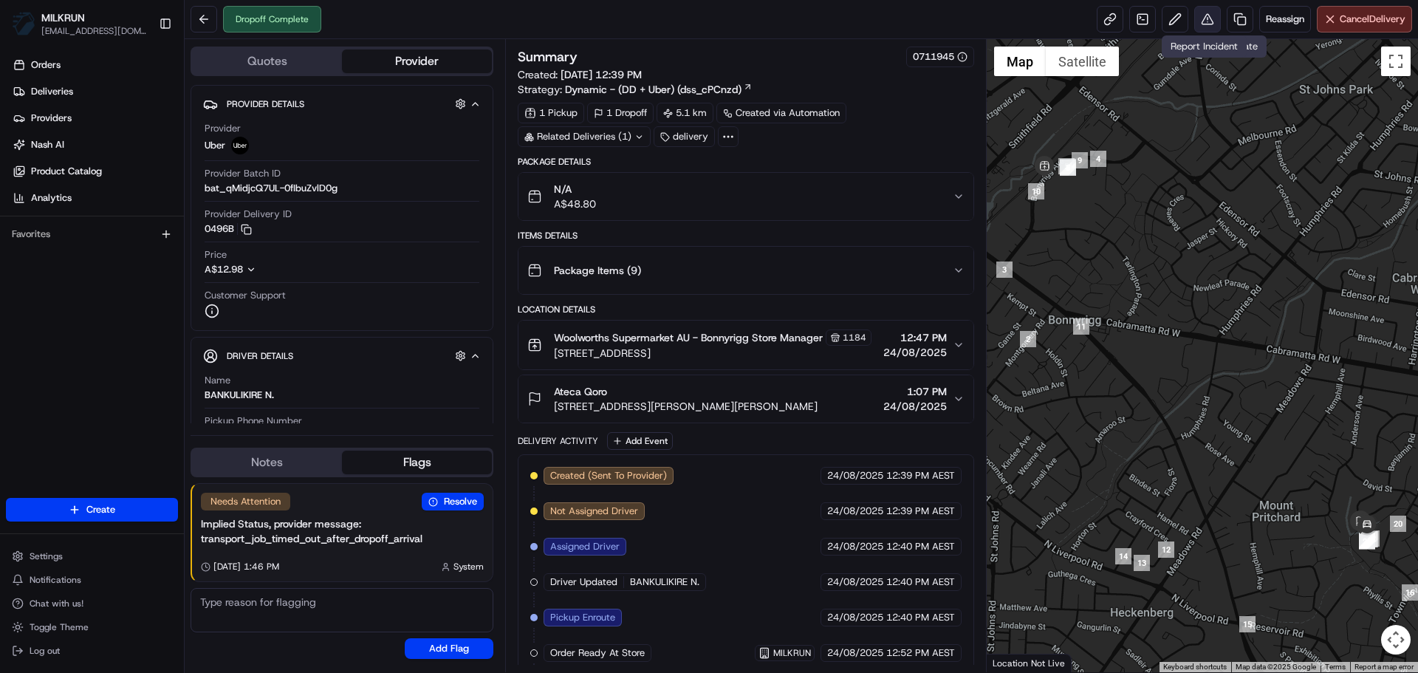
click at [1214, 20] on button at bounding box center [1208, 19] width 27 height 27
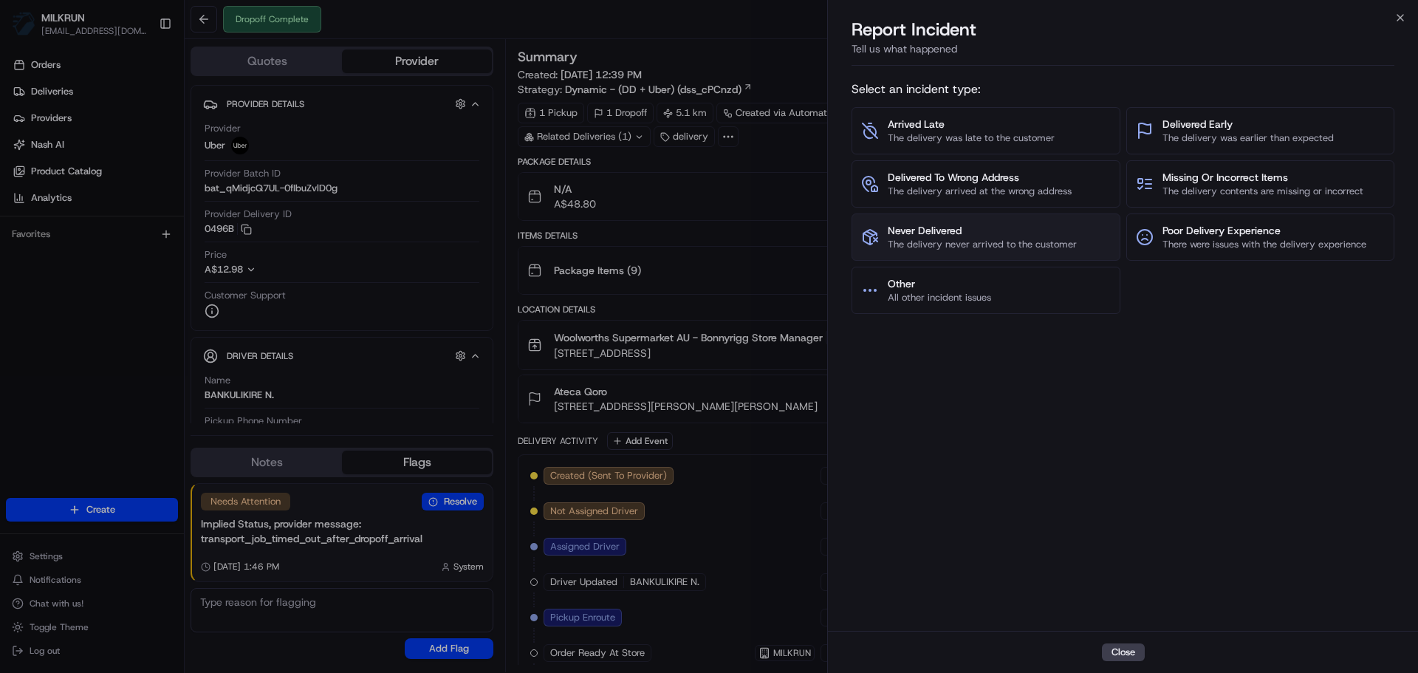
click at [969, 231] on span "Never Delivered" at bounding box center [982, 230] width 189 height 15
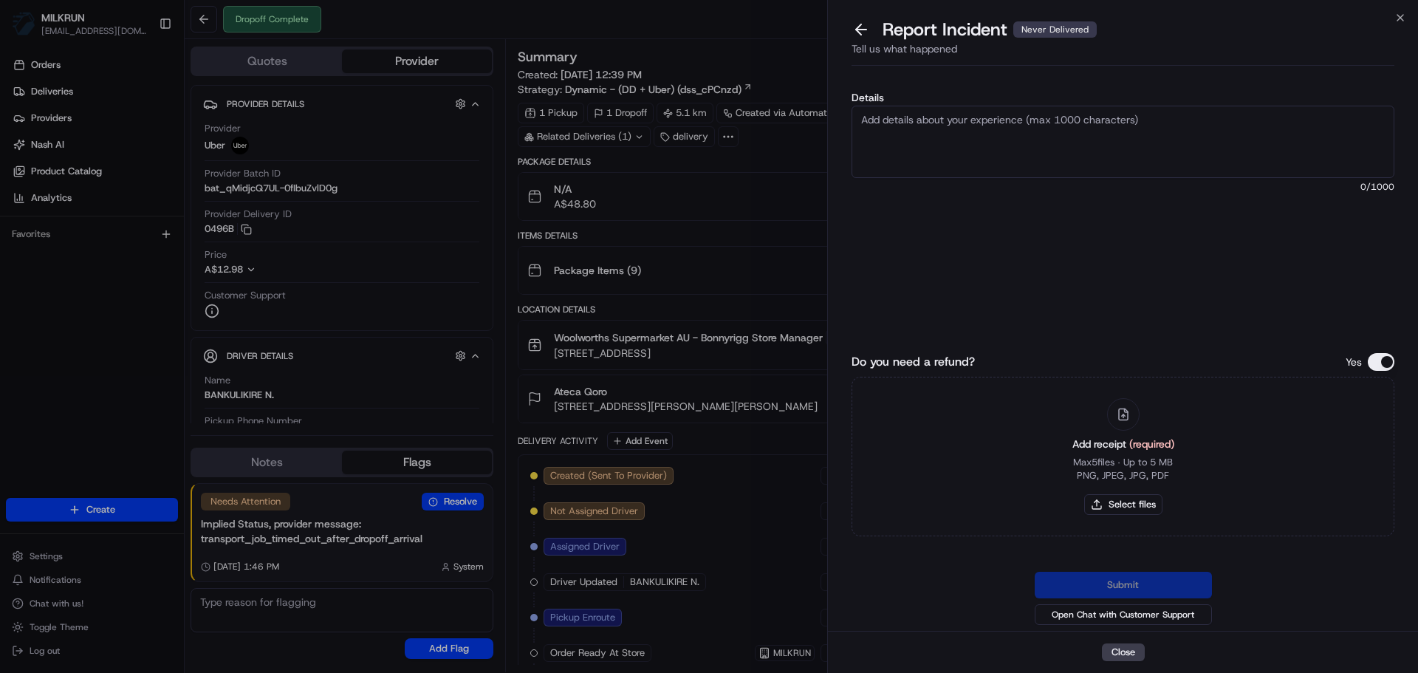
click at [1043, 132] on textarea "Details" at bounding box center [1123, 142] width 543 height 72
click at [943, 137] on textarea "Details" at bounding box center [1123, 142] width 543 height 72
paste textarea "Customer advised they didn't receive order - uber support advised eligible to r…"
drag, startPoint x: 939, startPoint y: 133, endPoint x: 1014, endPoint y: 280, distance: 164.9
click at [939, 133] on textarea "Customer advised they didn't receive order - uber support advised eligible to r…" at bounding box center [1123, 142] width 543 height 72
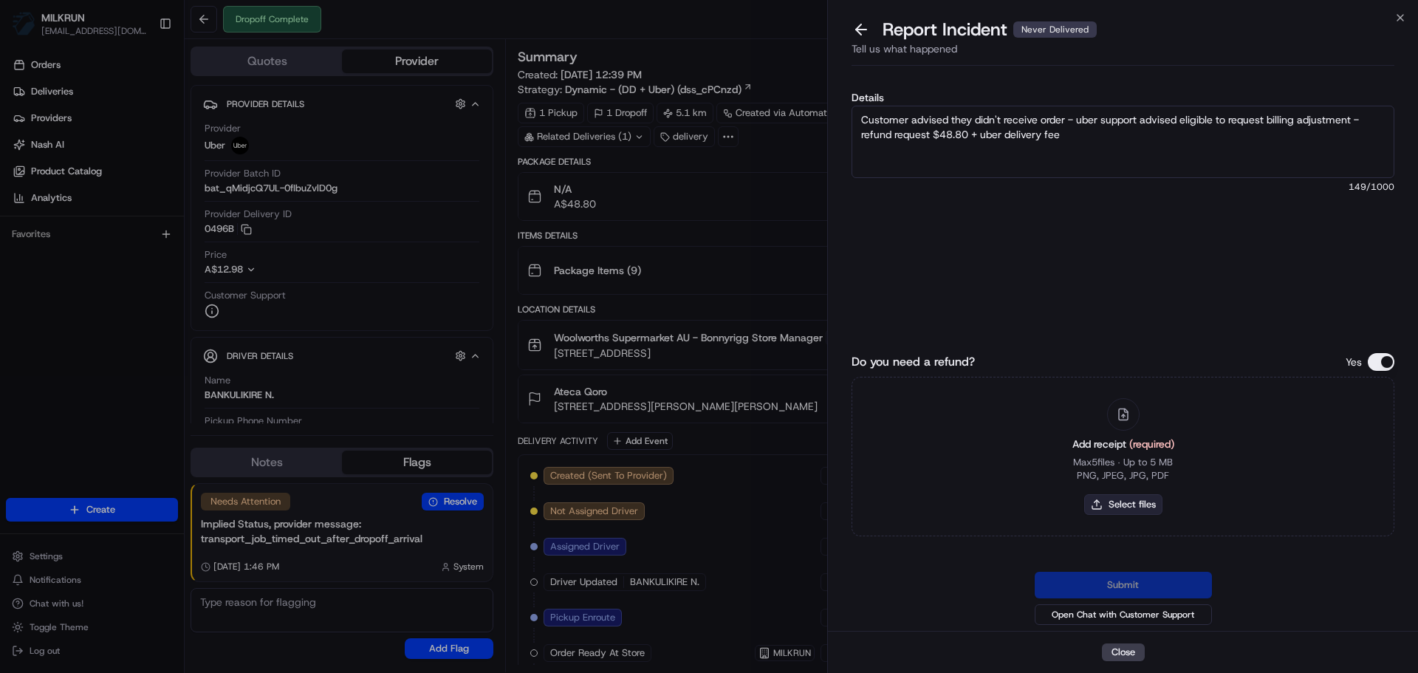
type textarea "Customer advised they didn't receive order - uber support advised eligible to r…"
click at [1135, 501] on button "Select files" at bounding box center [1124, 504] width 78 height 21
type input "C:\fakepath\Screenshot 2025-08-24 141302.png"
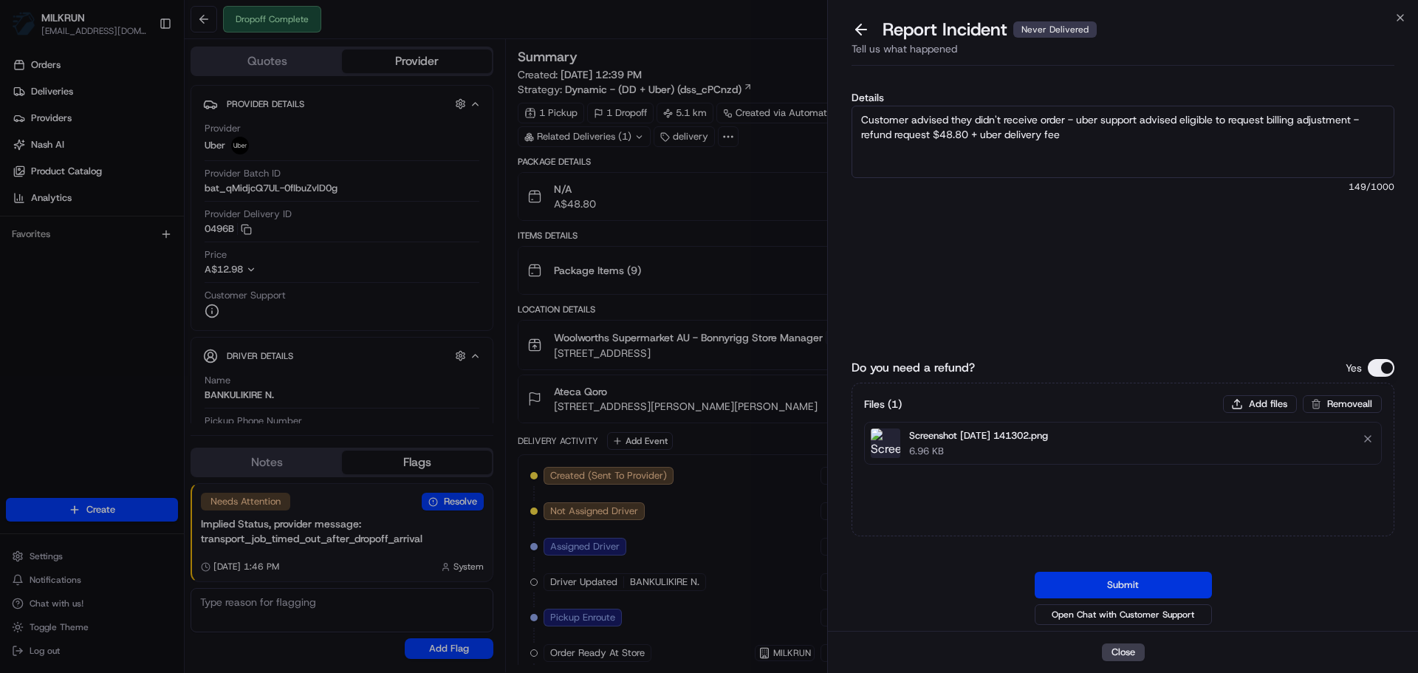
click at [1144, 581] on button "Submit" at bounding box center [1123, 585] width 177 height 27
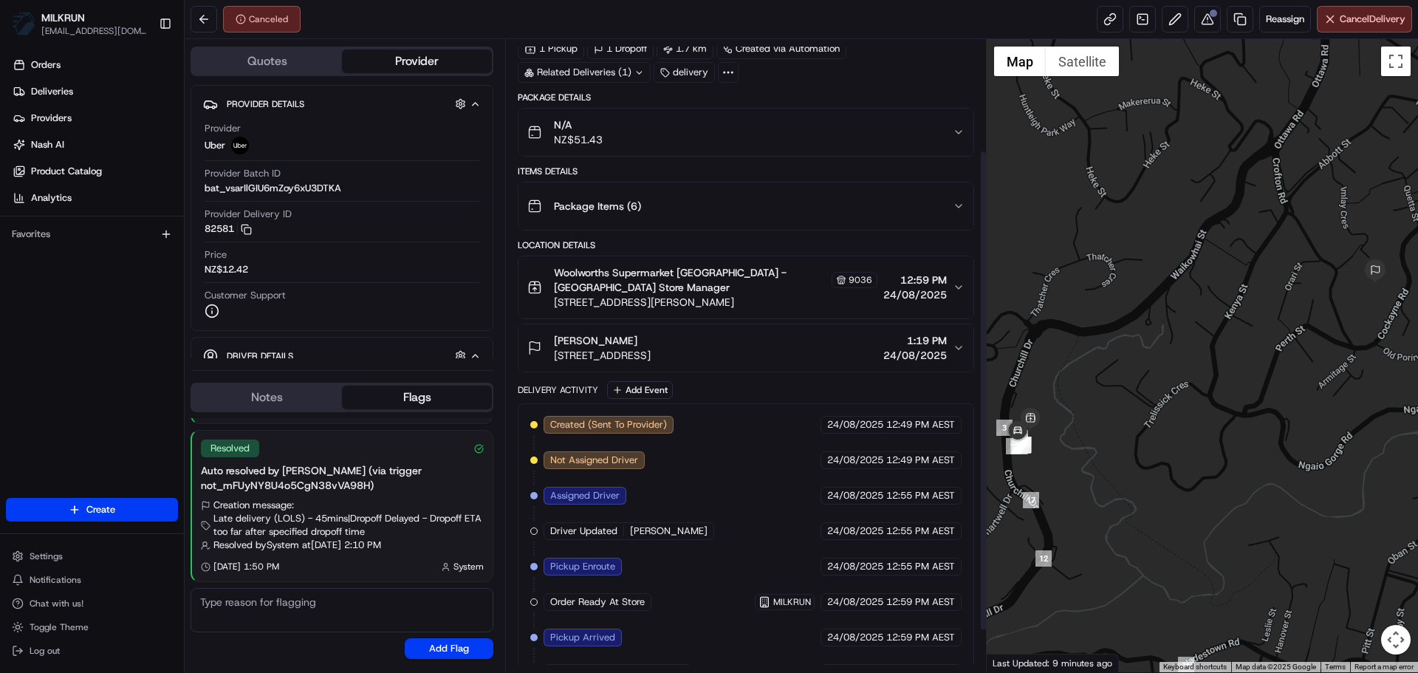
scroll to position [200, 0]
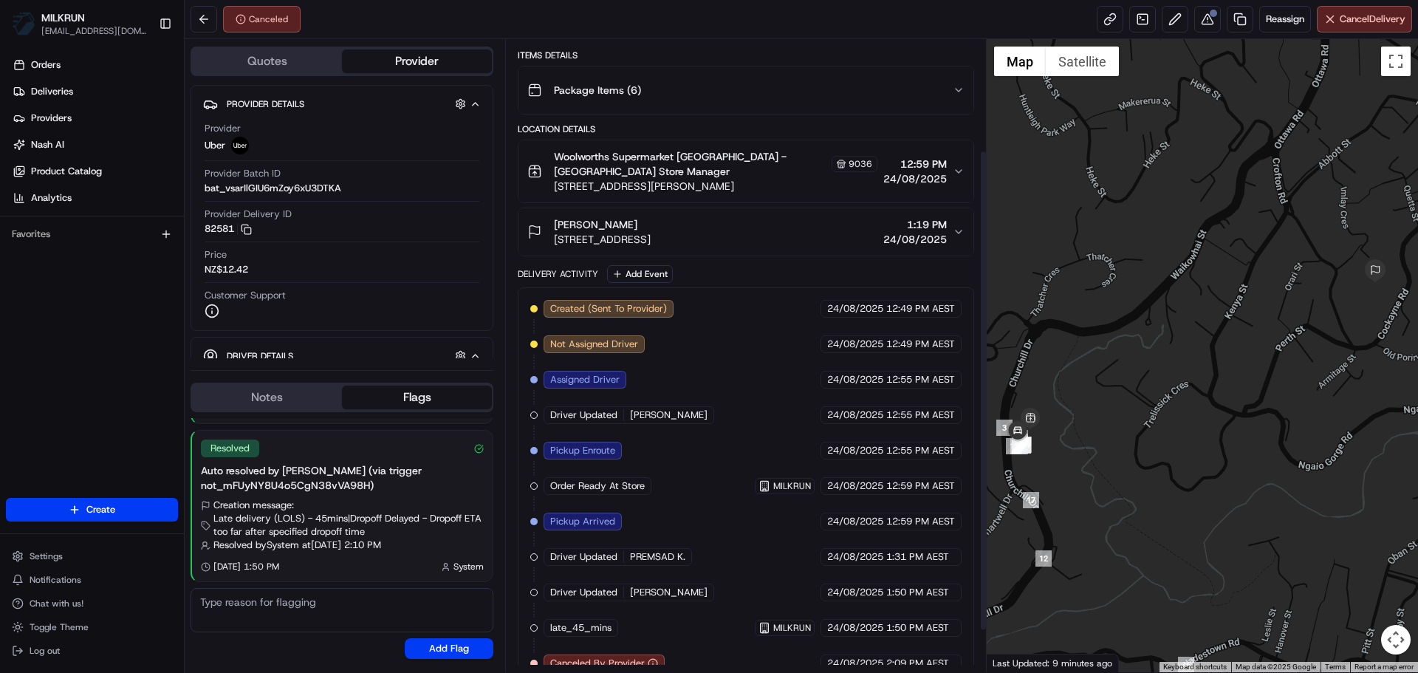
drag, startPoint x: 793, startPoint y: 336, endPoint x: 801, endPoint y: 406, distance: 70.6
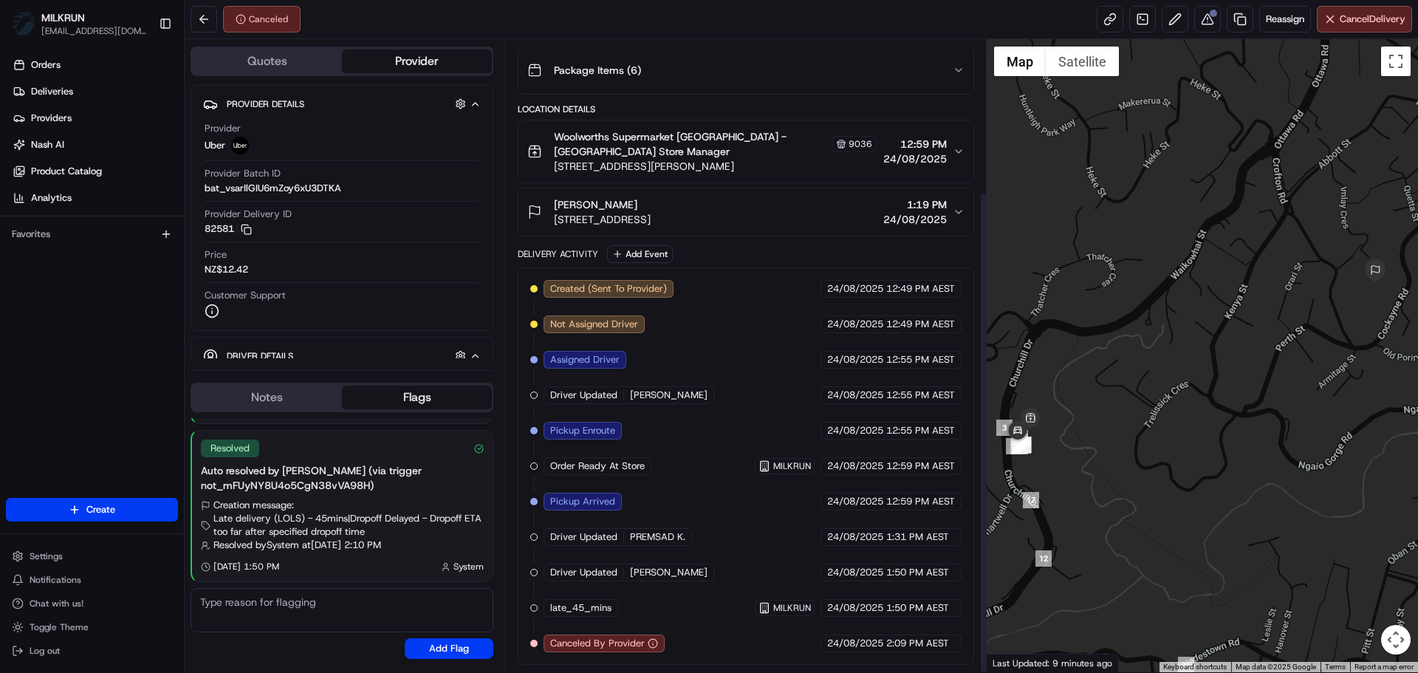
drag, startPoint x: 691, startPoint y: 303, endPoint x: 533, endPoint y: 304, distance: 157.4
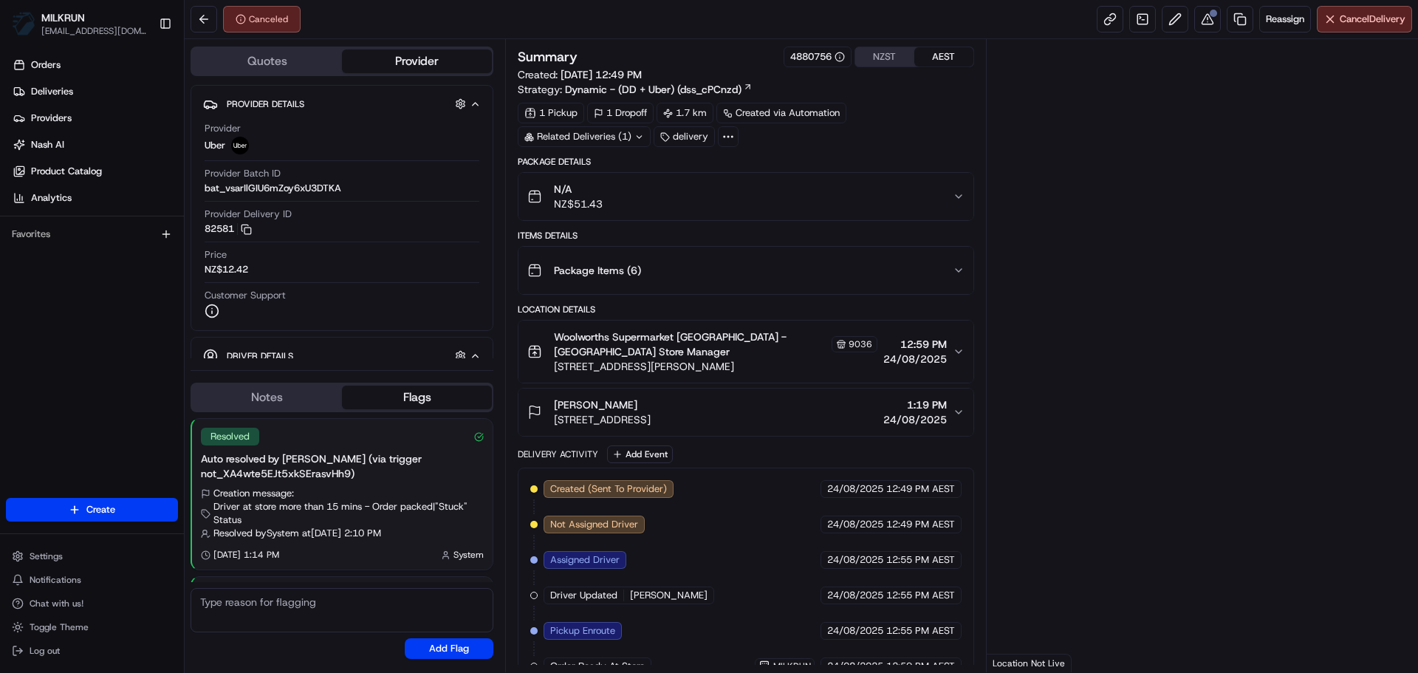
scroll to position [146, 0]
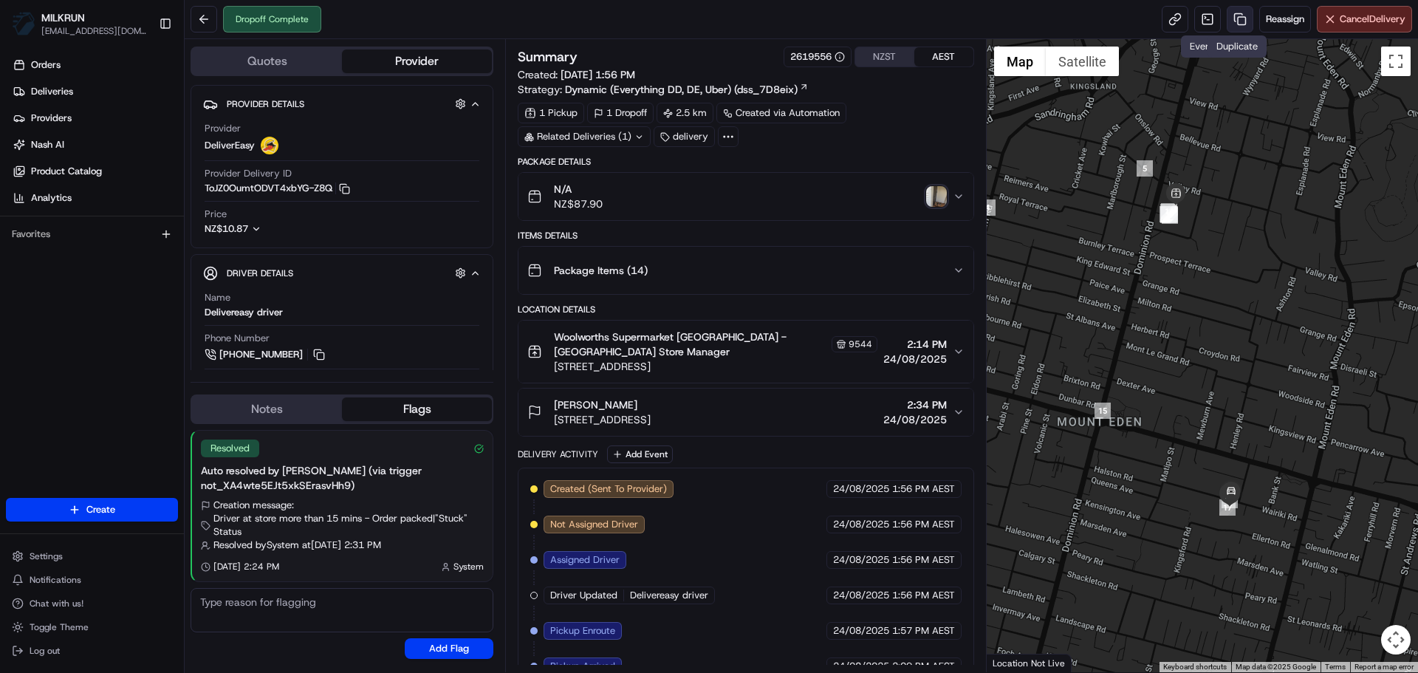
click at [1243, 13] on link at bounding box center [1240, 19] width 27 height 27
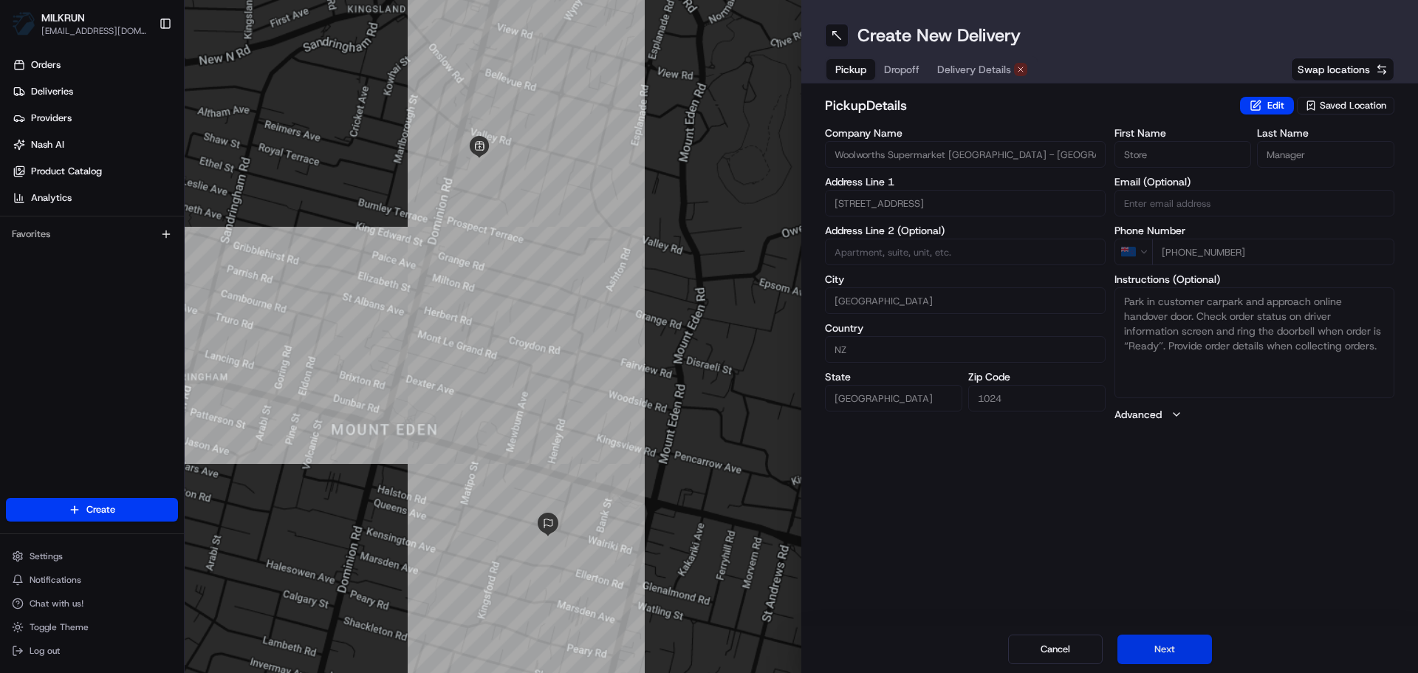
click at [1195, 636] on button "Next" at bounding box center [1165, 650] width 95 height 30
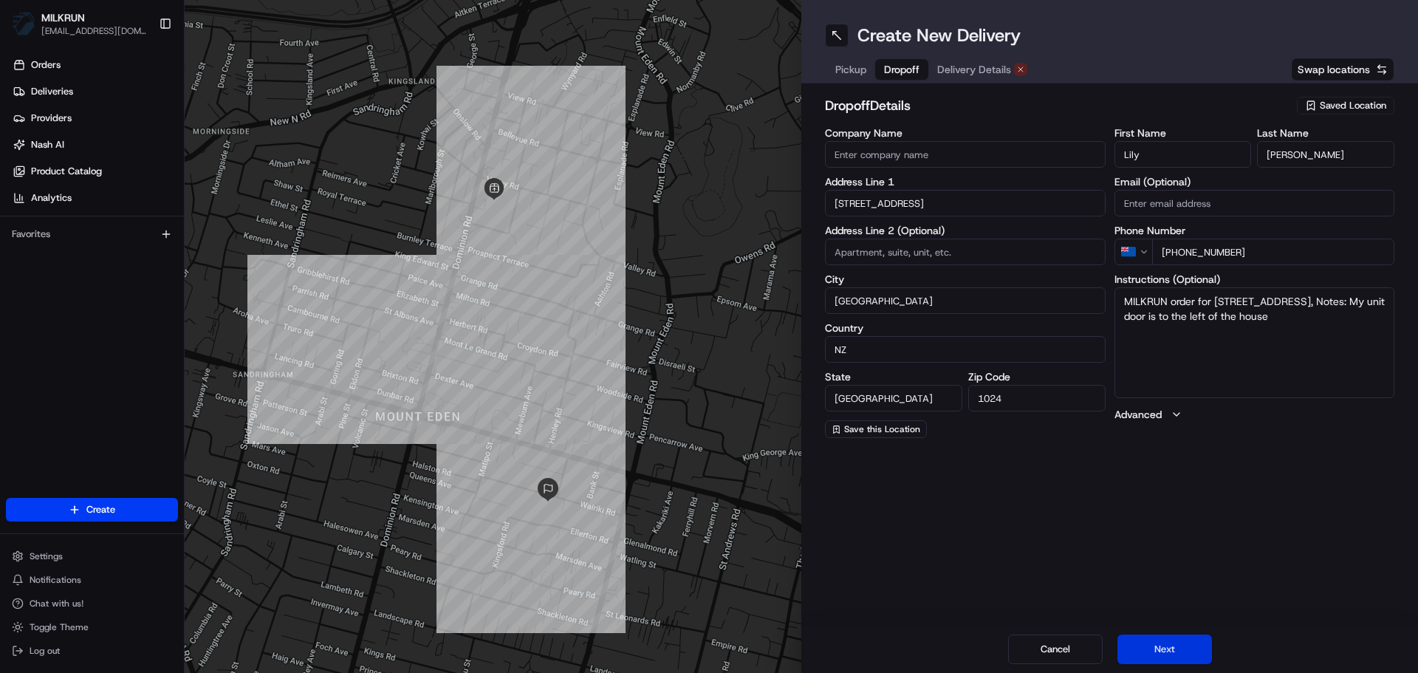
click at [1192, 644] on button "Next" at bounding box center [1165, 650] width 95 height 30
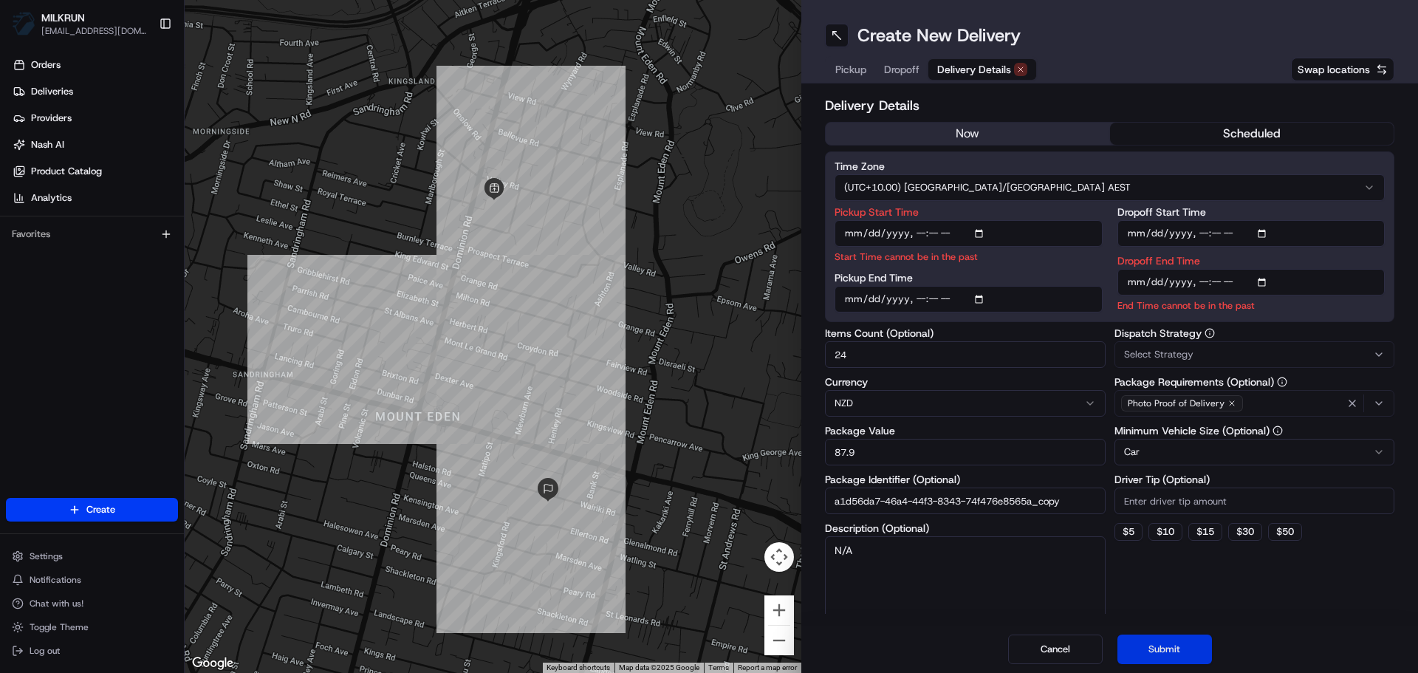
click at [1192, 644] on button "Submit" at bounding box center [1165, 650] width 95 height 30
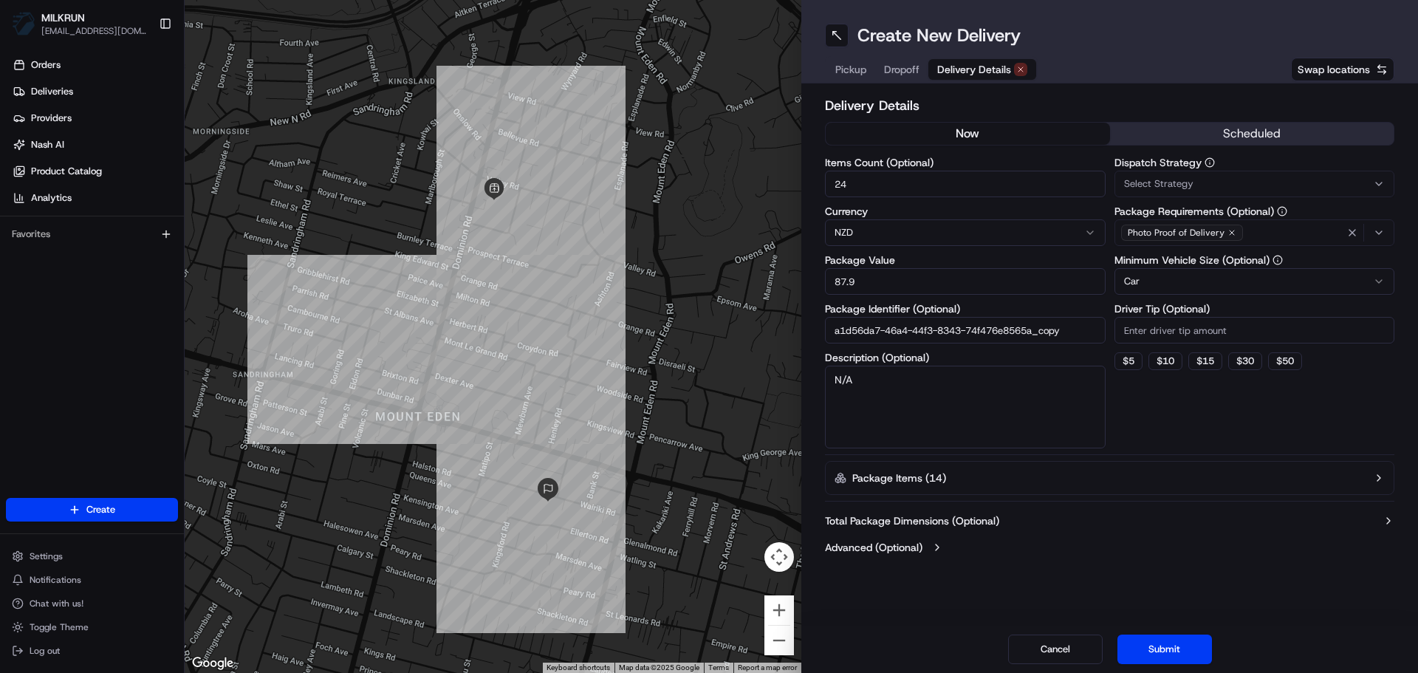
click at [983, 126] on button "now" at bounding box center [968, 134] width 284 height 22
click at [1195, 660] on button "Submit" at bounding box center [1165, 650] width 95 height 30
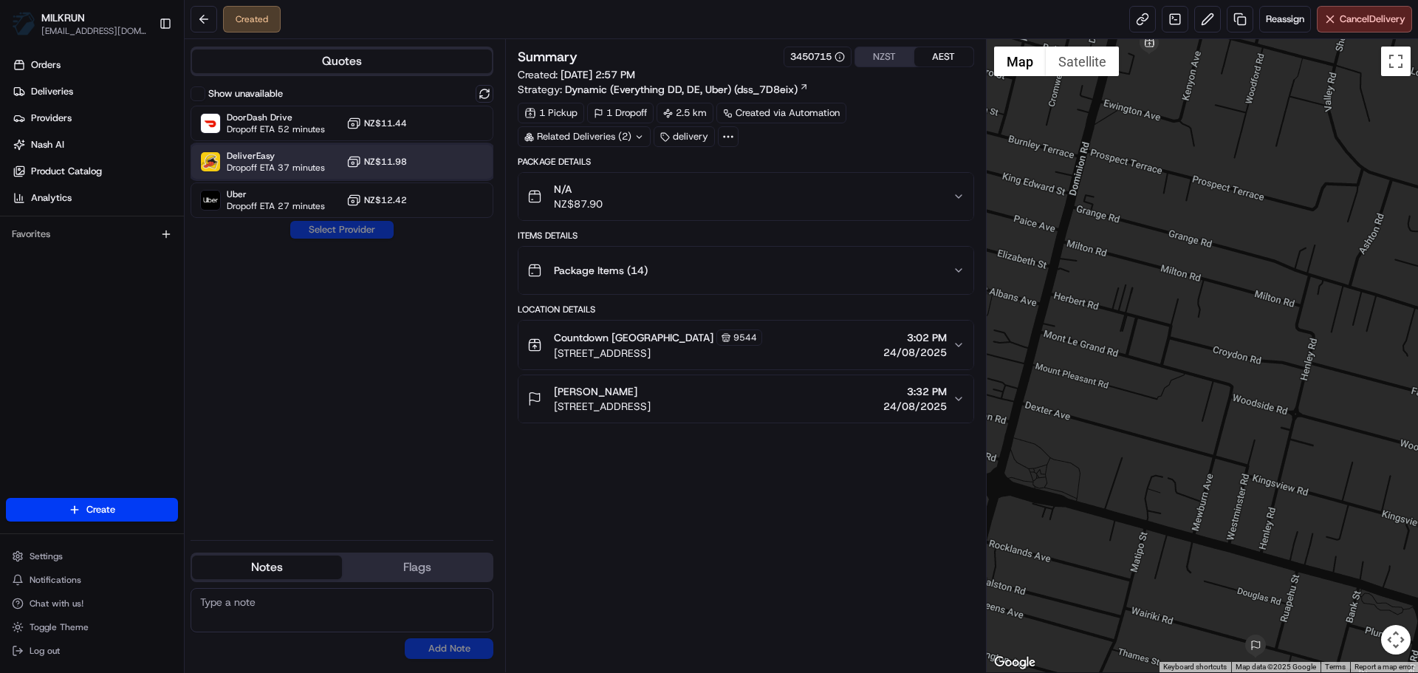
click at [434, 159] on div "DeliverEasy Dropoff ETA 37 minutes NZ$11.98" at bounding box center [342, 161] width 303 height 35
click at [346, 236] on button "Assign Provider" at bounding box center [342, 230] width 105 height 18
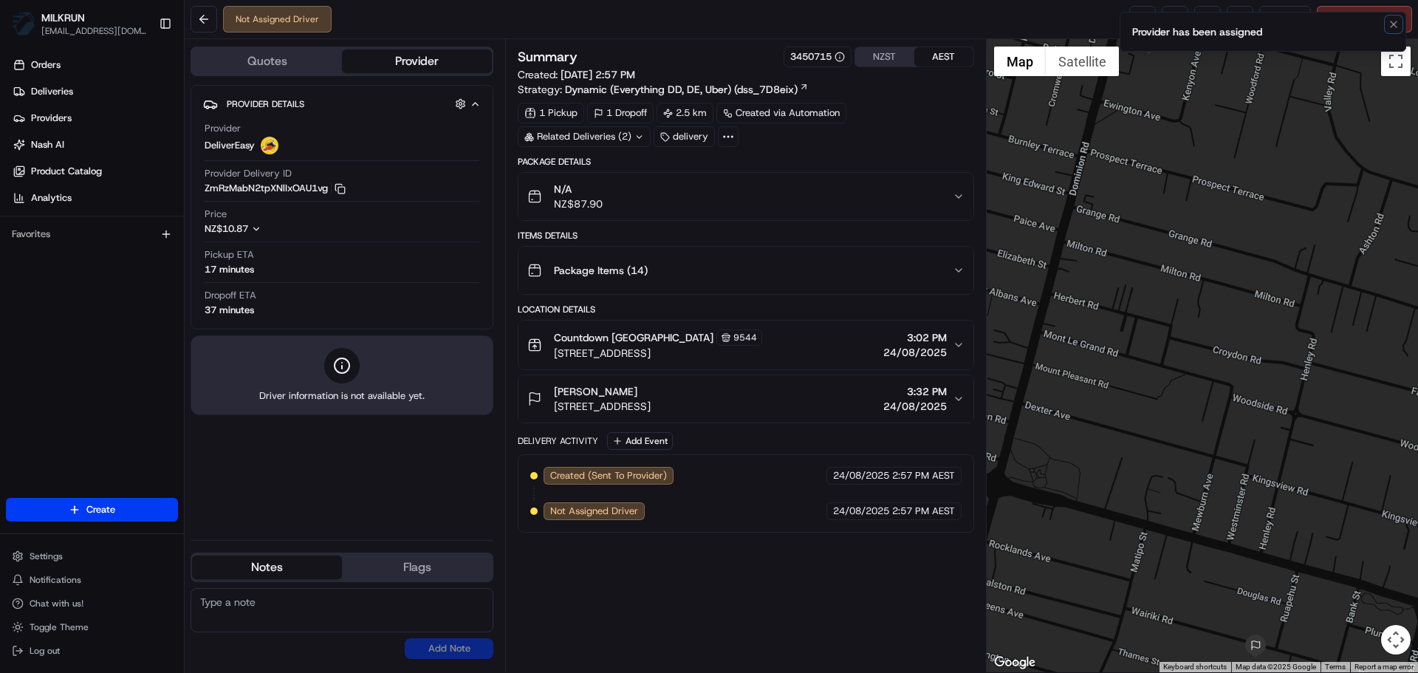
drag, startPoint x: 1390, startPoint y: 22, endPoint x: 1277, endPoint y: 47, distance: 116.5
click at [1389, 24] on icon "Notifications (F8)" at bounding box center [1394, 24] width 12 height 12
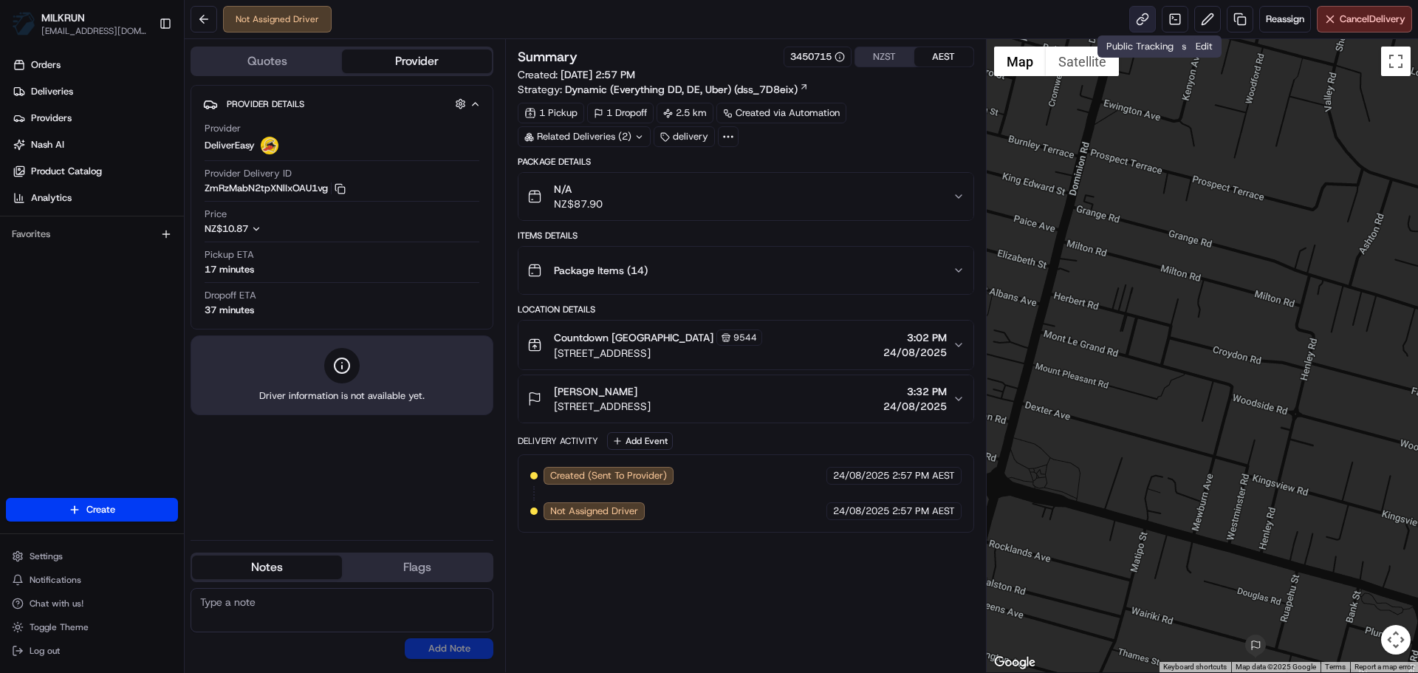
click at [1142, 20] on link at bounding box center [1143, 19] width 27 height 27
